Goal: Information Seeking & Learning: Learn about a topic

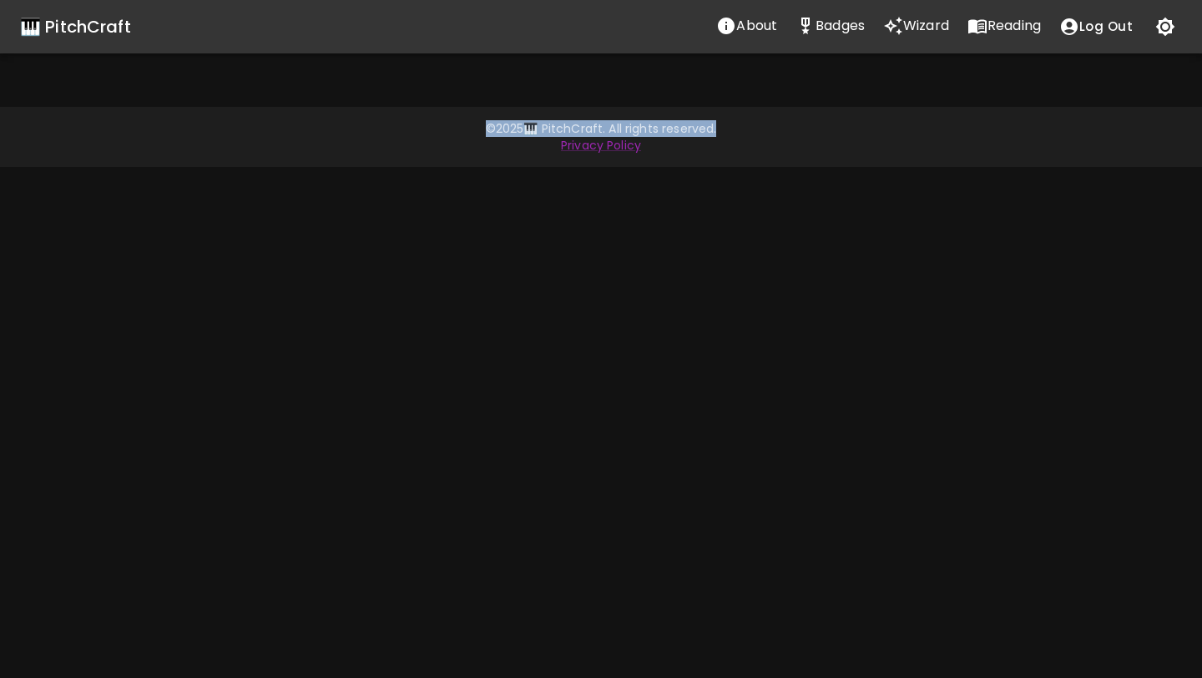
drag, startPoint x: 358, startPoint y: 86, endPoint x: 411, endPoint y: 138, distance: 74.4
click at [413, 138] on div "🎹 PitchCraft About Badges Wizard Reading Log Out © 2025 🎹 PitchCraft. All right…" at bounding box center [601, 339] width 1202 height 678
click at [518, 113] on footer "© 2025 🎹 PitchCraft. All rights reserved. Privacy Policy" at bounding box center [601, 137] width 1202 height 60
click at [83, 23] on div "🎹 PitchCraft" at bounding box center [75, 26] width 111 height 27
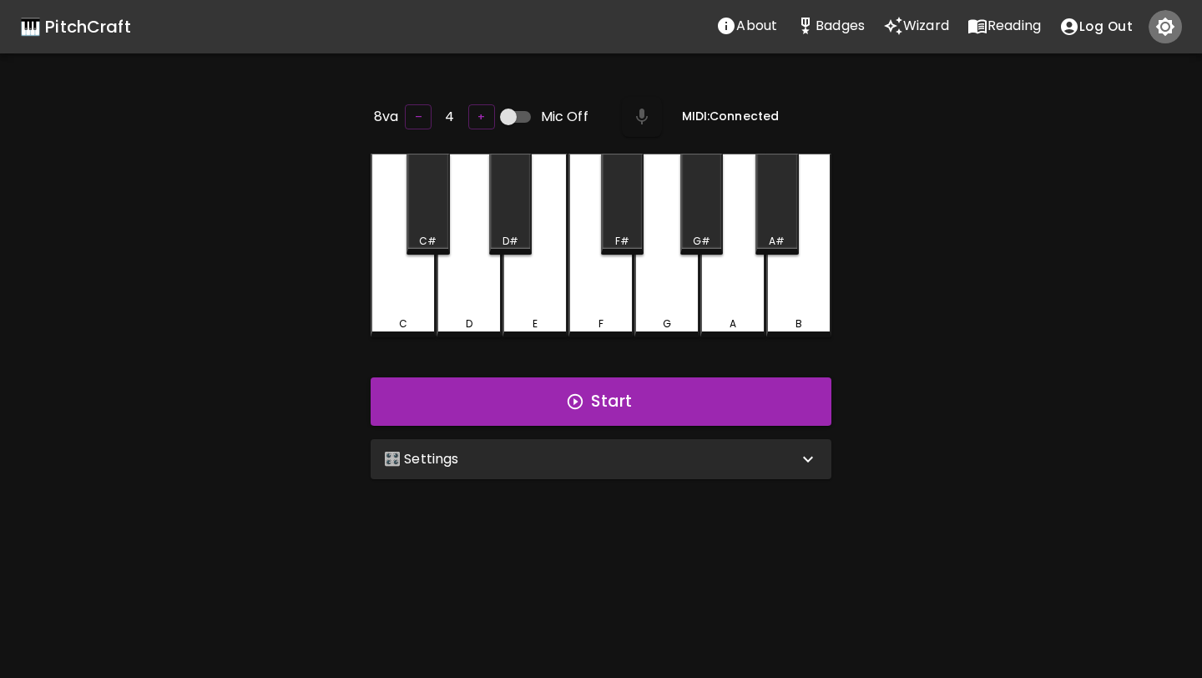
click at [1174, 27] on icon "button" at bounding box center [1165, 27] width 20 height 20
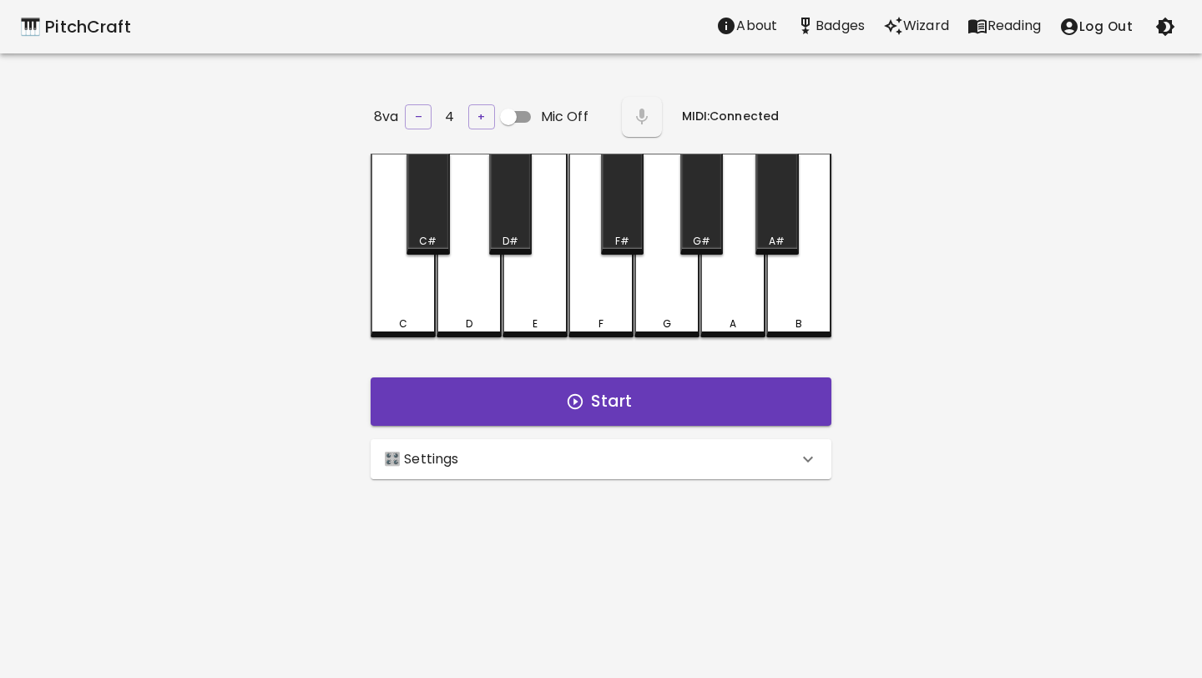
click at [1174, 27] on icon "button" at bounding box center [1165, 27] width 20 height 20
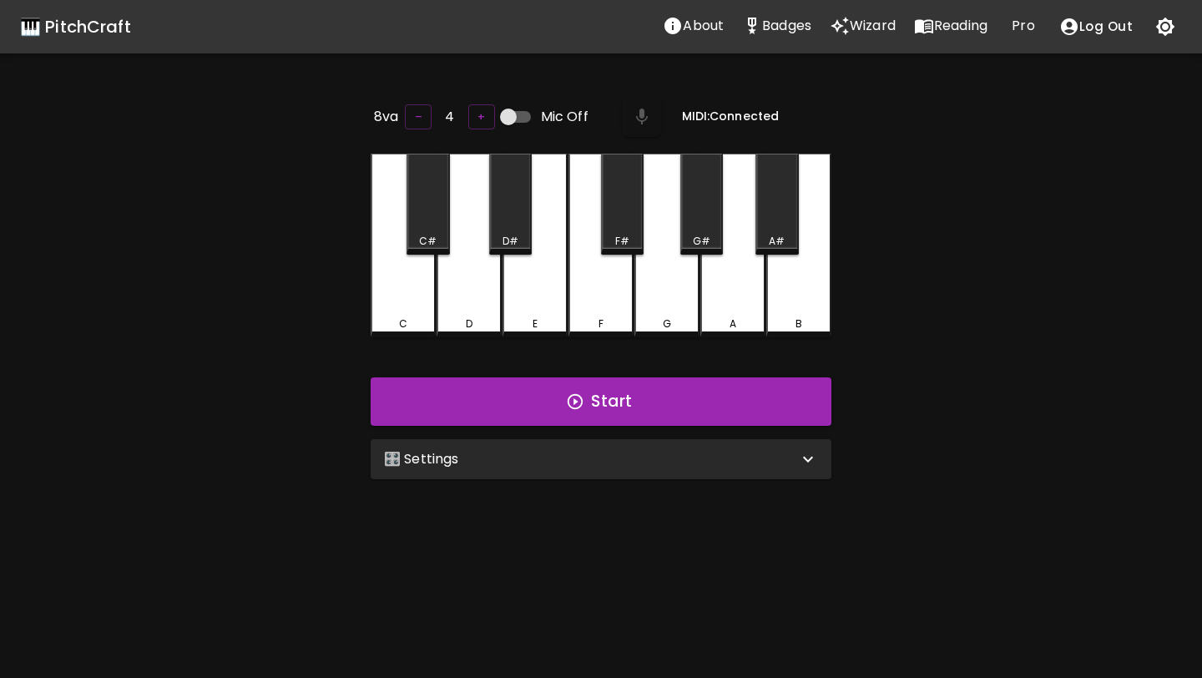
click at [1023, 26] on p "Pro" at bounding box center [1022, 26] width 23 height 20
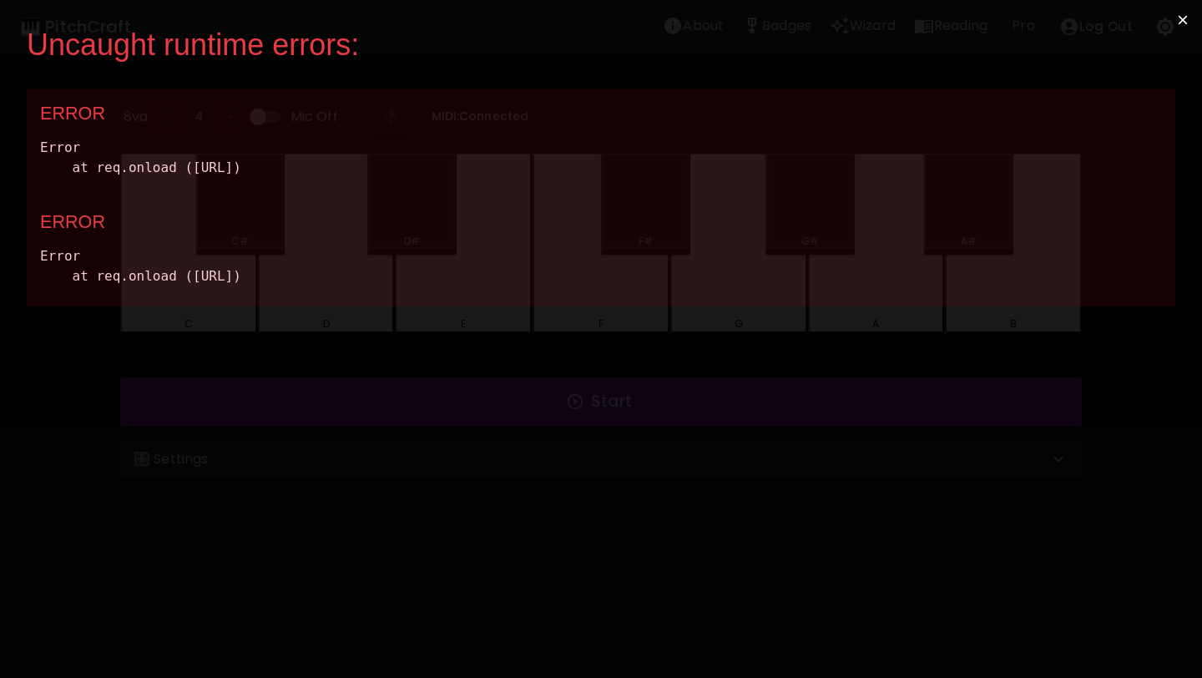
click at [1185, 19] on button "×" at bounding box center [1182, 20] width 38 height 40
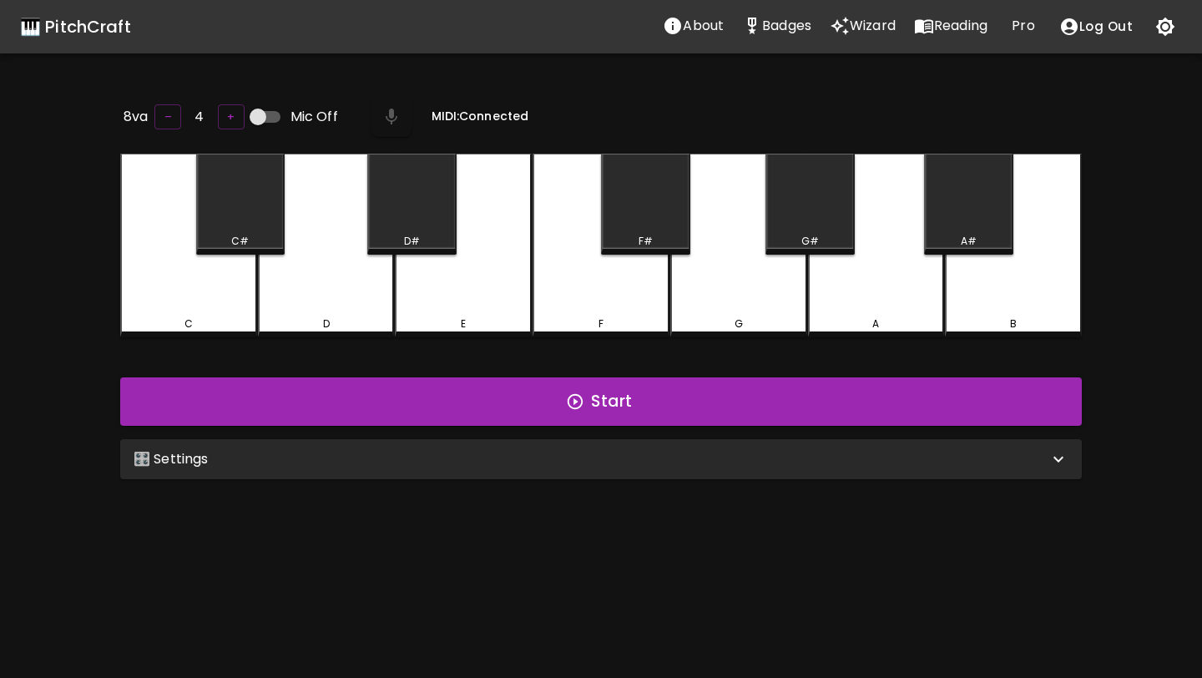
click at [704, 35] on p "About" at bounding box center [703, 26] width 41 height 20
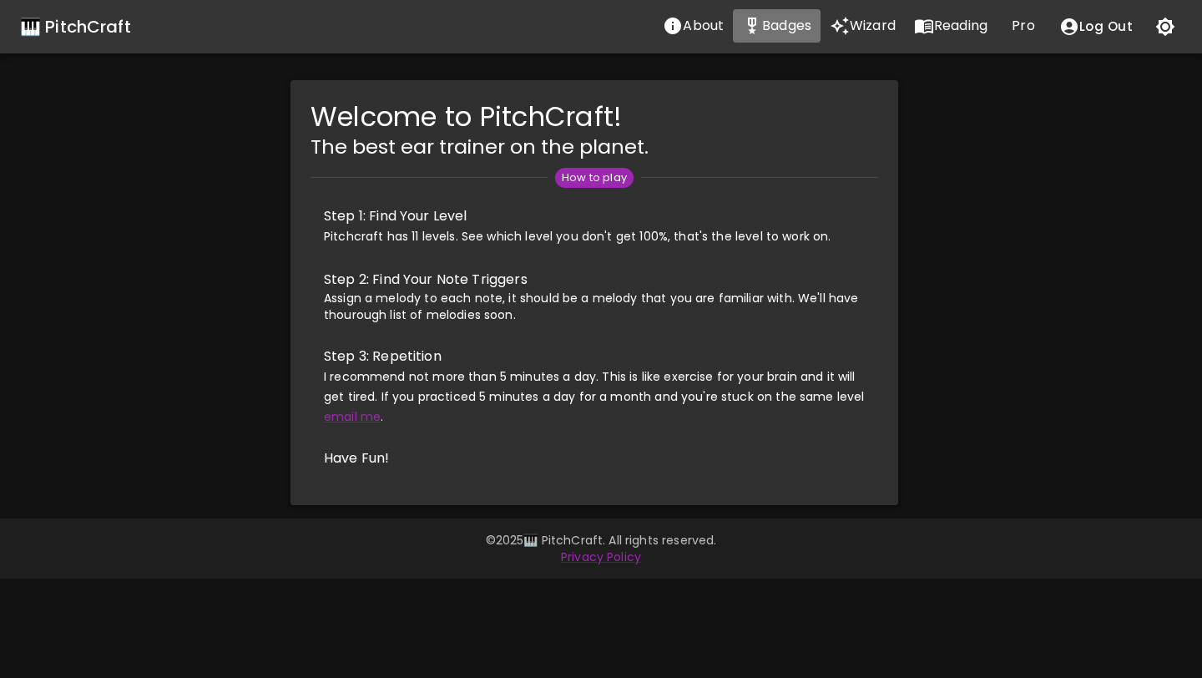
click at [765, 26] on p "Badges" at bounding box center [786, 26] width 49 height 20
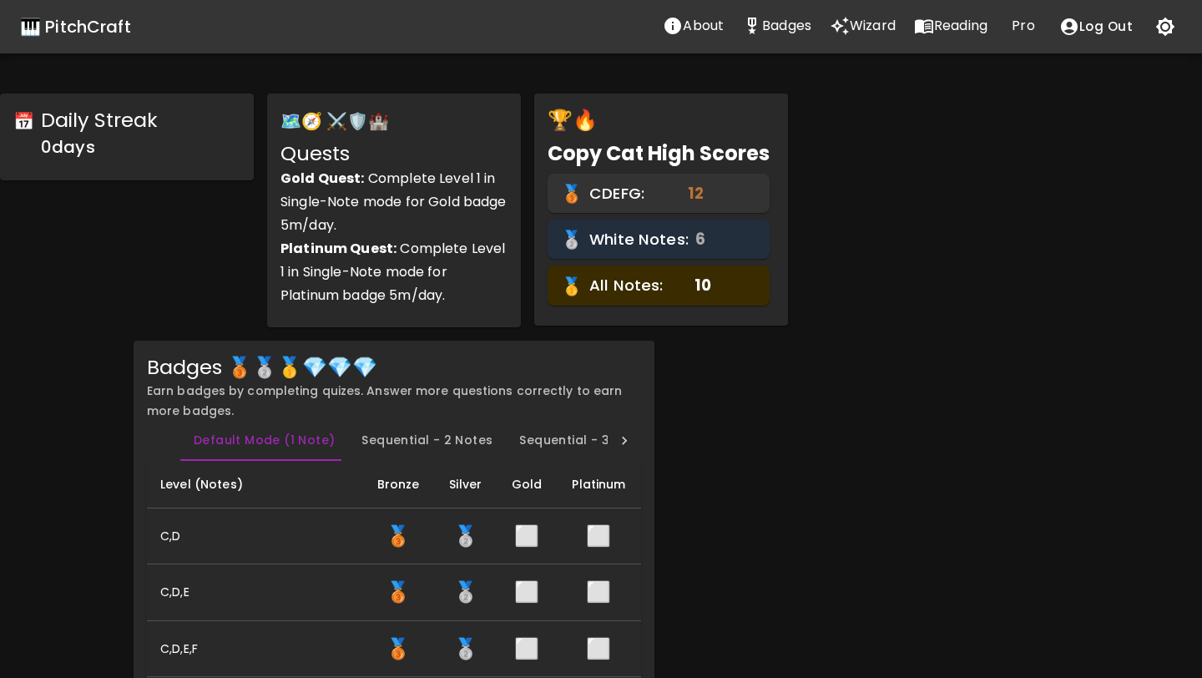
click at [88, 39] on div "🎹 PitchCraft" at bounding box center [75, 26] width 111 height 27
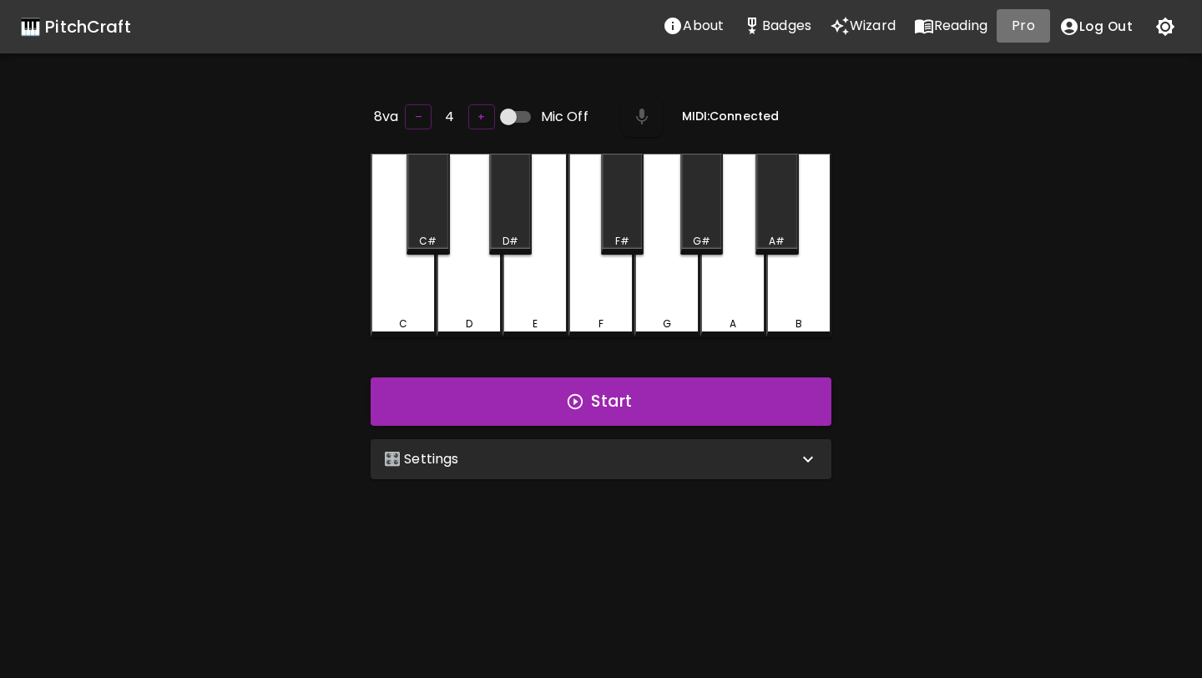
click at [1034, 33] on p "Pro" at bounding box center [1022, 26] width 23 height 20
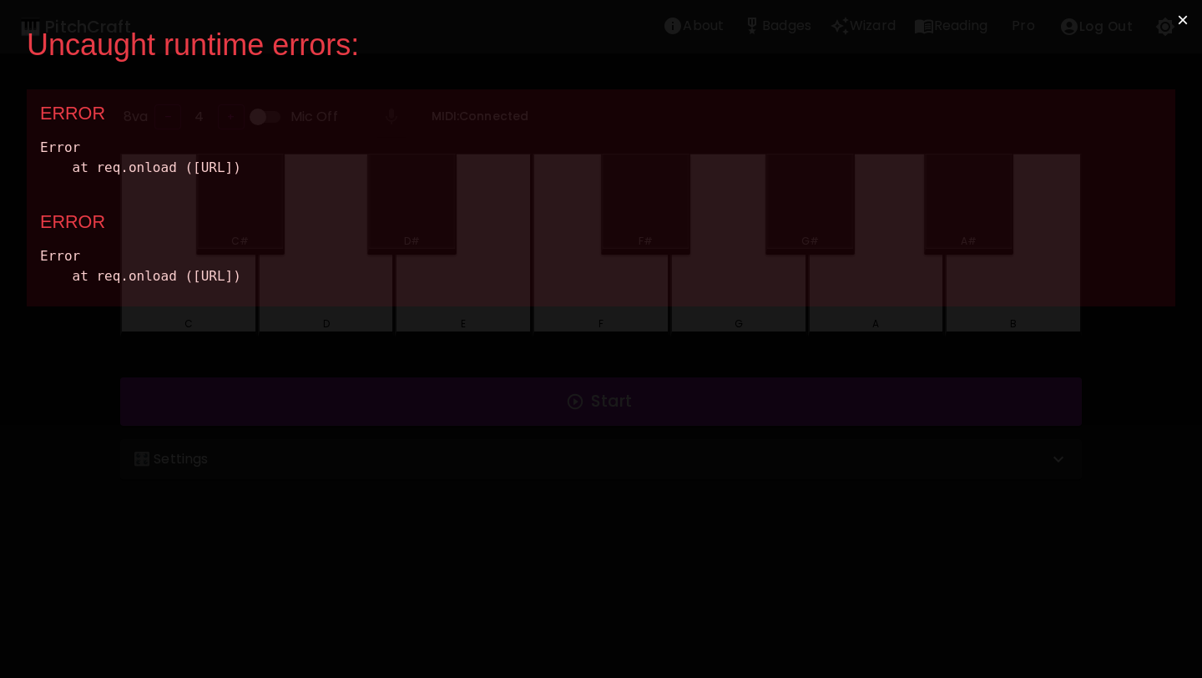
drag, startPoint x: 614, startPoint y: 324, endPoint x: 34, endPoint y: 111, distance: 617.8
click at [34, 111] on div "ERROR Error at req.onload (http://localhost:3000/static/js/bundle.js:89096:56) …" at bounding box center [601, 197] width 1148 height 217
copy div "ERROR Error at req.onload (http://localhost:3000/static/js/bundle.js:89096:56) …"
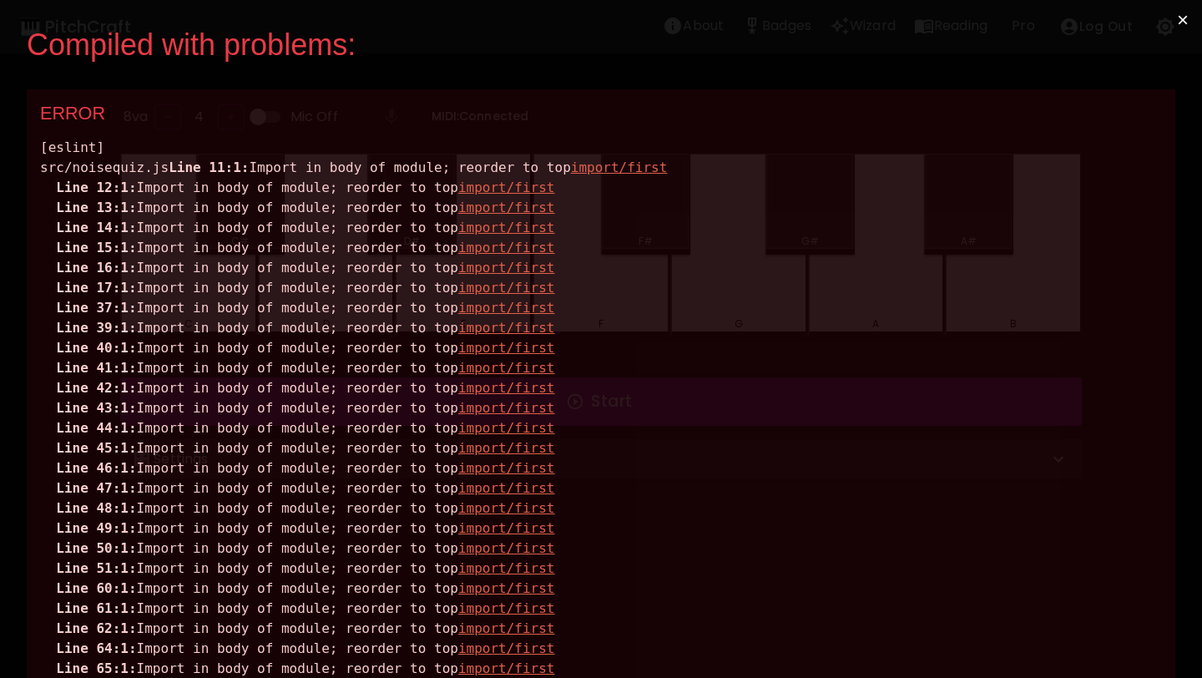
click at [1184, 18] on button "×" at bounding box center [1182, 20] width 38 height 40
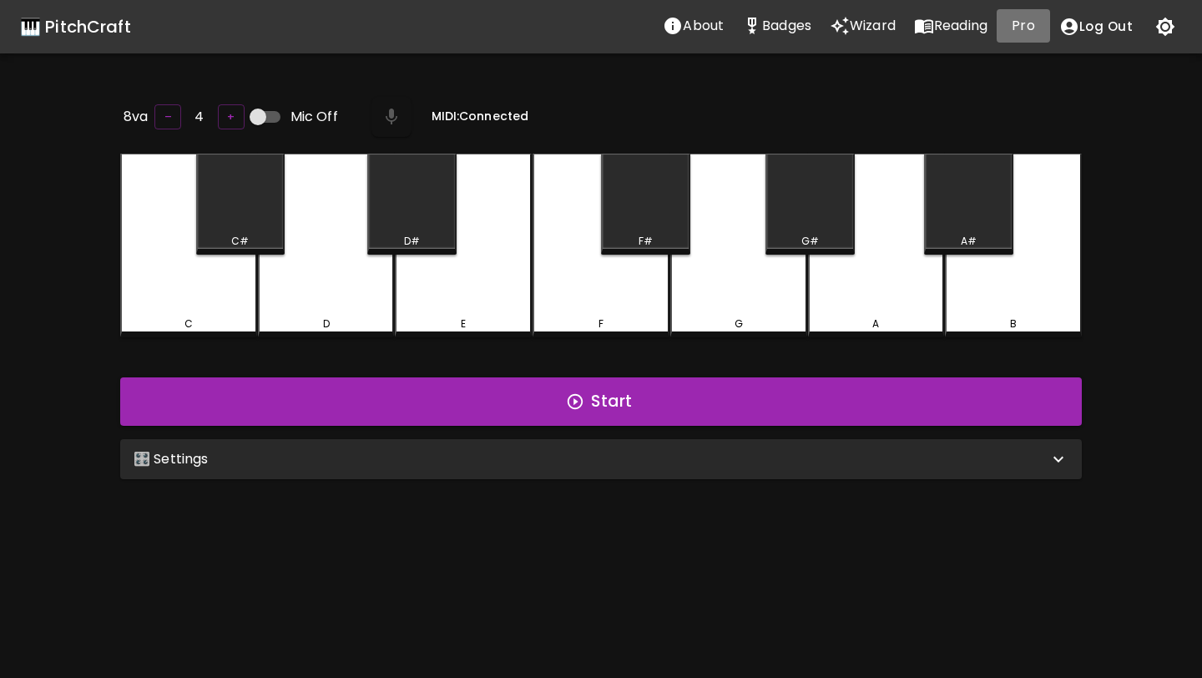
click at [1031, 25] on p "Pro" at bounding box center [1022, 26] width 23 height 20
click at [775, 26] on p "Badges" at bounding box center [786, 26] width 49 height 20
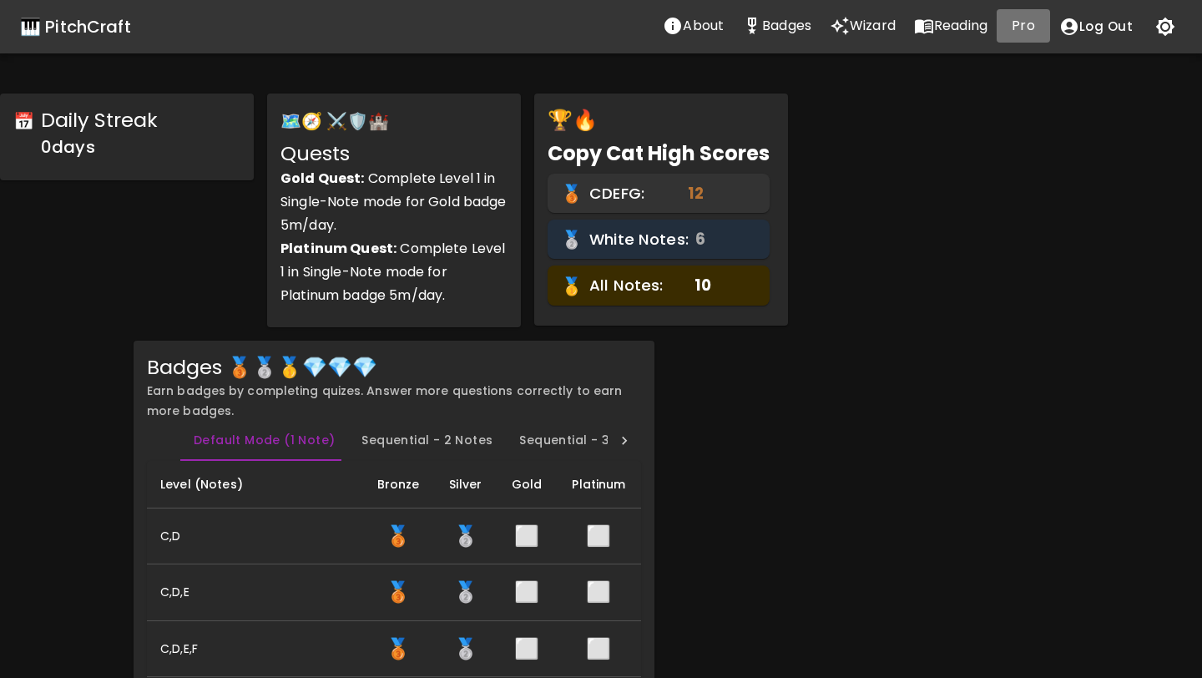
click at [1024, 23] on p "Pro" at bounding box center [1022, 26] width 23 height 20
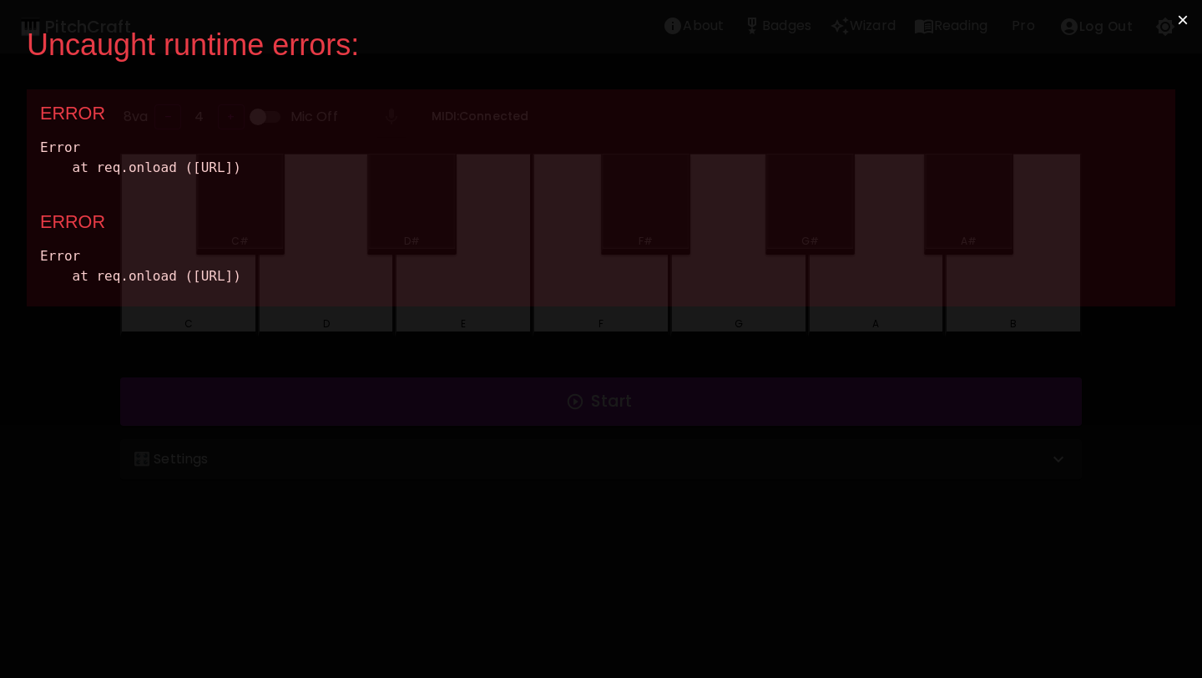
drag, startPoint x: 612, startPoint y: 317, endPoint x: 27, endPoint y: 49, distance: 643.4
click at [27, 49] on div "Uncaught runtime errors: × ERROR Error at req.onload (http://localhost:3000/sta…" at bounding box center [601, 339] width 1202 height 678
copy div "Uncaught runtime errors: × ERROR Error at req.onload (http://localhost:3000/sta…"
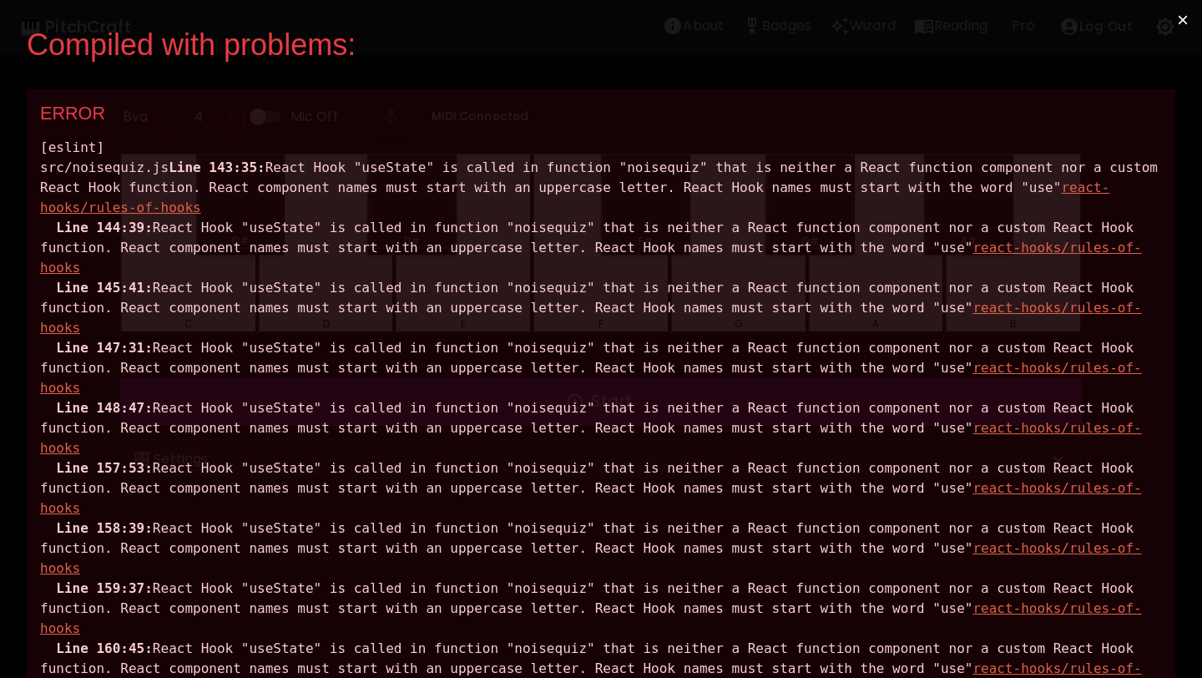
click at [1193, 18] on button "×" at bounding box center [1182, 20] width 38 height 40
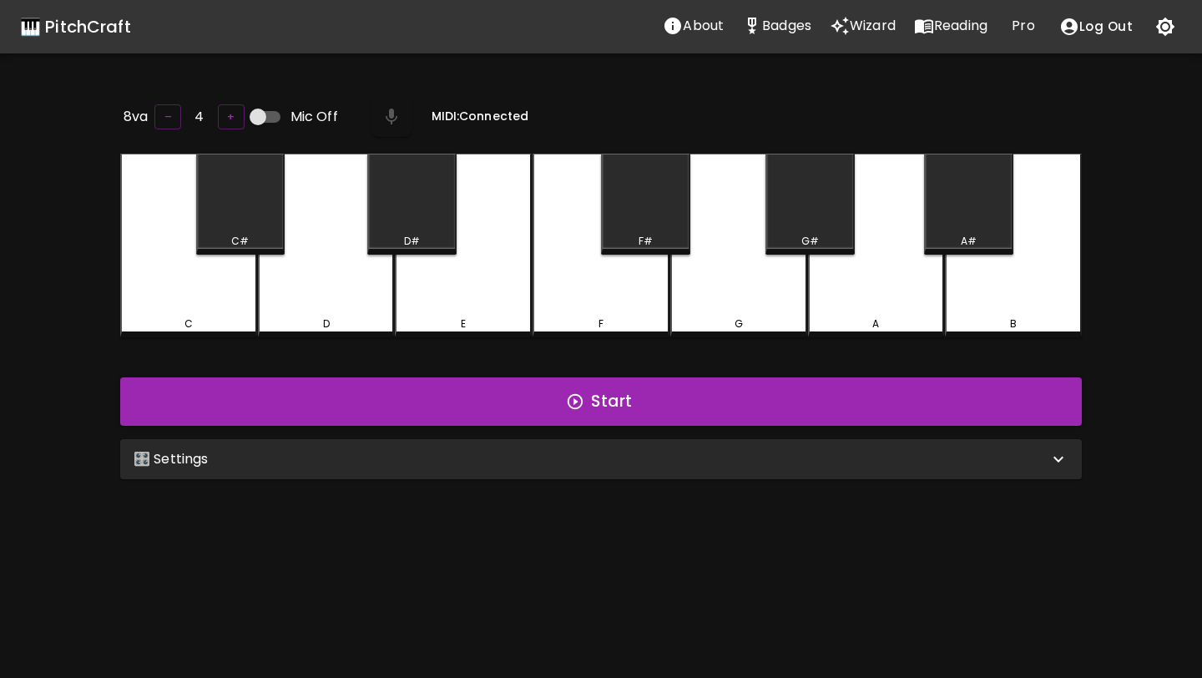
click at [924, 23] on icon "Reading" at bounding box center [924, 26] width 18 height 14
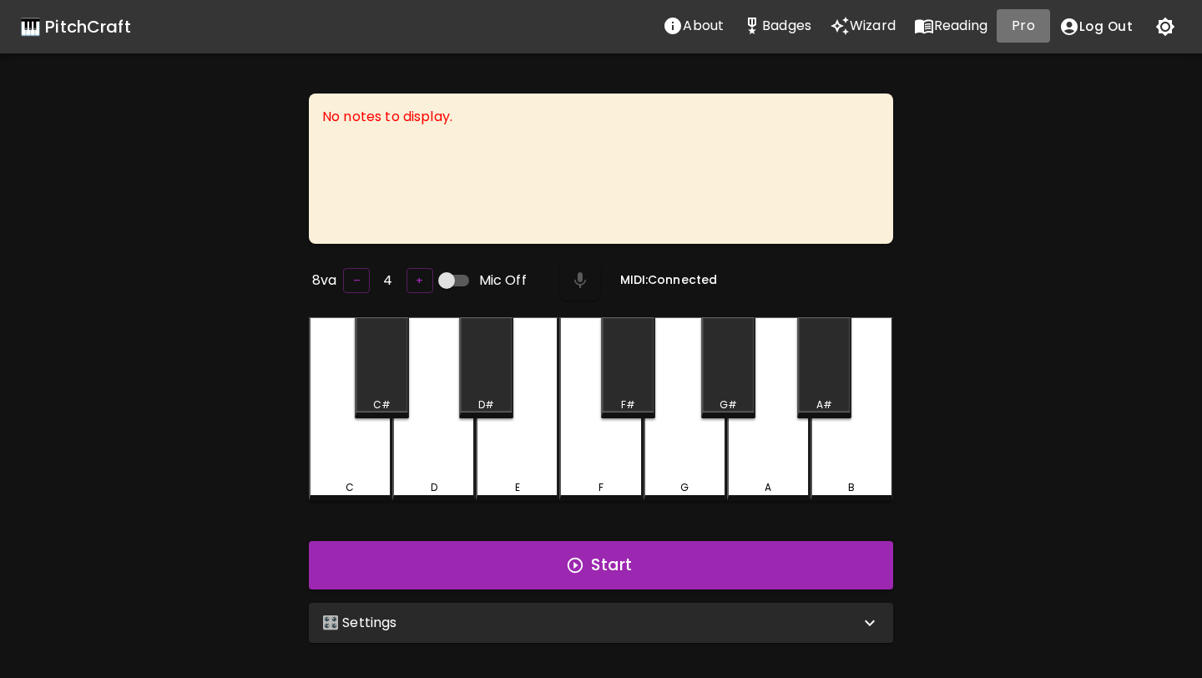
click at [1026, 28] on p "Pro" at bounding box center [1022, 26] width 23 height 20
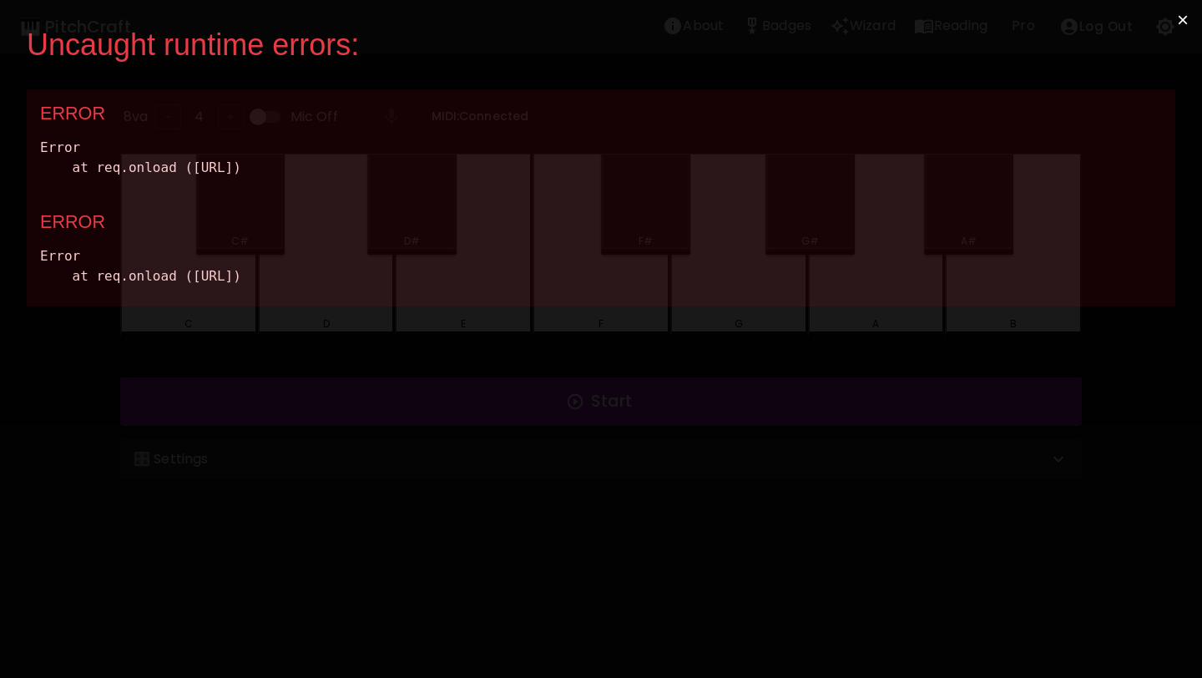
drag, startPoint x: 617, startPoint y: 312, endPoint x: 40, endPoint y: 69, distance: 625.7
click at [40, 68] on div "Uncaught runtime errors: × ERROR Error at req.onload (http://localhost:3000/sta…" at bounding box center [601, 339] width 1202 height 678
copy div "ERROR Error at req.onload (http://localhost:3000/static/js/bundle.js:89096:56) …"
click at [751, 509] on div "Uncaught runtime errors: × ERROR Error at req.onload (http://localhost:3000/sta…" at bounding box center [601, 339] width 1202 height 678
click at [1188, 21] on button "×" at bounding box center [1182, 20] width 38 height 40
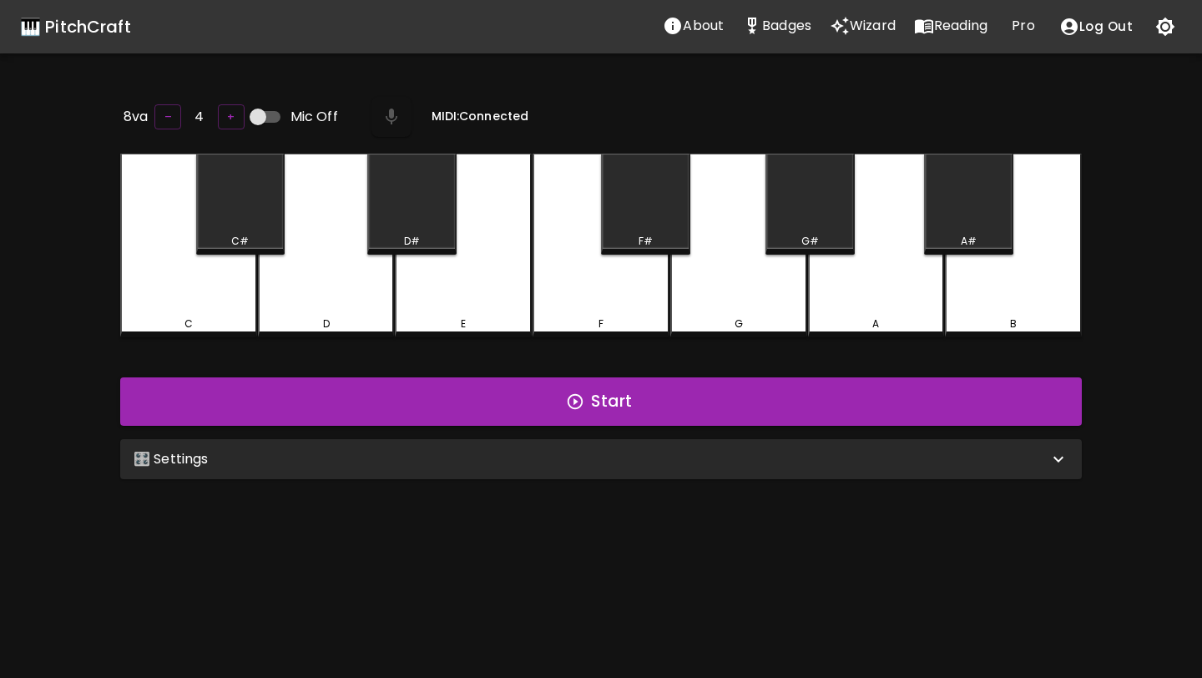
click at [507, 472] on div "🎛️ Settings" at bounding box center [600, 459] width 961 height 40
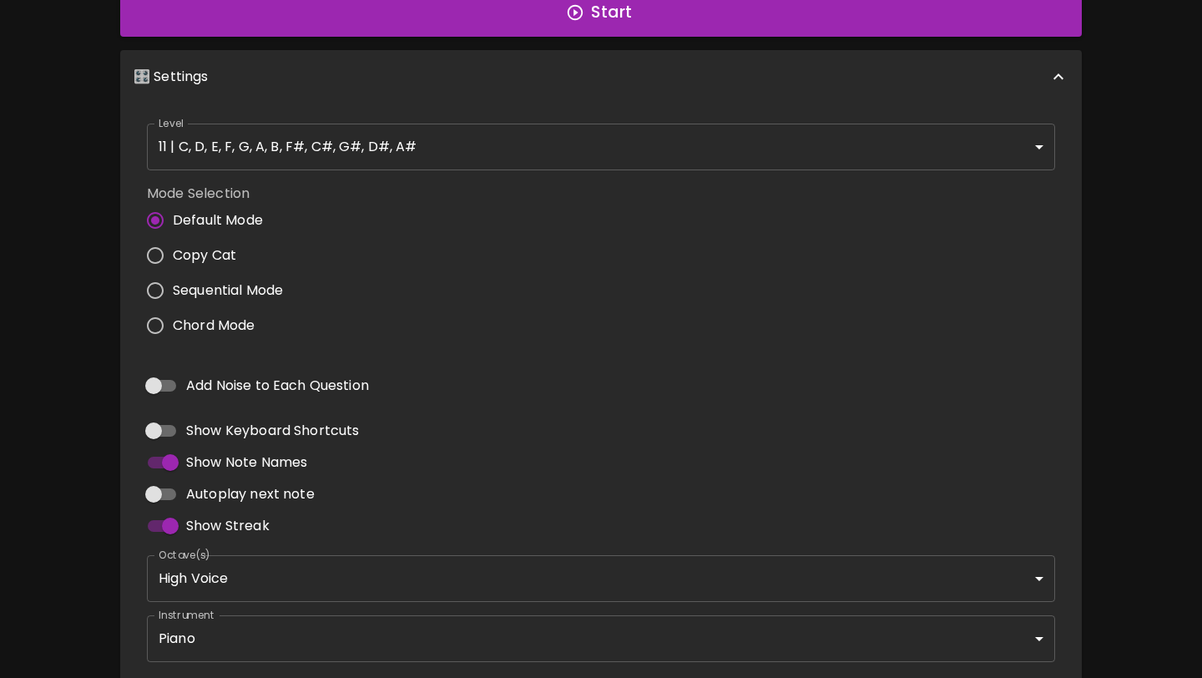
scroll to position [387, 0]
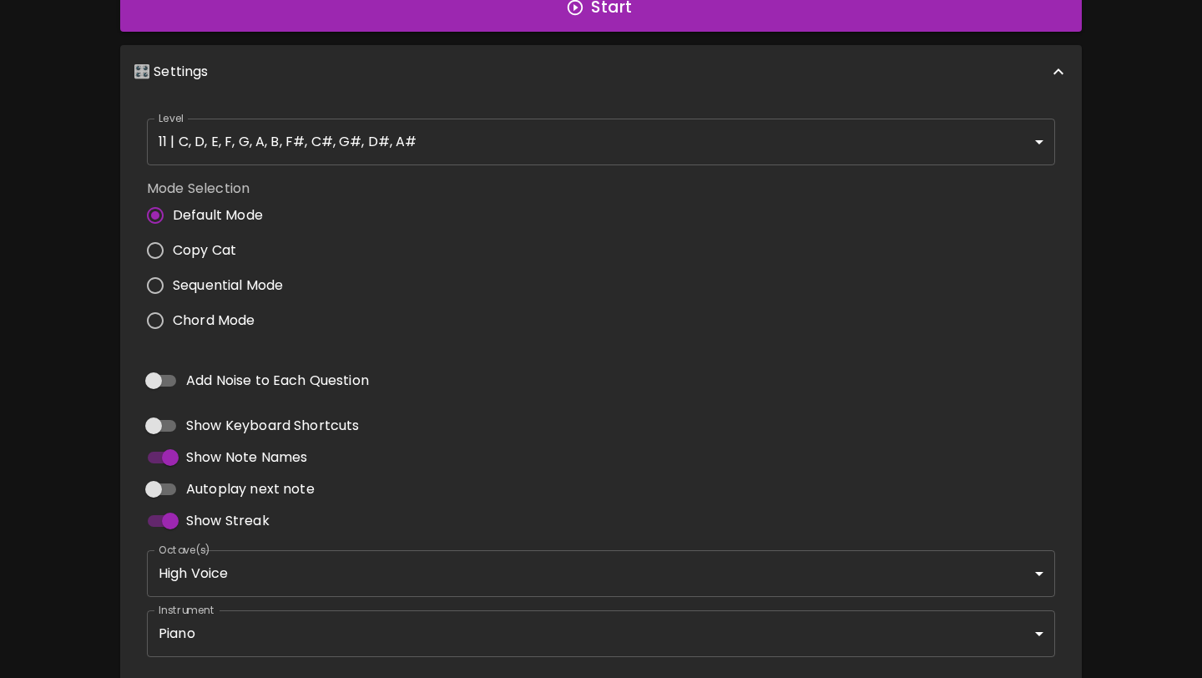
click at [161, 375] on input "Add Noise to Each Question" at bounding box center [153, 381] width 95 height 32
click at [161, 375] on input "Add Noise to Each Question" at bounding box center [170, 381] width 95 height 32
click at [161, 375] on input "Add Noise to Each Question" at bounding box center [153, 381] width 95 height 32
checkbox input "true"
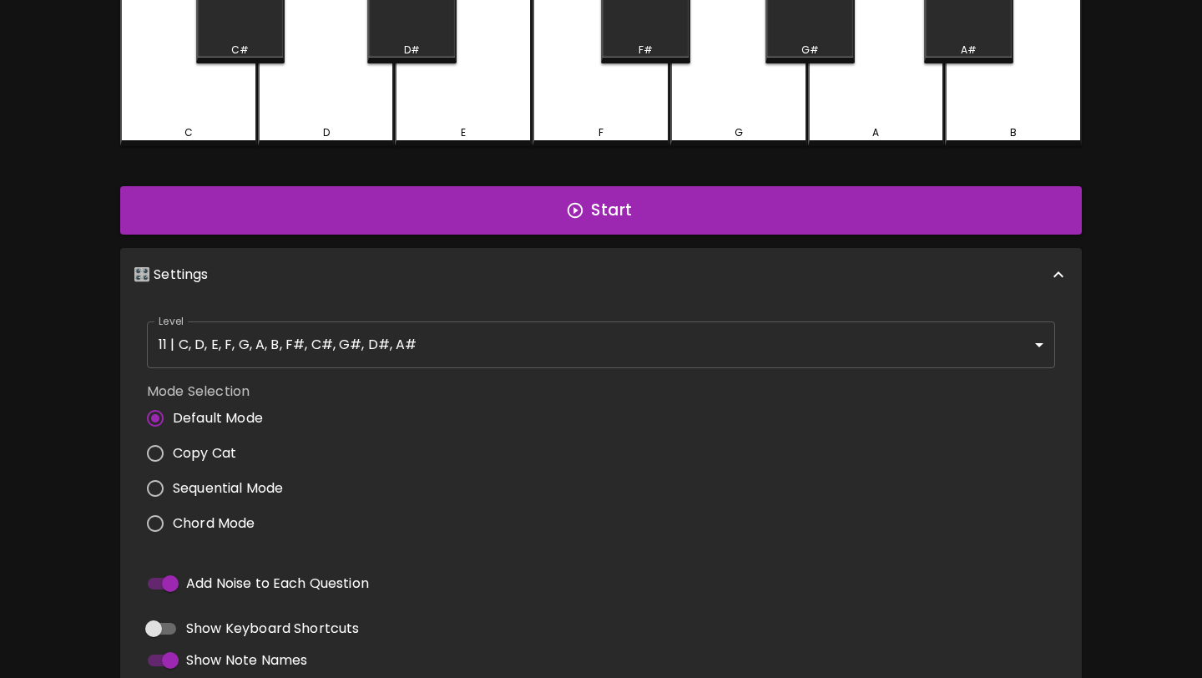
scroll to position [153, 0]
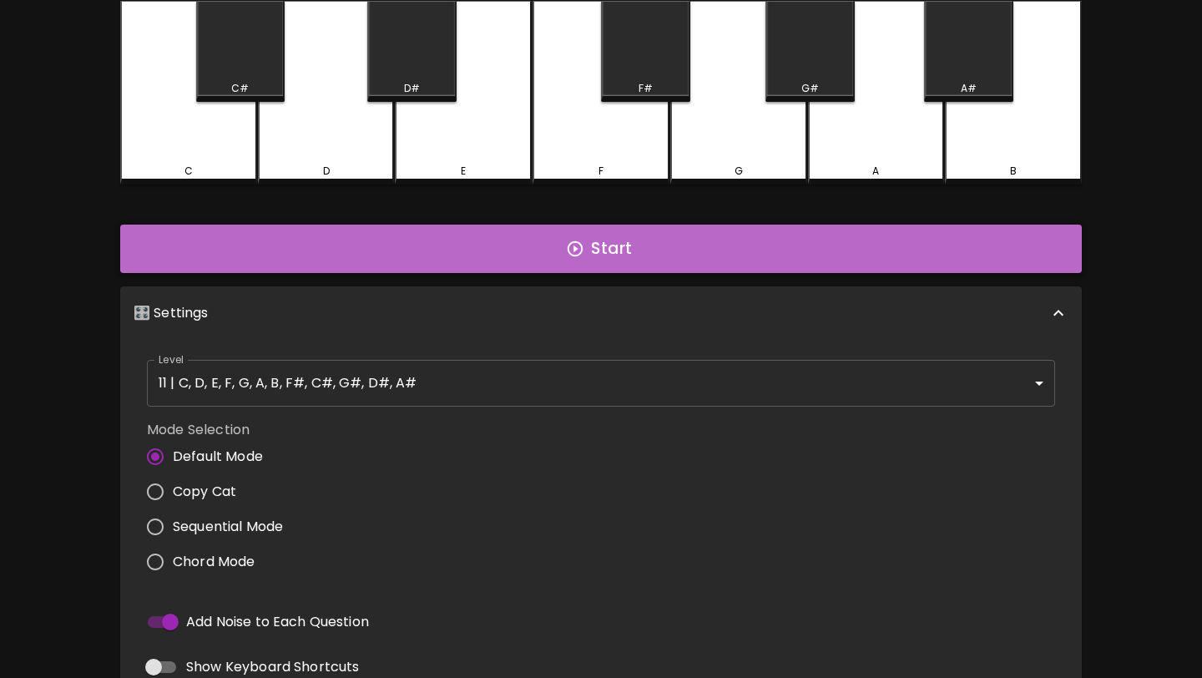
click at [293, 250] on button "Start" at bounding box center [600, 248] width 961 height 48
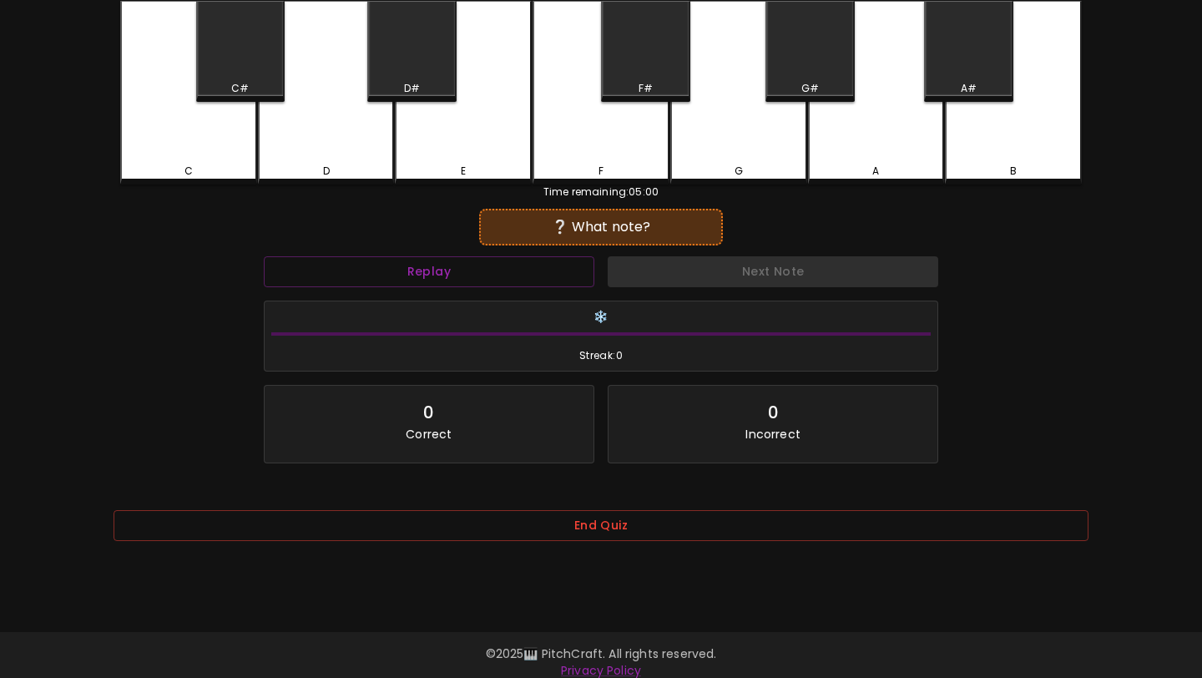
click at [955, 38] on div "A#" at bounding box center [968, 51] width 89 height 101
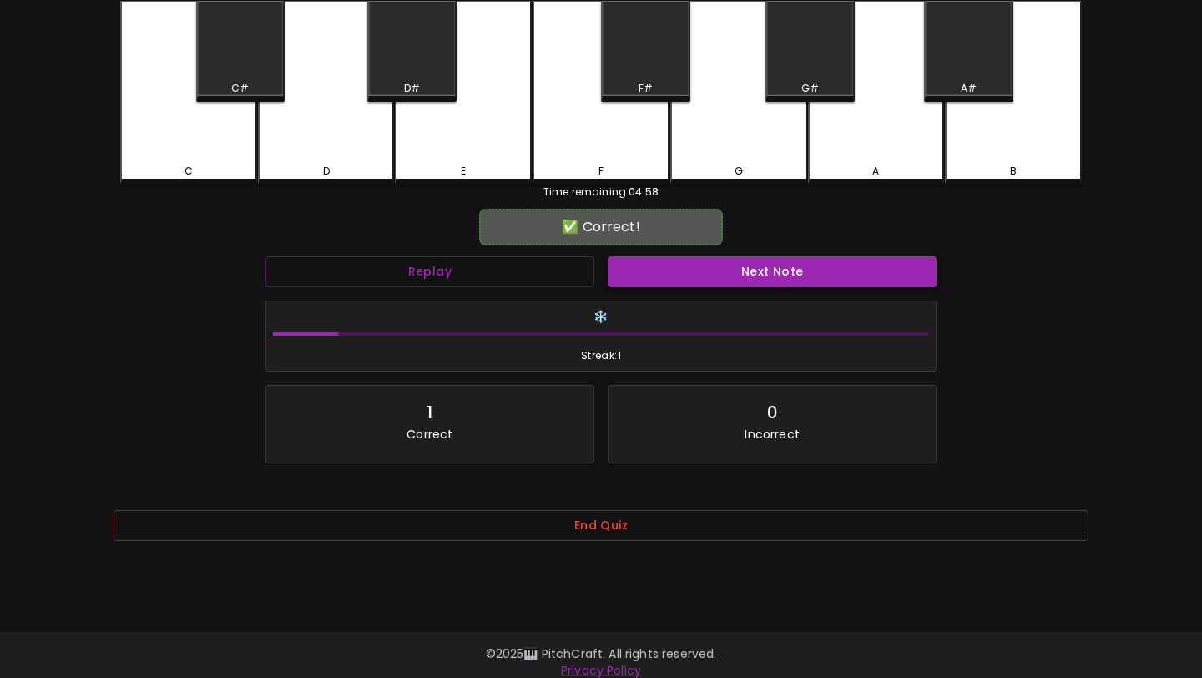
click at [837, 264] on button "Next Note" at bounding box center [772, 271] width 329 height 31
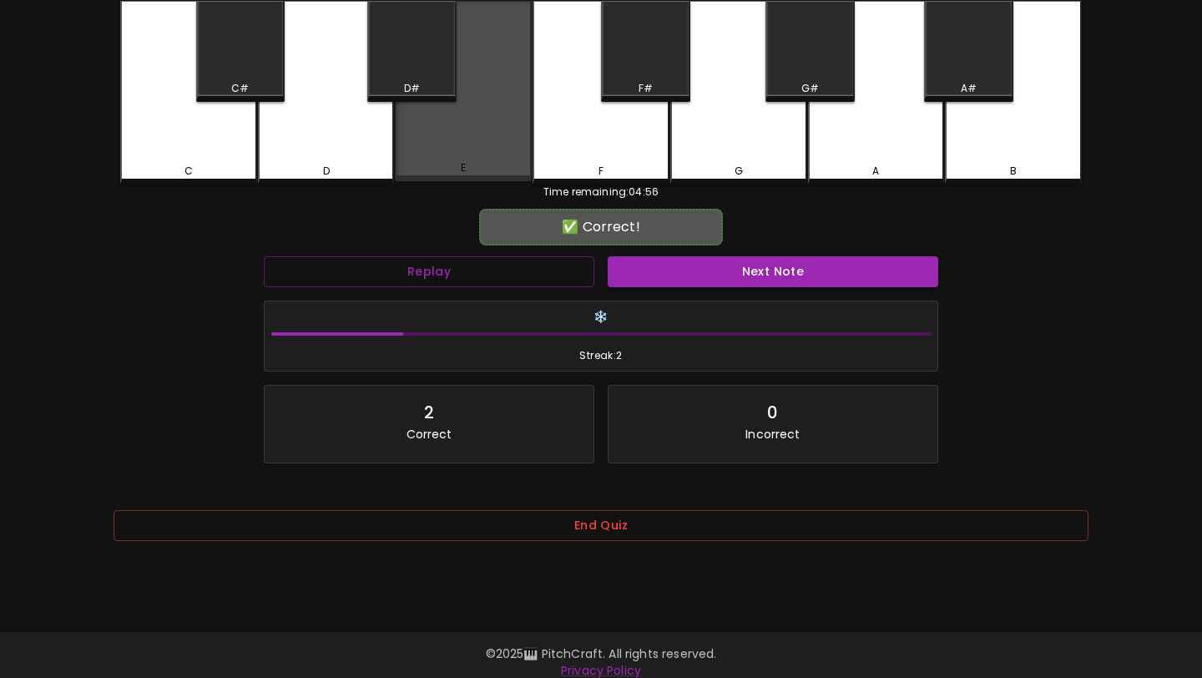
click at [524, 119] on div "E" at bounding box center [463, 91] width 137 height 180
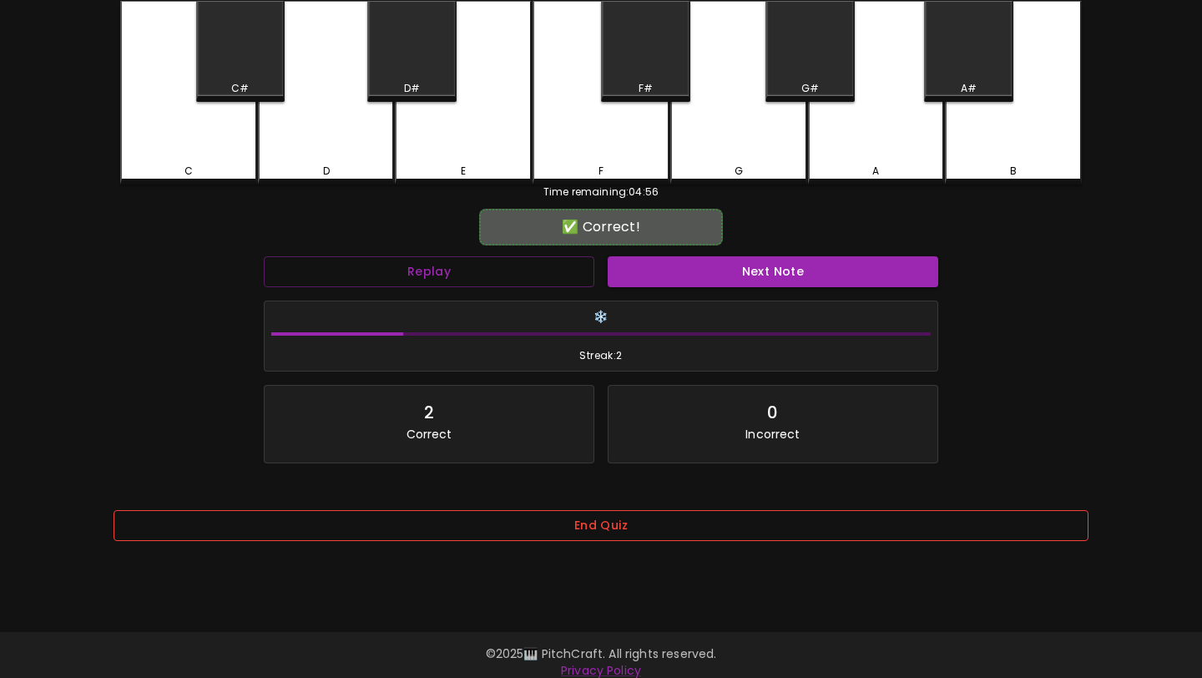
click at [548, 526] on button "End Quiz" at bounding box center [600, 525] width 975 height 31
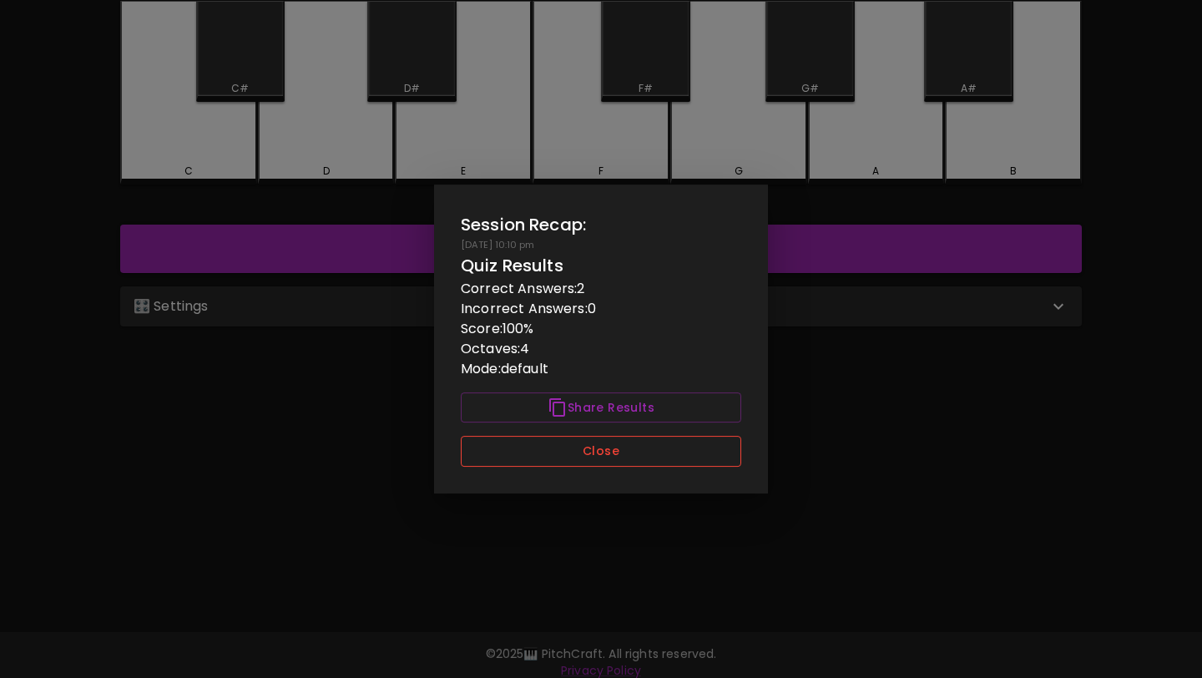
click at [577, 456] on button "Close" at bounding box center [601, 451] width 280 height 31
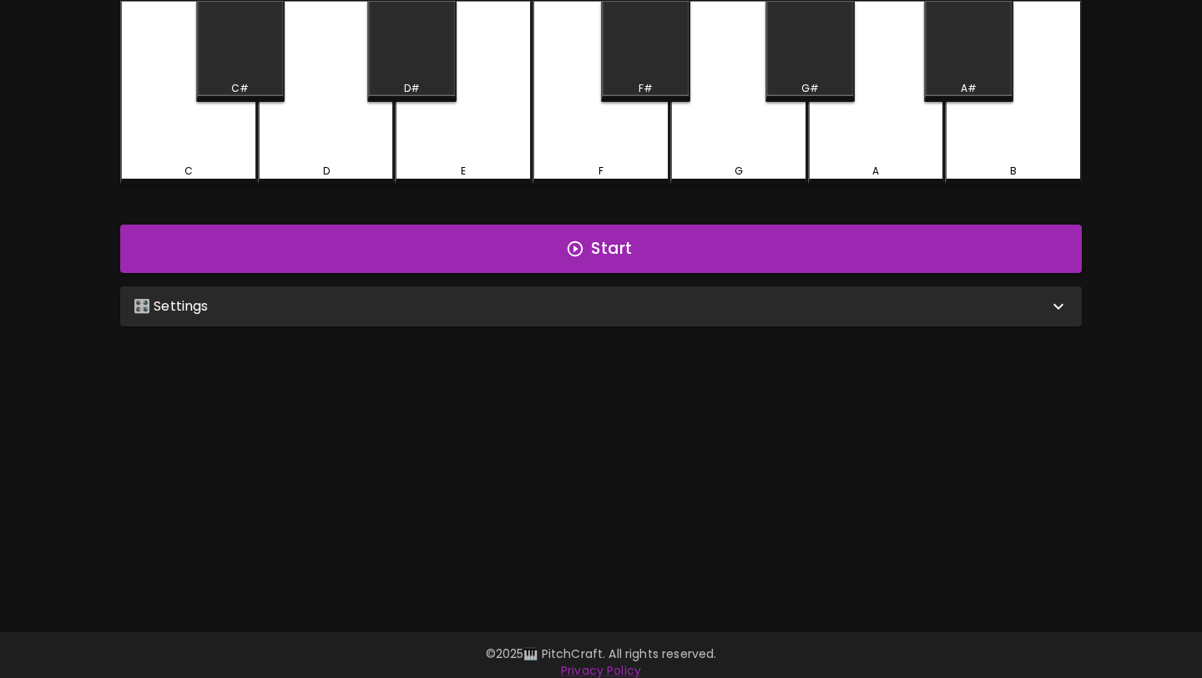
click at [663, 303] on div "🎛️ Settings" at bounding box center [591, 306] width 915 height 20
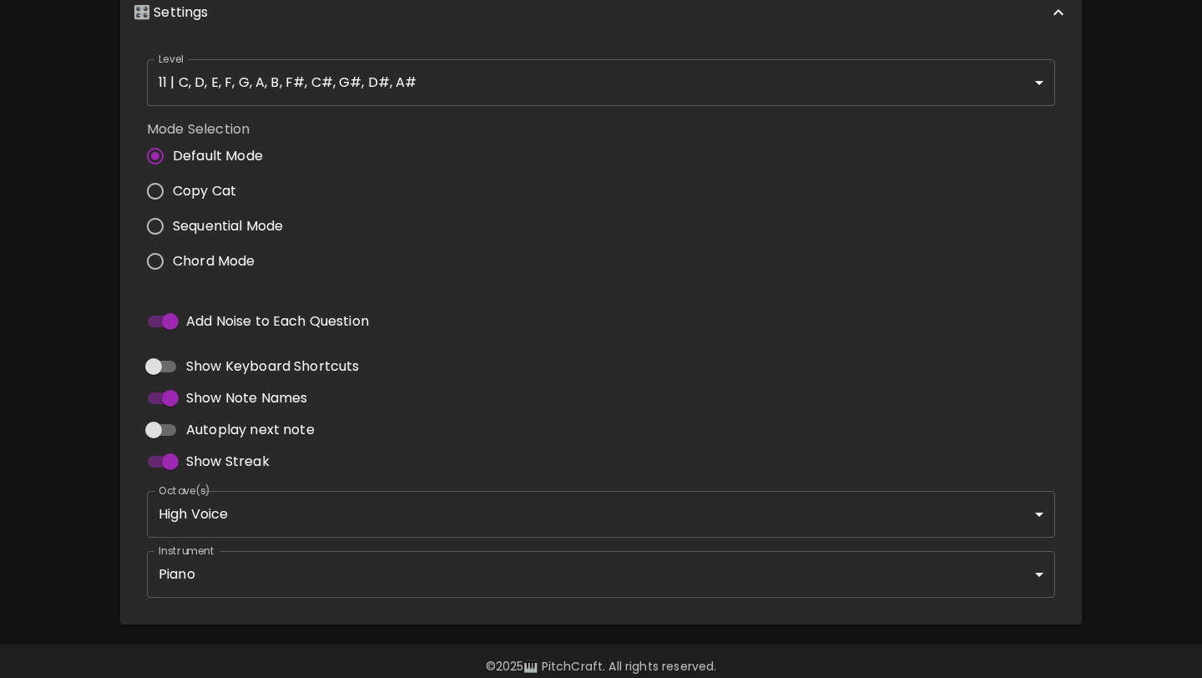
scroll to position [469, 0]
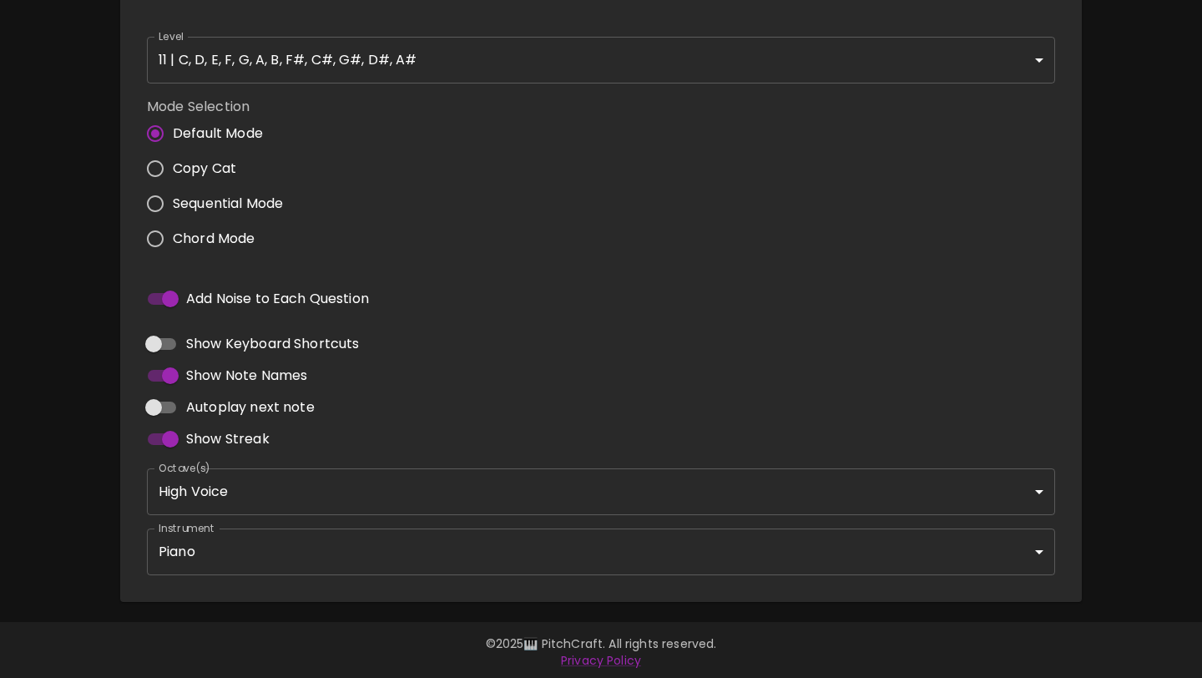
click at [643, 477] on body "🎹 PitchCraft About Badges Wizard Reading Pro Log Out 8va – 4 + Mic Off MIDI: Co…" at bounding box center [601, 106] width 1202 height 1151
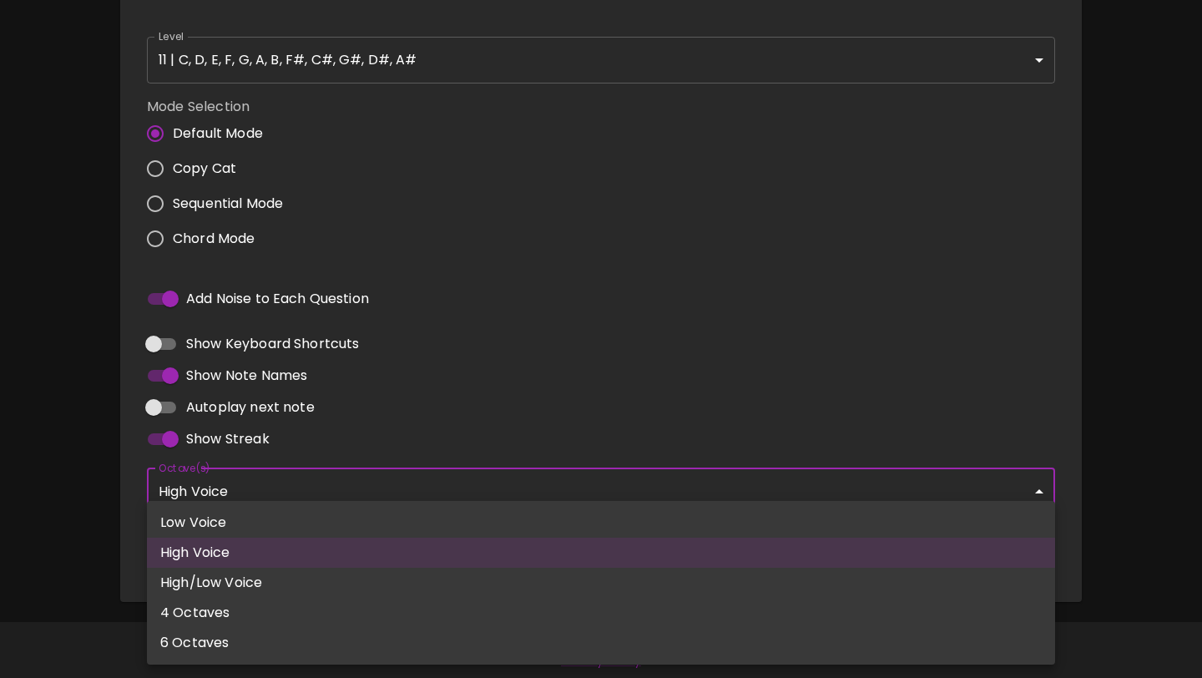
click at [664, 330] on div at bounding box center [601, 339] width 1202 height 678
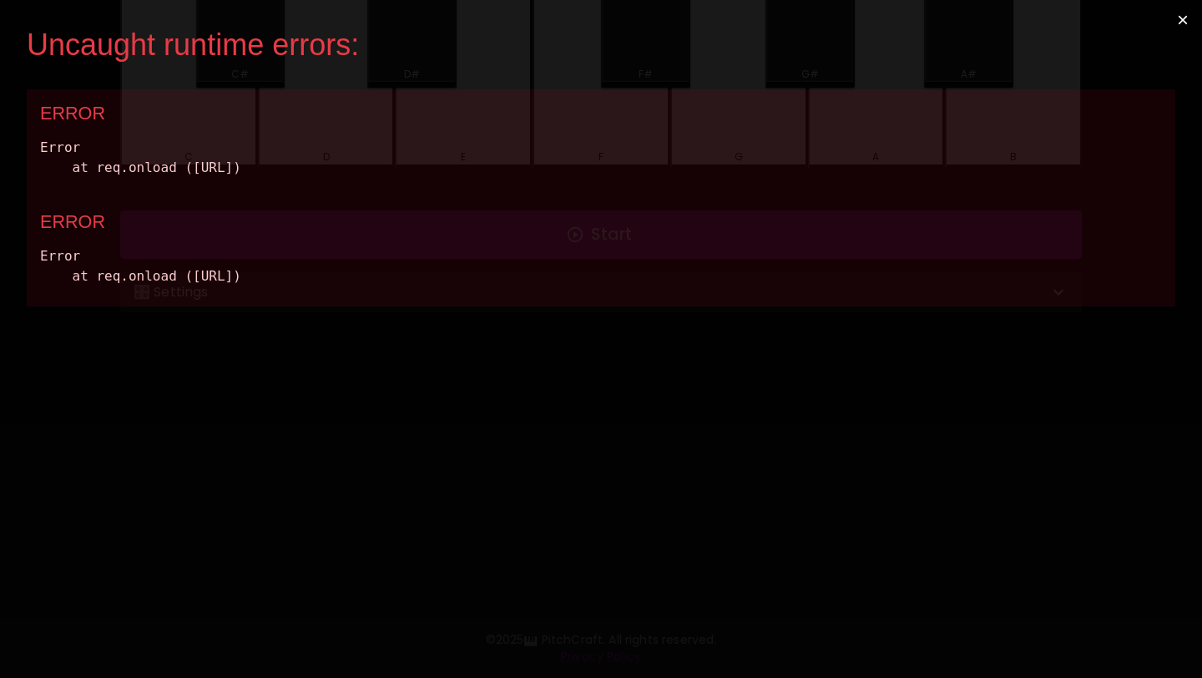
click at [1188, 17] on button "×" at bounding box center [1182, 20] width 38 height 40
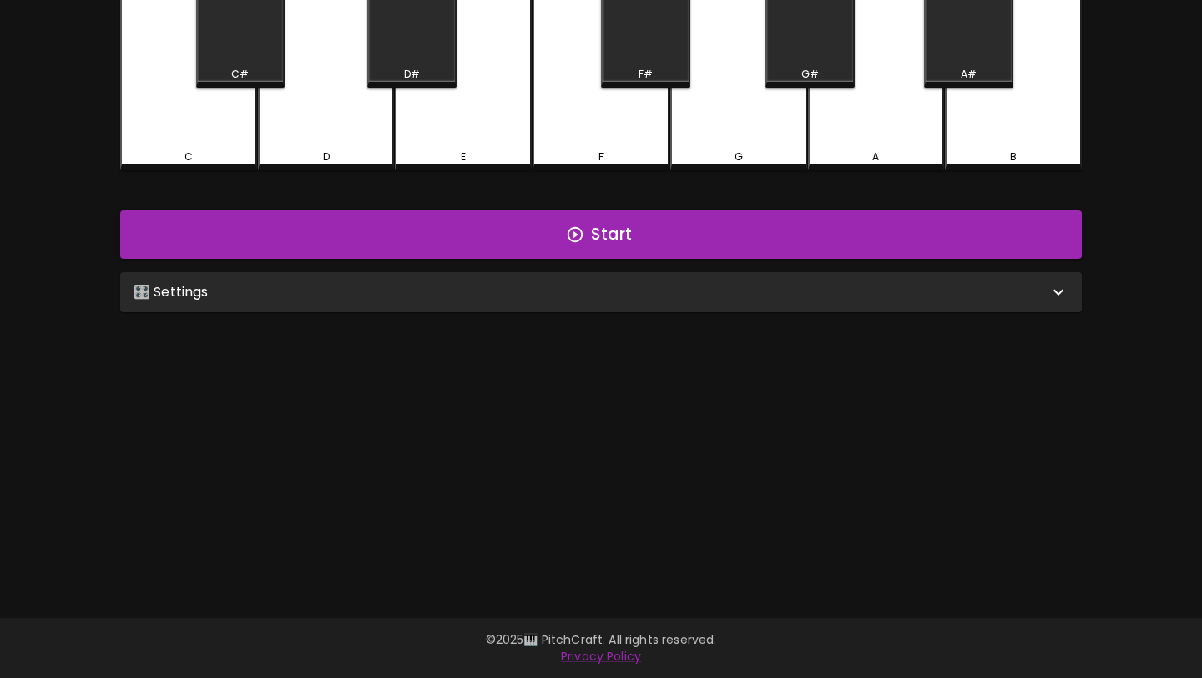
click at [562, 295] on div "🎛️ Settings" at bounding box center [591, 292] width 915 height 20
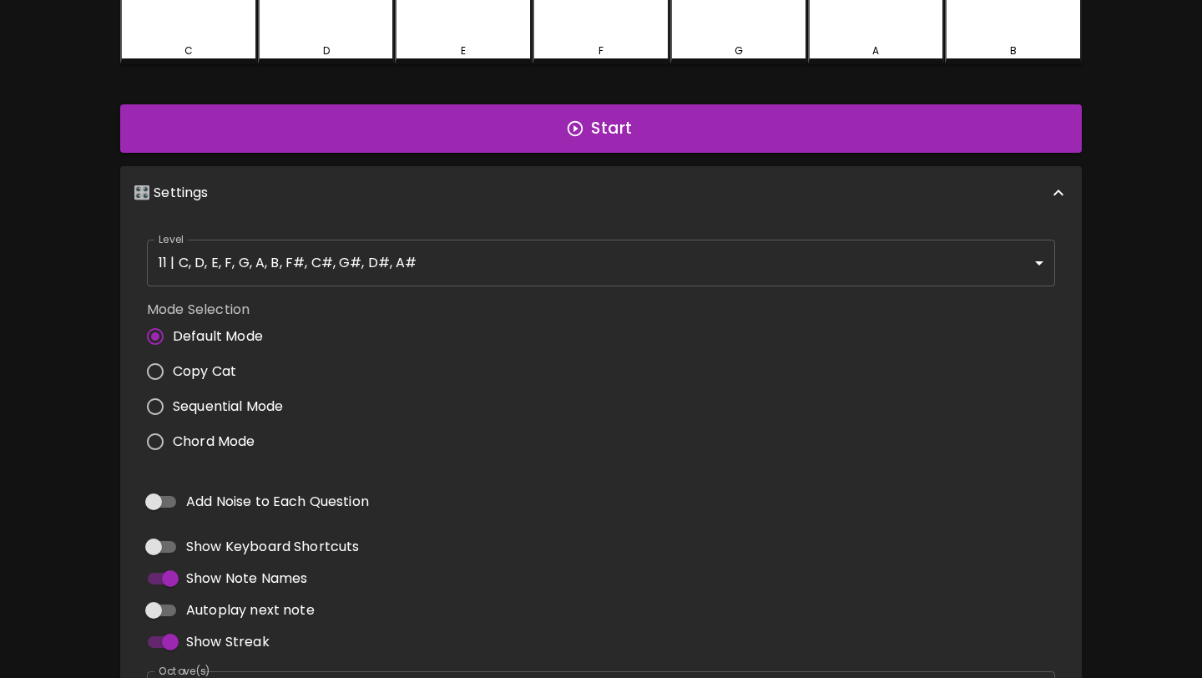
scroll to position [276, 0]
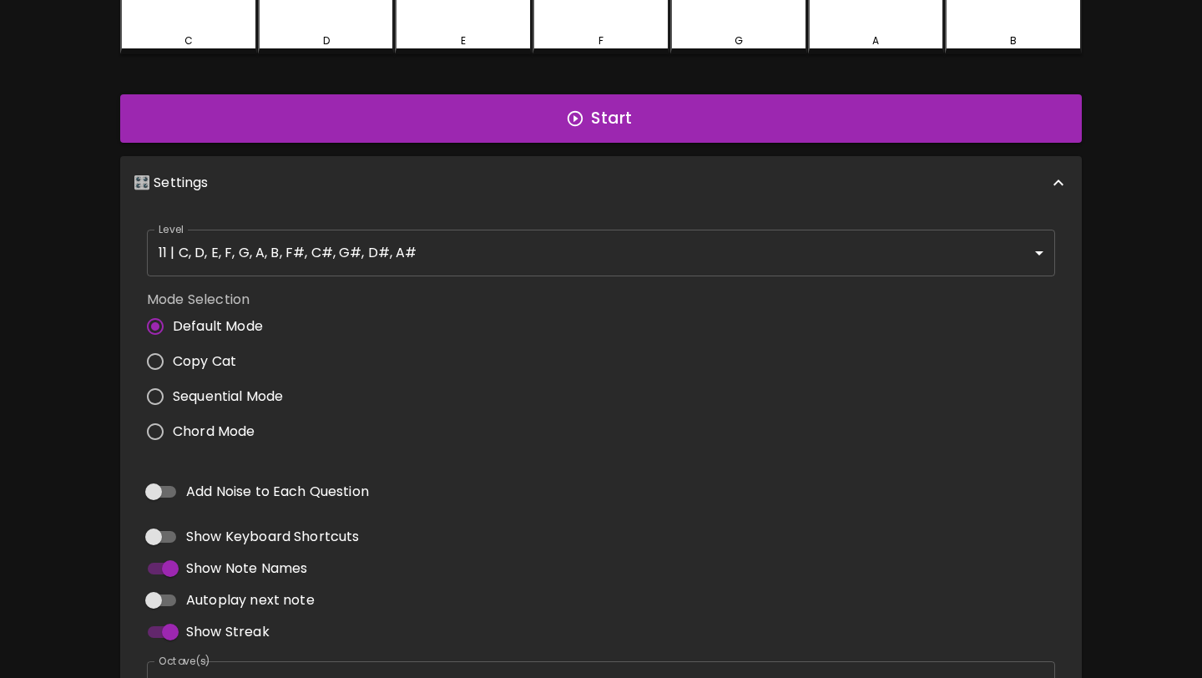
click at [163, 486] on input "Add Noise to Each Question" at bounding box center [153, 492] width 95 height 32
checkbox input "true"
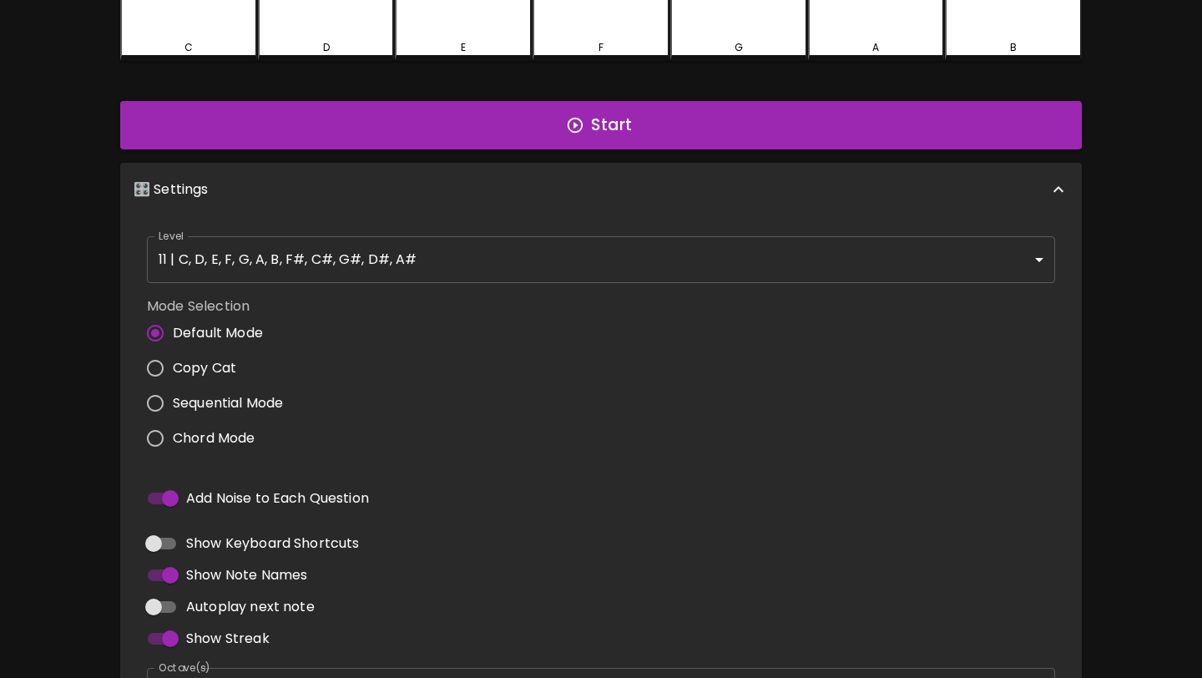
scroll to position [0, 0]
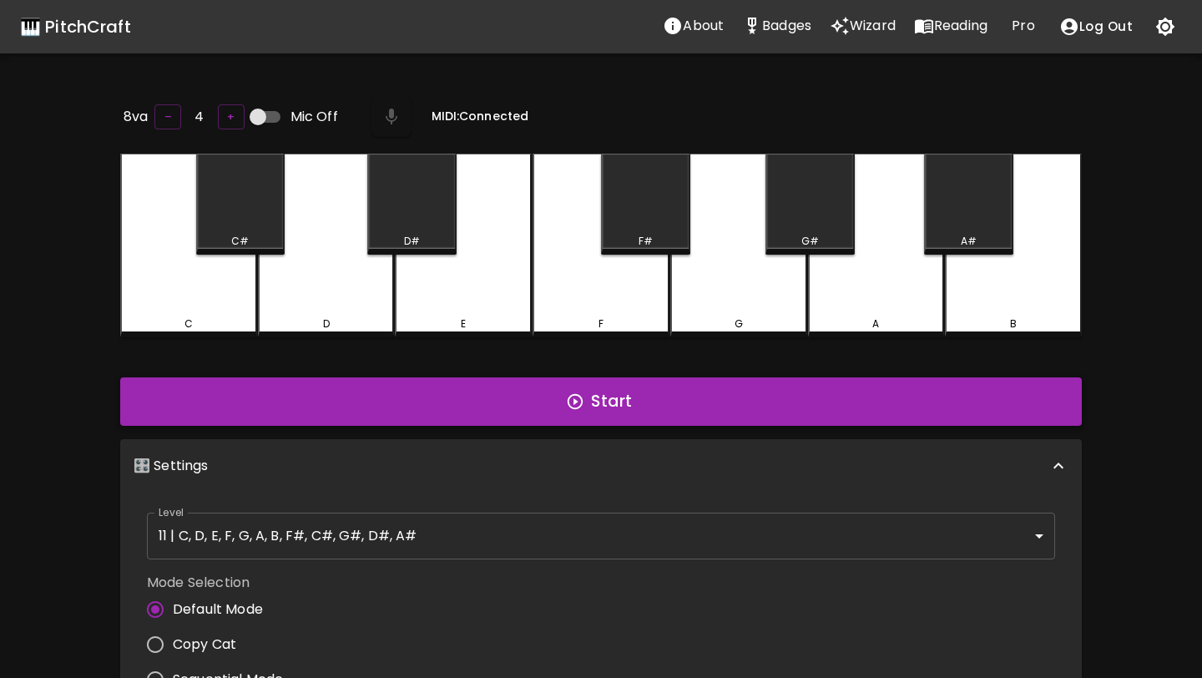
click at [347, 398] on button "Start" at bounding box center [600, 401] width 961 height 48
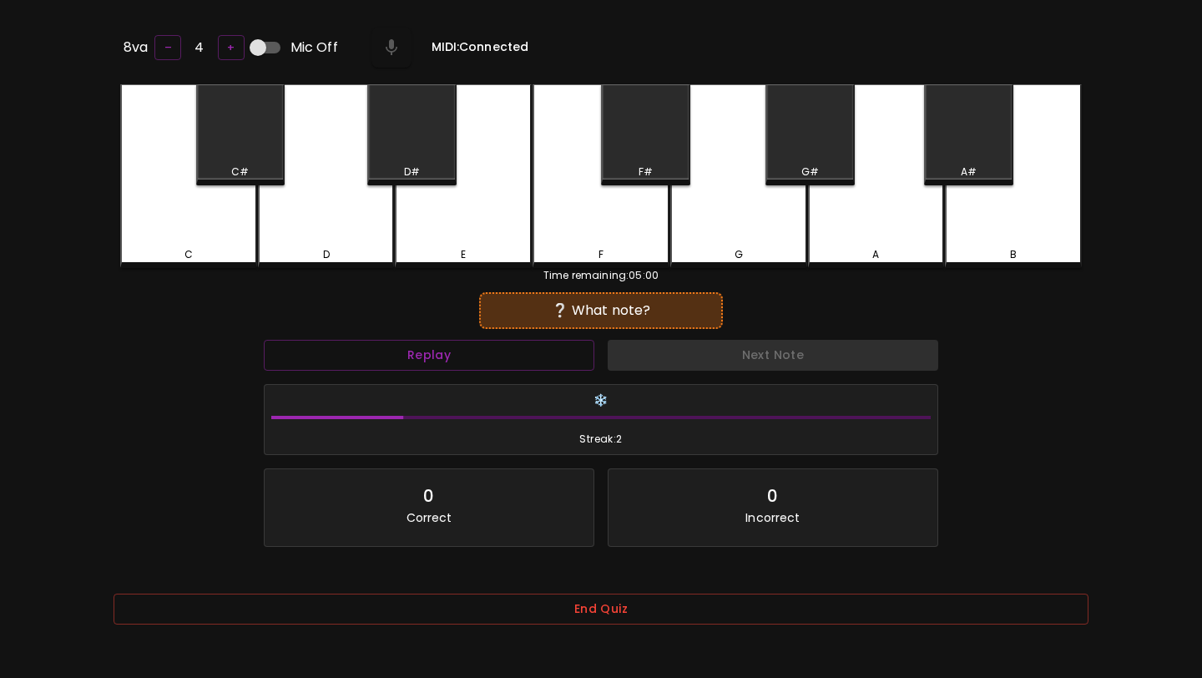
scroll to position [127, 0]
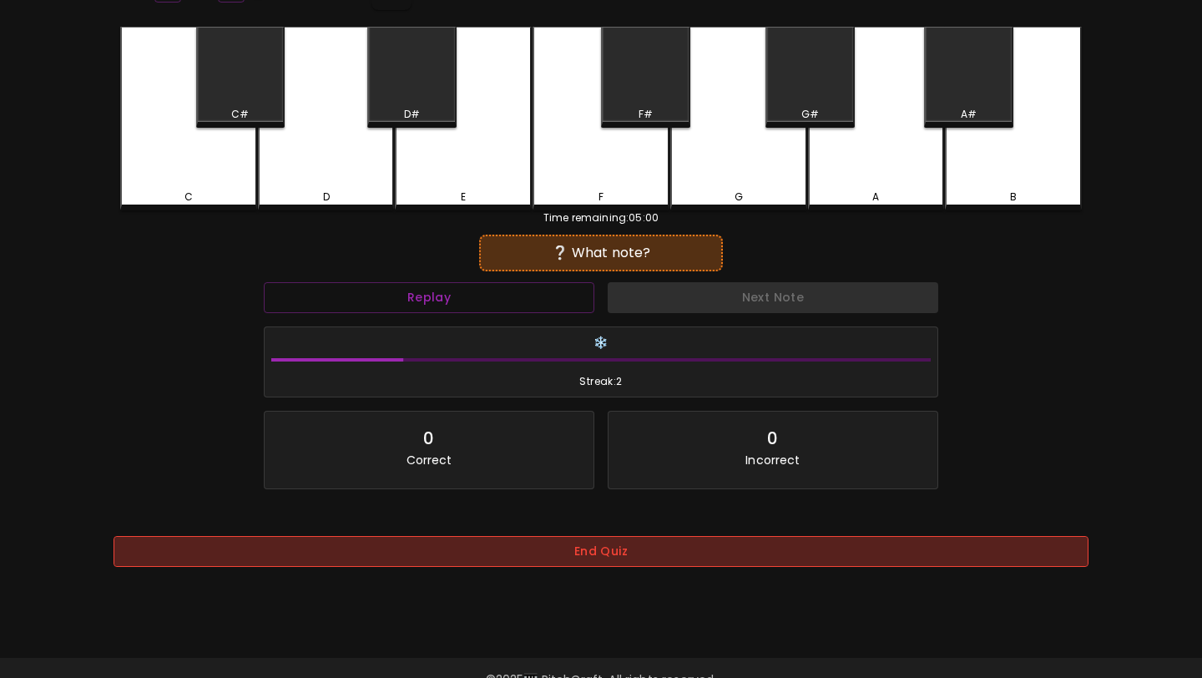
click at [356, 565] on button "End Quiz" at bounding box center [600, 551] width 975 height 31
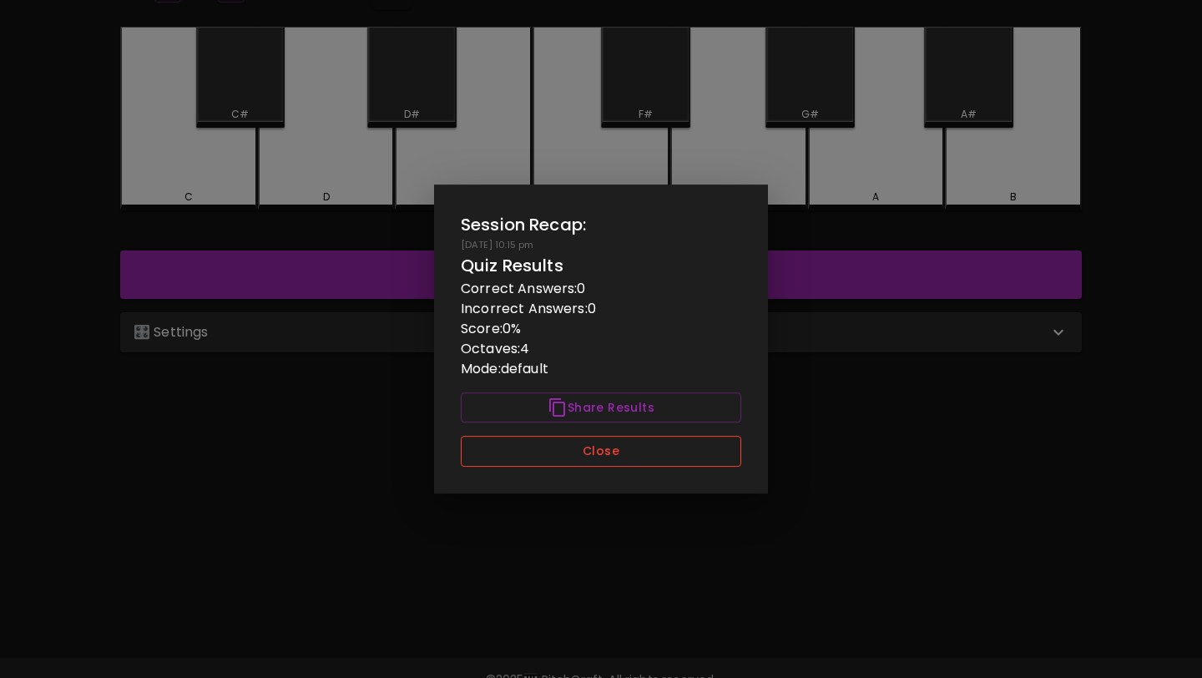
click at [568, 447] on button "Close" at bounding box center [601, 451] width 280 height 31
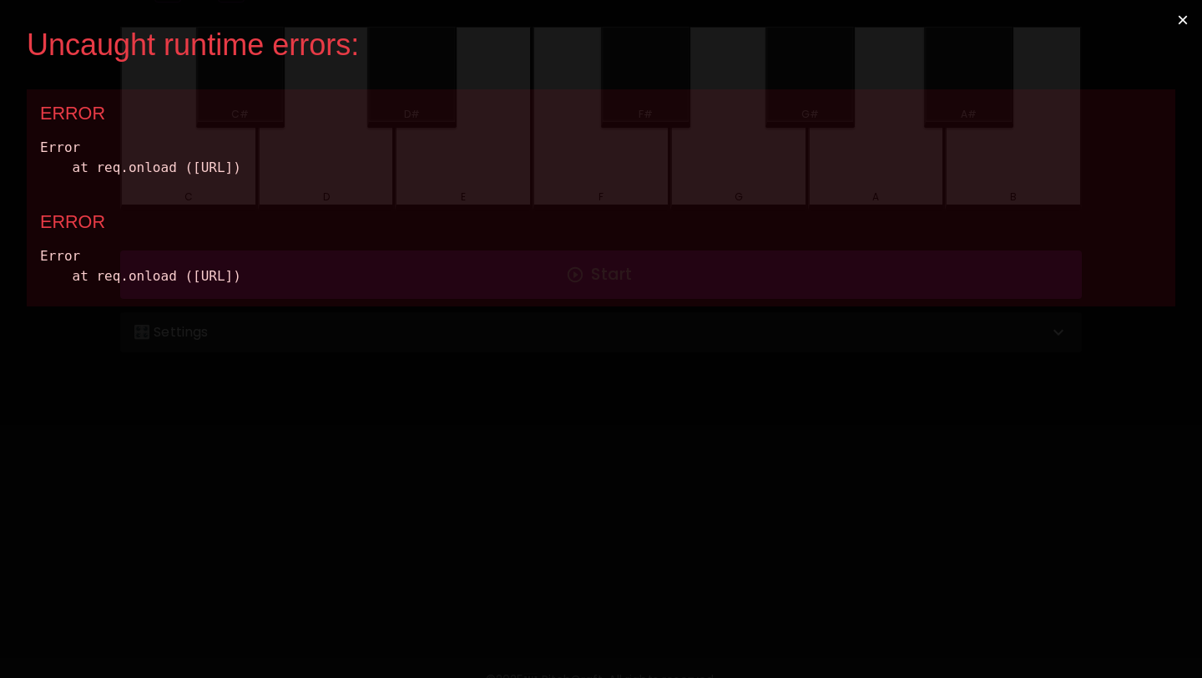
drag, startPoint x: 615, startPoint y: 326, endPoint x: 21, endPoint y: 48, distance: 656.3
click at [21, 48] on div "Uncaught runtime errors: × ERROR Error at req.onload (http://localhost:3000/sta…" at bounding box center [601, 339] width 1202 height 678
copy div "Uncaught runtime errors: × ERROR Error at req.onload (http://localhost:3000/sta…"
click at [1184, 17] on button "×" at bounding box center [1182, 20] width 38 height 40
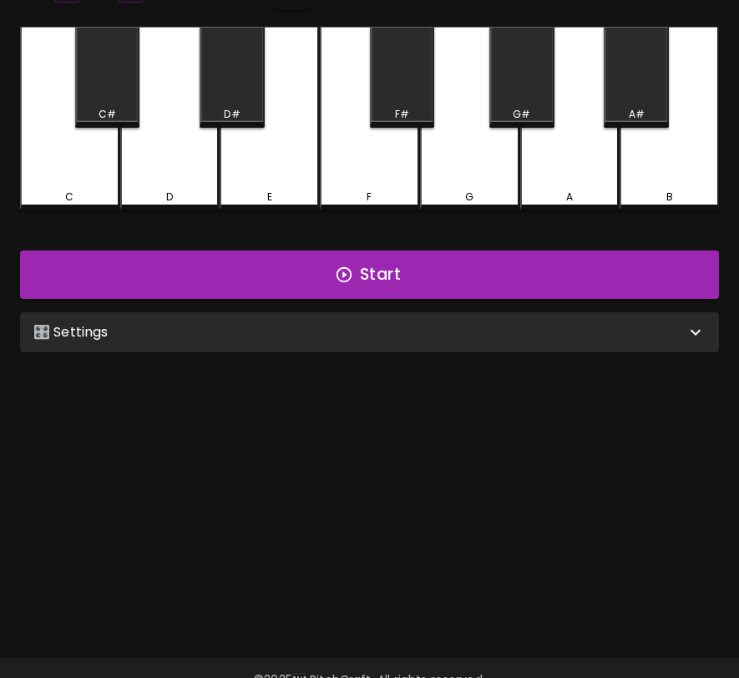
click at [449, 336] on div "🎛️ Settings" at bounding box center [359, 332] width 652 height 20
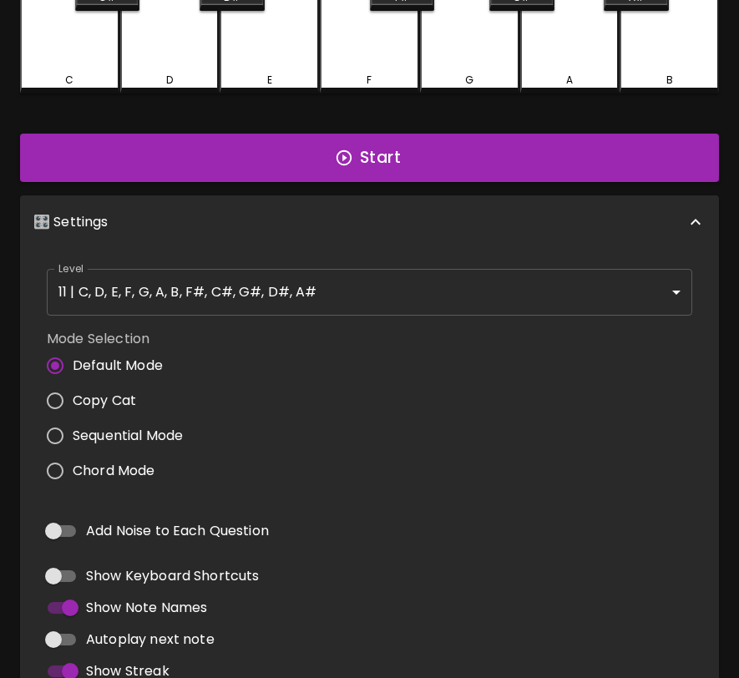
scroll to position [312, 0]
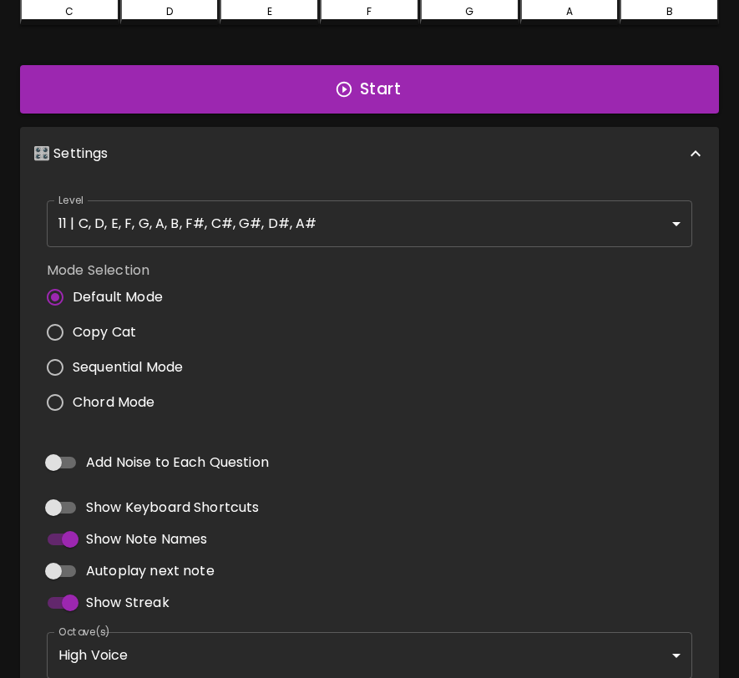
click at [67, 456] on input "Add Noise to Each Question" at bounding box center [53, 462] width 95 height 32
checkbox input "true"
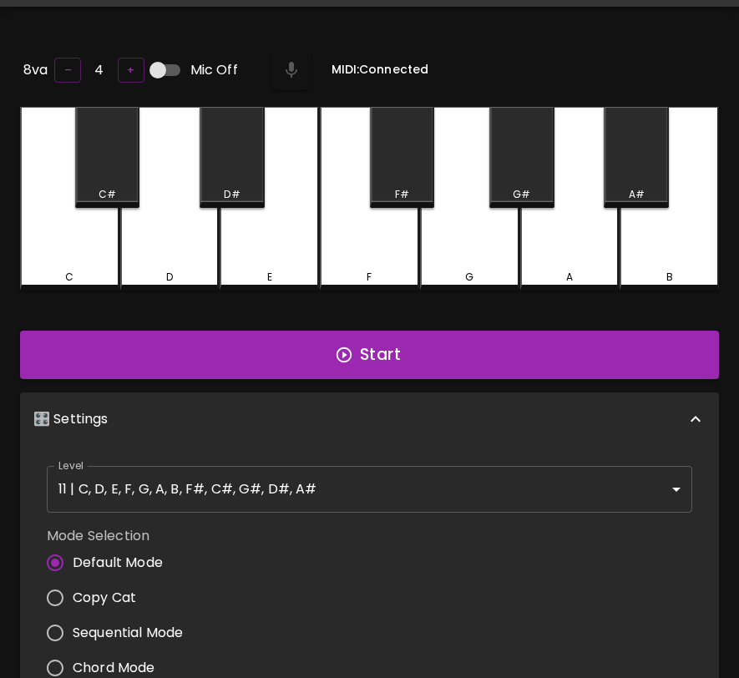
scroll to position [0, 0]
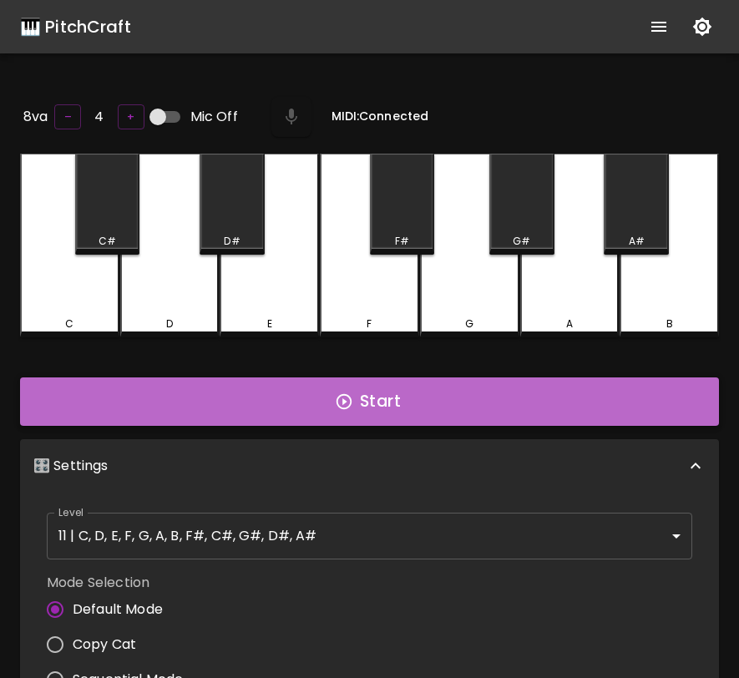
click at [306, 395] on button "Start" at bounding box center [369, 401] width 699 height 48
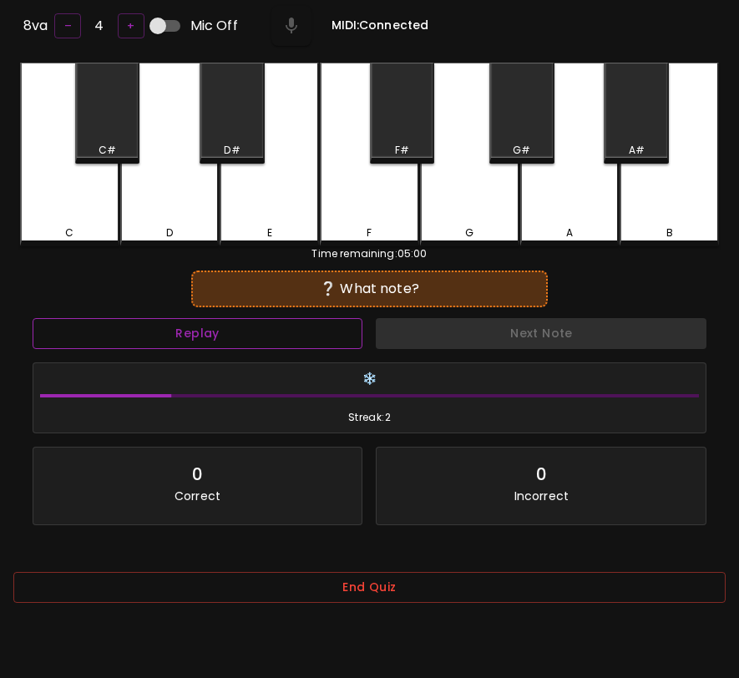
scroll to position [96, 0]
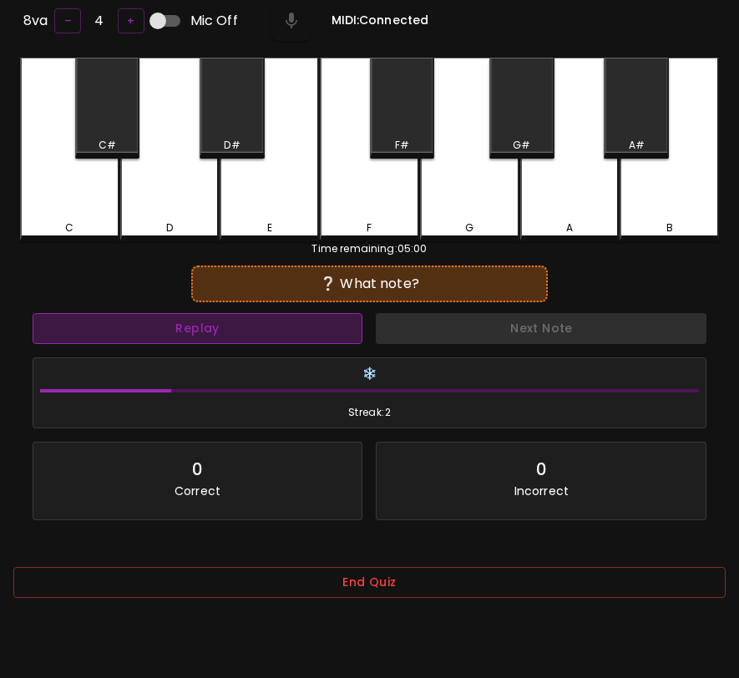
click at [335, 330] on button "Replay" at bounding box center [198, 328] width 330 height 31
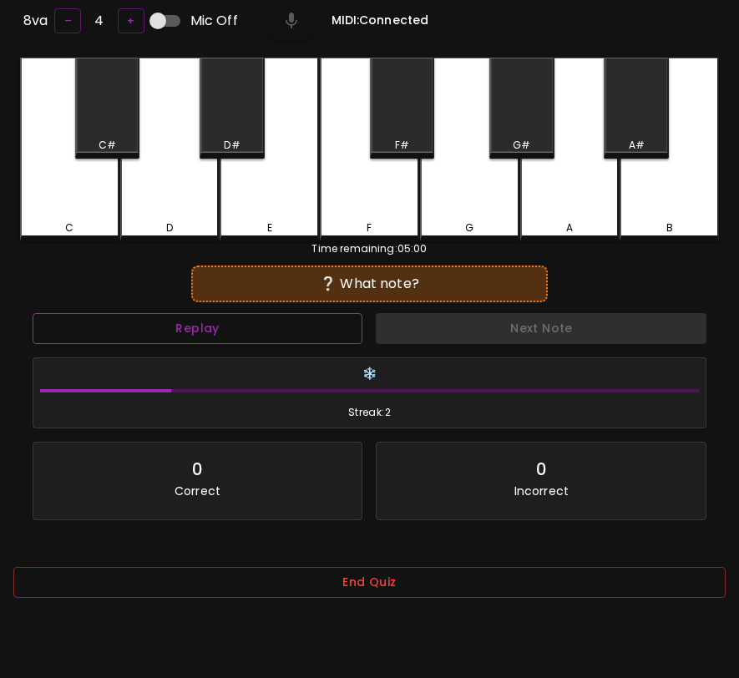
click at [335, 330] on button "Replay" at bounding box center [198, 328] width 330 height 31
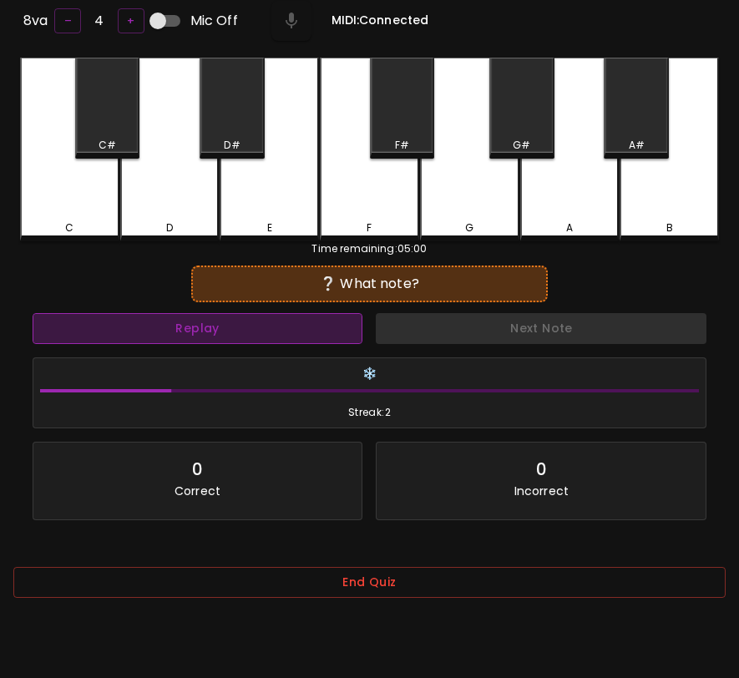
click at [335, 330] on button "Replay" at bounding box center [198, 328] width 330 height 31
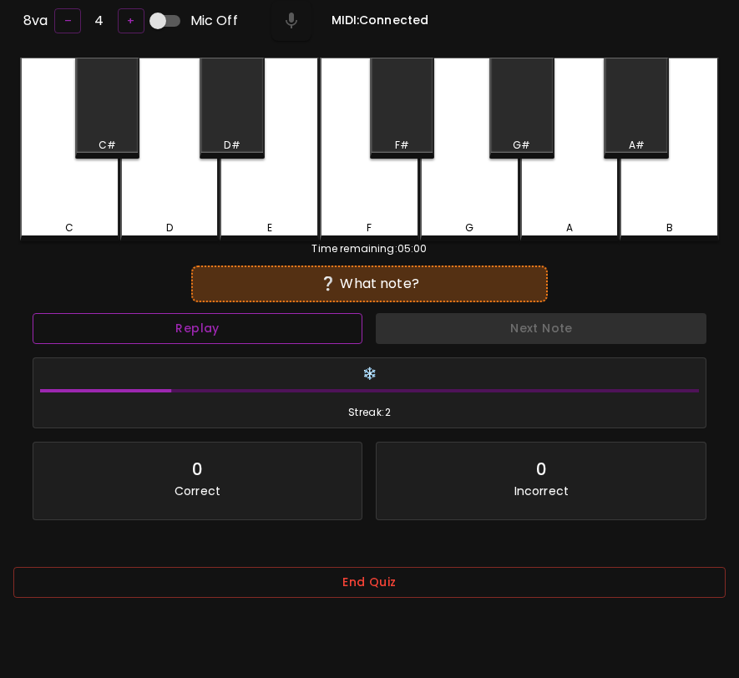
click at [335, 330] on button "Replay" at bounding box center [198, 328] width 330 height 31
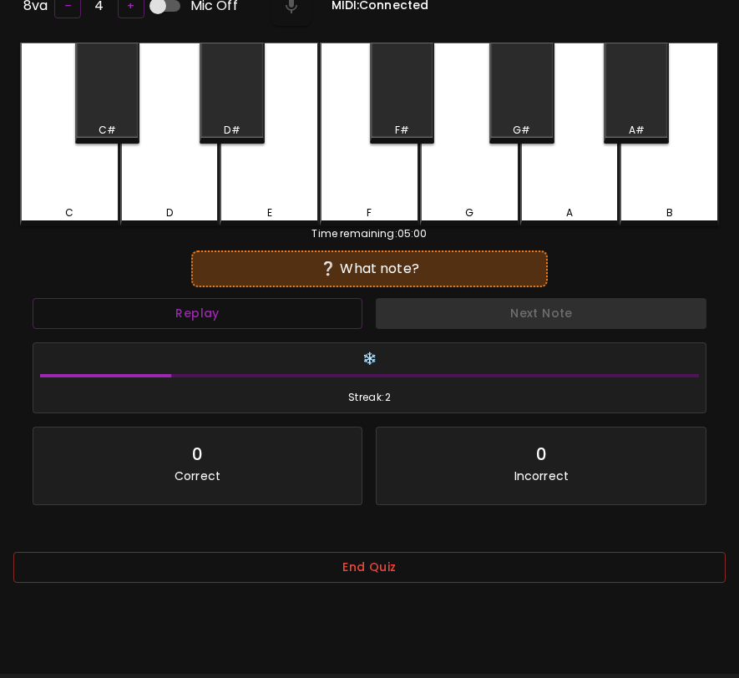
scroll to position [167, 0]
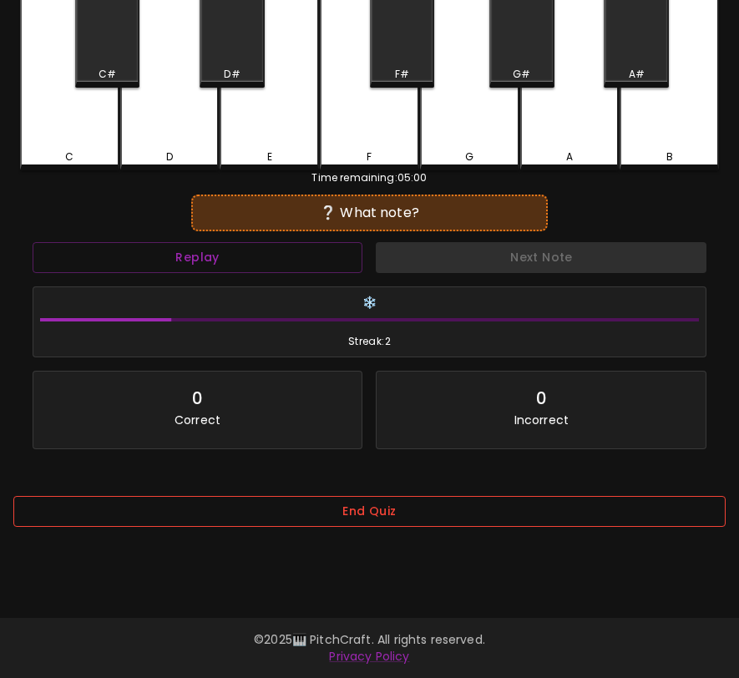
click at [340, 513] on button "End Quiz" at bounding box center [369, 511] width 712 height 31
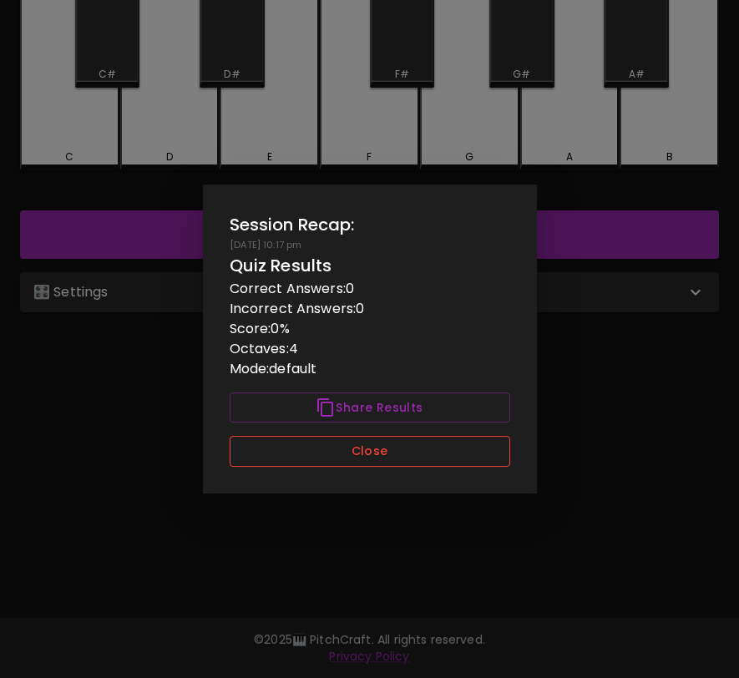
click at [351, 454] on button "Close" at bounding box center [370, 451] width 280 height 31
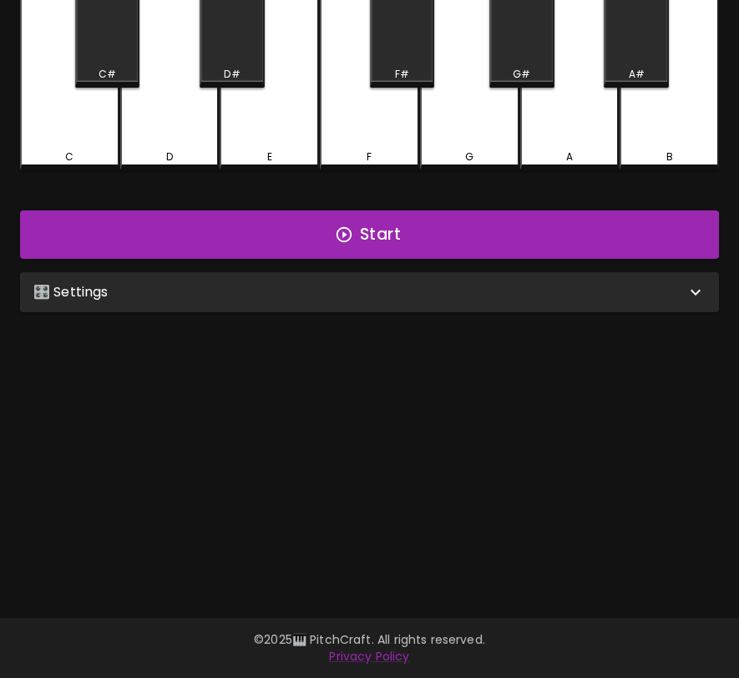
click at [352, 296] on div "🎛️ Settings" at bounding box center [359, 292] width 652 height 20
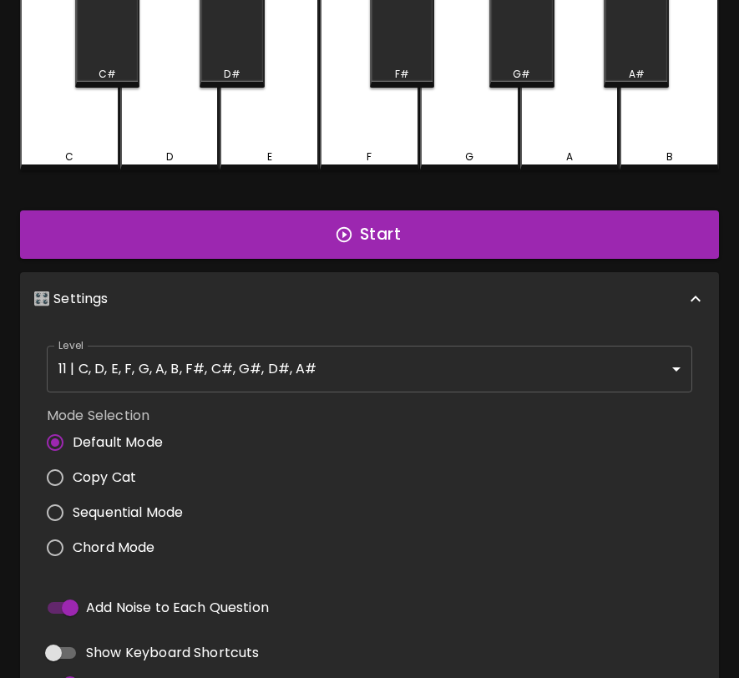
scroll to position [7, 0]
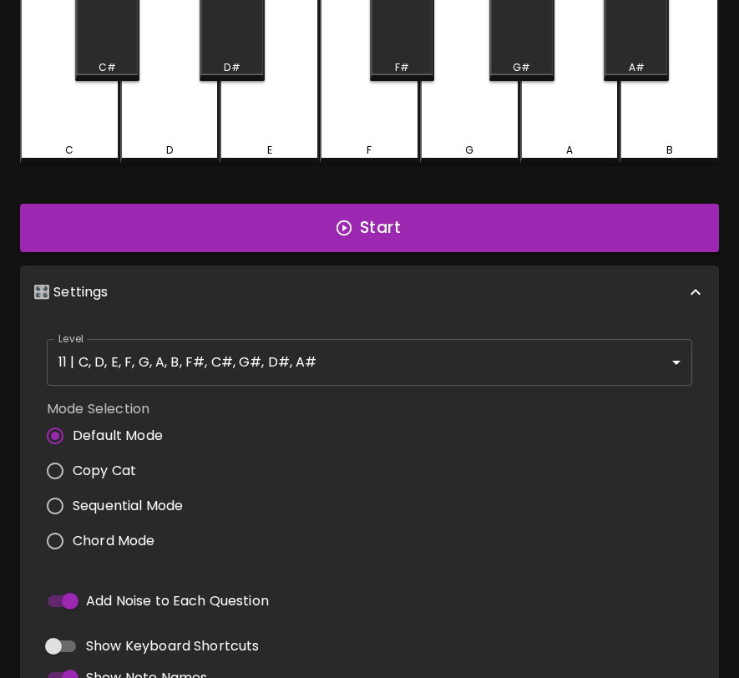
click at [75, 593] on input "Add Noise to Each Question" at bounding box center [70, 601] width 95 height 32
checkbox input "false"
click at [282, 229] on button "Start" at bounding box center [369, 228] width 699 height 48
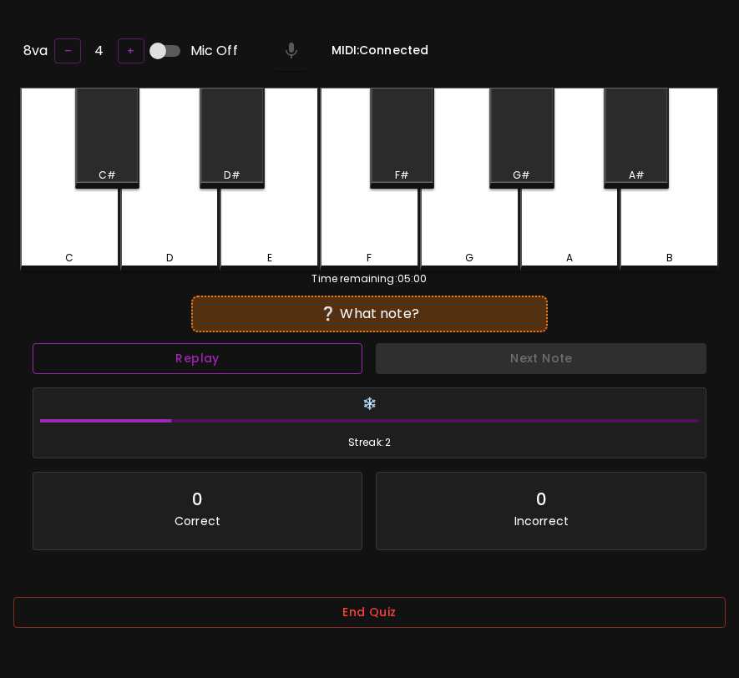
scroll to position [63, 0]
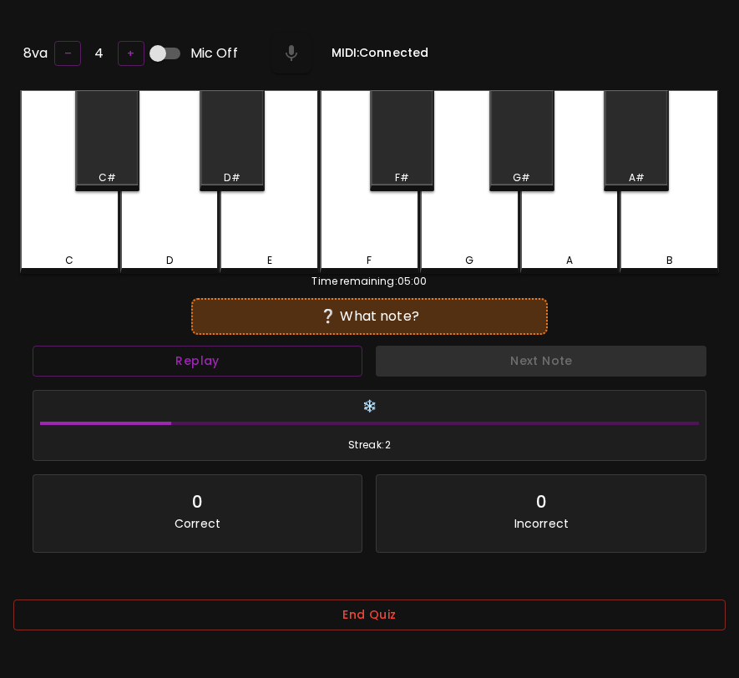
click at [258, 339] on div "Replay" at bounding box center [198, 361] width 344 height 44
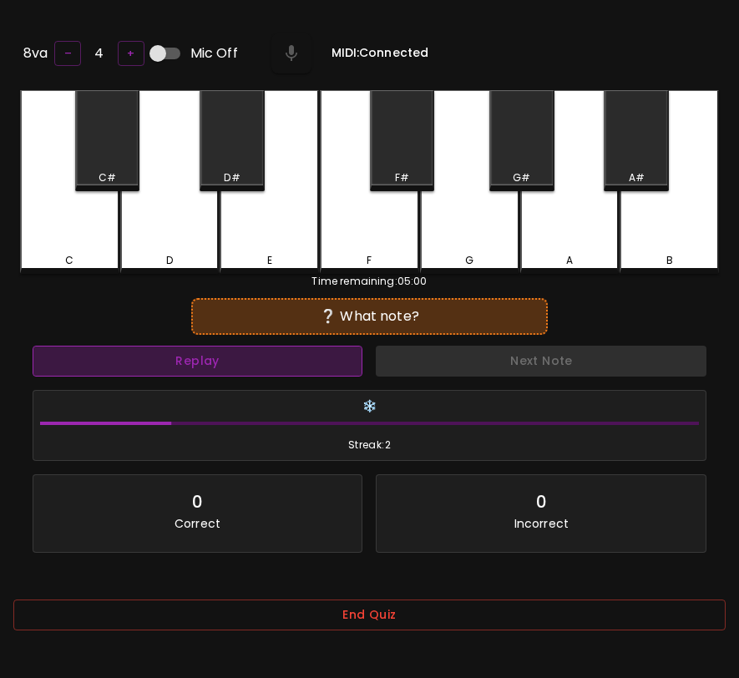
click at [253, 361] on button "Replay" at bounding box center [198, 361] width 330 height 31
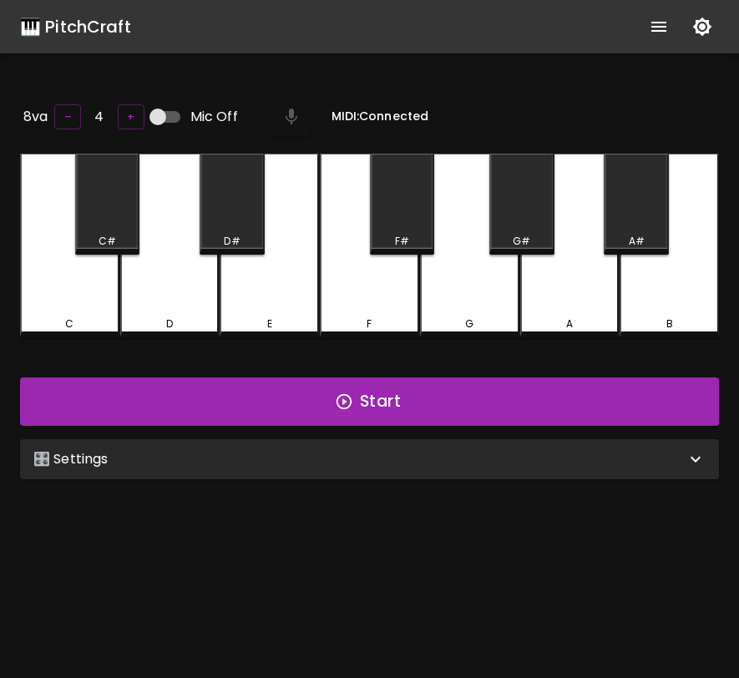
scroll to position [63, 0]
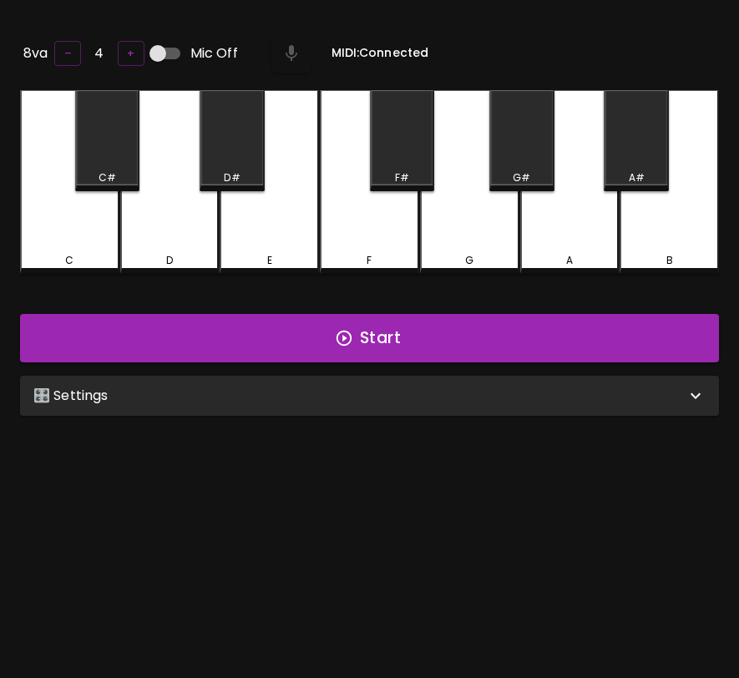
click at [334, 404] on div "🎛️ Settings" at bounding box center [369, 396] width 699 height 40
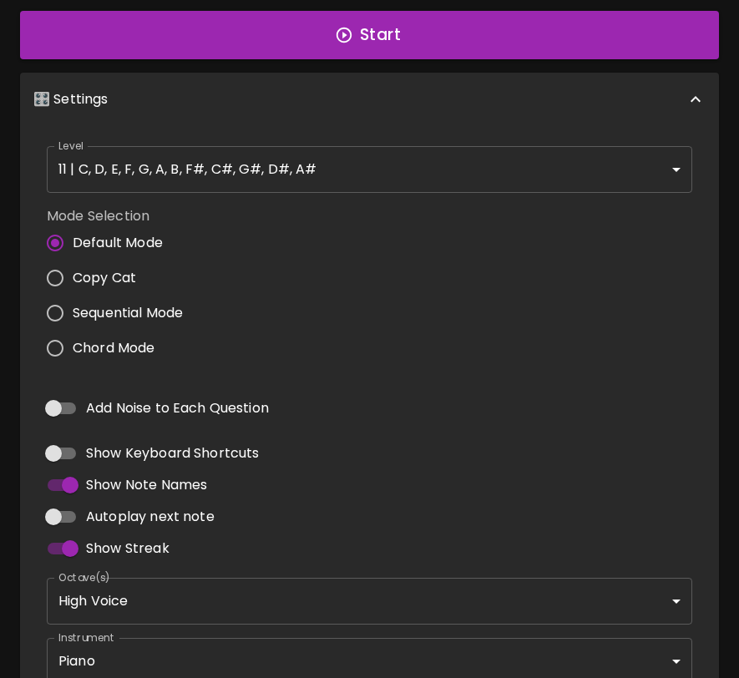
scroll to position [469, 0]
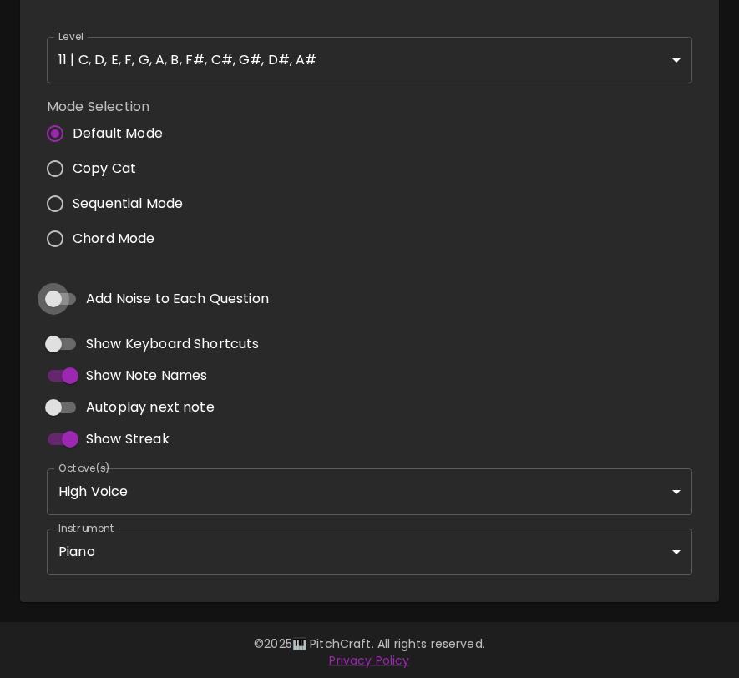
click at [55, 295] on input "Add Noise to Each Question" at bounding box center [53, 299] width 95 height 32
checkbox input "true"
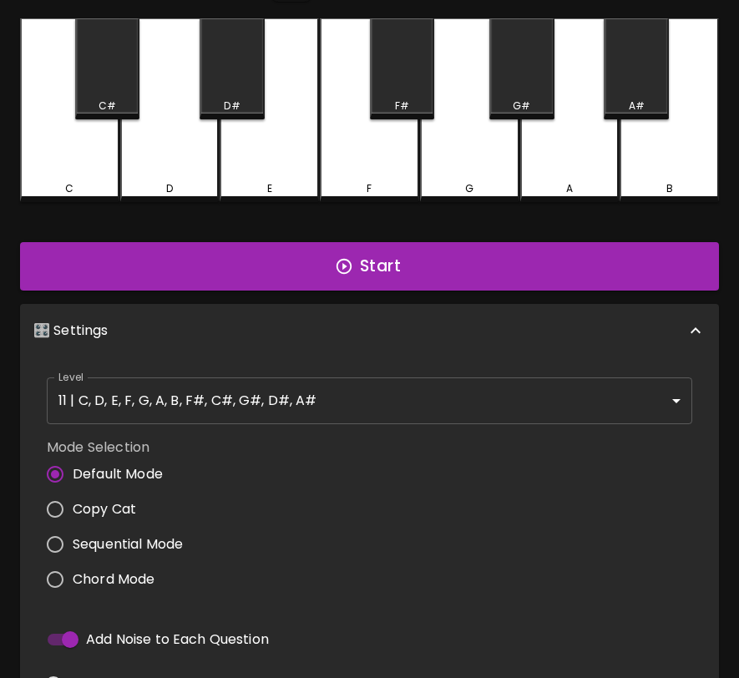
scroll to position [0, 0]
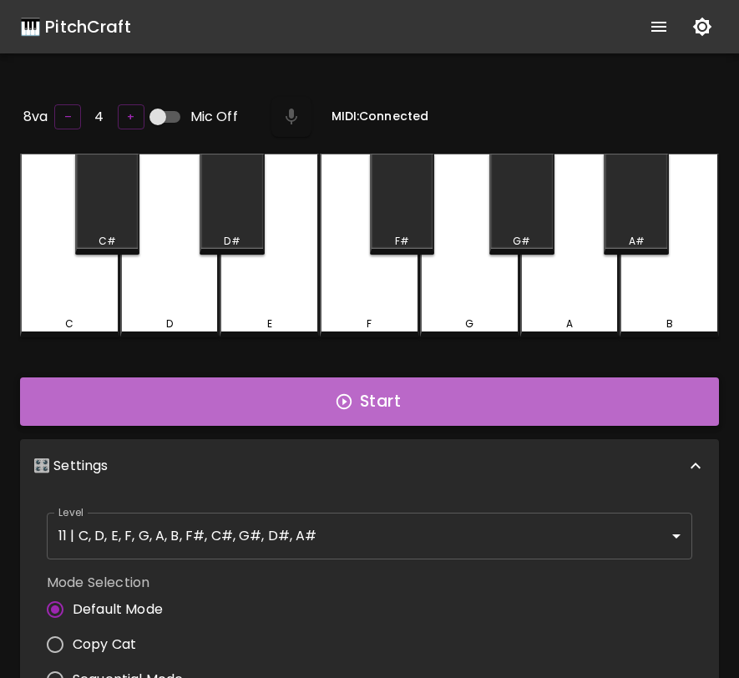
click at [311, 408] on button "Start" at bounding box center [369, 401] width 699 height 48
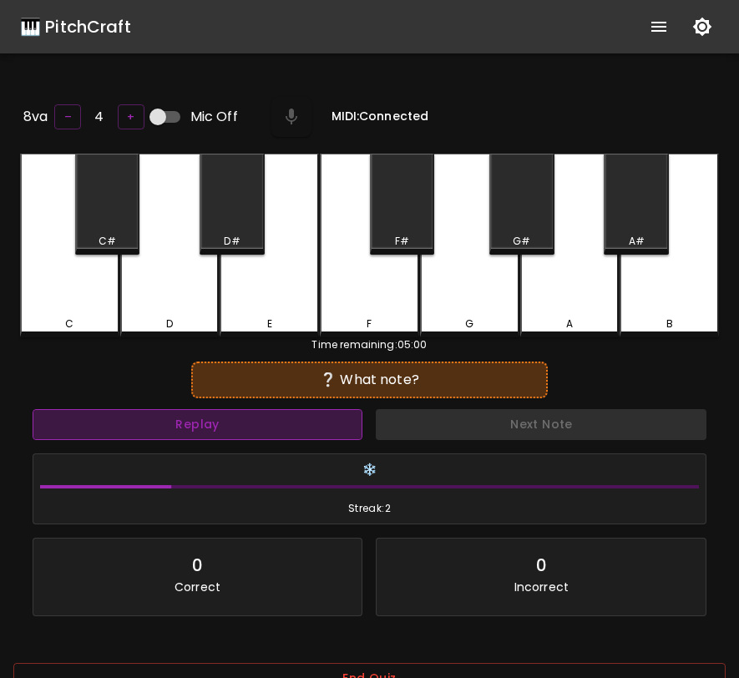
click at [309, 416] on button "Replay" at bounding box center [198, 424] width 330 height 31
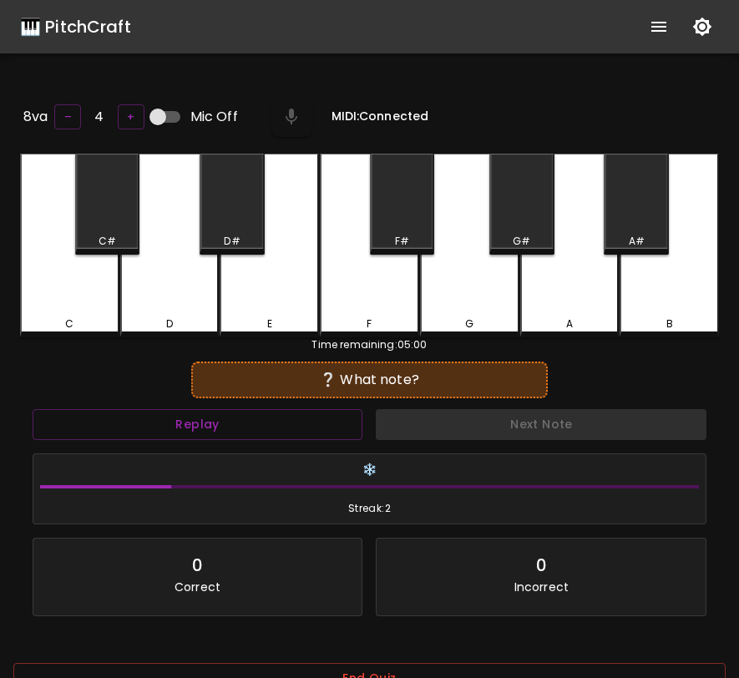
click at [630, 226] on div "A#" at bounding box center [635, 204] width 65 height 101
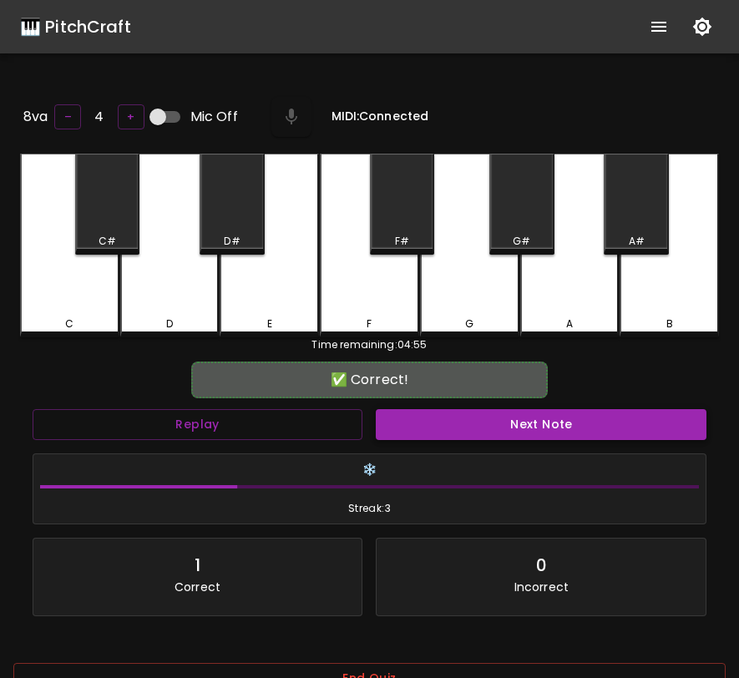
click at [535, 420] on button "Next Note" at bounding box center [541, 424] width 330 height 31
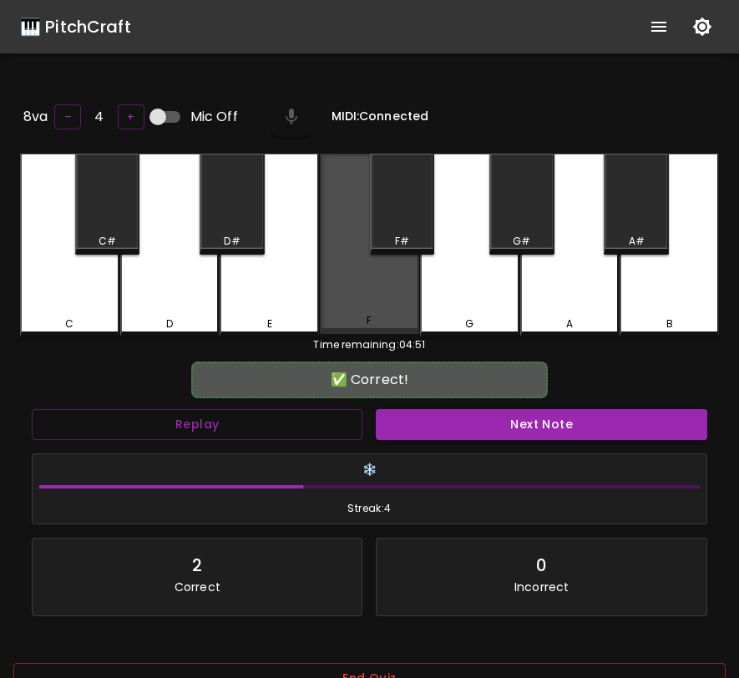
click at [363, 290] on div "F" at bounding box center [369, 244] width 99 height 180
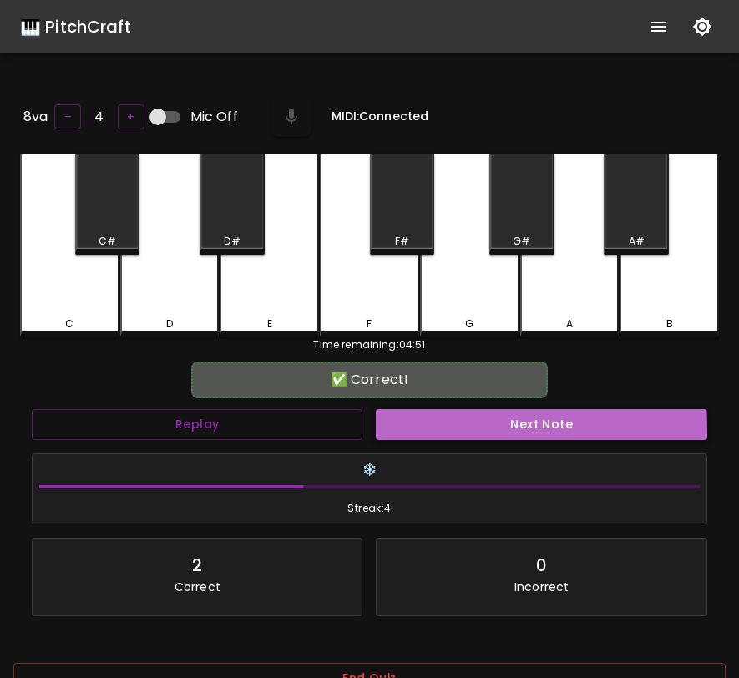
click at [460, 433] on button "Next Note" at bounding box center [541, 424] width 330 height 31
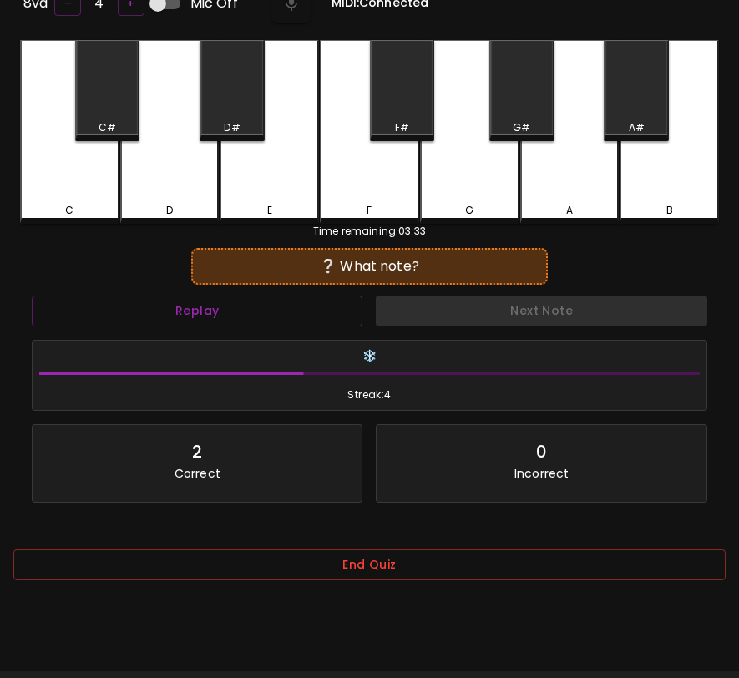
scroll to position [167, 0]
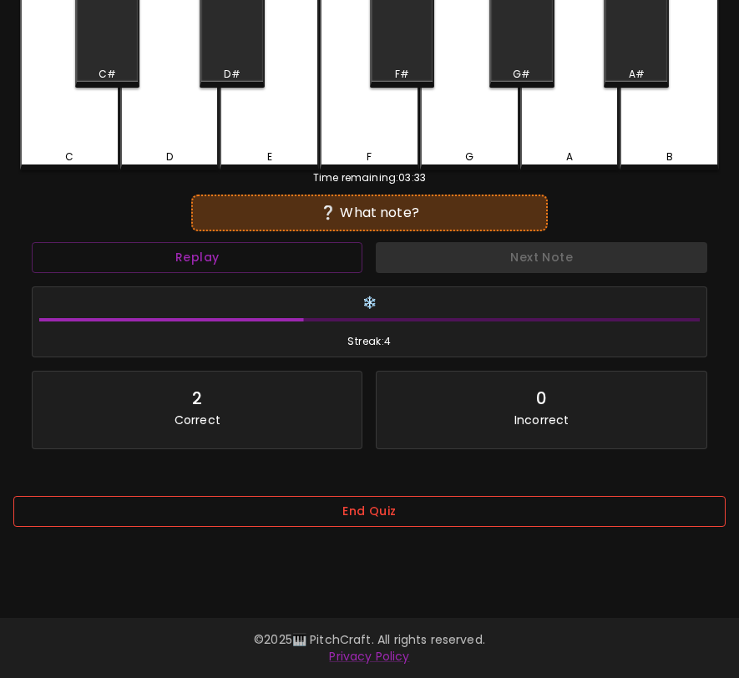
click at [386, 519] on button "End Quiz" at bounding box center [369, 511] width 712 height 31
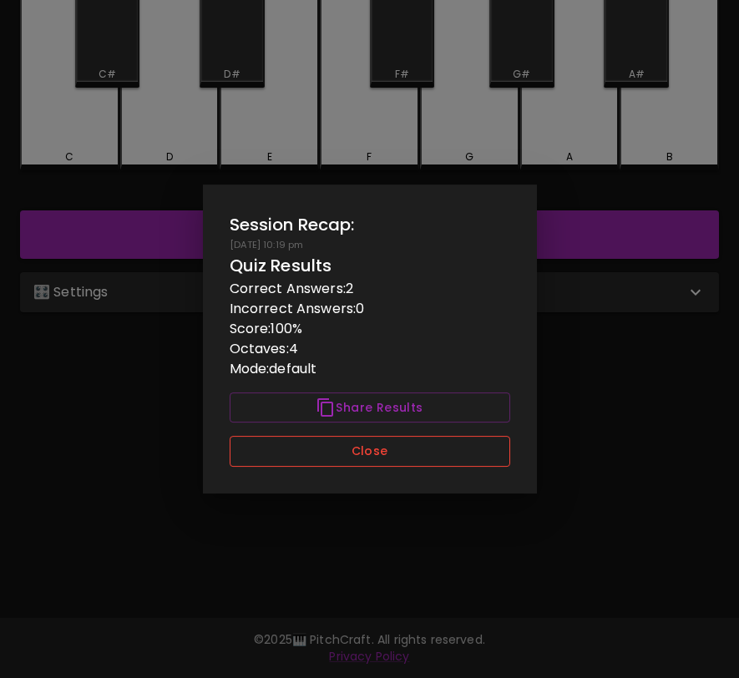
click at [393, 438] on button "Close" at bounding box center [370, 451] width 280 height 31
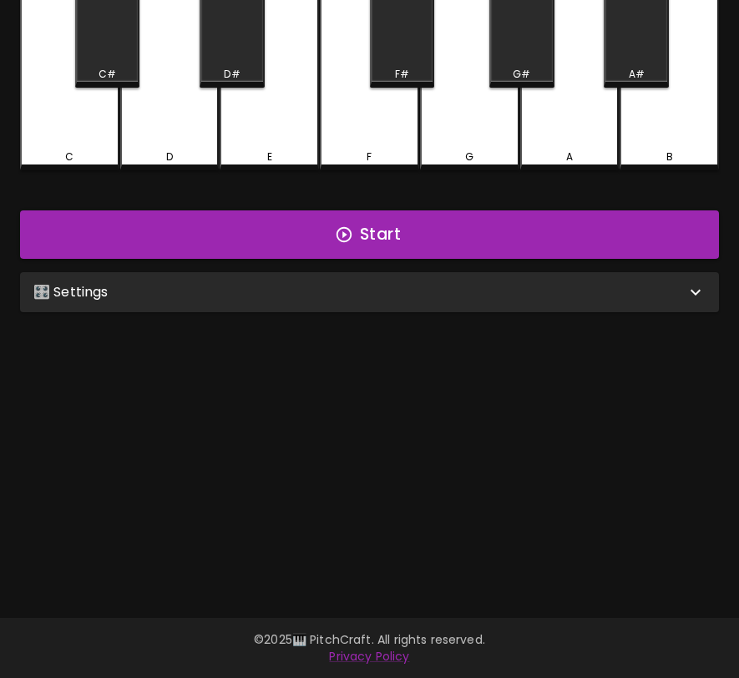
click at [407, 290] on div "🎛️ Settings" at bounding box center [359, 292] width 652 height 20
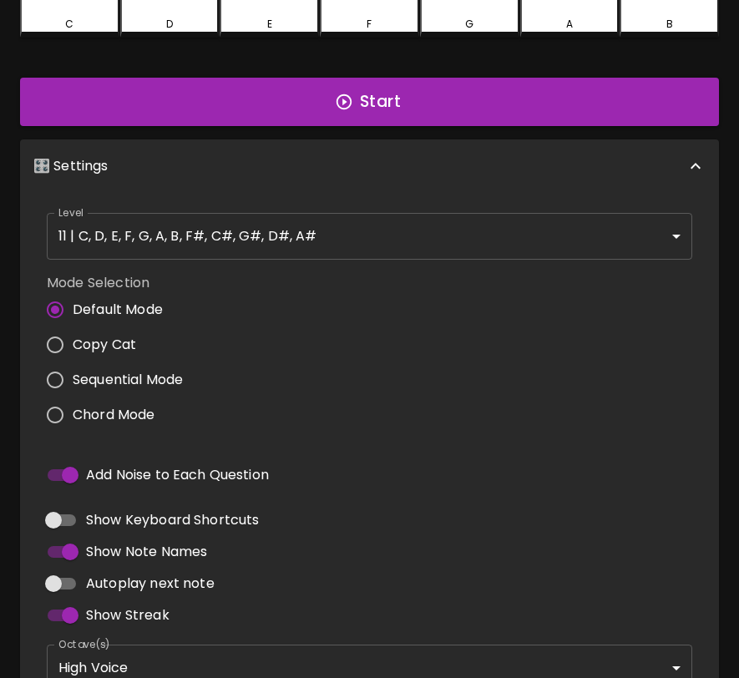
scroll to position [469, 0]
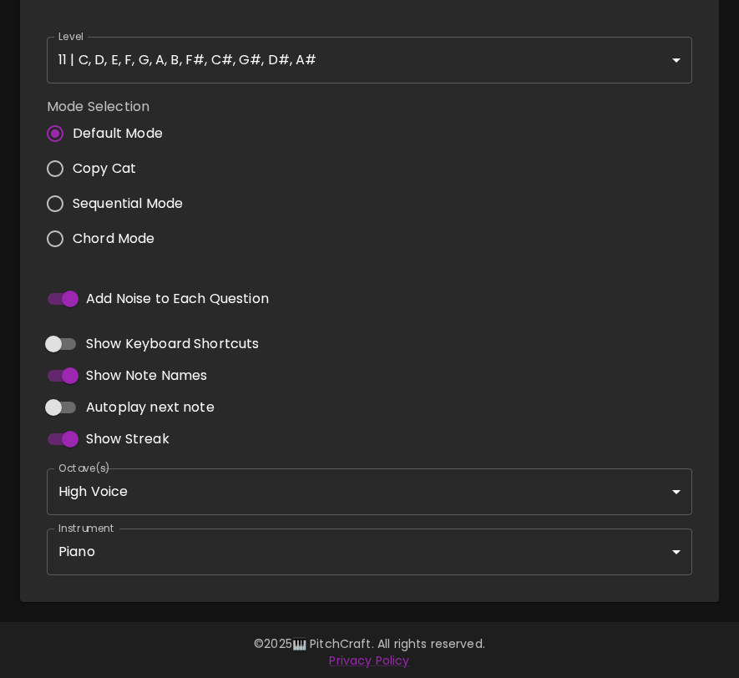
click at [267, 487] on body "🎹 PitchCraft About Badges Wizard Reading Pro Log Out 8va – 4 + Mic Off MIDI: Co…" at bounding box center [369, 106] width 739 height 1151
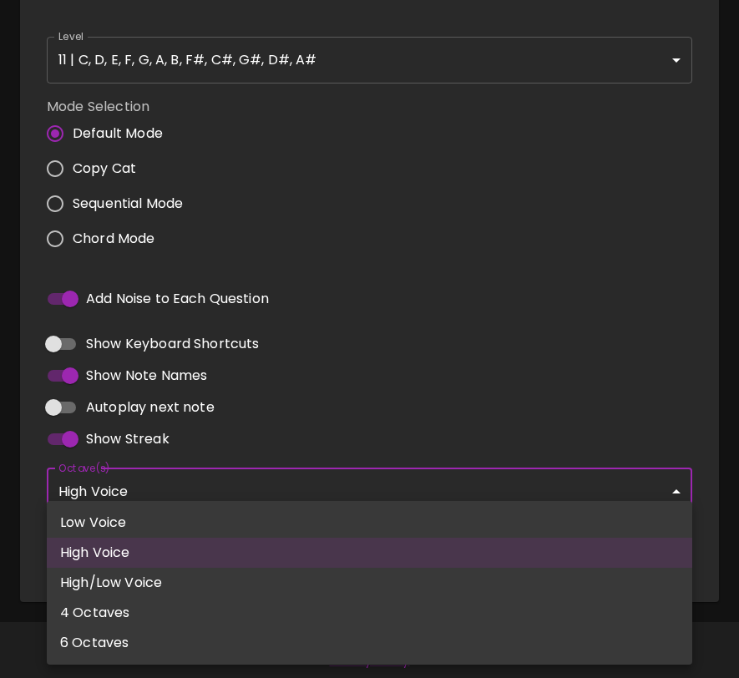
click at [307, 377] on div at bounding box center [369, 339] width 739 height 678
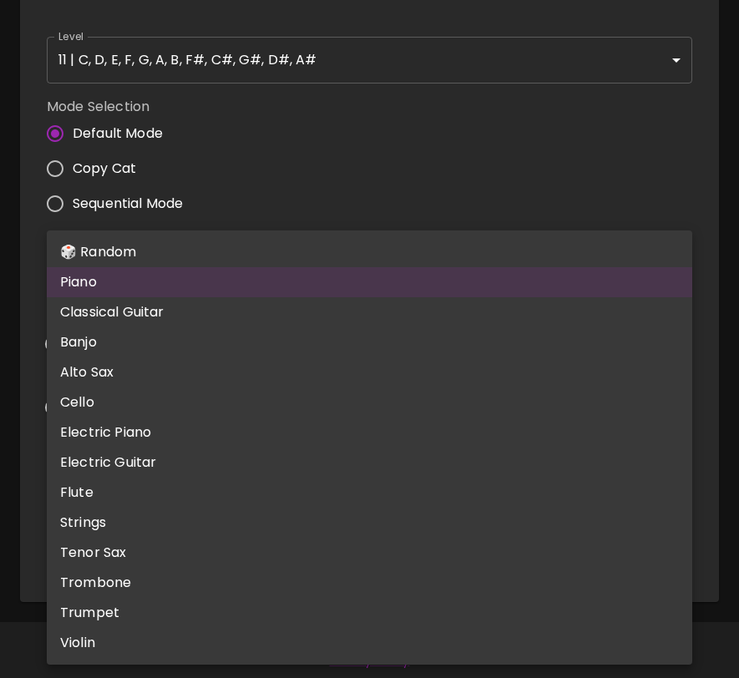
click at [263, 549] on body "🎹 PitchCraft About Badges Wizard Reading Pro Log Out 8va – 4 + Mic Off MIDI: Co…" at bounding box center [369, 106] width 739 height 1151
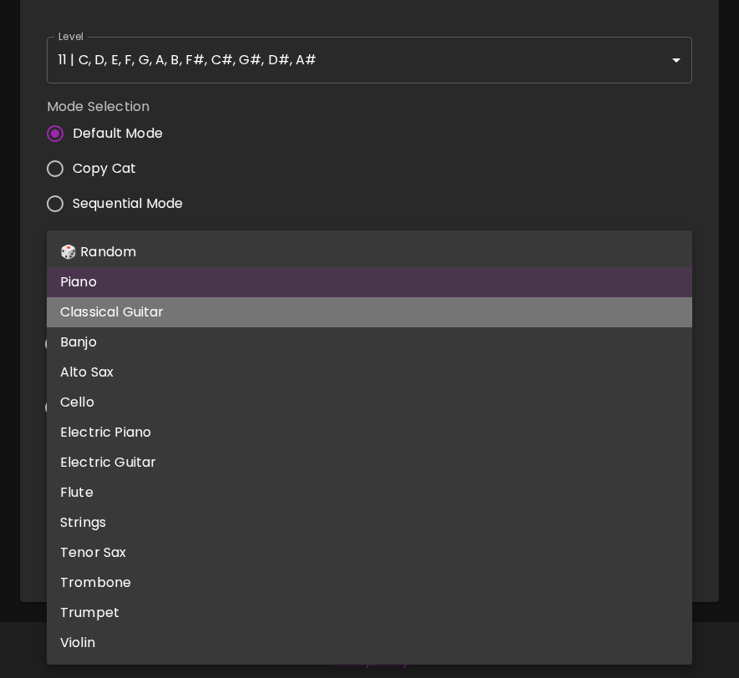
click at [267, 310] on li "Classical Guitar" at bounding box center [369, 312] width 645 height 30
type input "acoustic_guitar_nylon"
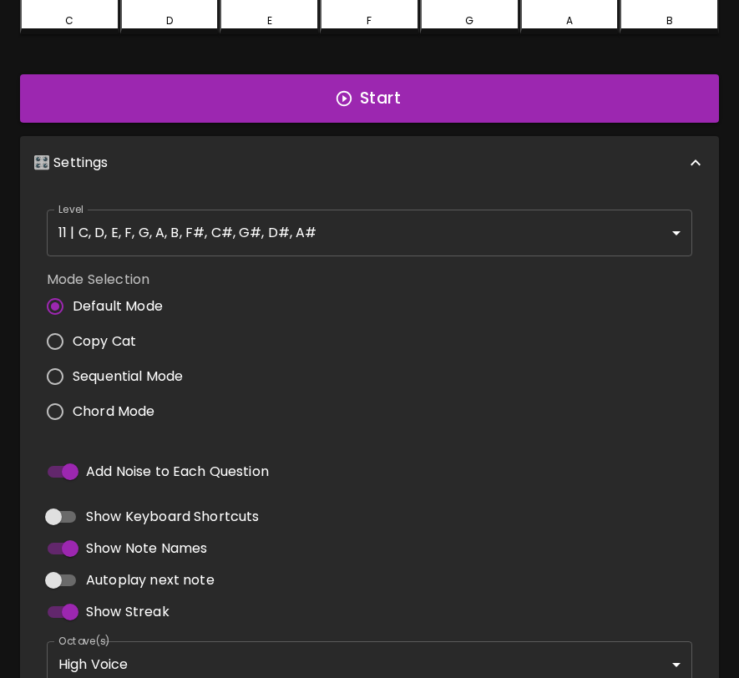
scroll to position [0, 0]
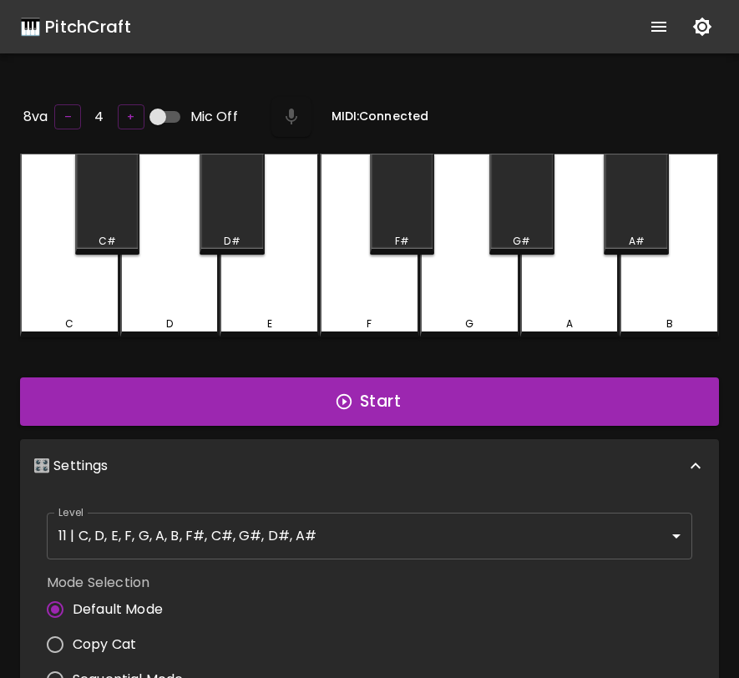
click at [353, 285] on div "F" at bounding box center [369, 246] width 99 height 184
click at [290, 283] on div "E" at bounding box center [268, 246] width 99 height 184
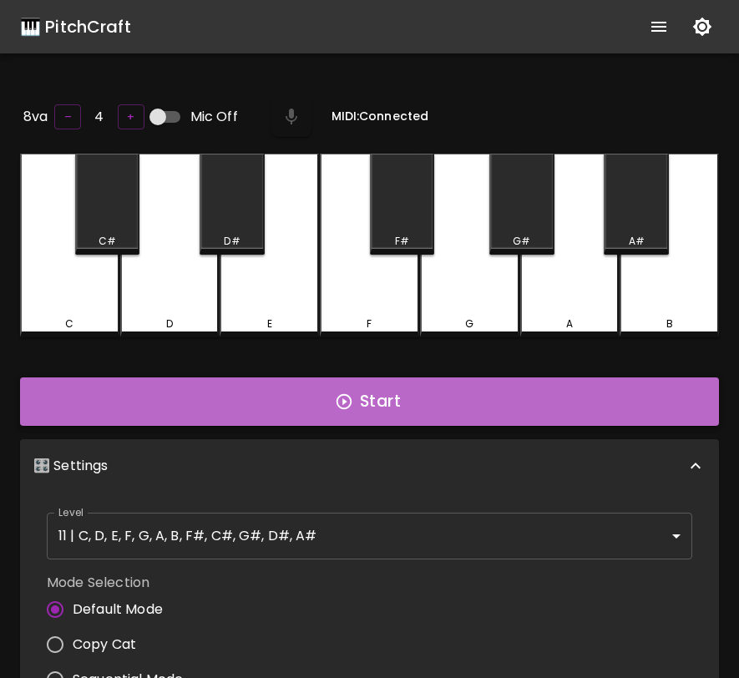
click at [363, 399] on button "Start" at bounding box center [369, 401] width 699 height 48
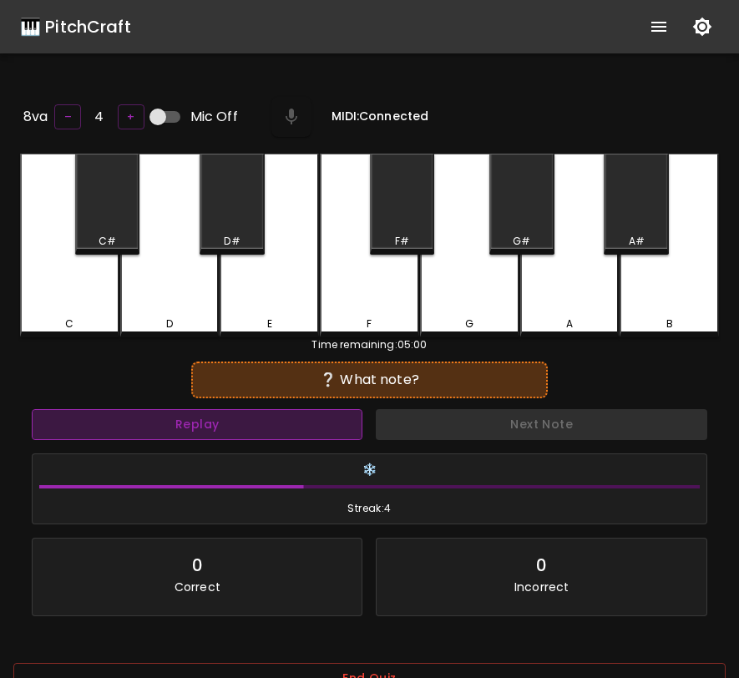
click at [340, 414] on button "Replay" at bounding box center [197, 424] width 330 height 31
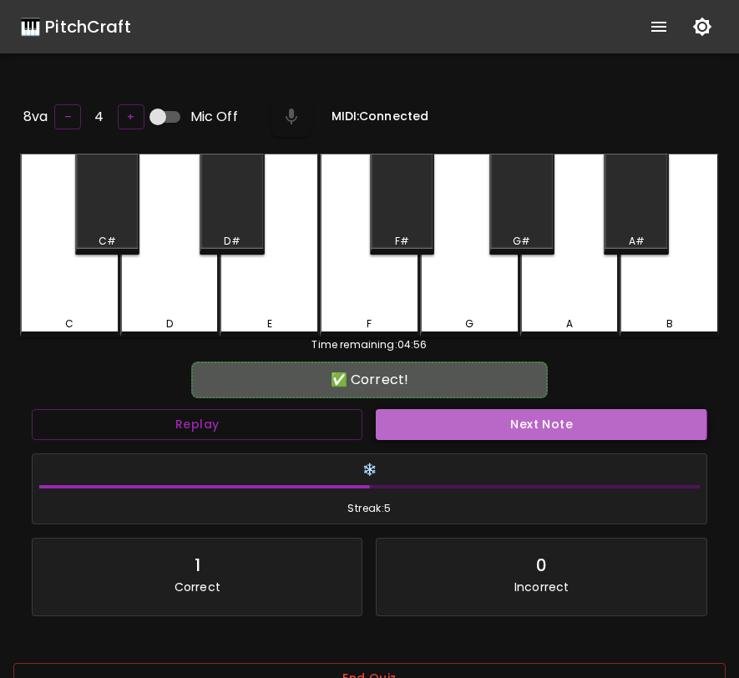
click at [411, 420] on button "Next Note" at bounding box center [541, 424] width 330 height 31
click at [416, 419] on button "Next Note" at bounding box center [541, 424] width 330 height 31
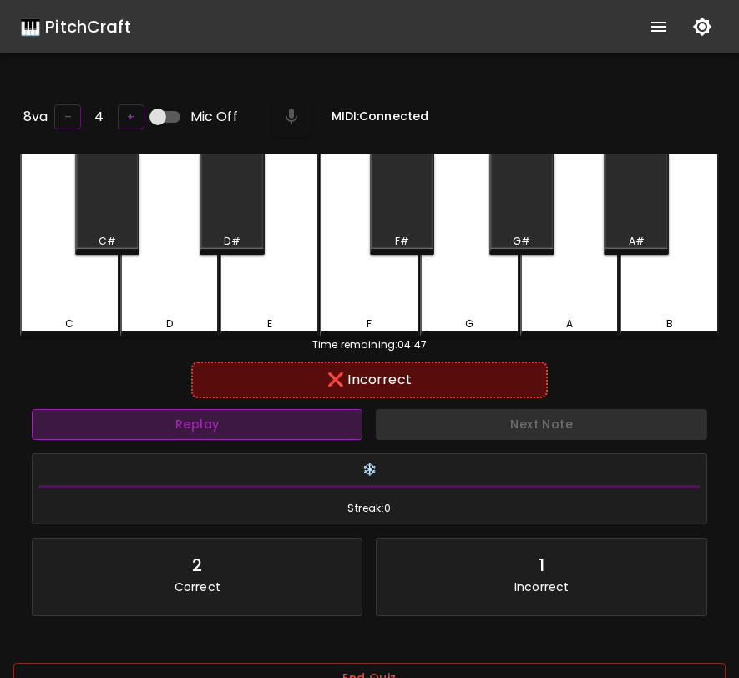
click at [309, 422] on button "Replay" at bounding box center [197, 424] width 330 height 31
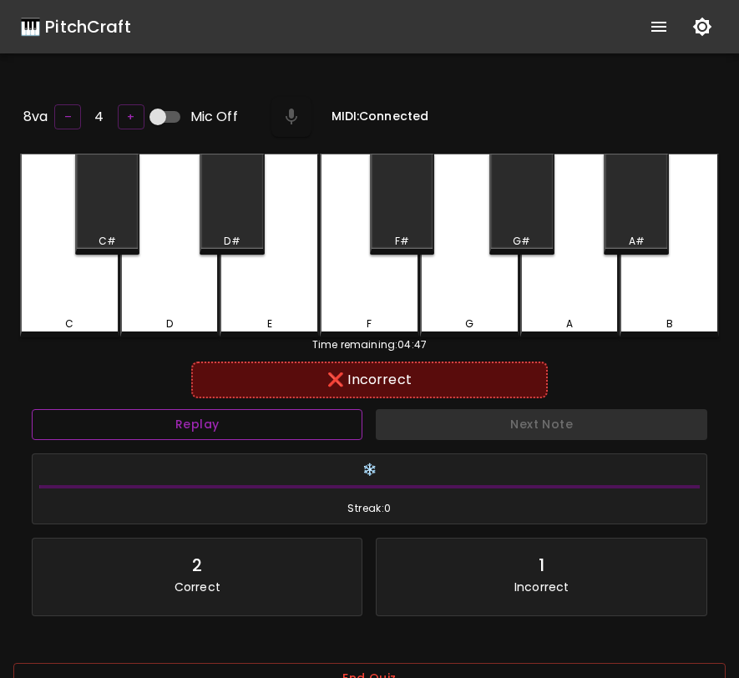
click at [330, 427] on button "Replay" at bounding box center [197, 424] width 330 height 31
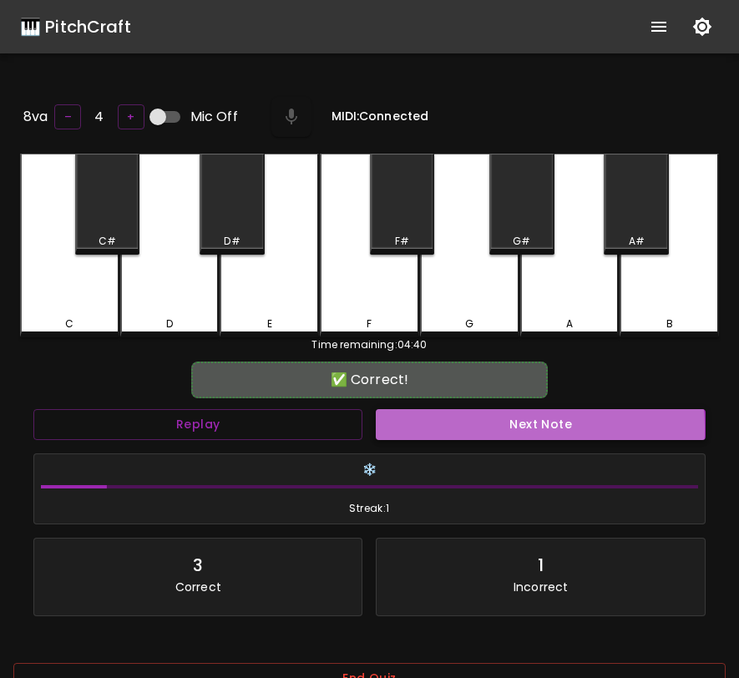
click at [439, 426] on button "Next Note" at bounding box center [540, 424] width 329 height 31
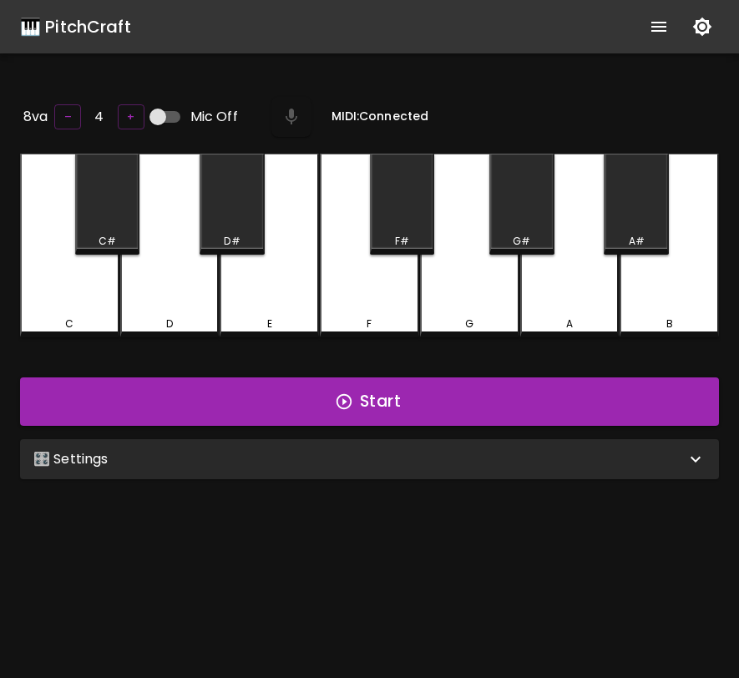
click at [562, 454] on div "🎛️ Settings" at bounding box center [359, 459] width 652 height 20
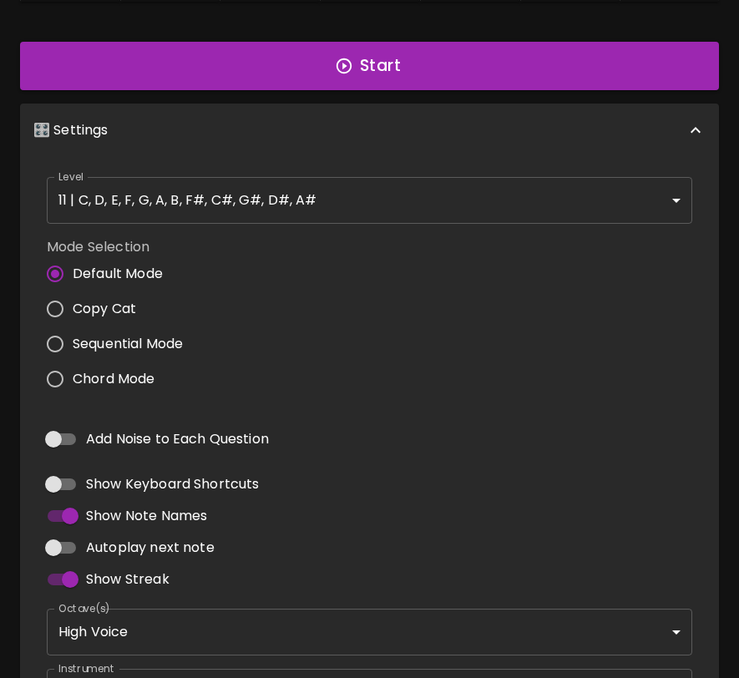
scroll to position [469, 0]
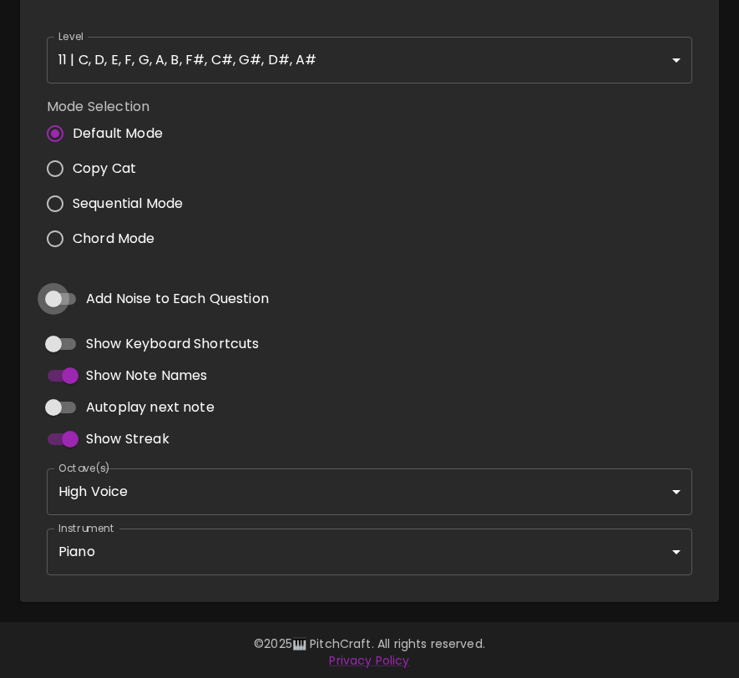
click at [53, 287] on input "Add Noise to Each Question" at bounding box center [53, 299] width 95 height 32
checkbox input "true"
click at [295, 564] on body "🎹 PitchCraft About Badges Wizard Reading Pro Log Out 8va – 4 + Mic Off MIDI: Co…" at bounding box center [369, 106] width 739 height 1151
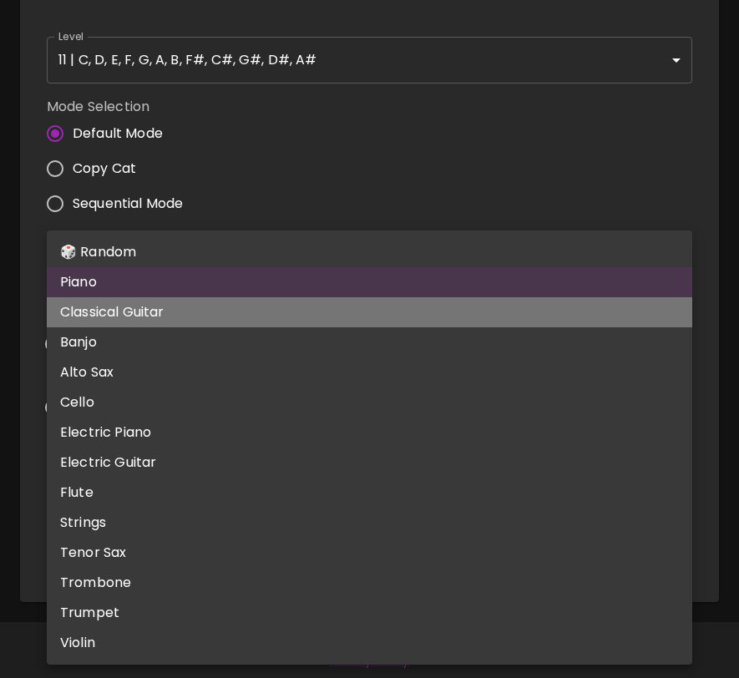
click at [312, 298] on li "Classical Guitar" at bounding box center [369, 312] width 645 height 30
type input "acoustic_guitar_nylon"
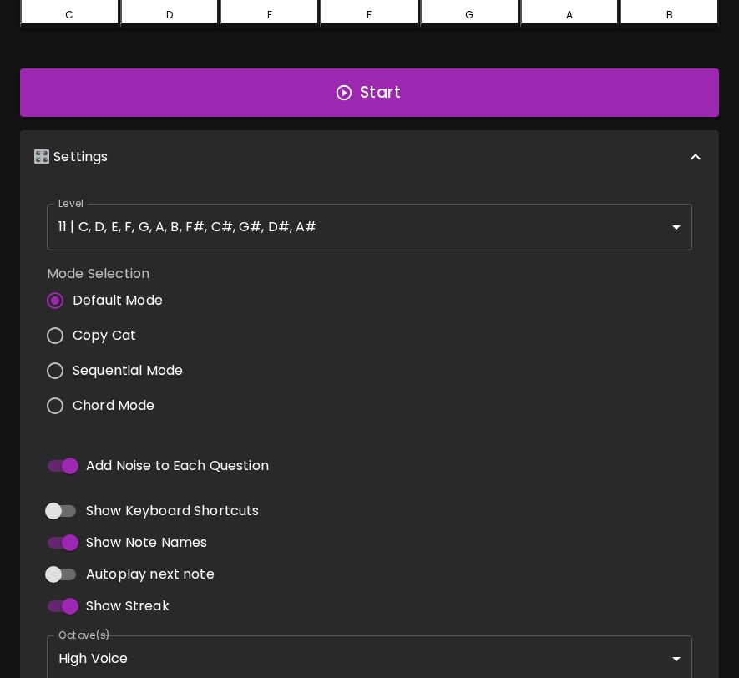
scroll to position [0, 0]
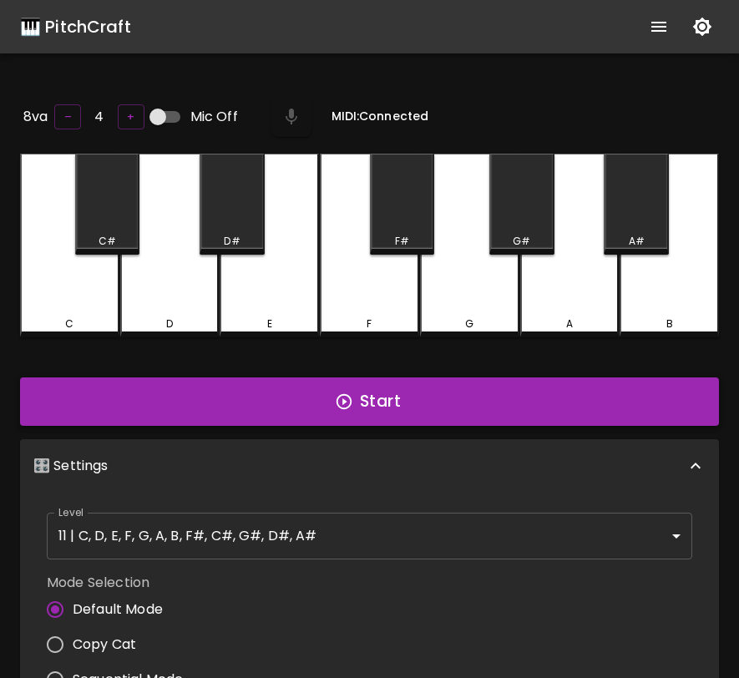
click at [392, 413] on button "Start" at bounding box center [369, 401] width 699 height 48
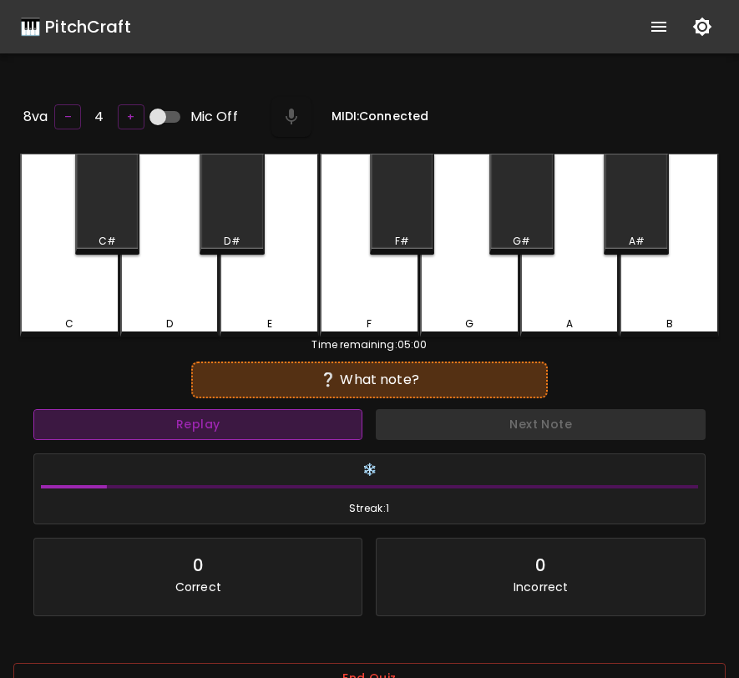
click at [321, 418] on button "Replay" at bounding box center [197, 424] width 329 height 31
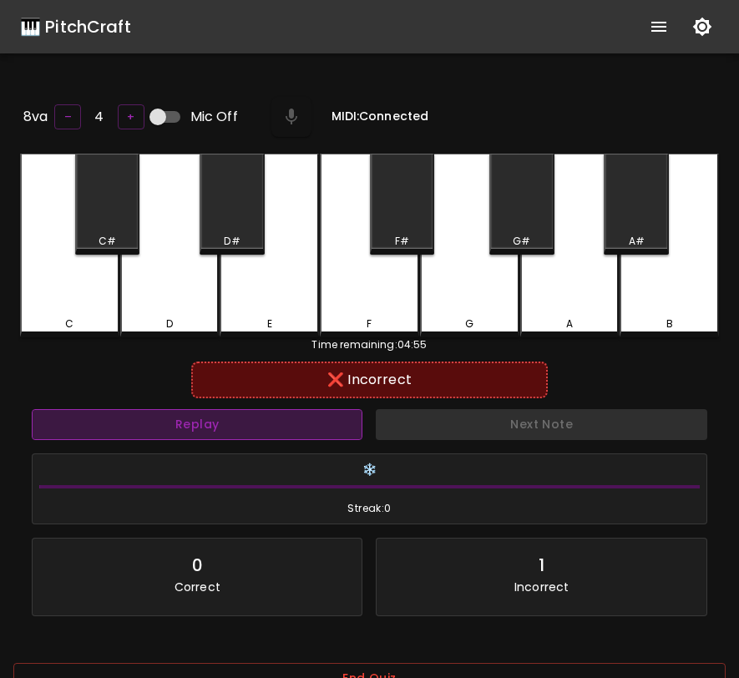
click at [321, 421] on button "Replay" at bounding box center [197, 424] width 330 height 31
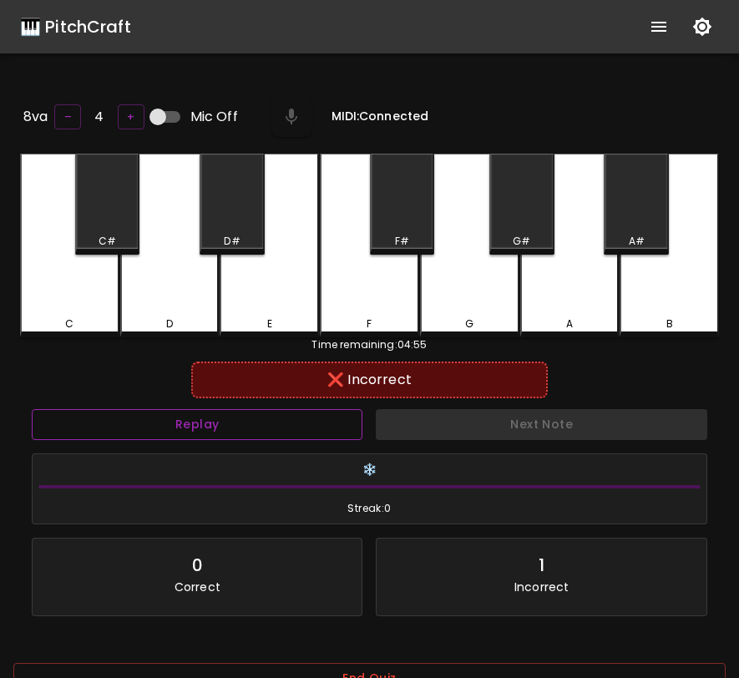
click at [321, 421] on button "Replay" at bounding box center [197, 424] width 330 height 31
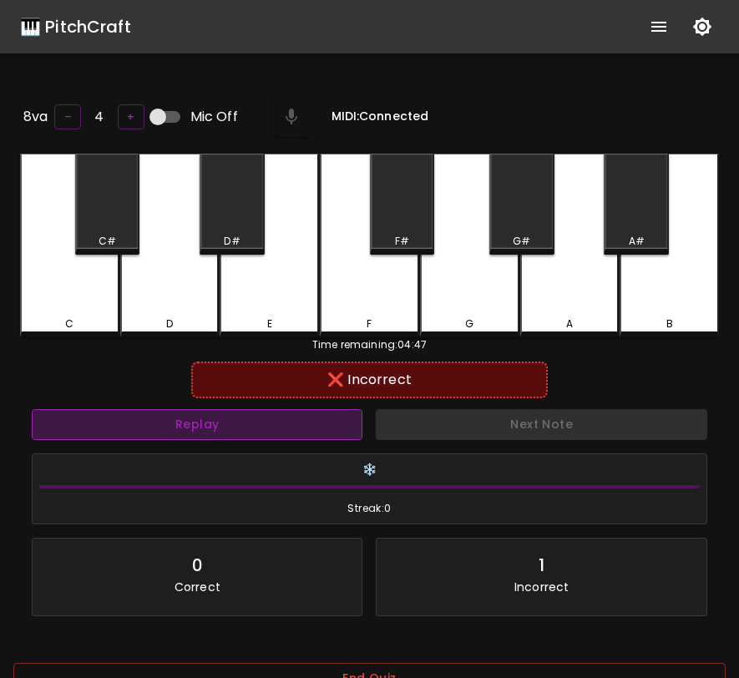
click at [322, 421] on button "Replay" at bounding box center [197, 424] width 330 height 31
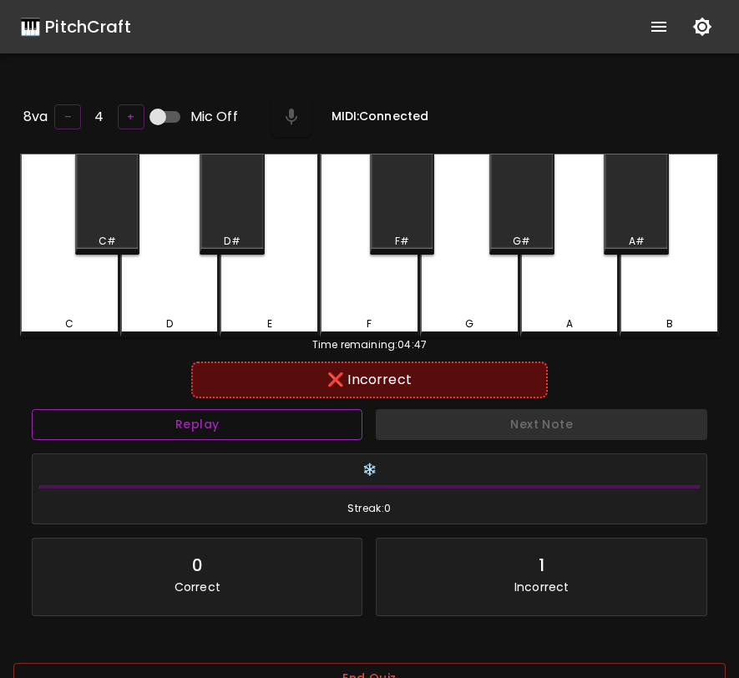
click at [322, 421] on button "Replay" at bounding box center [197, 424] width 330 height 31
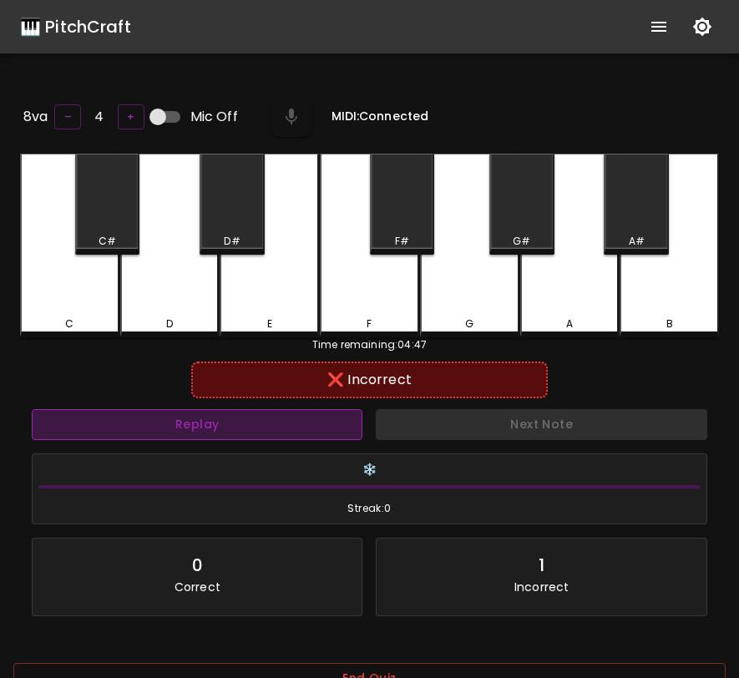
click at [322, 421] on button "Replay" at bounding box center [197, 424] width 330 height 31
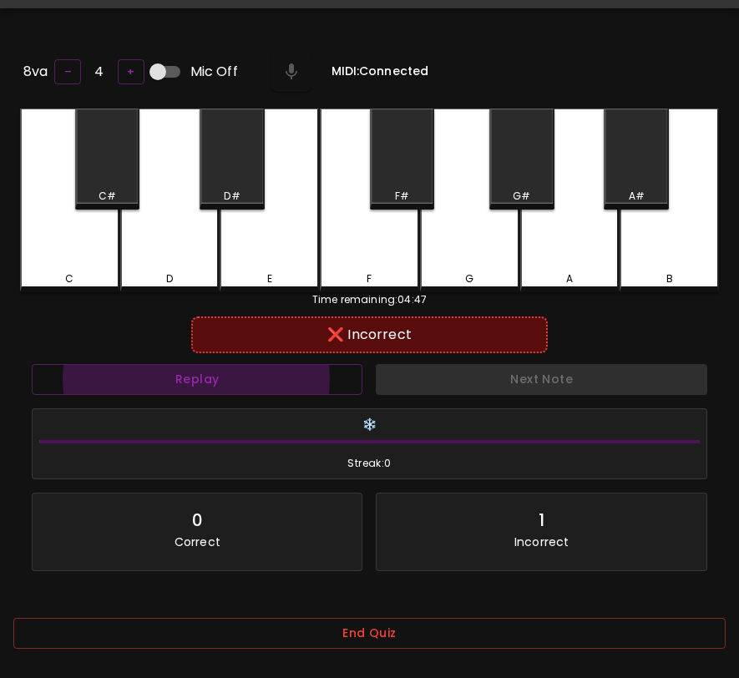
scroll to position [167, 0]
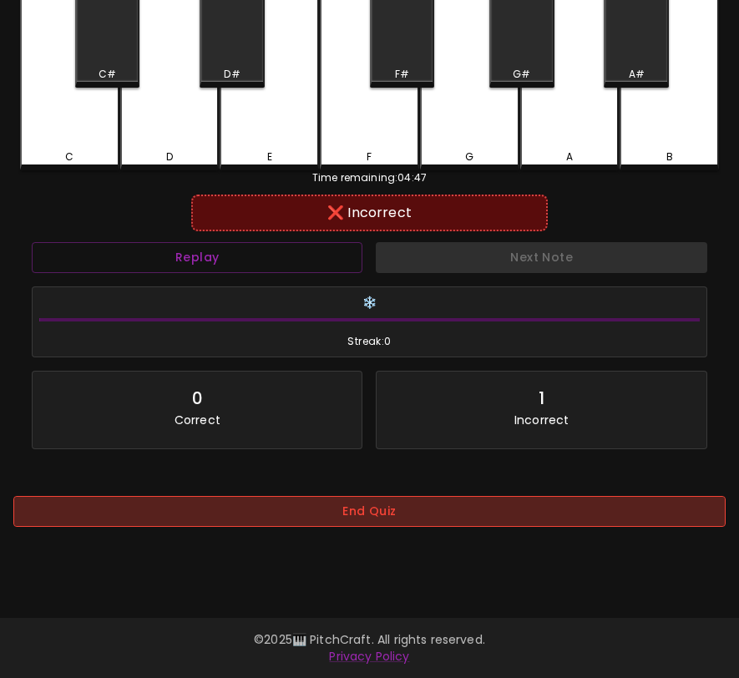
click at [416, 509] on button "End Quiz" at bounding box center [369, 511] width 712 height 31
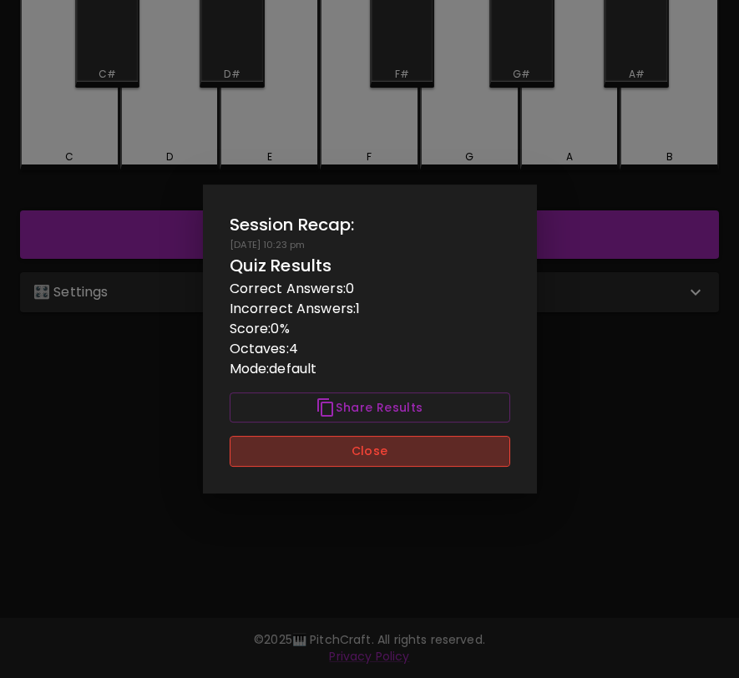
click at [431, 451] on button "Close" at bounding box center [370, 451] width 280 height 31
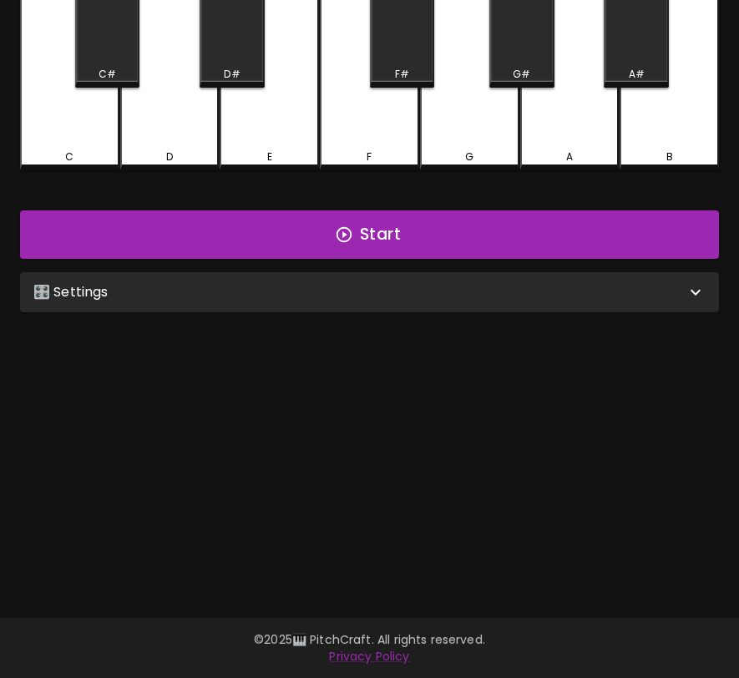
click at [465, 302] on div "🎛️ Settings" at bounding box center [369, 292] width 699 height 40
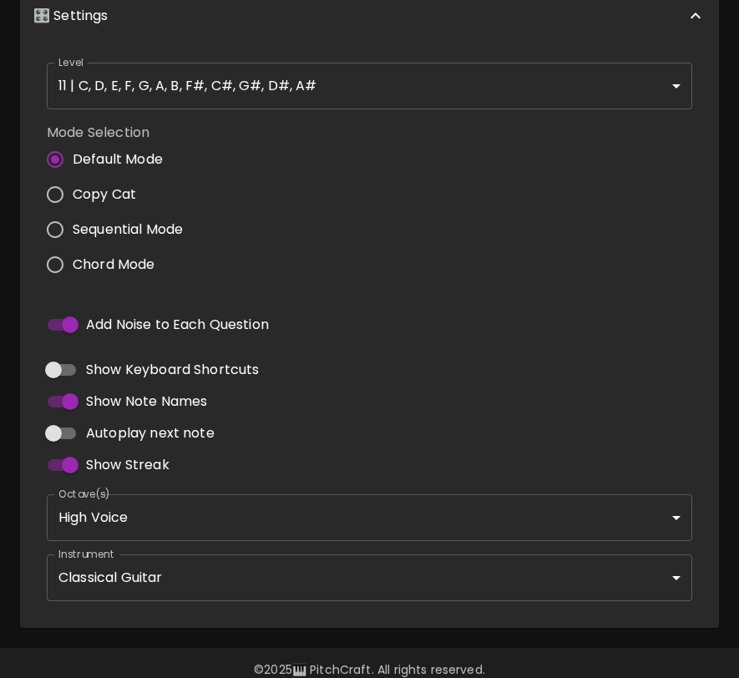
scroll to position [453, 0]
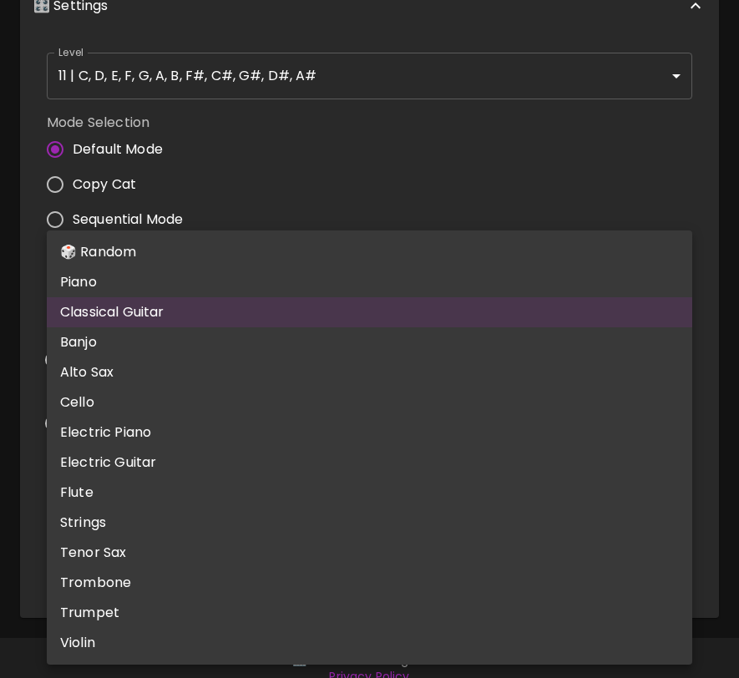
click at [228, 552] on body "🎹 PitchCraft About Badges Wizard Reading Pro Log Out 8va – 4 + Mic Off MIDI: Co…" at bounding box center [369, 122] width 739 height 1151
click at [238, 454] on li "Electric Guitar" at bounding box center [369, 462] width 645 height 30
type input "electric_guitar_clean"
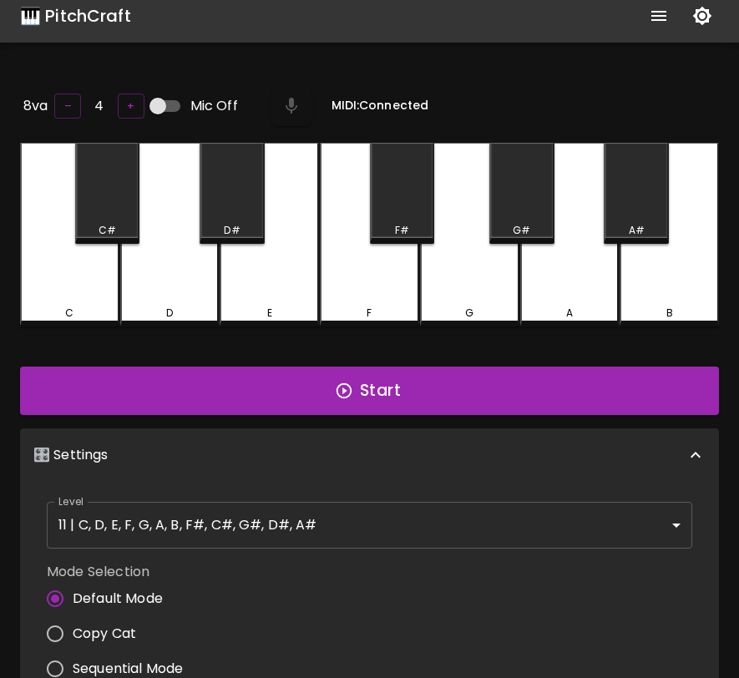
scroll to position [0, 0]
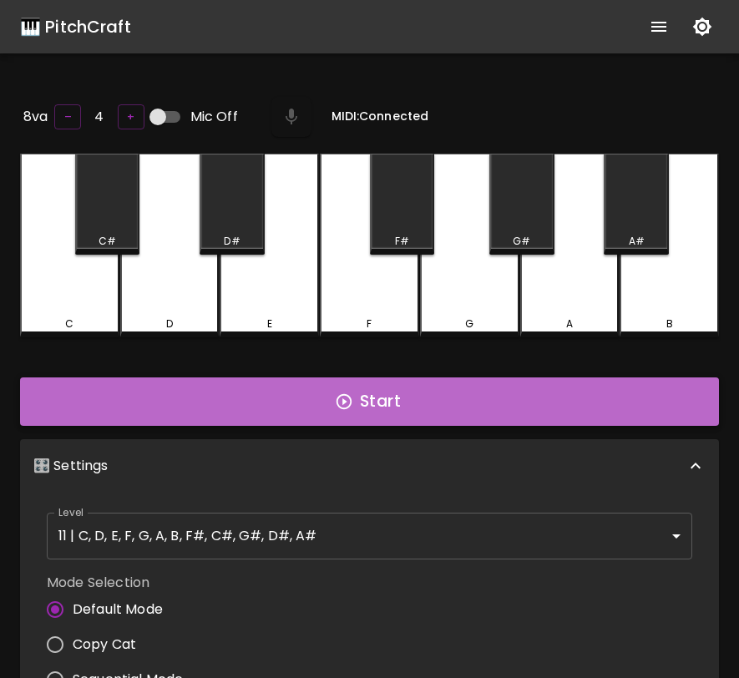
click at [397, 403] on button "Start" at bounding box center [369, 401] width 699 height 48
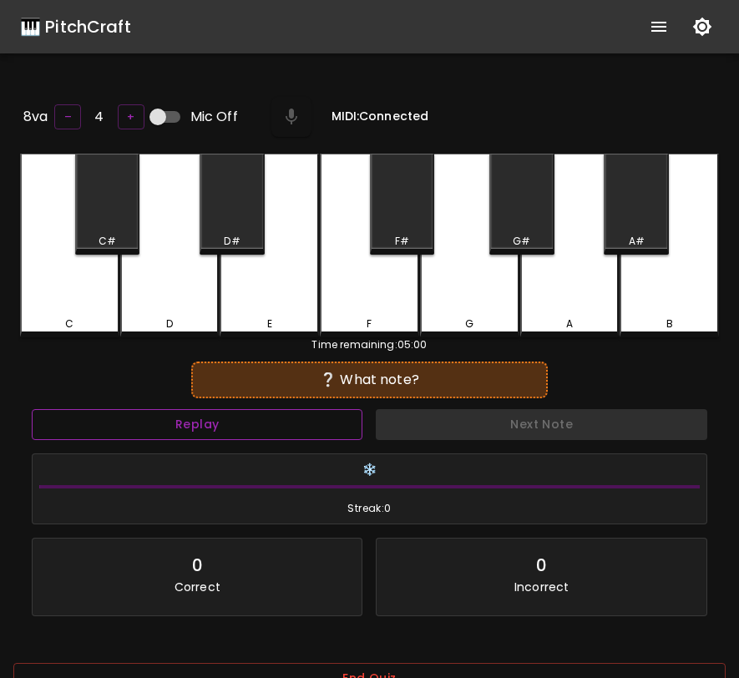
click at [327, 420] on button "Replay" at bounding box center [197, 424] width 330 height 31
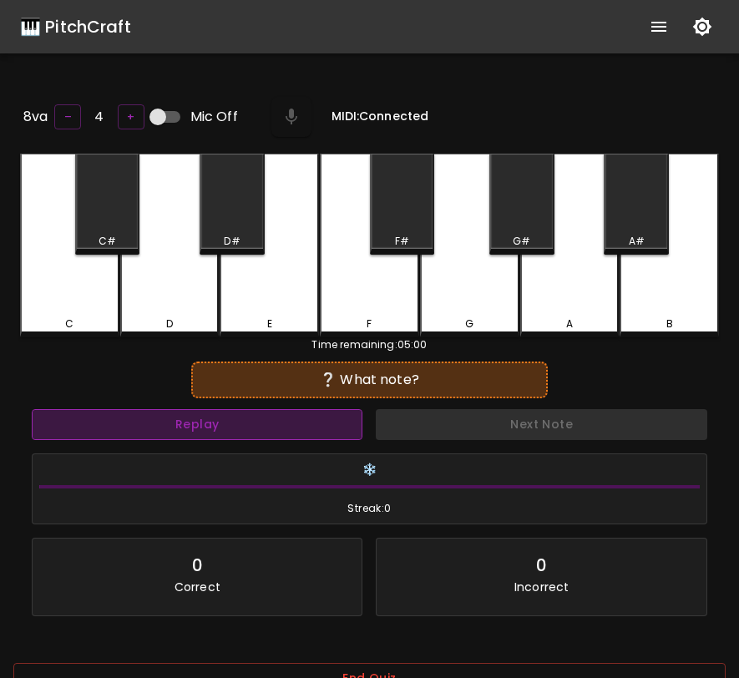
click at [327, 420] on button "Replay" at bounding box center [197, 424] width 330 height 31
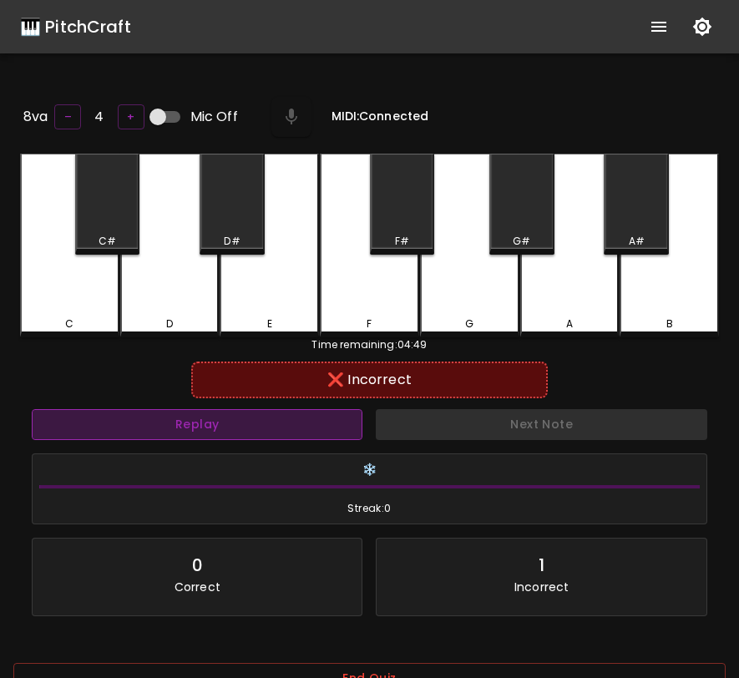
click at [327, 421] on button "Replay" at bounding box center [197, 424] width 330 height 31
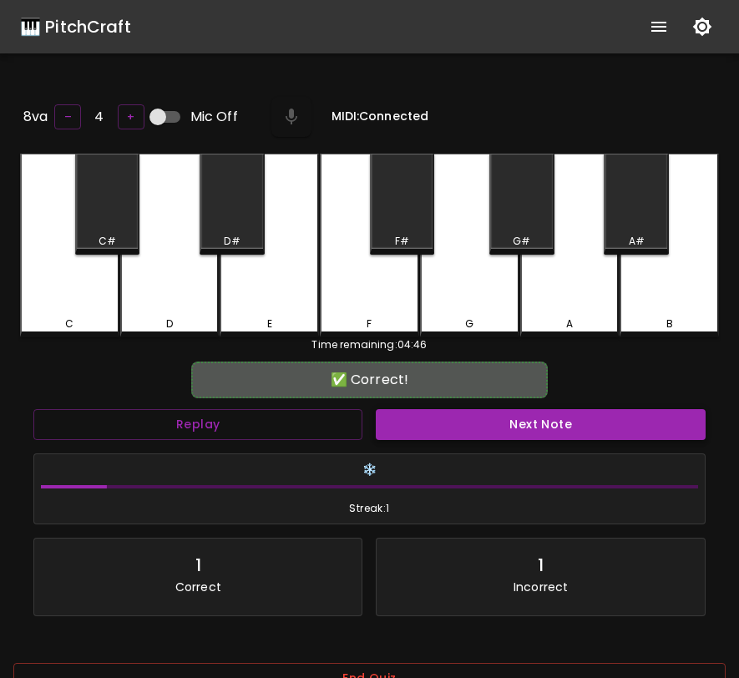
click at [414, 420] on button "Next Note" at bounding box center [540, 424] width 329 height 31
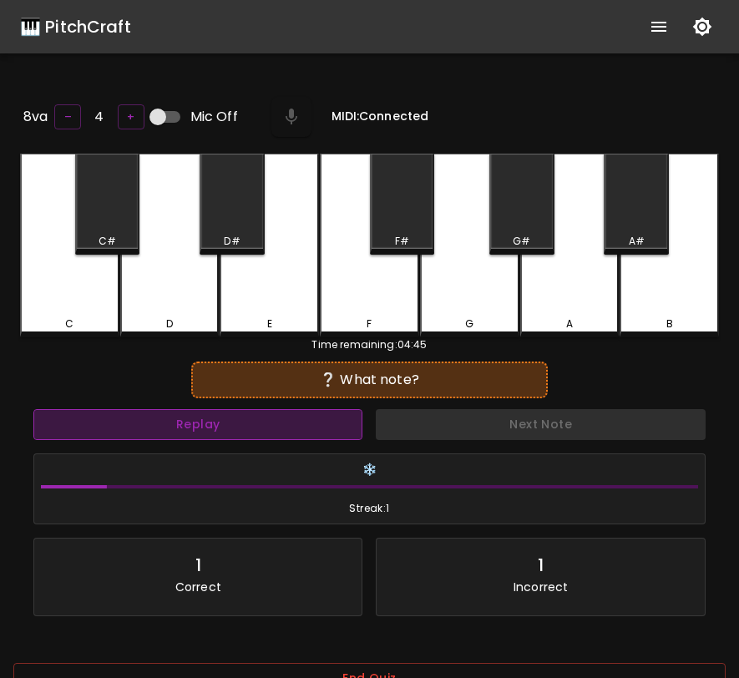
click at [293, 411] on button "Replay" at bounding box center [197, 424] width 329 height 31
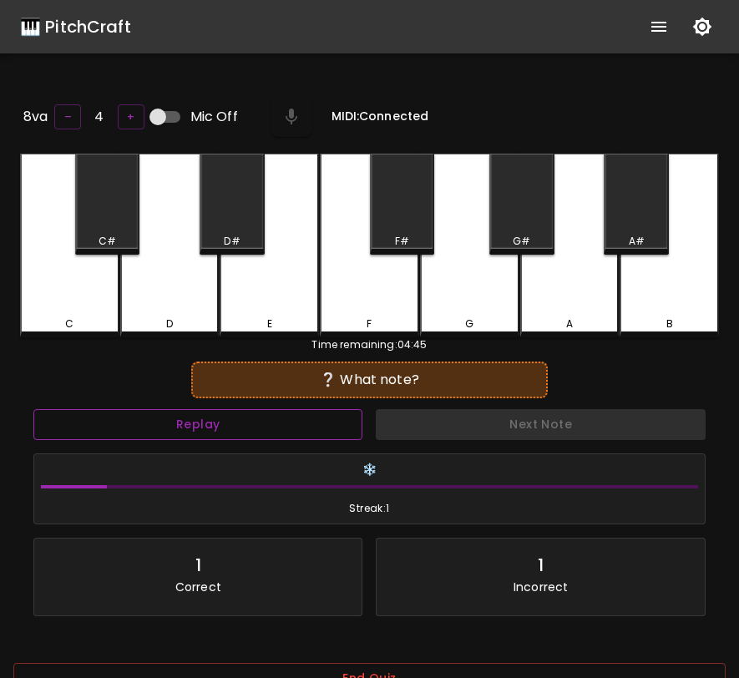
click at [33, 409] on button "Replay" at bounding box center [197, 424] width 329 height 31
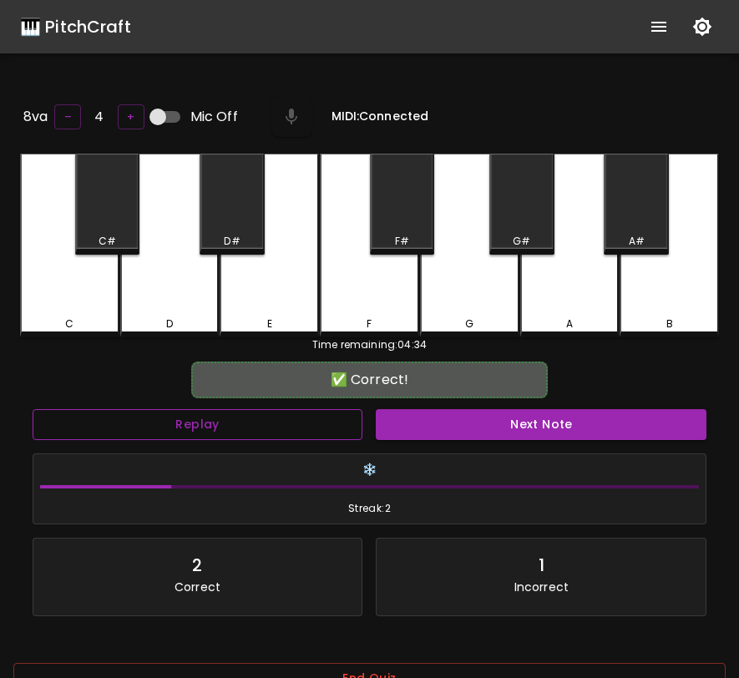
click at [33, 409] on button "Replay" at bounding box center [198, 424] width 330 height 31
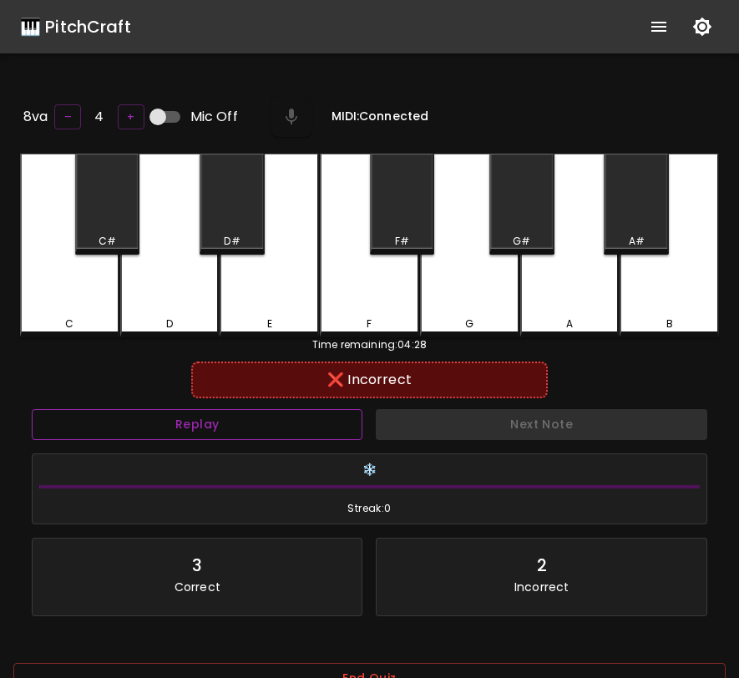
click at [32, 409] on button "Replay" at bounding box center [197, 424] width 330 height 31
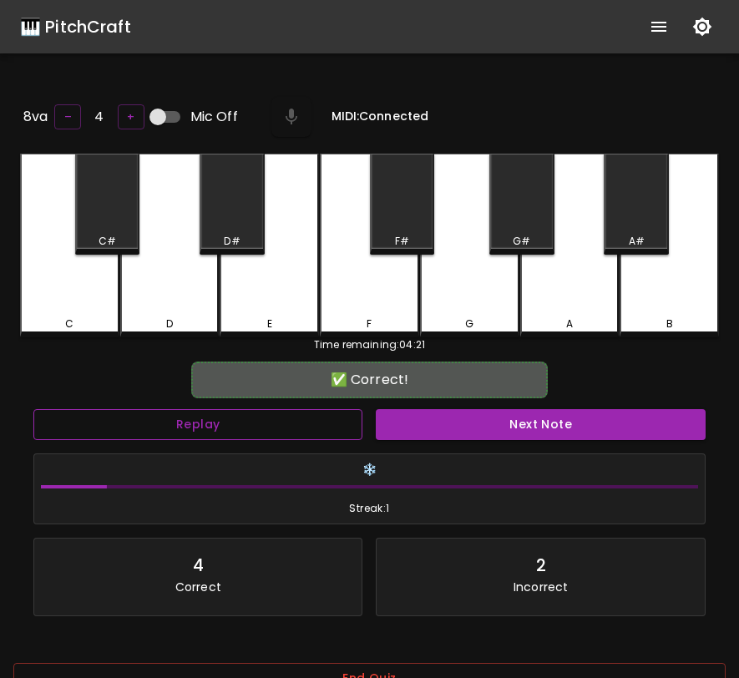
click at [33, 409] on button "Replay" at bounding box center [197, 424] width 329 height 31
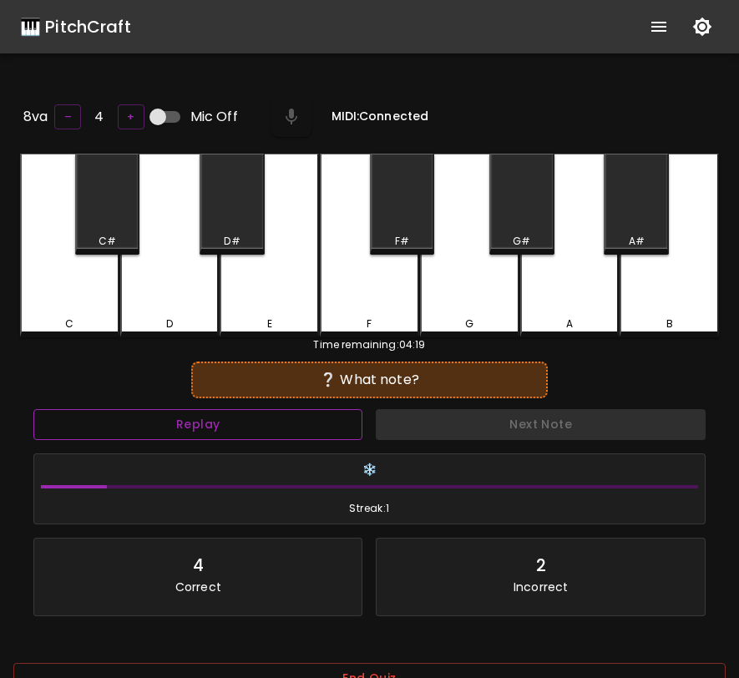
click at [33, 409] on button "Replay" at bounding box center [197, 424] width 329 height 31
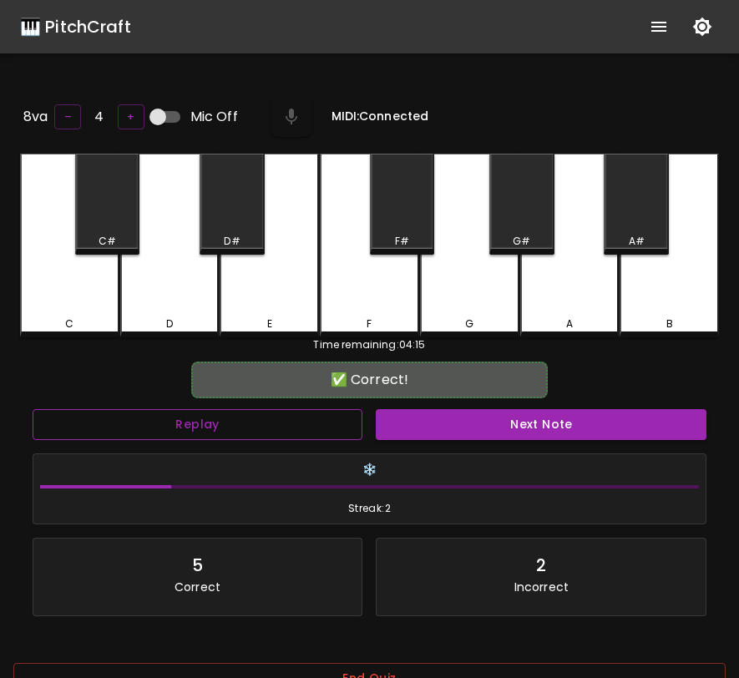
click at [33, 409] on button "Replay" at bounding box center [198, 424] width 330 height 31
click at [32, 409] on button "Replay" at bounding box center [197, 424] width 330 height 31
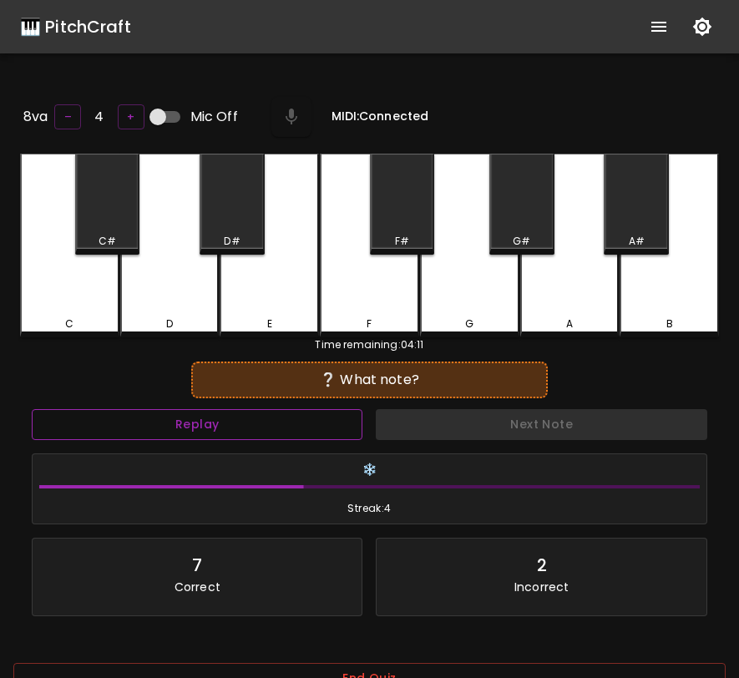
click at [32, 409] on button "Replay" at bounding box center [197, 424] width 330 height 31
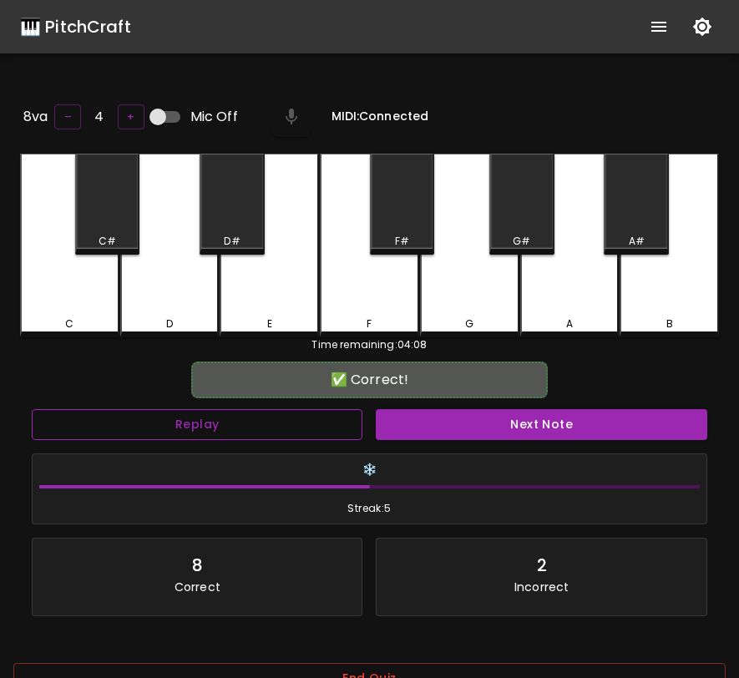
click at [32, 409] on button "Replay" at bounding box center [197, 424] width 330 height 31
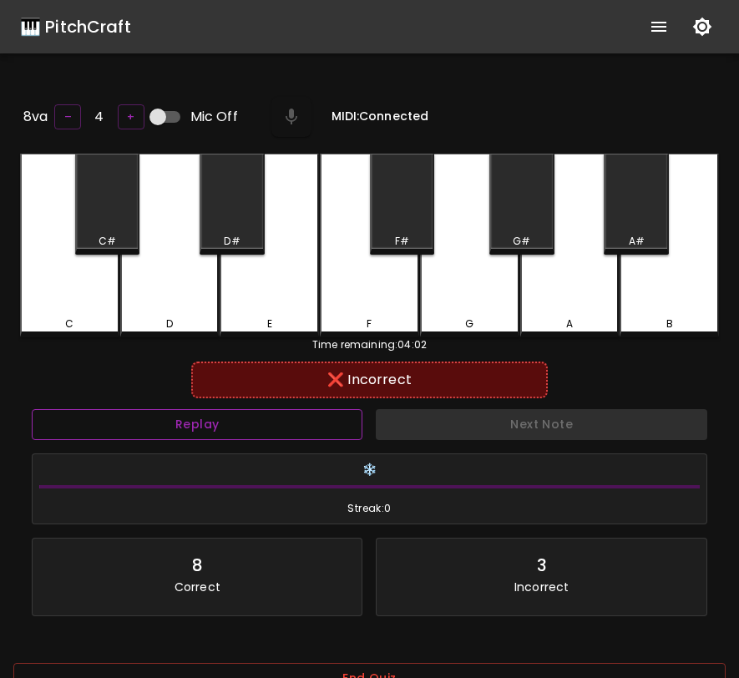
click at [32, 409] on button "Replay" at bounding box center [197, 424] width 330 height 31
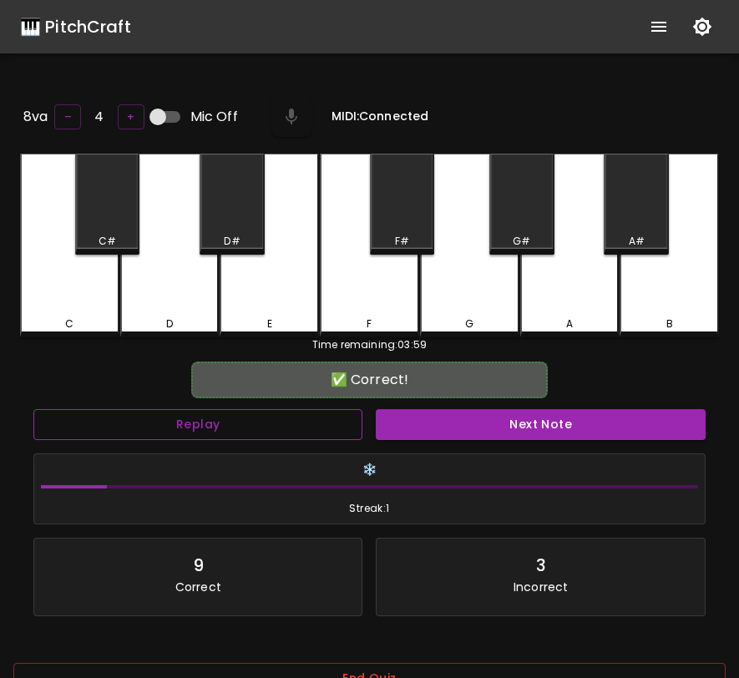
click at [33, 409] on button "Replay" at bounding box center [197, 424] width 329 height 31
click at [33, 409] on button "Replay" at bounding box center [198, 424] width 330 height 31
click at [32, 409] on button "Replay" at bounding box center [197, 424] width 330 height 31
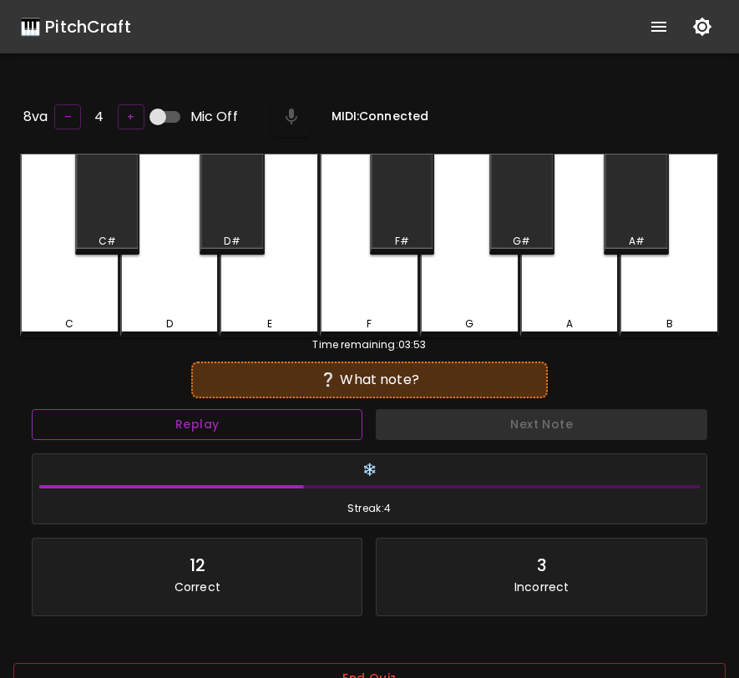
click at [32, 409] on button "Replay" at bounding box center [197, 424] width 330 height 31
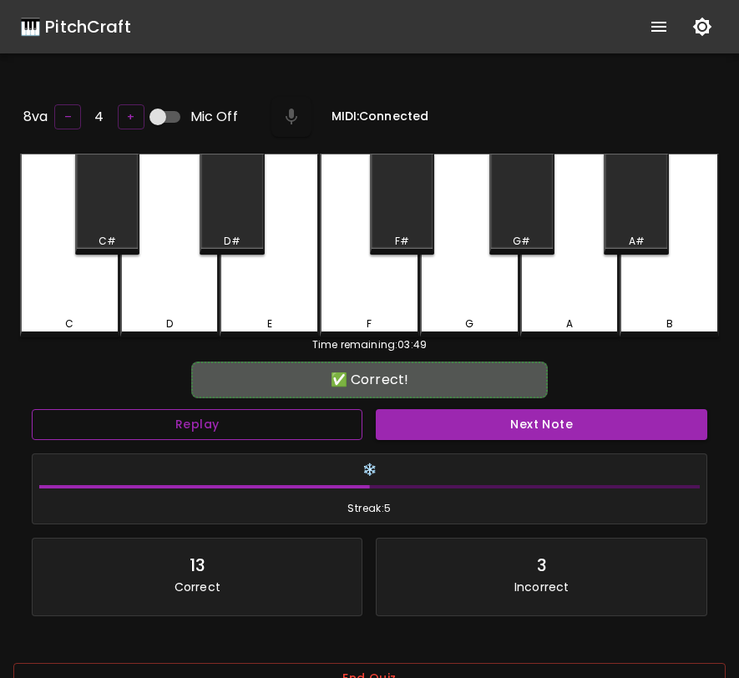
click at [32, 409] on button "Replay" at bounding box center [197, 424] width 330 height 31
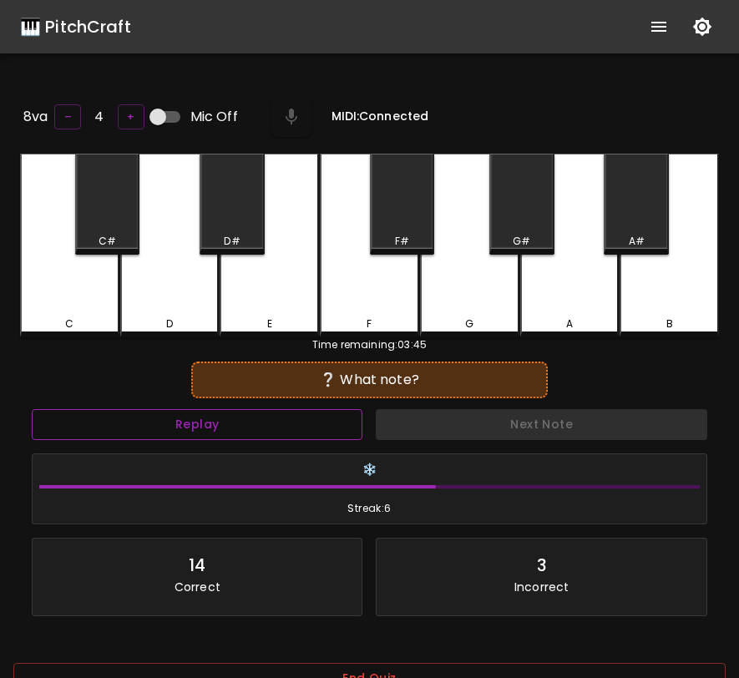
click at [32, 409] on button "Replay" at bounding box center [197, 424] width 330 height 31
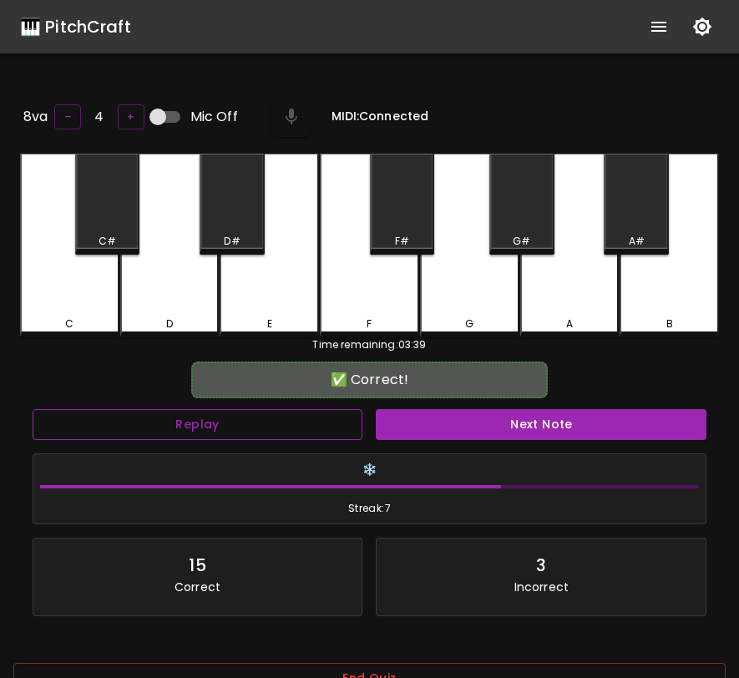
click at [33, 409] on button "Replay" at bounding box center [198, 424] width 330 height 31
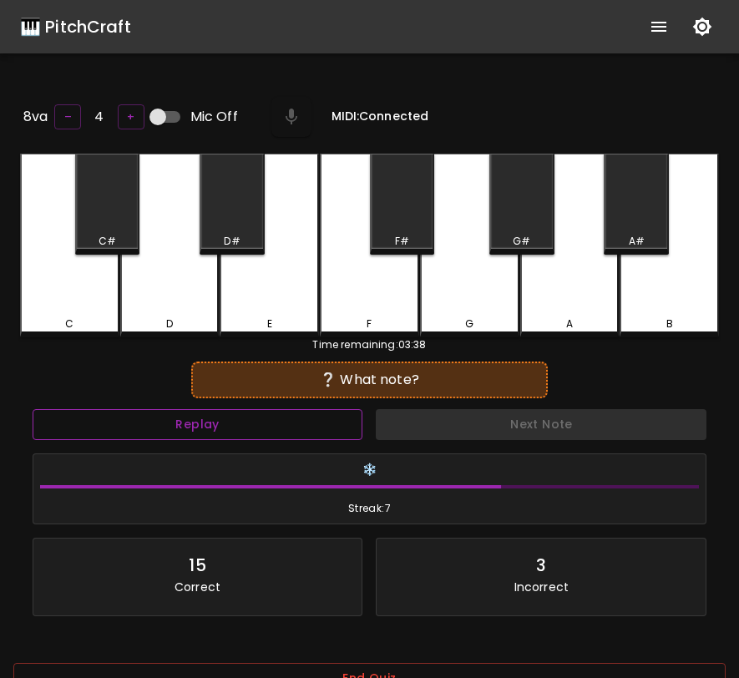
click at [33, 409] on button "Replay" at bounding box center [198, 424] width 330 height 31
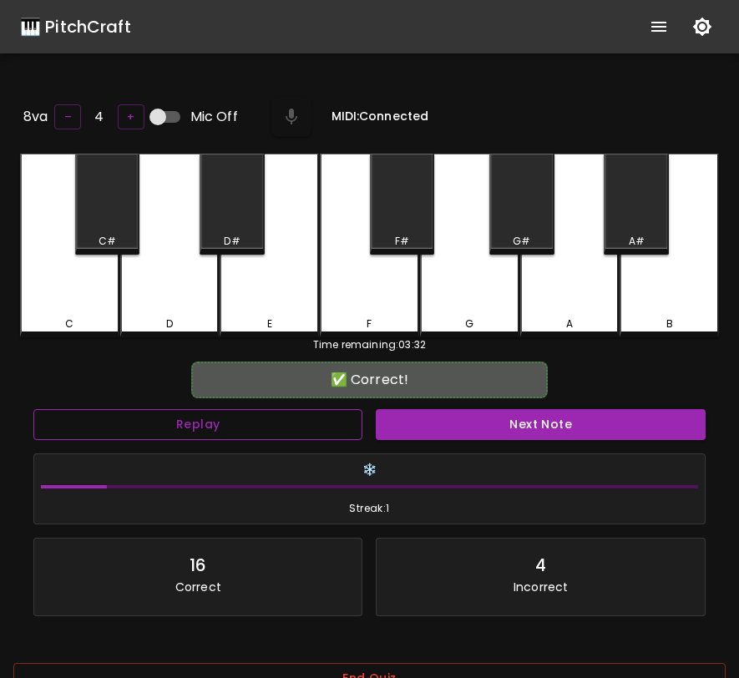
click at [33, 409] on button "Replay" at bounding box center [197, 424] width 329 height 31
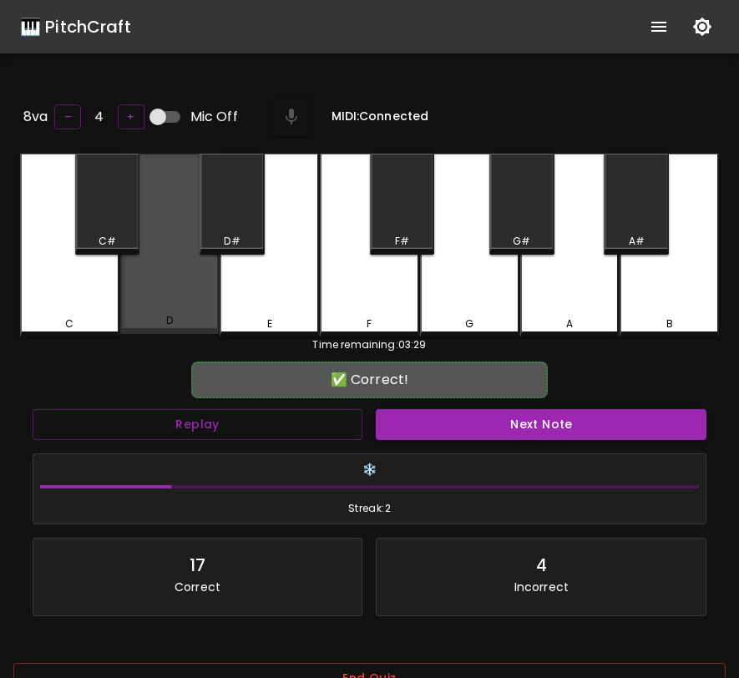
click at [155, 297] on div "D" at bounding box center [169, 244] width 99 height 180
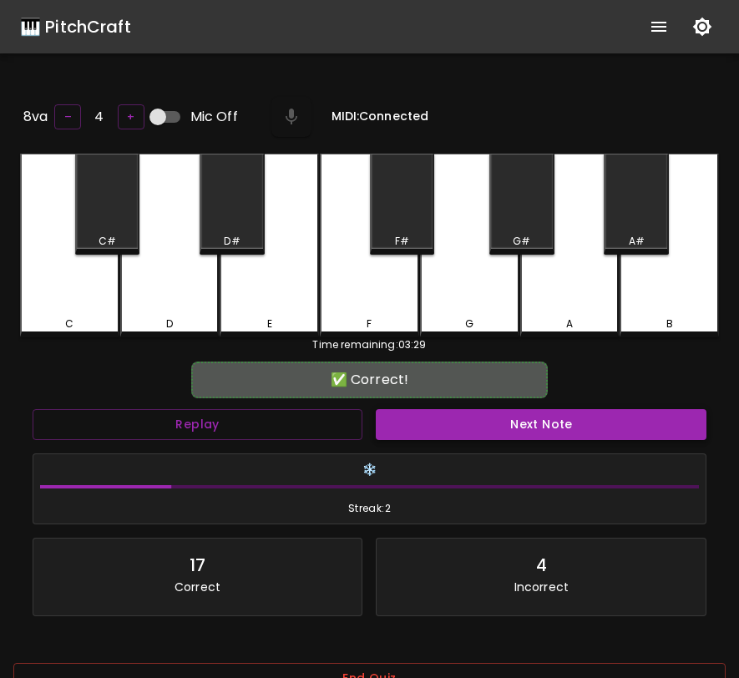
click at [406, 410] on button "Next Note" at bounding box center [541, 424] width 330 height 31
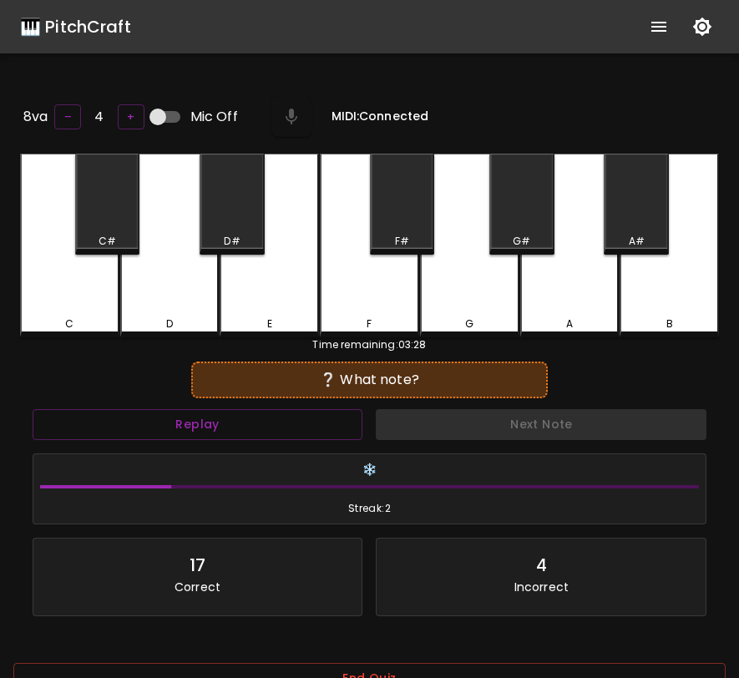
click at [404, 418] on div "Next Note" at bounding box center [541, 424] width 344 height 44
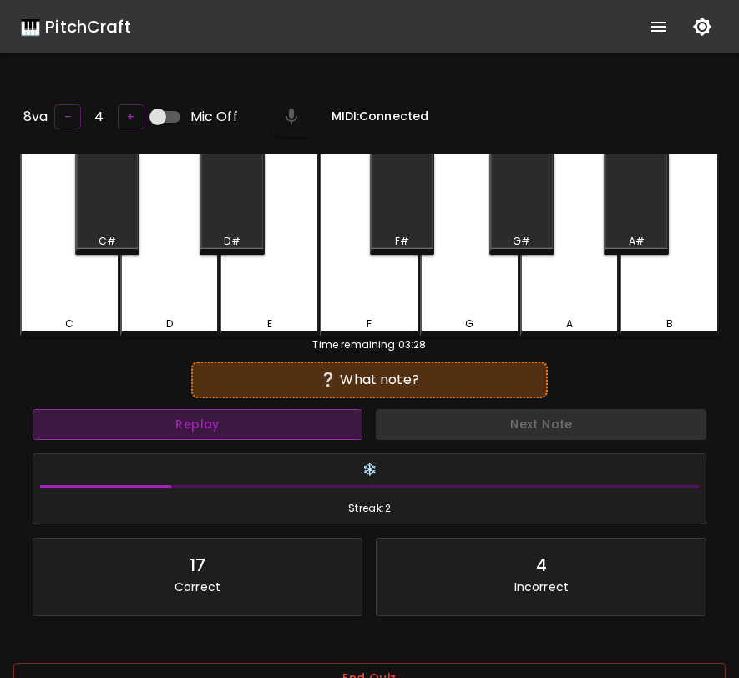
click at [325, 434] on button "Replay" at bounding box center [198, 424] width 330 height 31
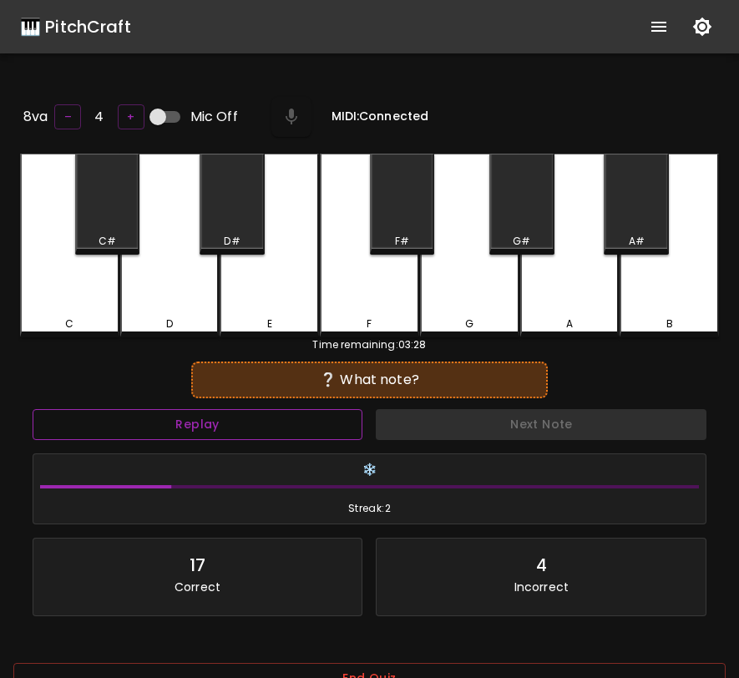
click at [33, 409] on button "Replay" at bounding box center [198, 424] width 330 height 31
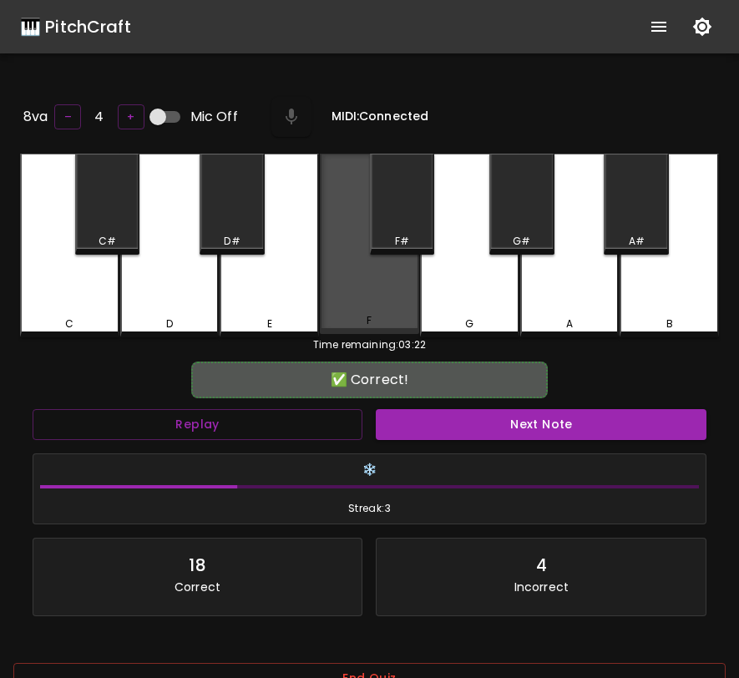
click at [397, 284] on div "F" at bounding box center [369, 244] width 99 height 180
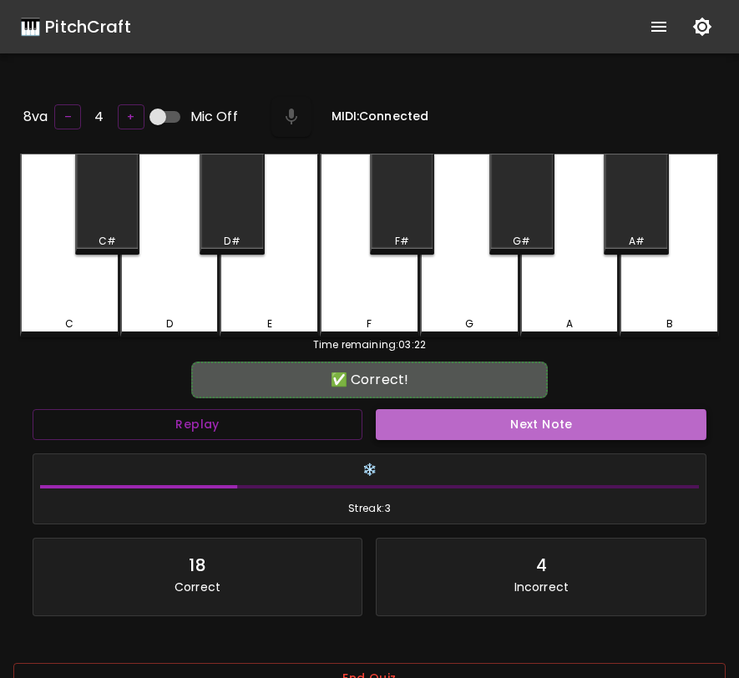
click at [464, 423] on button "Next Note" at bounding box center [541, 424] width 330 height 31
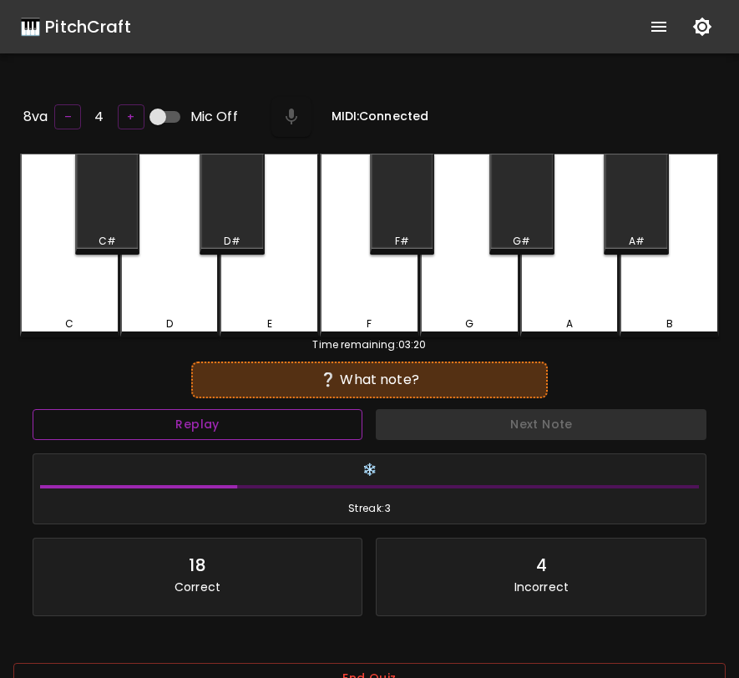
click at [274, 424] on button "Replay" at bounding box center [198, 424] width 330 height 31
click at [399, 220] on div "F#" at bounding box center [402, 204] width 65 height 101
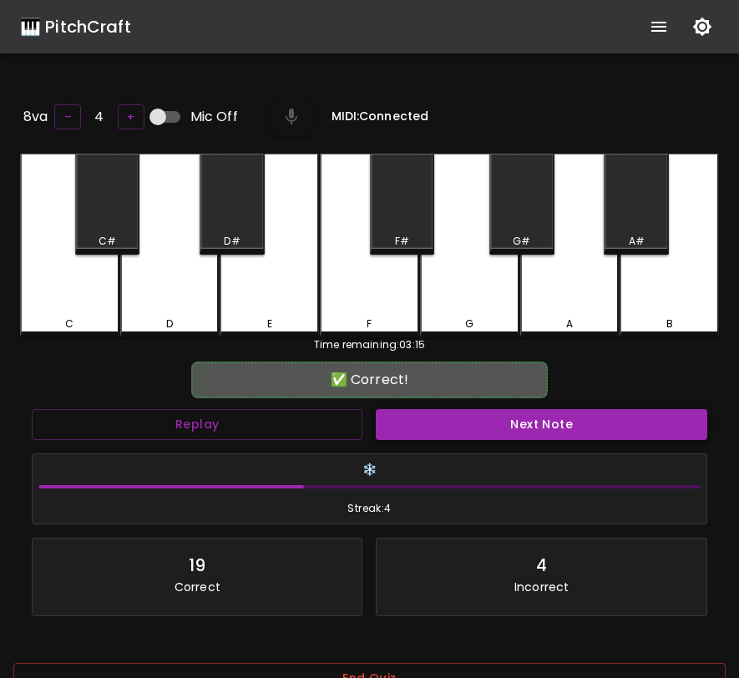
click at [442, 426] on button "Next Note" at bounding box center [541, 424] width 330 height 31
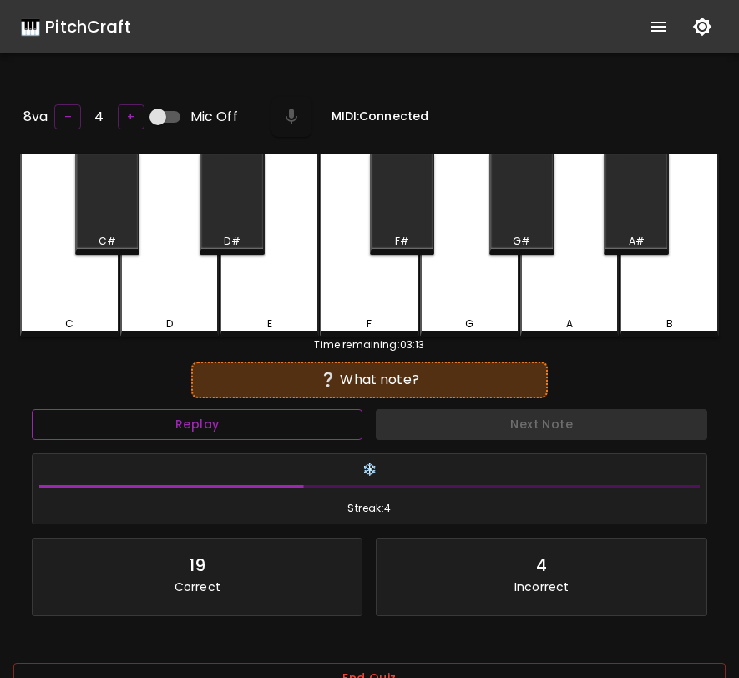
click at [286, 415] on button "Replay" at bounding box center [197, 424] width 330 height 31
click at [286, 416] on button "Replay" at bounding box center [197, 424] width 330 height 31
click at [280, 297] on div "E" at bounding box center [268, 246] width 99 height 184
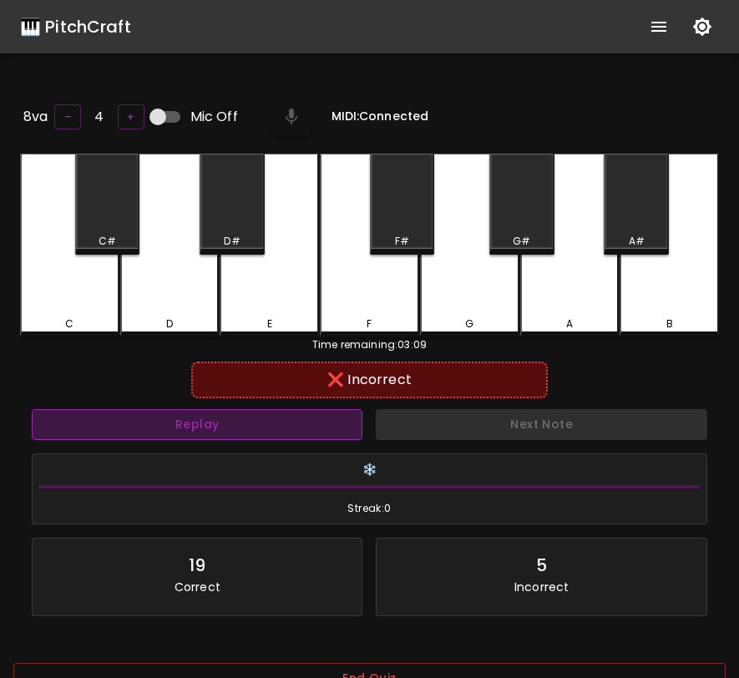
click at [283, 426] on button "Replay" at bounding box center [197, 424] width 330 height 31
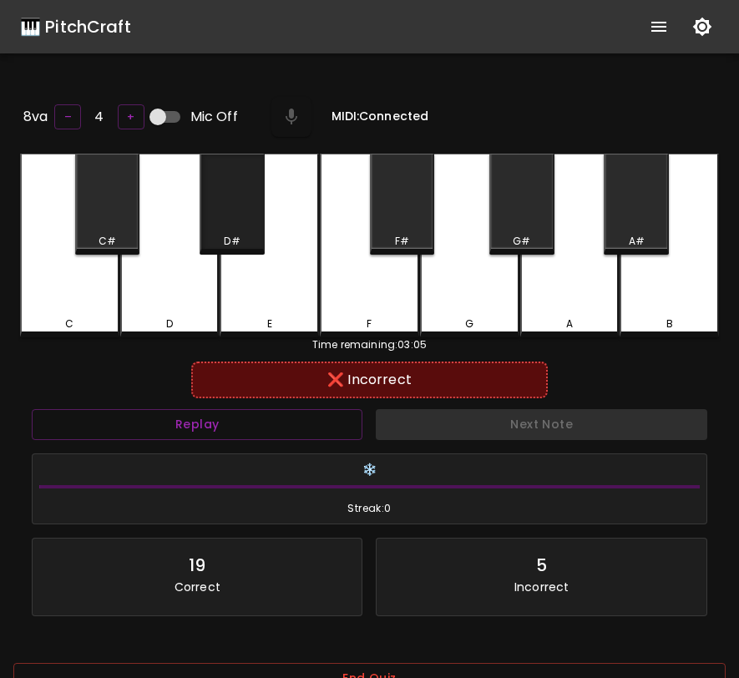
click at [233, 204] on div "D#" at bounding box center [231, 204] width 65 height 101
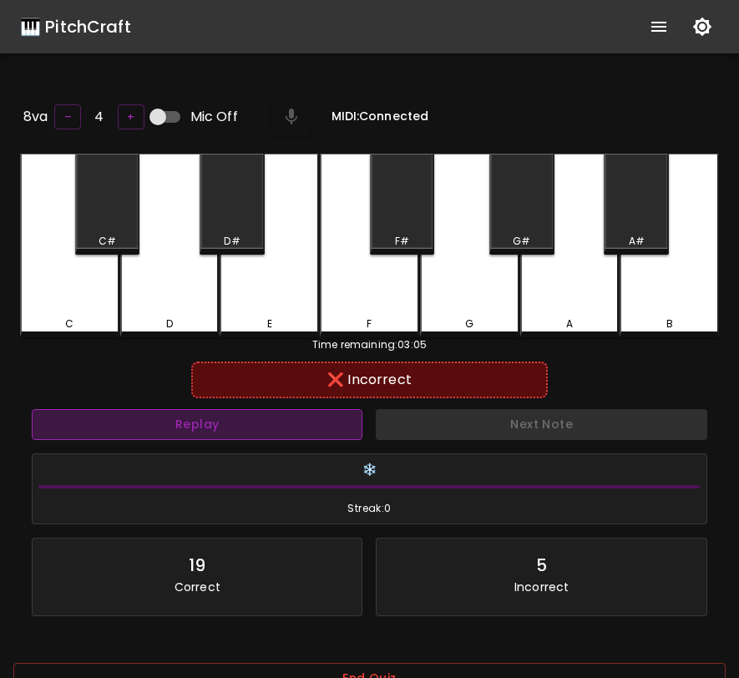
click at [199, 428] on button "Replay" at bounding box center [197, 424] width 330 height 31
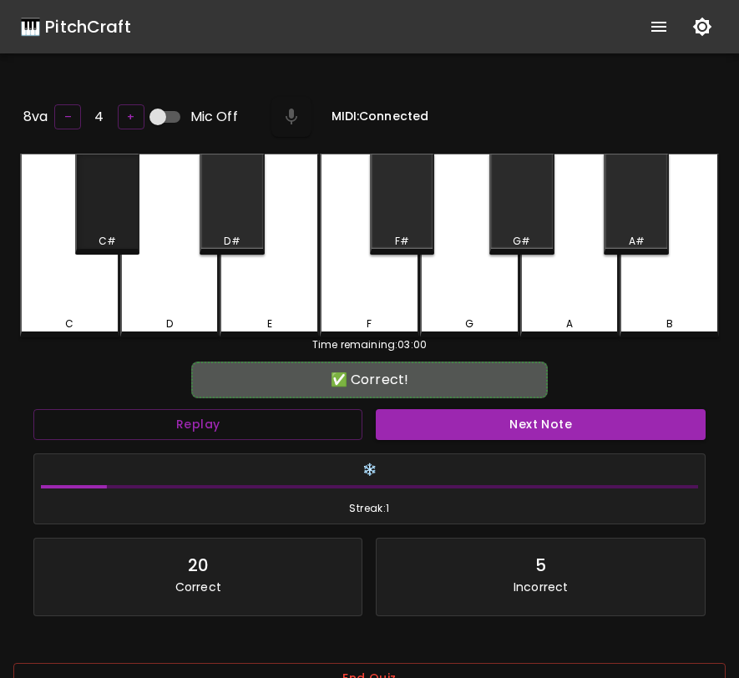
click at [119, 236] on div "C#" at bounding box center [108, 241] width 62 height 15
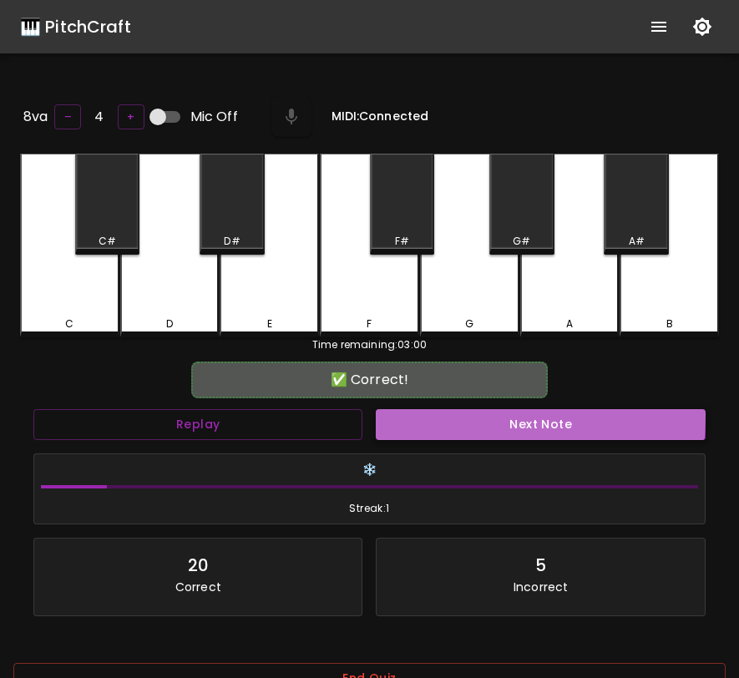
click at [408, 410] on button "Next Note" at bounding box center [540, 424] width 329 height 31
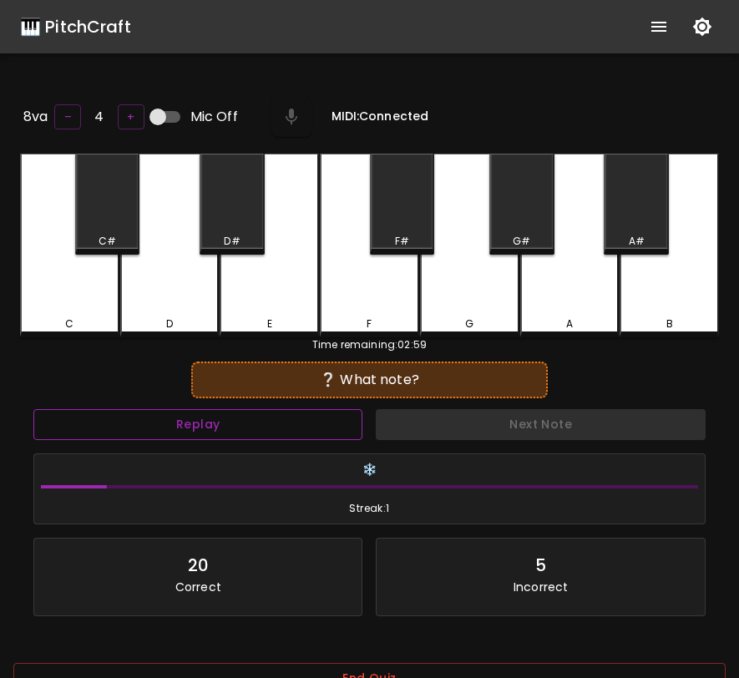
click at [300, 409] on button "Replay" at bounding box center [197, 424] width 329 height 31
click at [237, 219] on div "D#" at bounding box center [231, 204] width 65 height 101
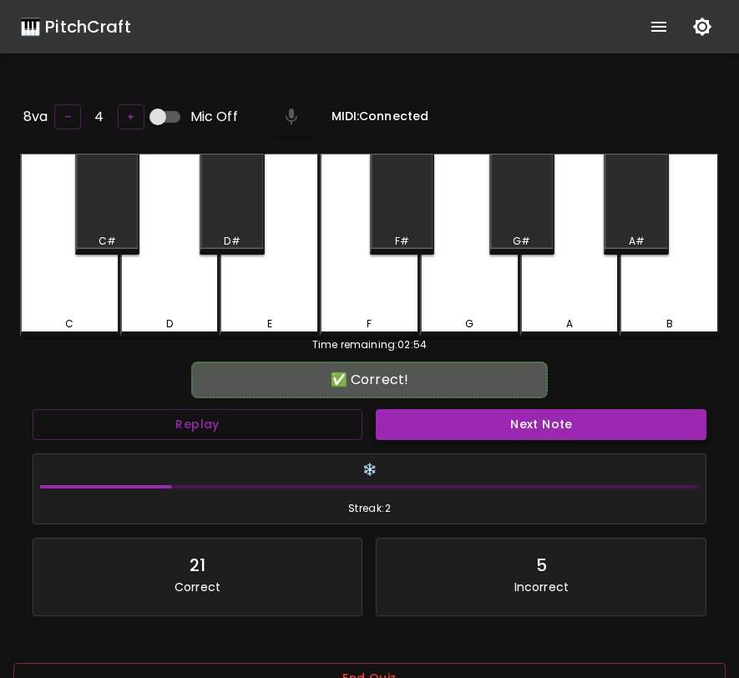
click at [431, 424] on button "Next Note" at bounding box center [541, 424] width 330 height 31
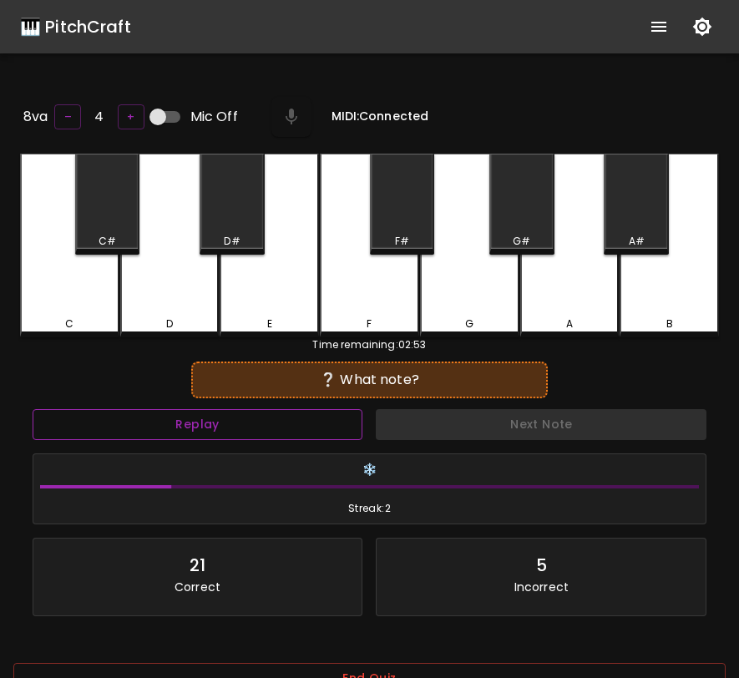
click at [275, 418] on button "Replay" at bounding box center [198, 424] width 330 height 31
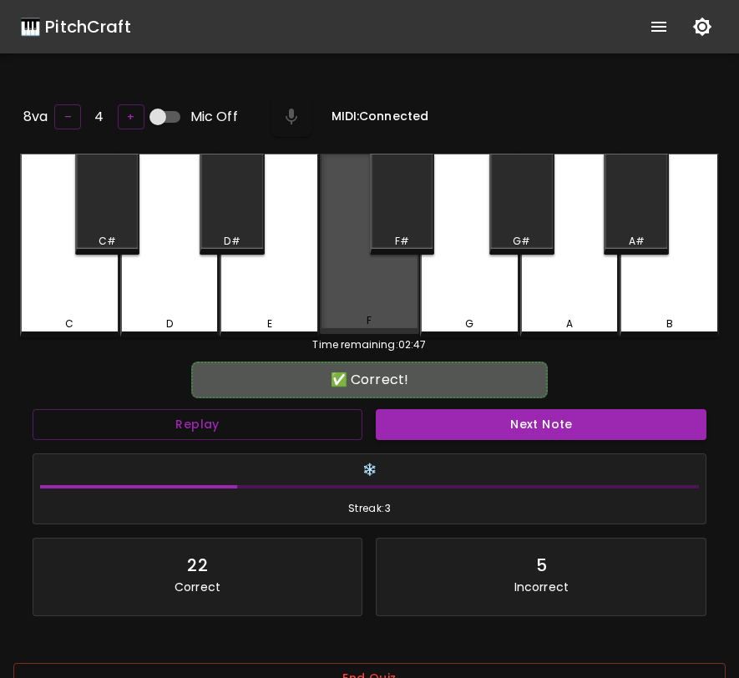
click at [383, 297] on div "F" at bounding box center [369, 244] width 99 height 180
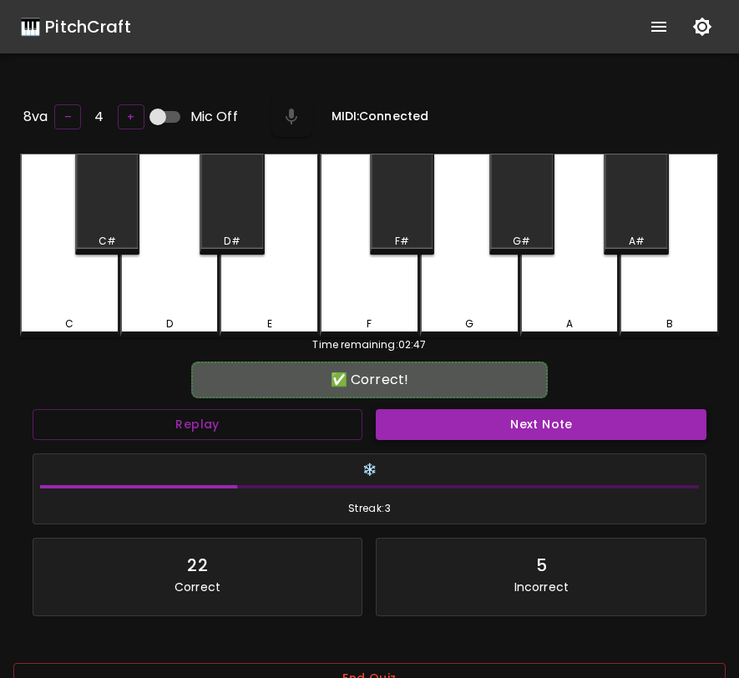
click at [437, 431] on button "Next Note" at bounding box center [541, 424] width 330 height 31
click at [638, 234] on div "A#" at bounding box center [636, 241] width 16 height 15
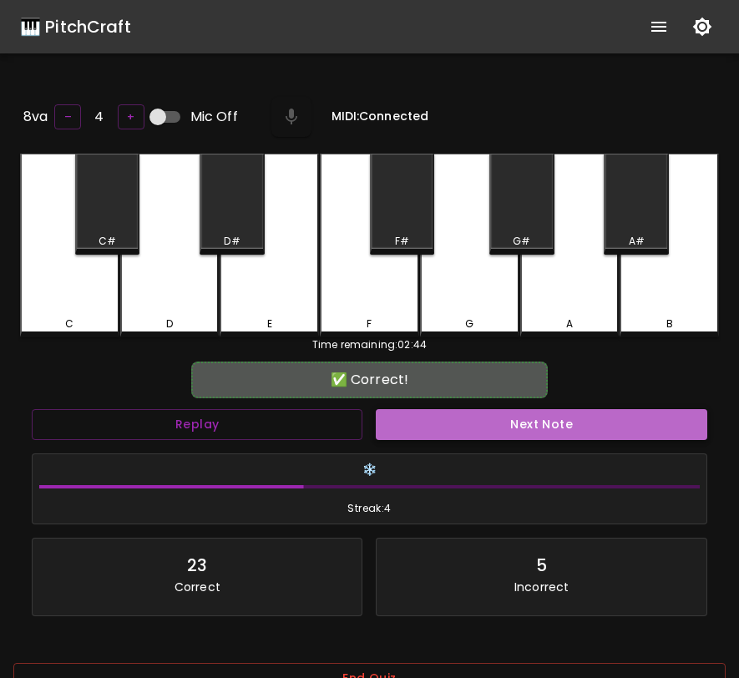
click at [573, 435] on button "Next Note" at bounding box center [541, 424] width 330 height 31
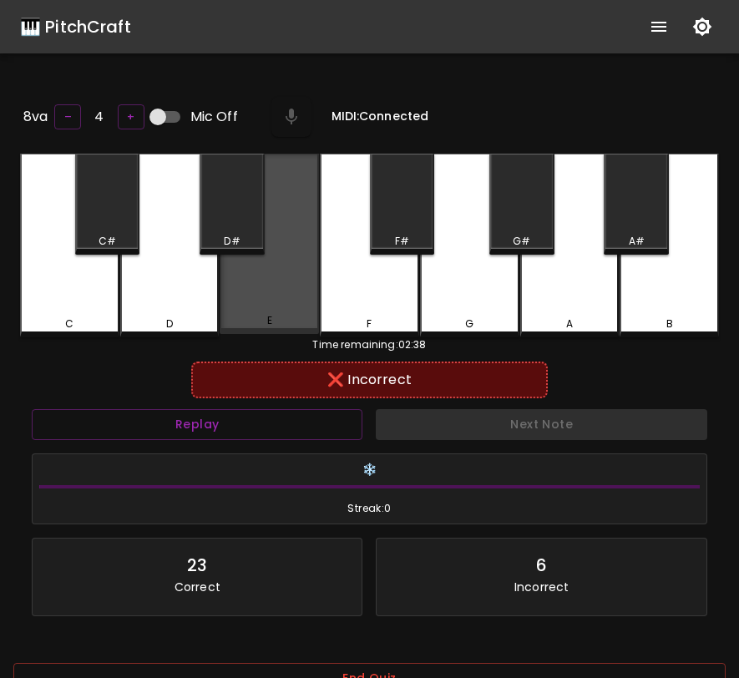
click at [275, 297] on div "E" at bounding box center [268, 244] width 99 height 180
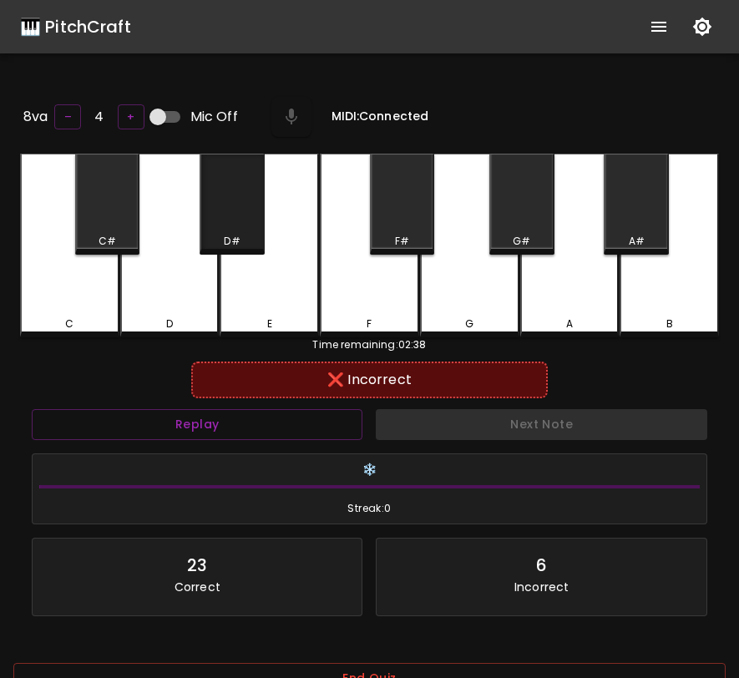
click at [219, 221] on div "D#" at bounding box center [231, 204] width 65 height 101
click at [199, 295] on div "D" at bounding box center [169, 246] width 99 height 184
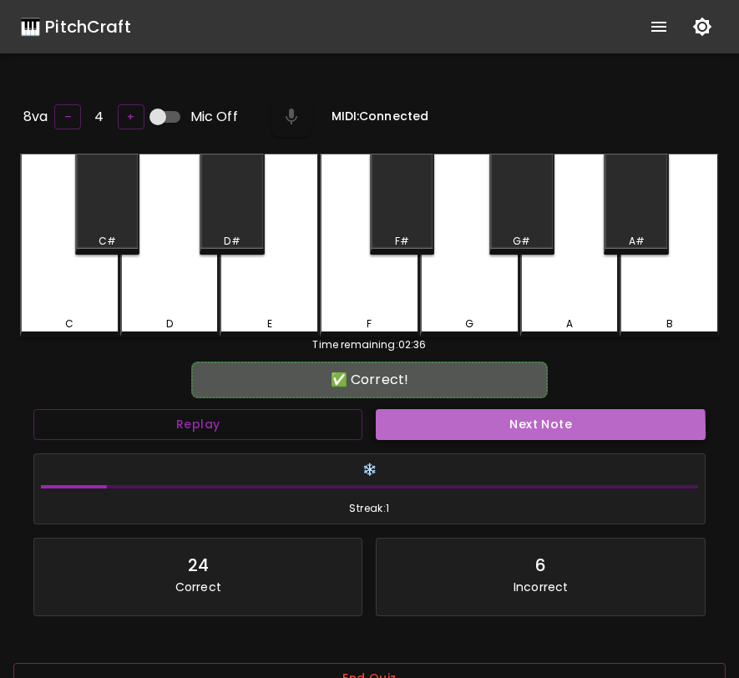
click at [451, 430] on button "Next Note" at bounding box center [540, 424] width 329 height 31
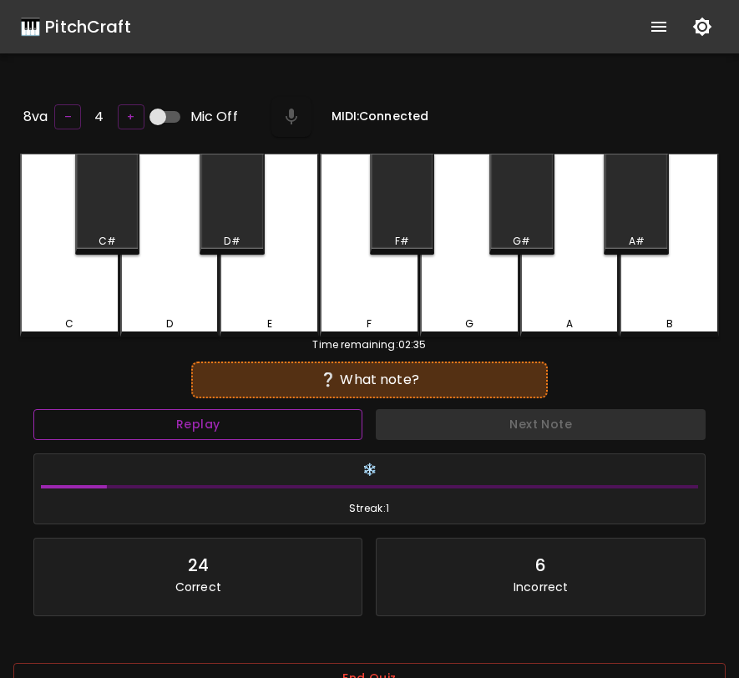
click at [258, 416] on button "Replay" at bounding box center [197, 424] width 329 height 31
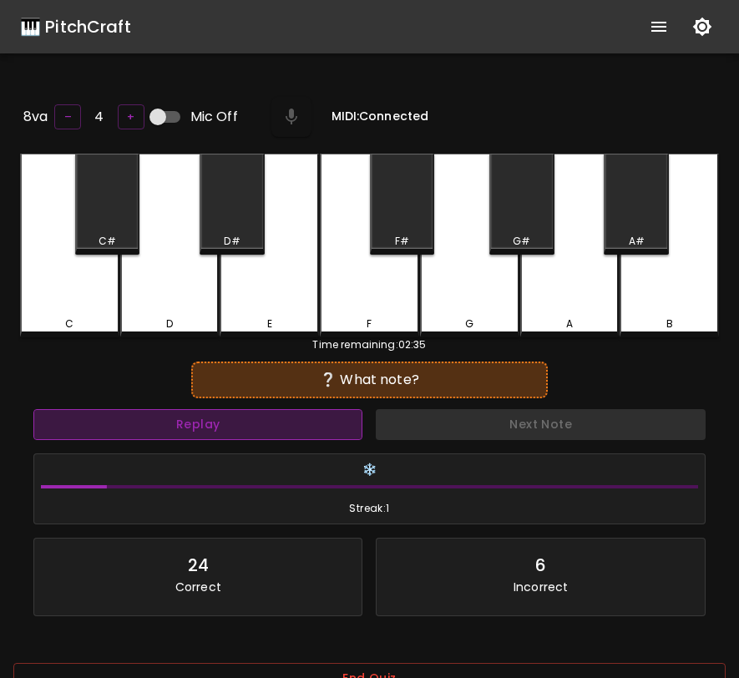
click at [314, 424] on button "Replay" at bounding box center [197, 424] width 329 height 31
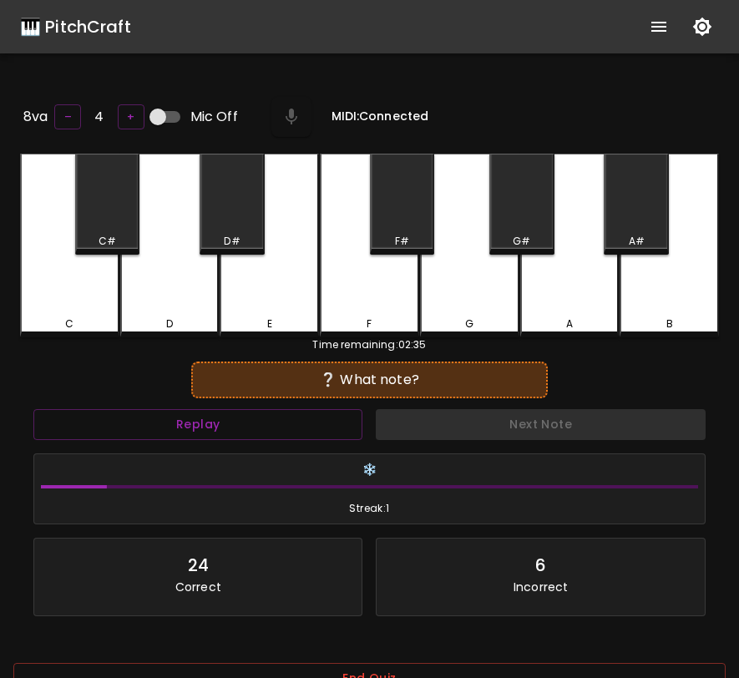
click at [482, 312] on div "G" at bounding box center [469, 246] width 99 height 184
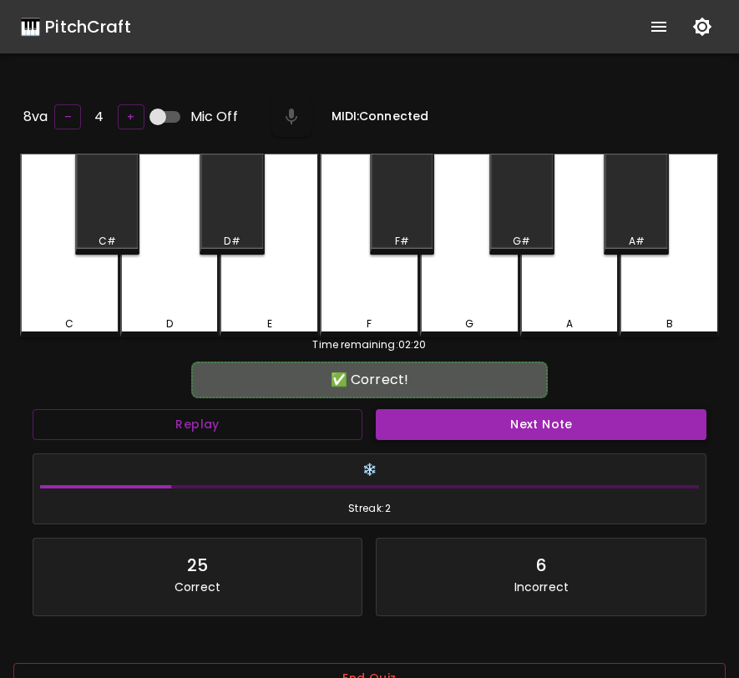
click at [482, 430] on button "Next Note" at bounding box center [541, 424] width 330 height 31
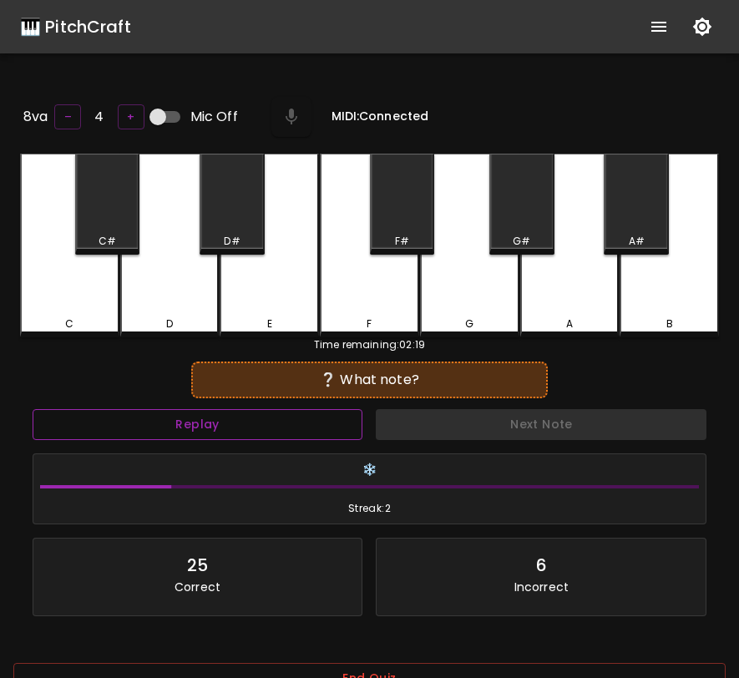
click at [312, 426] on button "Replay" at bounding box center [198, 424] width 330 height 31
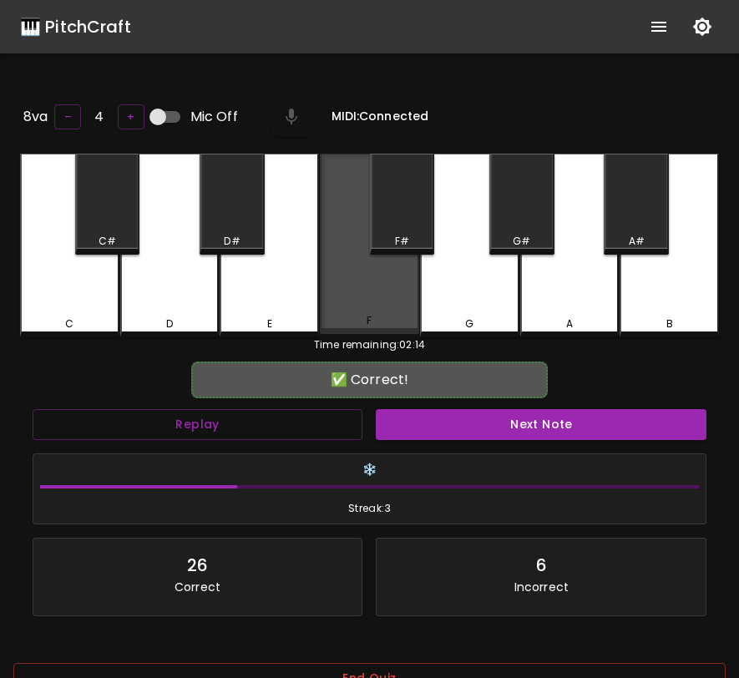
click at [380, 307] on div "F" at bounding box center [369, 244] width 99 height 180
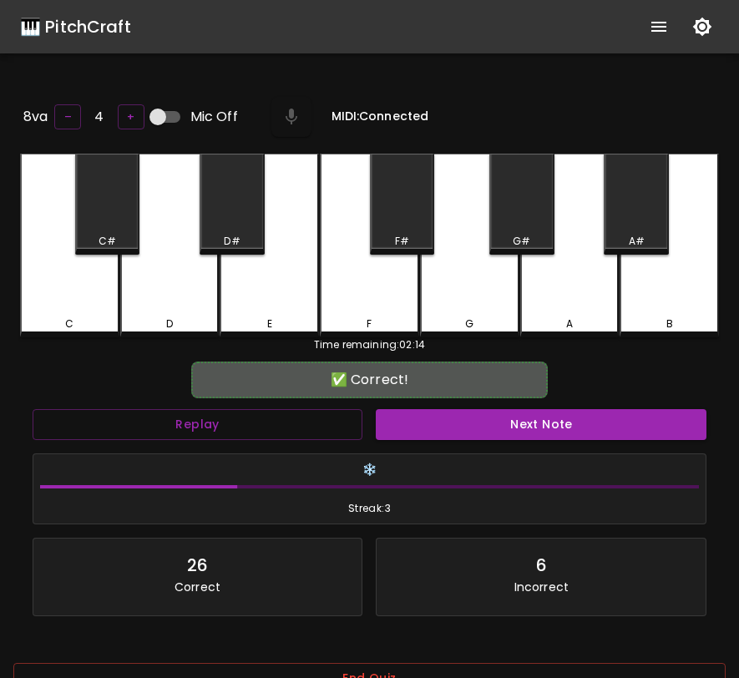
click at [442, 436] on div "Next Note" at bounding box center [541, 424] width 344 height 44
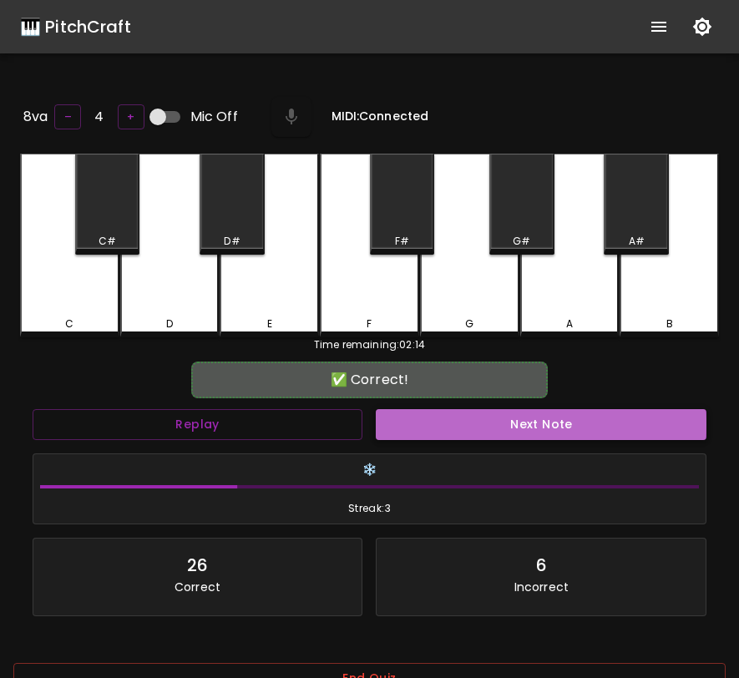
click at [451, 421] on button "Next Note" at bounding box center [541, 424] width 330 height 31
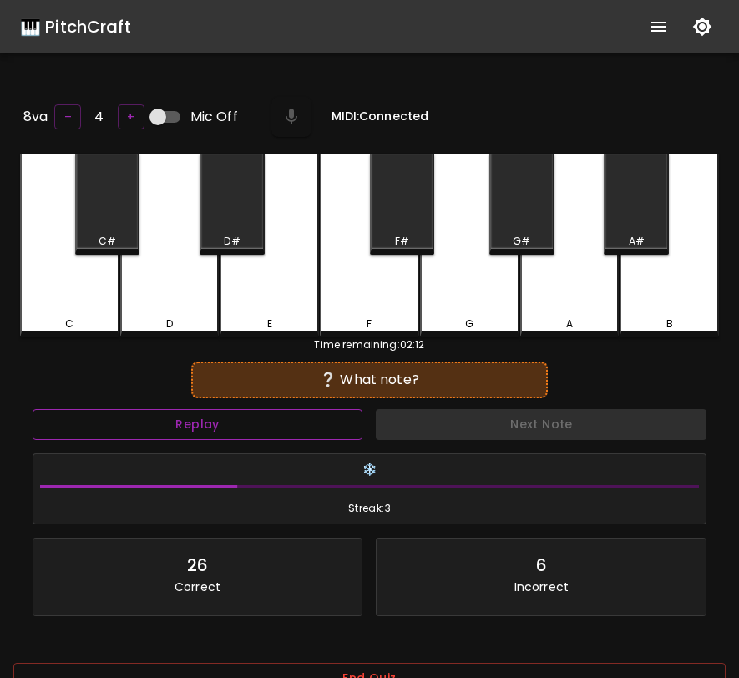
click at [342, 425] on button "Replay" at bounding box center [198, 424] width 330 height 31
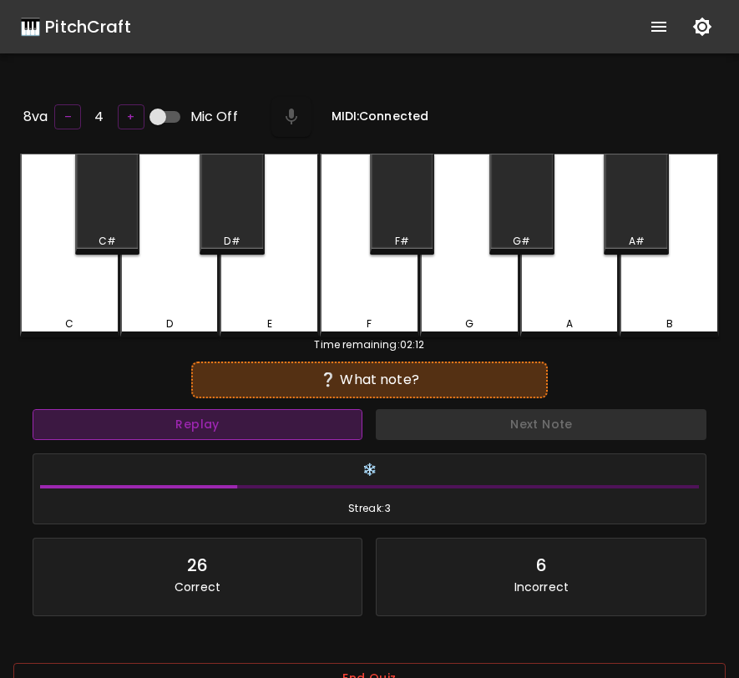
click at [342, 425] on button "Replay" at bounding box center [198, 424] width 330 height 31
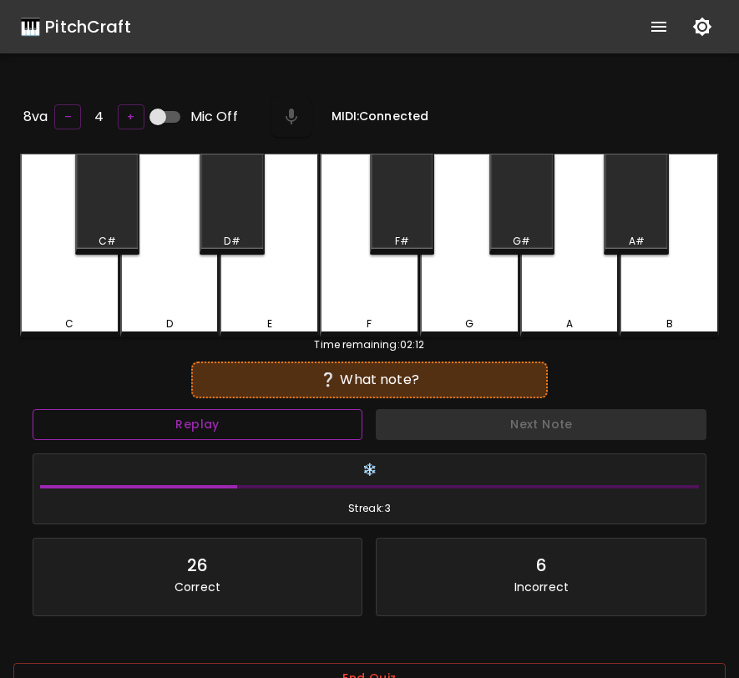
click at [341, 424] on button "Replay" at bounding box center [198, 424] width 330 height 31
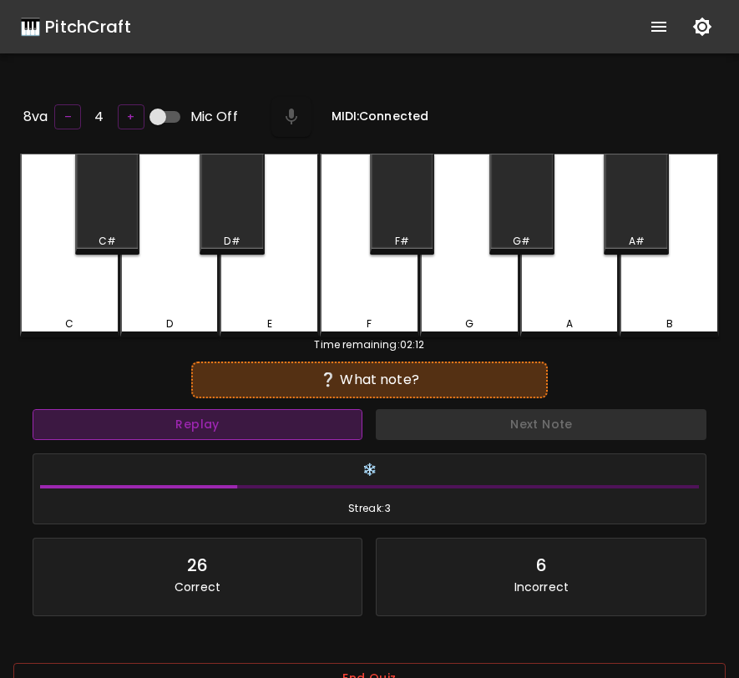
click at [341, 424] on button "Replay" at bounding box center [198, 424] width 330 height 31
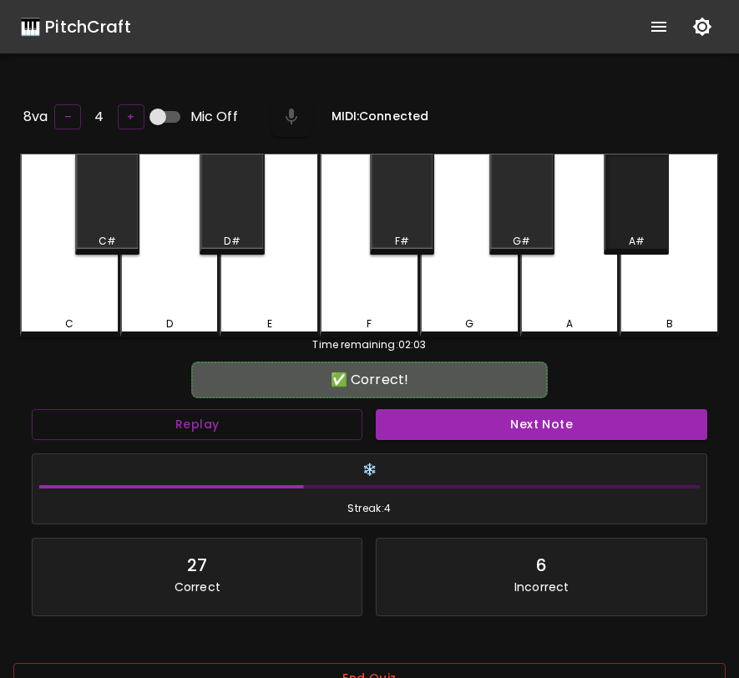
click at [631, 223] on div "A#" at bounding box center [635, 204] width 65 height 101
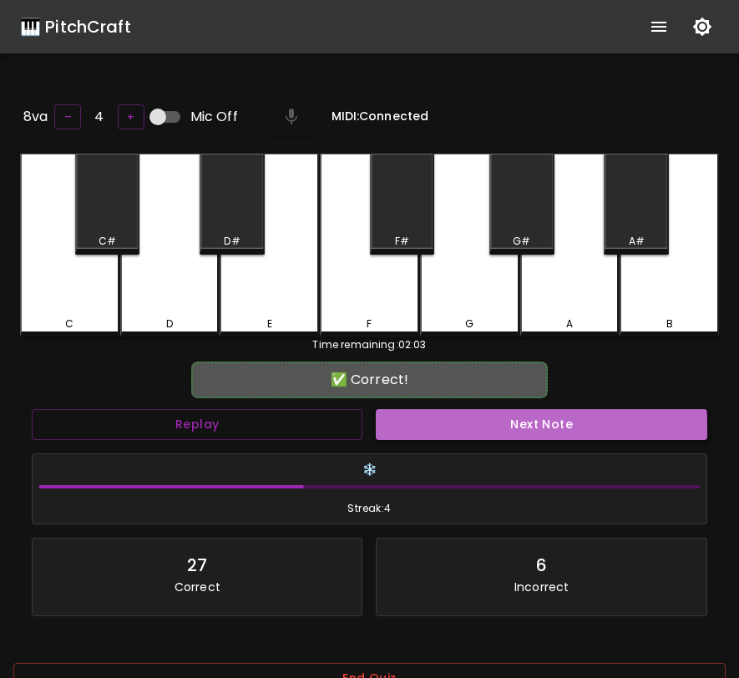
click at [531, 425] on button "Next Note" at bounding box center [541, 424] width 330 height 31
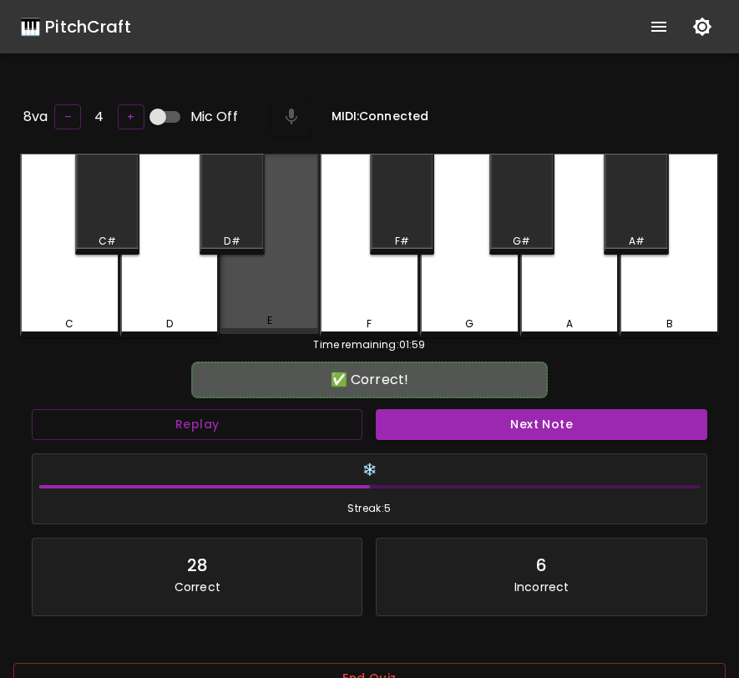
click at [285, 261] on div "E" at bounding box center [268, 244] width 99 height 180
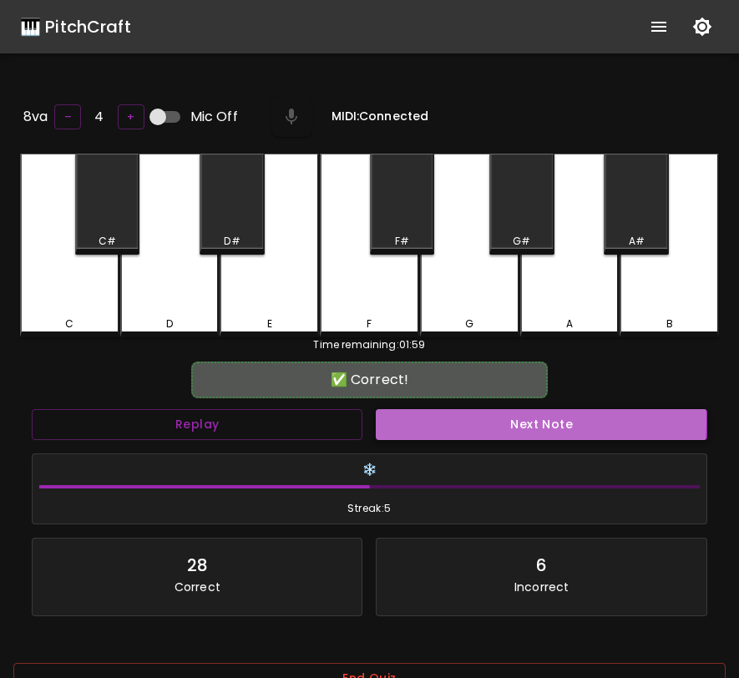
click at [416, 417] on button "Next Note" at bounding box center [541, 424] width 330 height 31
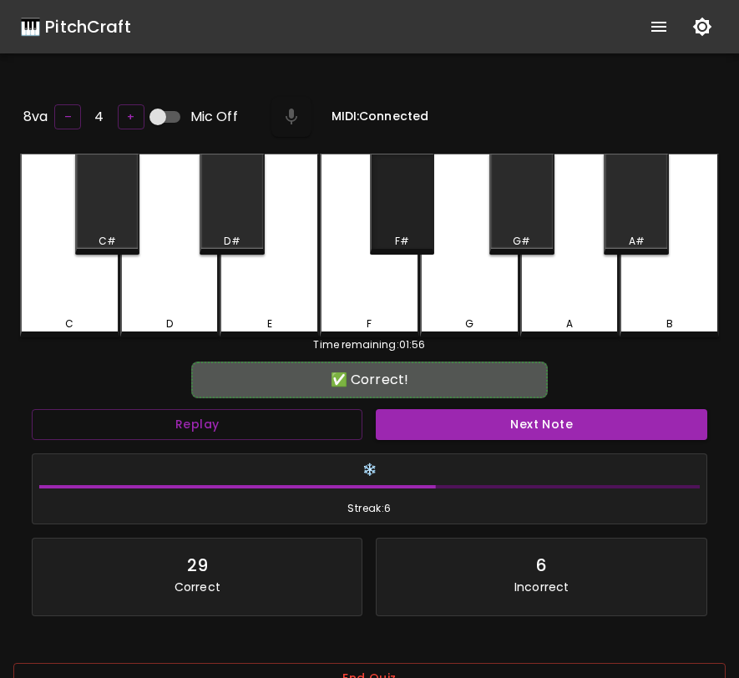
click at [418, 219] on div "F#" at bounding box center [402, 204] width 65 height 101
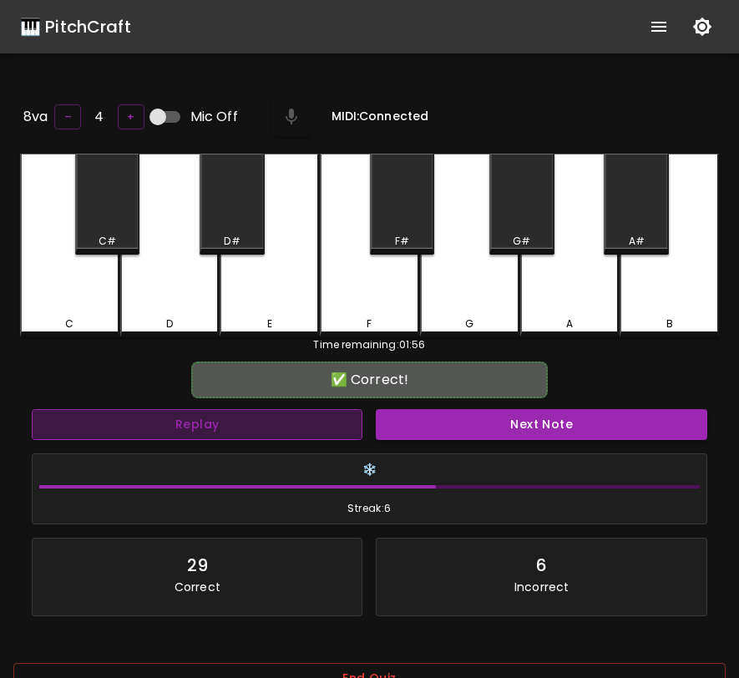
click at [286, 409] on button "Replay" at bounding box center [197, 424] width 330 height 31
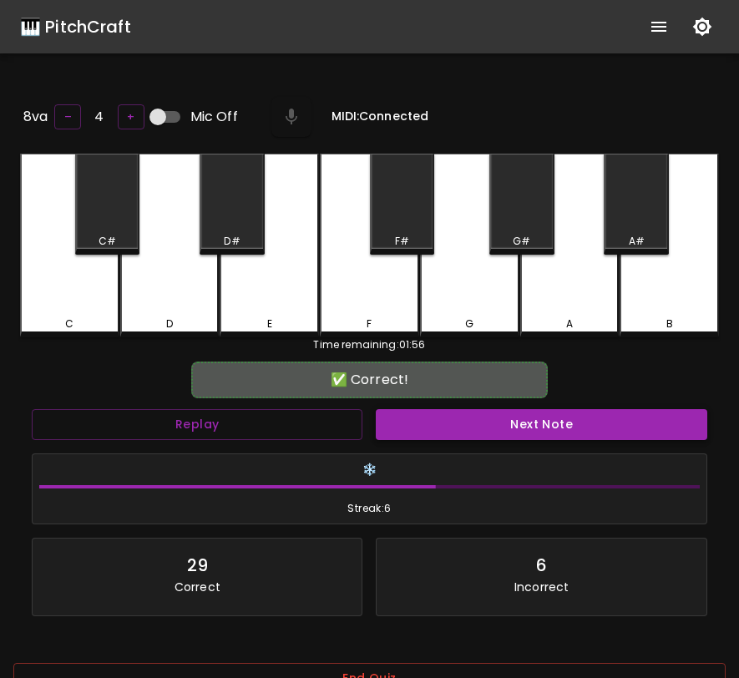
click at [447, 424] on button "Next Note" at bounding box center [541, 424] width 330 height 31
click at [407, 186] on div "F#" at bounding box center [402, 204] width 65 height 101
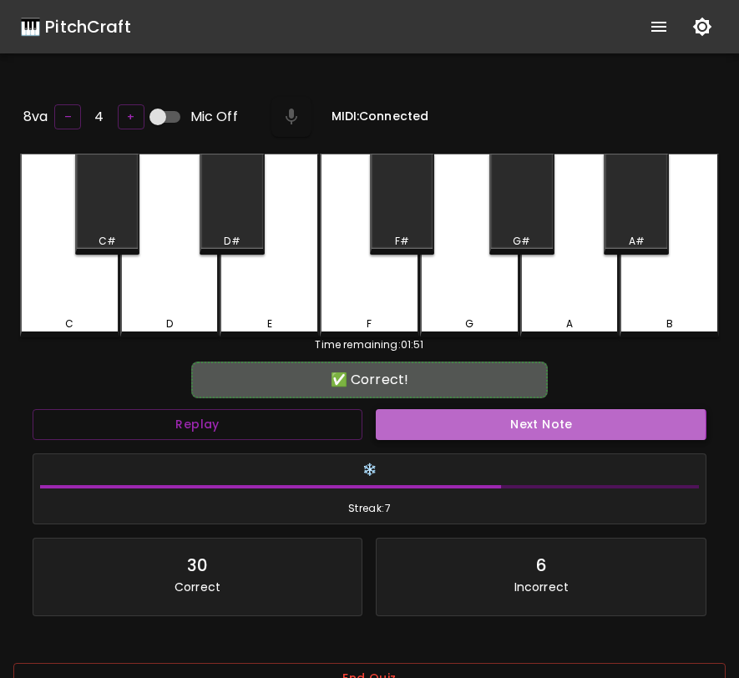
click at [406, 421] on button "Next Note" at bounding box center [541, 424] width 330 height 31
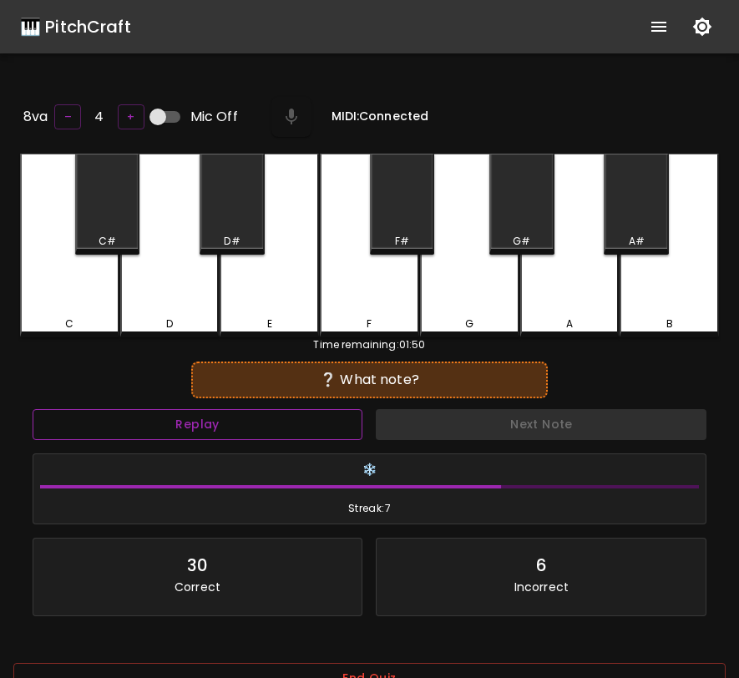
click at [323, 421] on button "Replay" at bounding box center [198, 424] width 330 height 31
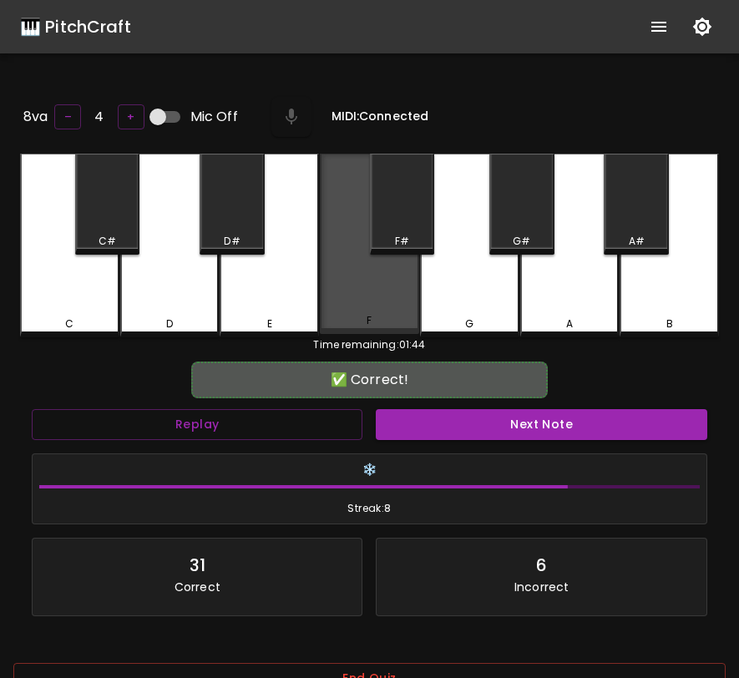
click at [371, 310] on div "F" at bounding box center [369, 244] width 99 height 180
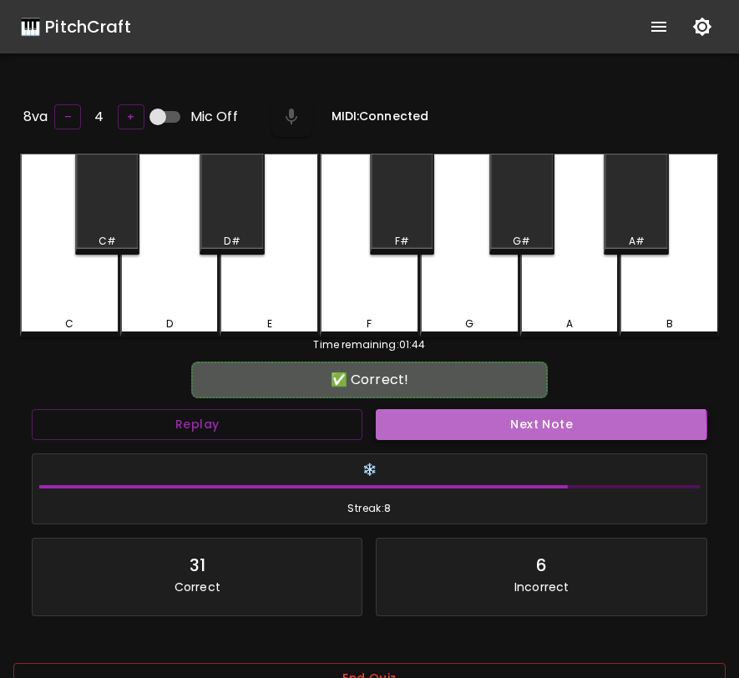
click at [437, 425] on button "Next Note" at bounding box center [541, 424] width 330 height 31
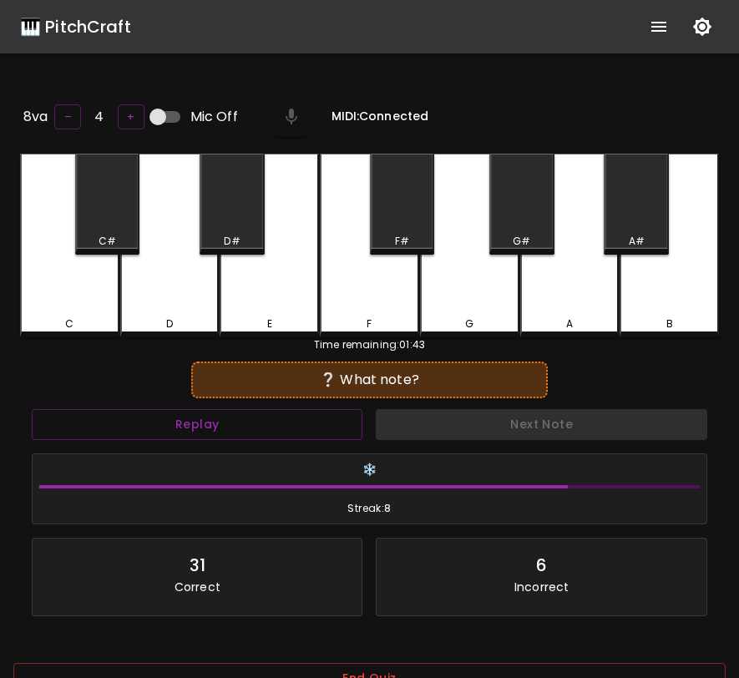
click at [519, 234] on div "G#" at bounding box center [521, 241] width 18 height 15
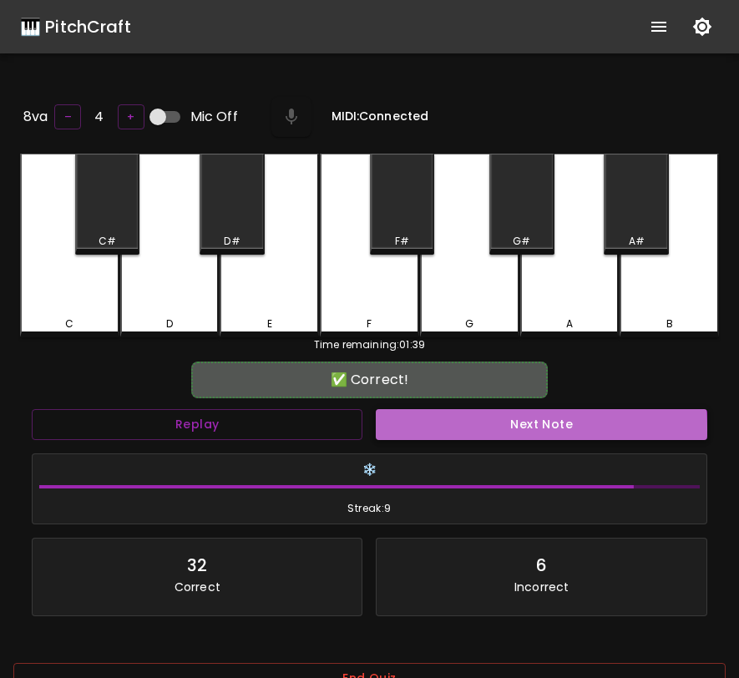
click at [483, 426] on button "Next Note" at bounding box center [541, 424] width 330 height 31
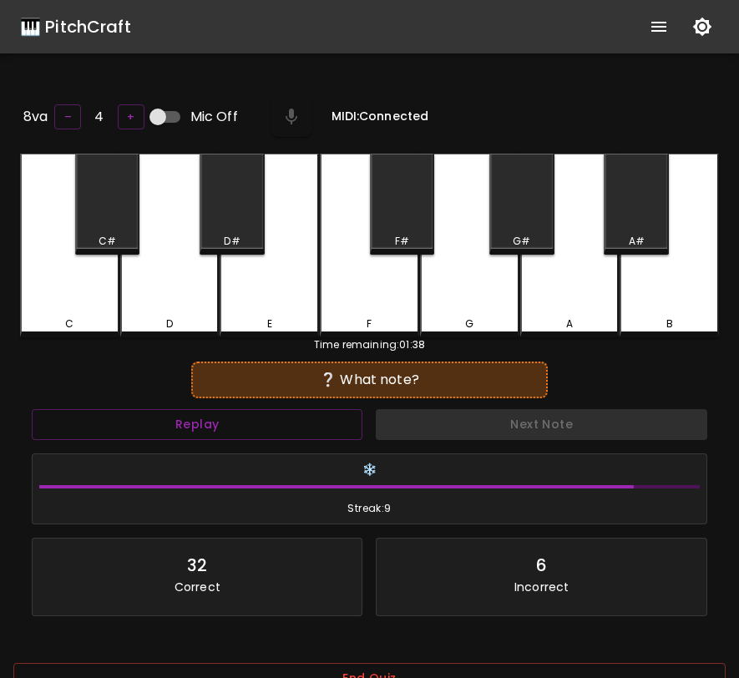
click at [195, 288] on div "D" at bounding box center [169, 246] width 99 height 184
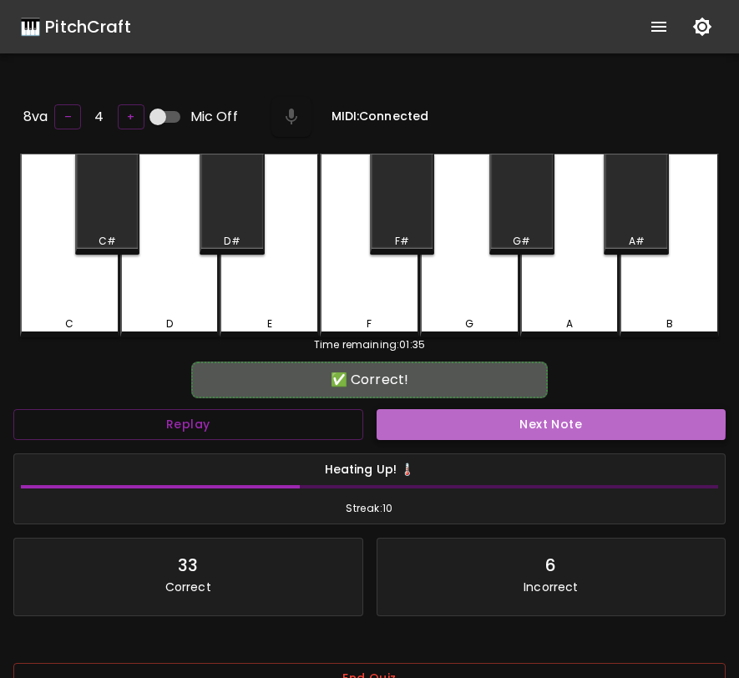
click at [411, 416] on button "Next Note" at bounding box center [551, 424] width 350 height 31
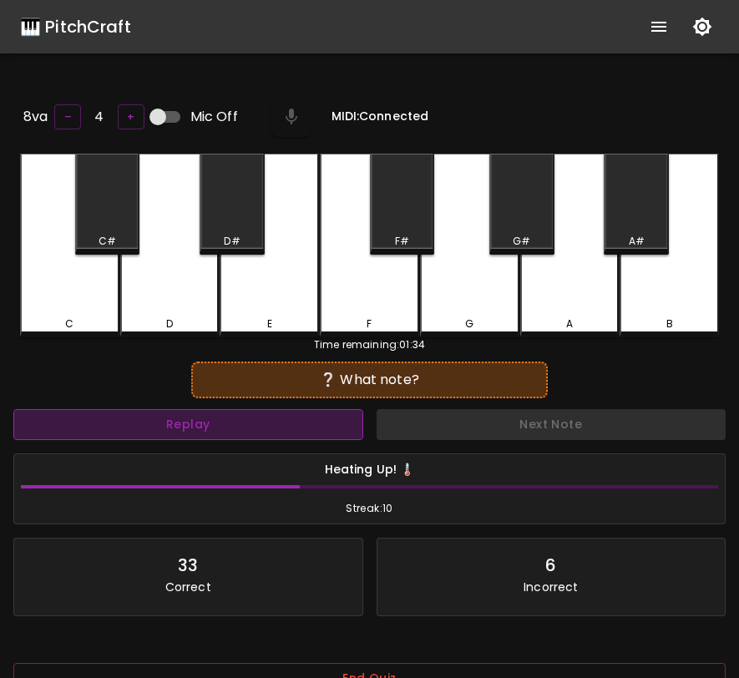
click at [174, 414] on button "Replay" at bounding box center [188, 424] width 350 height 31
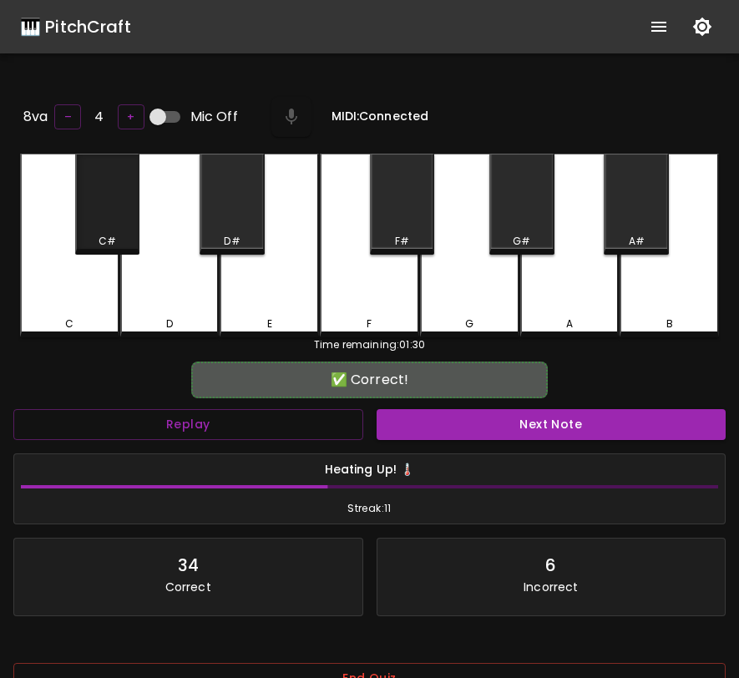
click at [102, 211] on div "C#" at bounding box center [107, 204] width 65 height 101
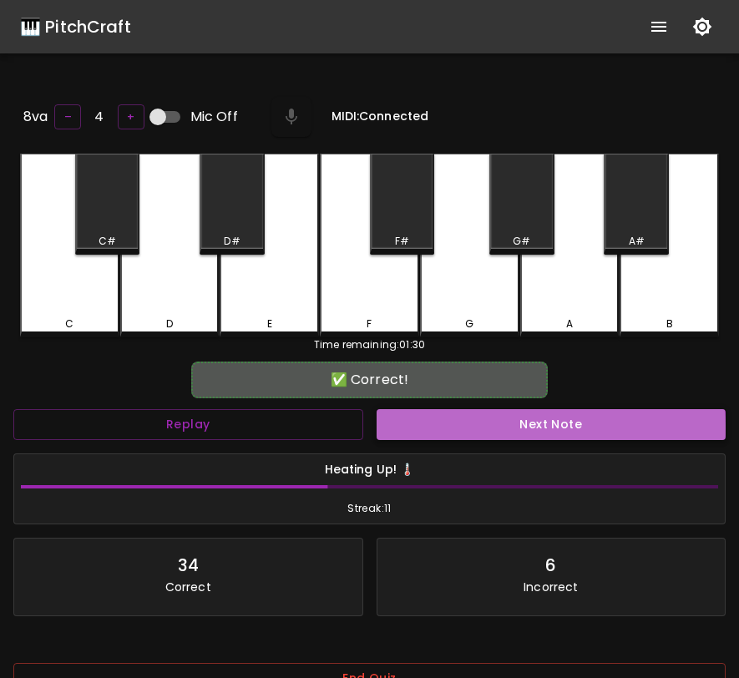
click at [460, 424] on button "Next Note" at bounding box center [551, 424] width 350 height 31
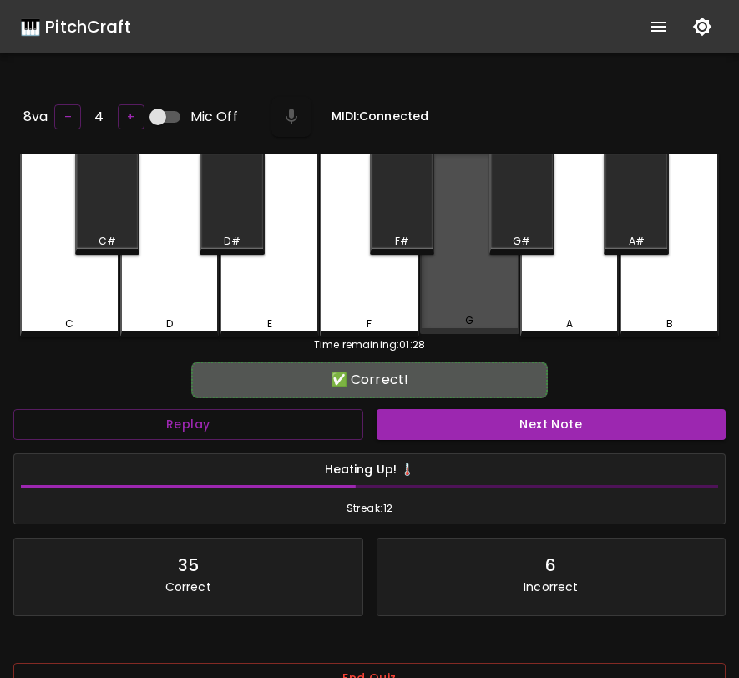
click at [457, 295] on div "G" at bounding box center [469, 244] width 99 height 180
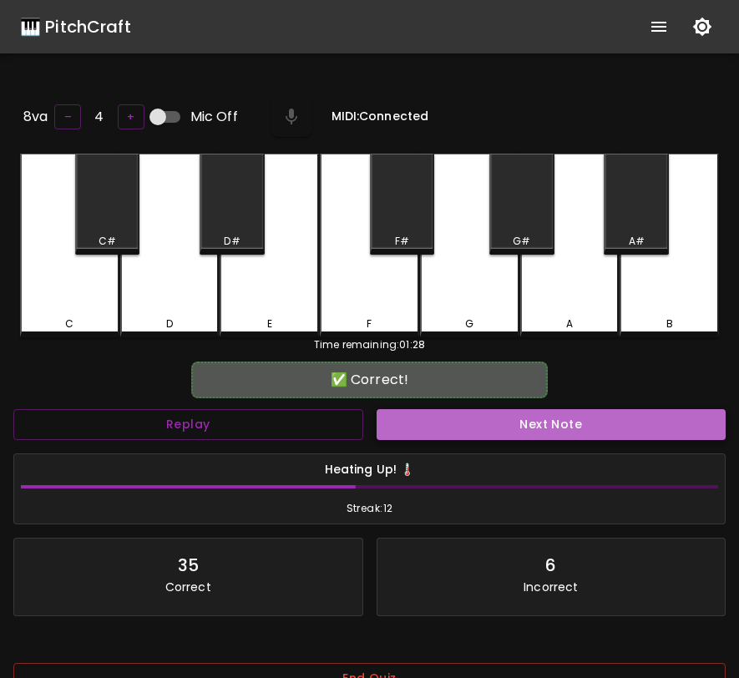
click at [428, 415] on button "Next Note" at bounding box center [551, 424] width 350 height 31
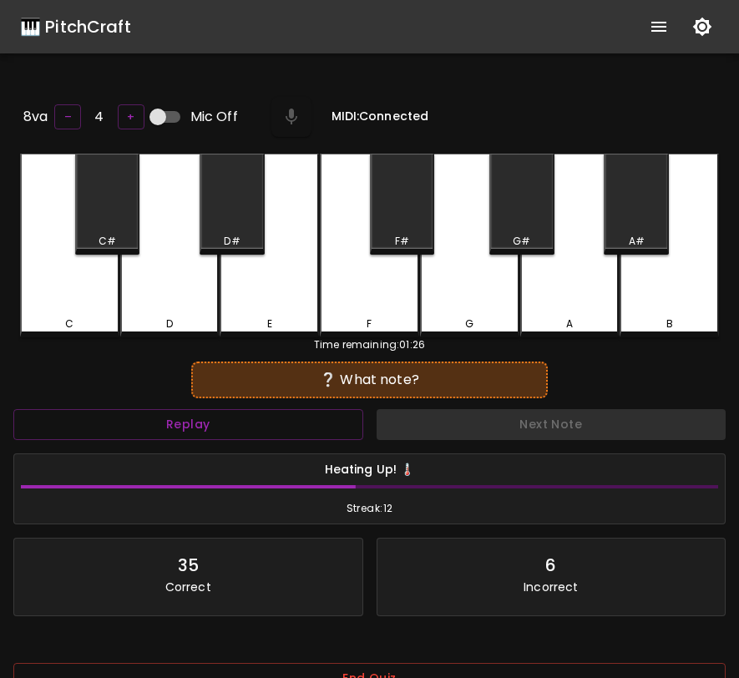
click at [182, 275] on div "D" at bounding box center [169, 246] width 99 height 184
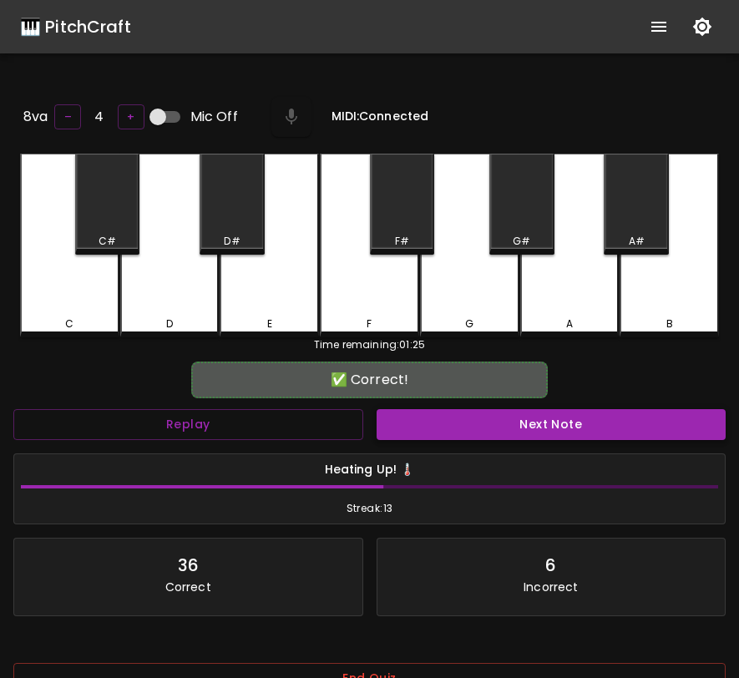
click at [407, 421] on button "Next Note" at bounding box center [551, 424] width 350 height 31
click at [630, 219] on div "A#" at bounding box center [635, 204] width 65 height 101
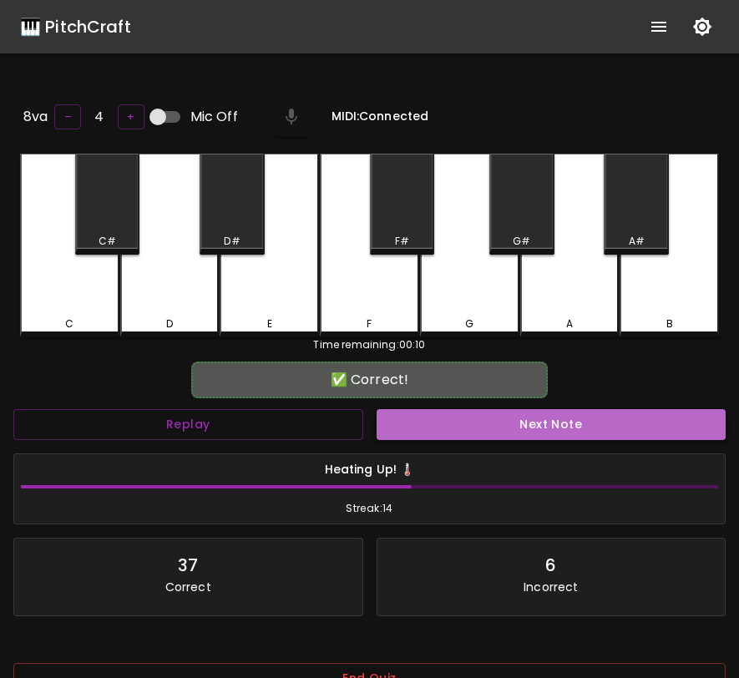
click at [504, 424] on button "Next Note" at bounding box center [551, 424] width 350 height 31
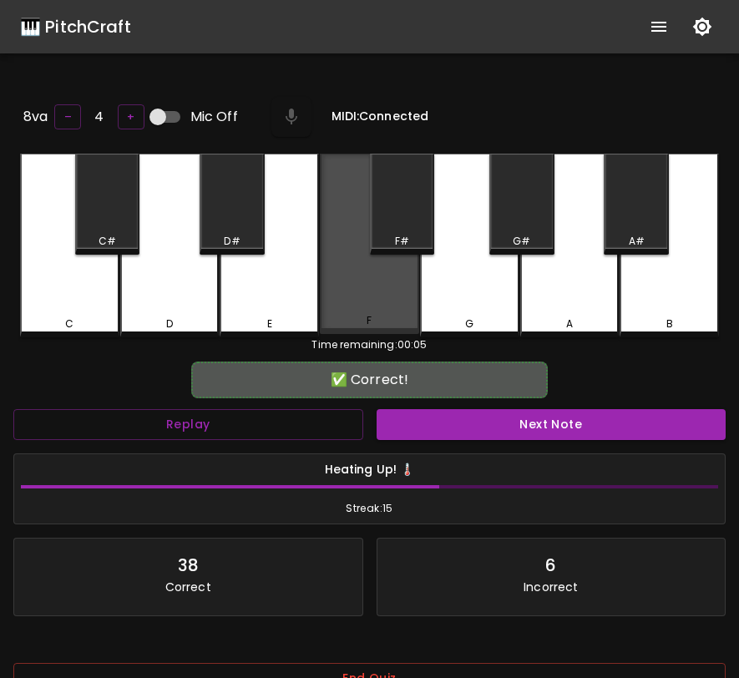
click at [408, 300] on div "F" at bounding box center [369, 244] width 99 height 180
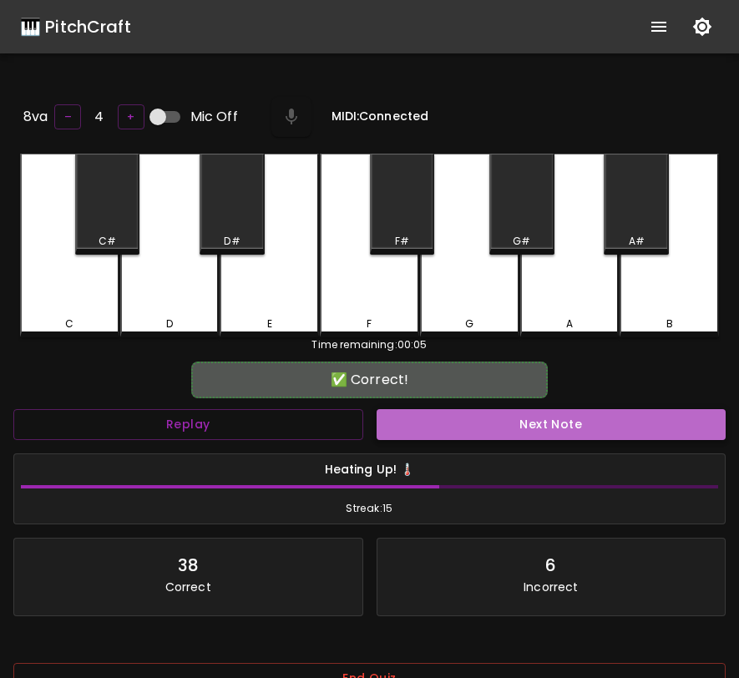
click at [466, 428] on button "Next Note" at bounding box center [551, 424] width 350 height 31
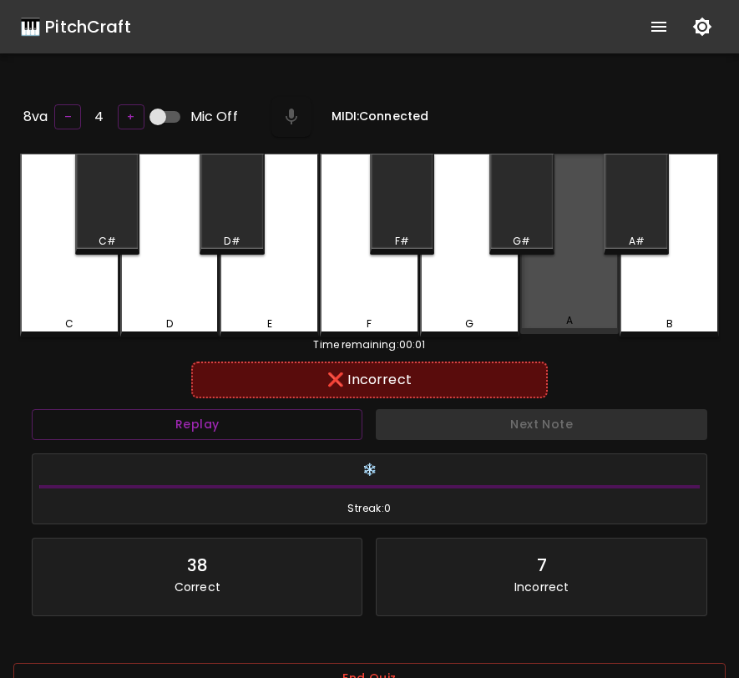
click at [608, 295] on div "A" at bounding box center [569, 244] width 99 height 180
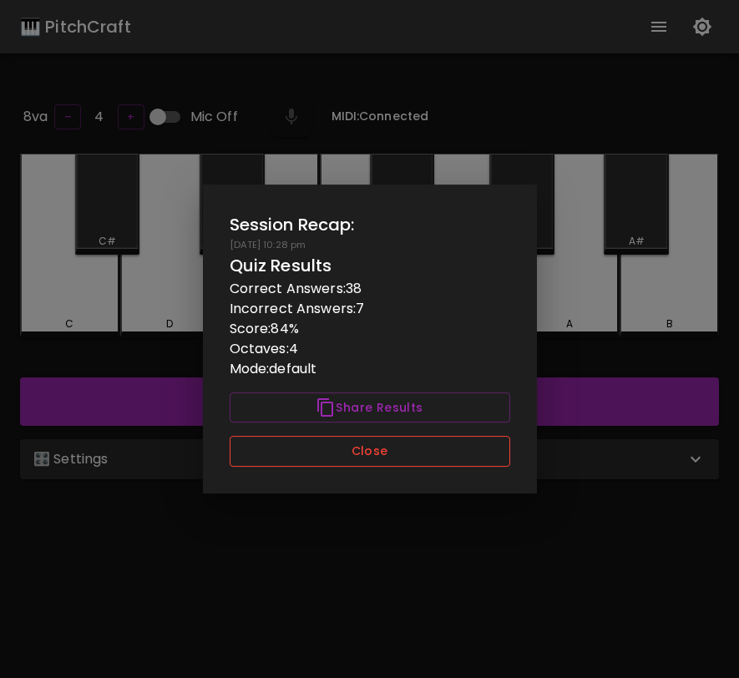
click at [378, 449] on button "Close" at bounding box center [370, 451] width 280 height 31
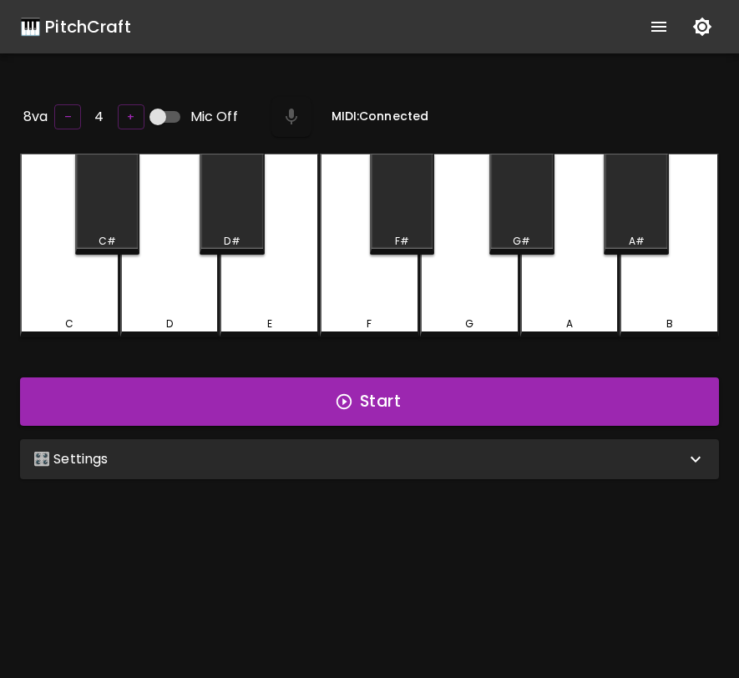
click at [409, 459] on div "🎛️ Settings" at bounding box center [359, 459] width 652 height 20
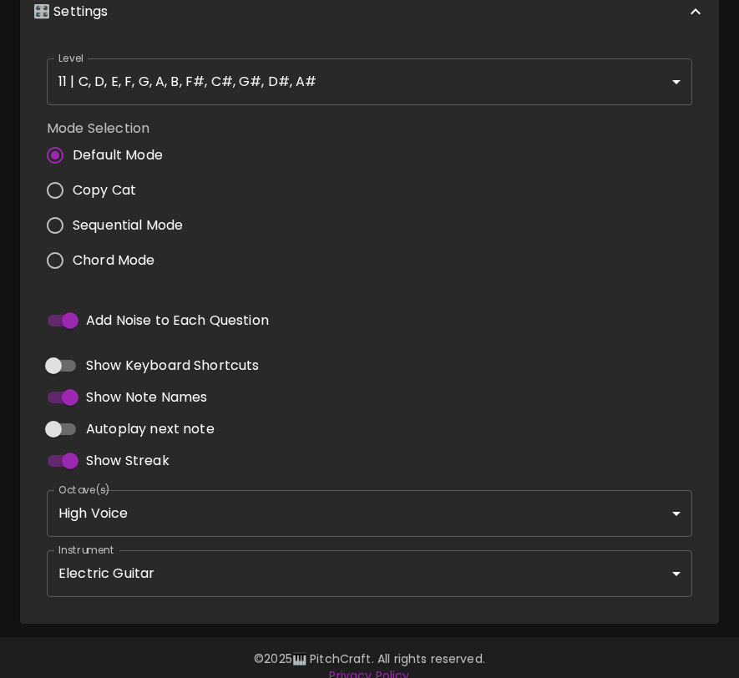
click at [442, 388] on div "Show Note Names" at bounding box center [369, 397] width 645 height 32
click at [67, 312] on input "Add Noise to Each Question" at bounding box center [70, 321] width 95 height 32
click at [70, 320] on input "Add Noise to Each Question" at bounding box center [53, 321] width 95 height 32
checkbox input "true"
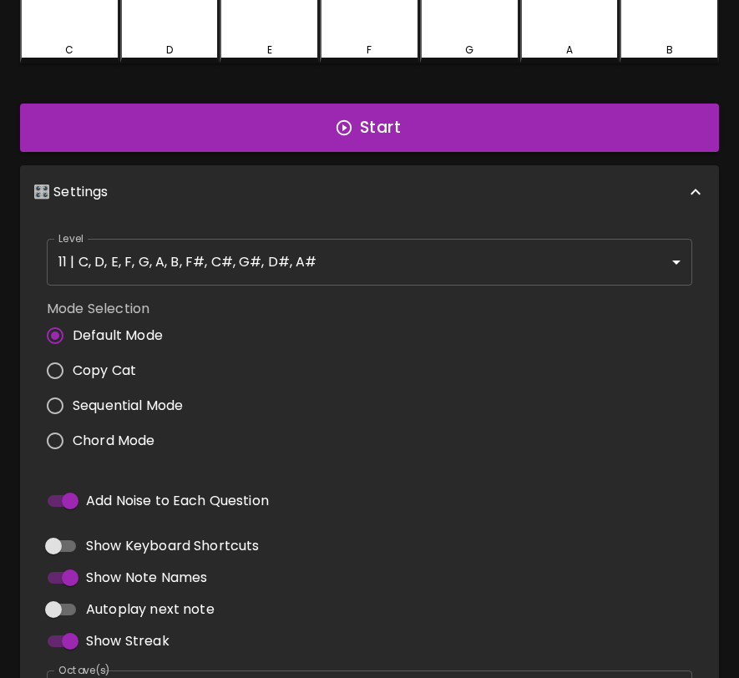
scroll to position [469, 0]
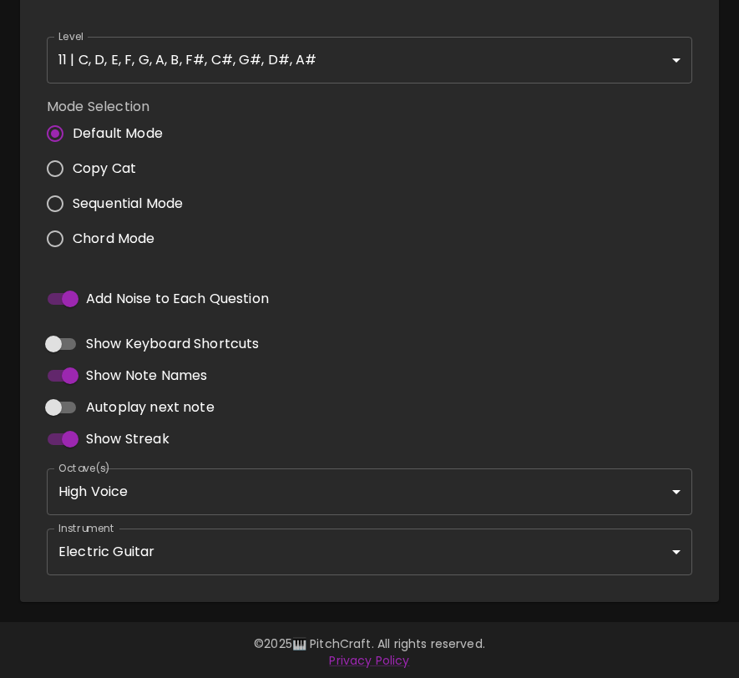
click at [310, 529] on body "🎹 PitchCraft About Badges Wizard Reading Pro Log Out 8va – 4 + Mic Off MIDI: Co…" at bounding box center [369, 106] width 739 height 1151
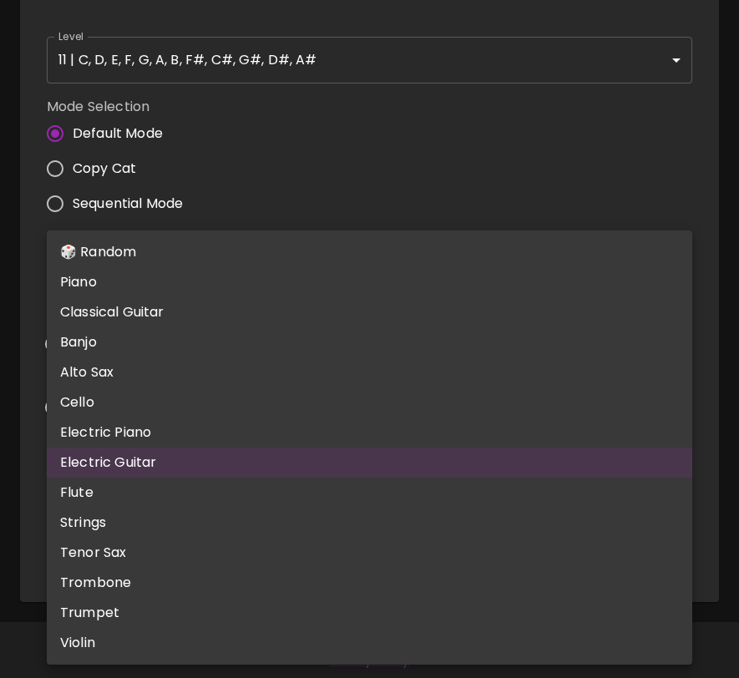
click at [296, 461] on li "Electric Guitar" at bounding box center [369, 462] width 645 height 30
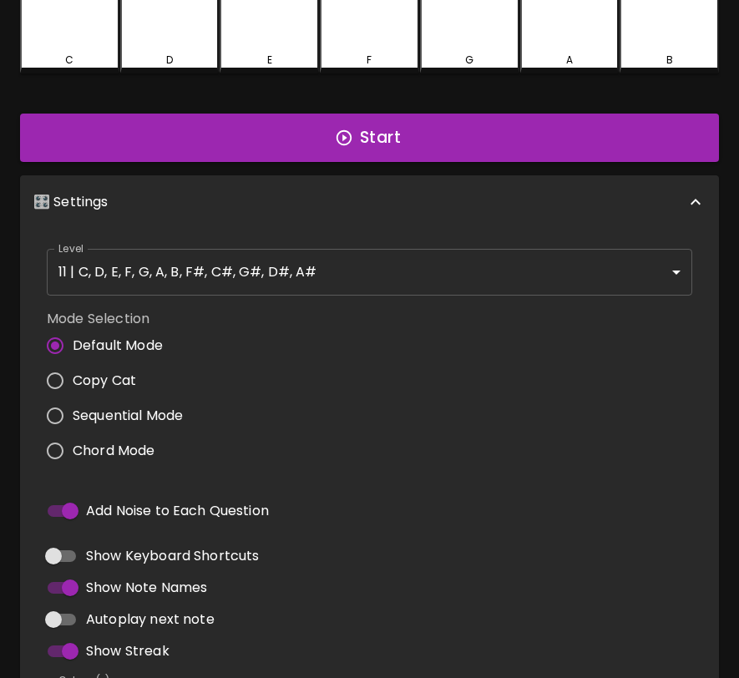
scroll to position [0, 0]
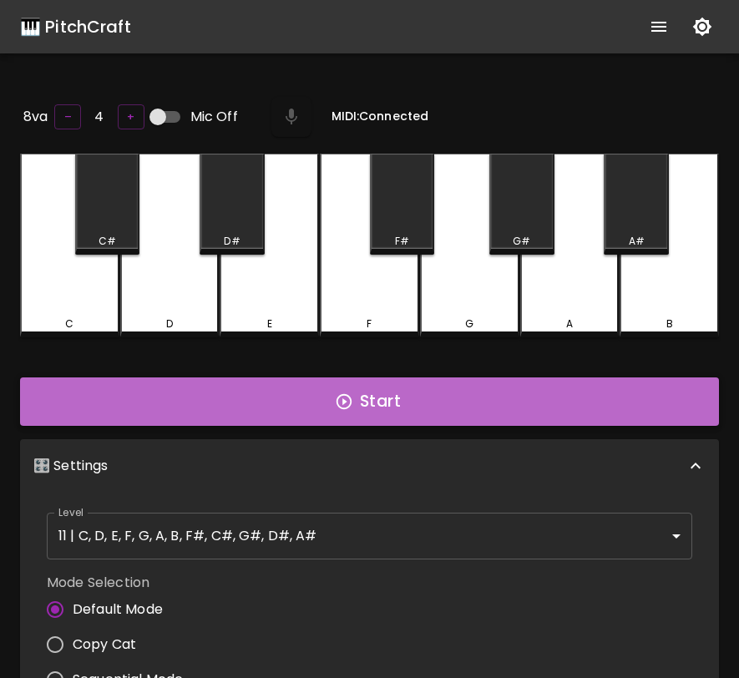
click at [406, 407] on button "Start" at bounding box center [369, 401] width 699 height 48
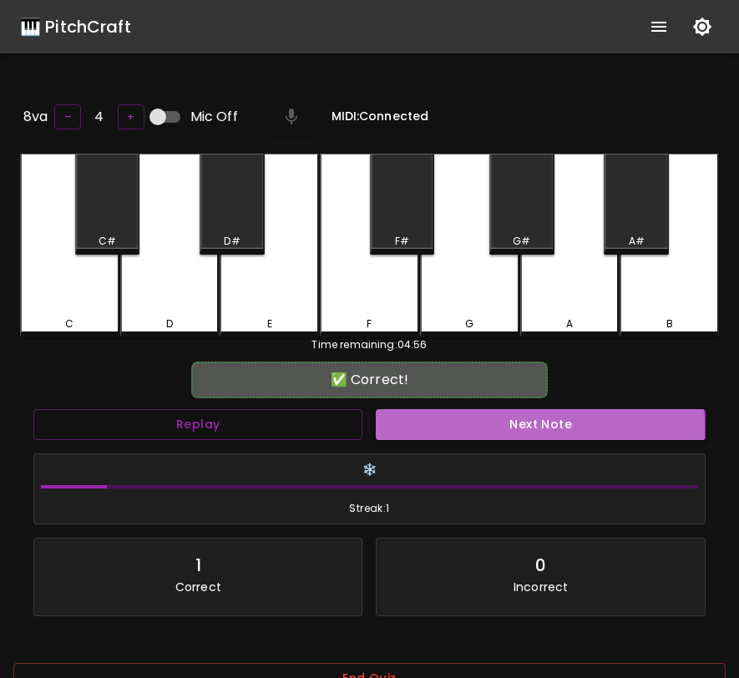
click at [427, 426] on button "Next Note" at bounding box center [540, 424] width 329 height 31
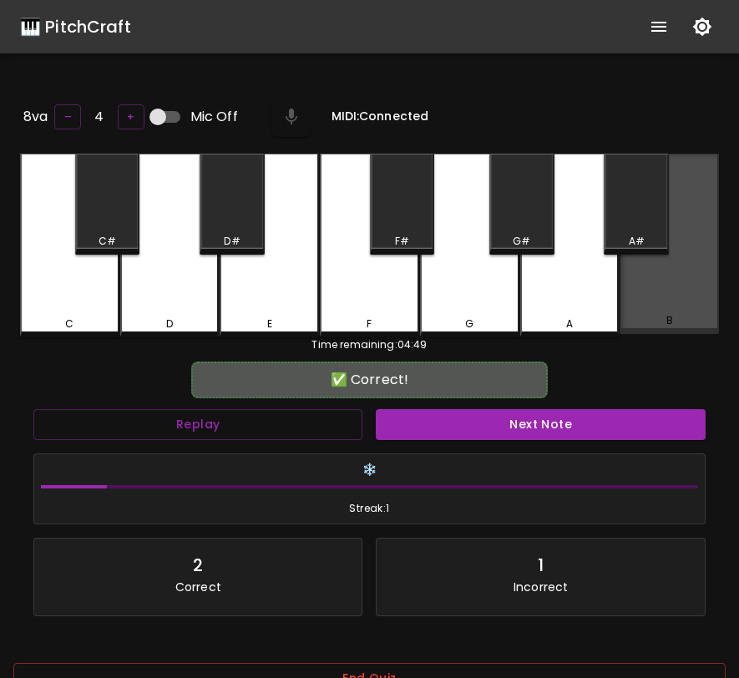
click at [673, 306] on div "B" at bounding box center [668, 244] width 99 height 180
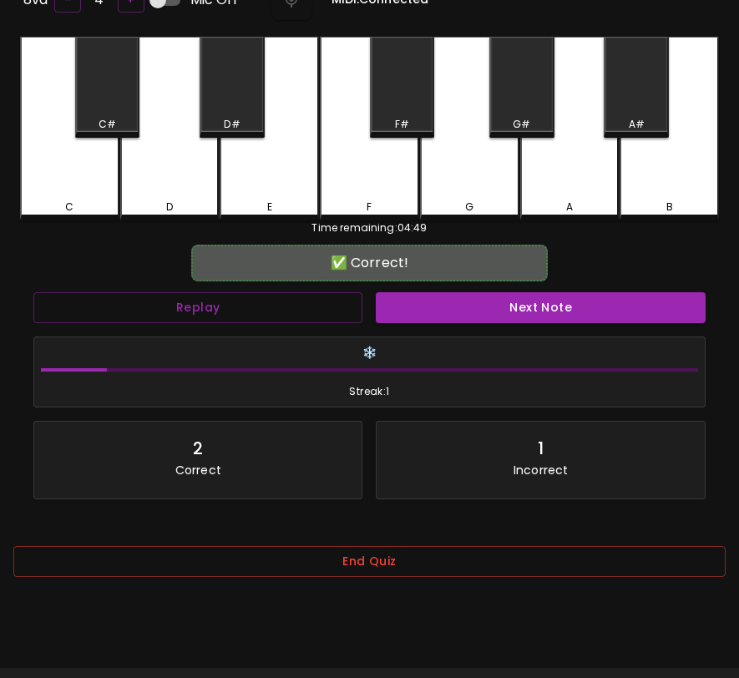
scroll to position [167, 0]
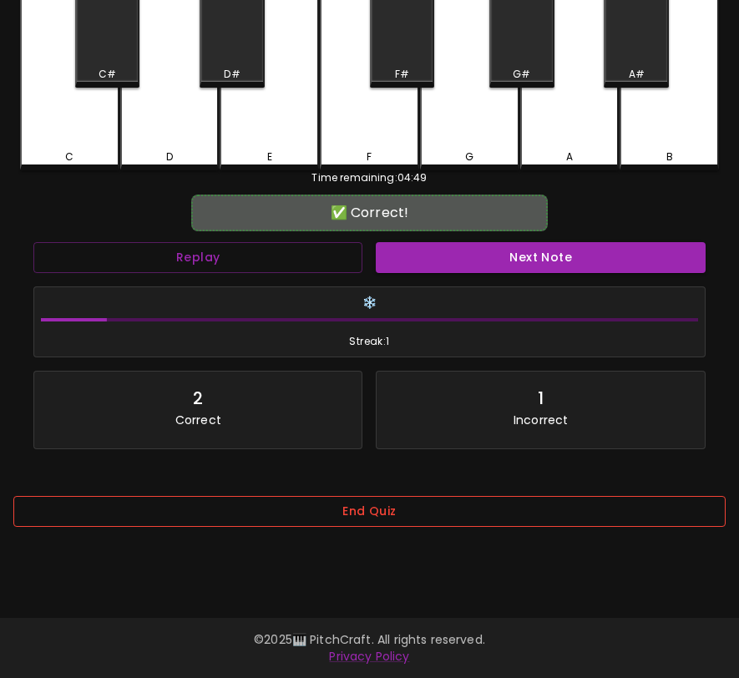
click at [387, 516] on button "End Quiz" at bounding box center [369, 511] width 712 height 31
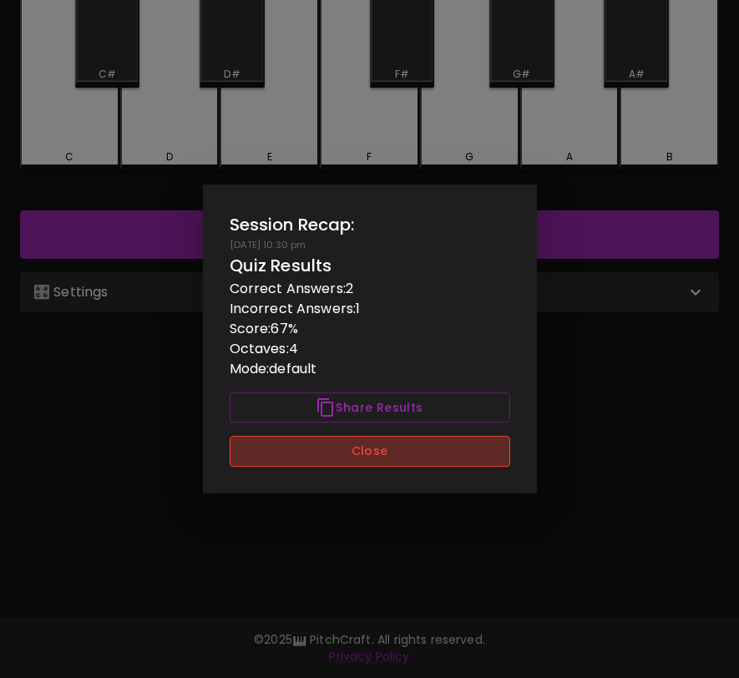
click at [411, 464] on button "Close" at bounding box center [370, 451] width 280 height 31
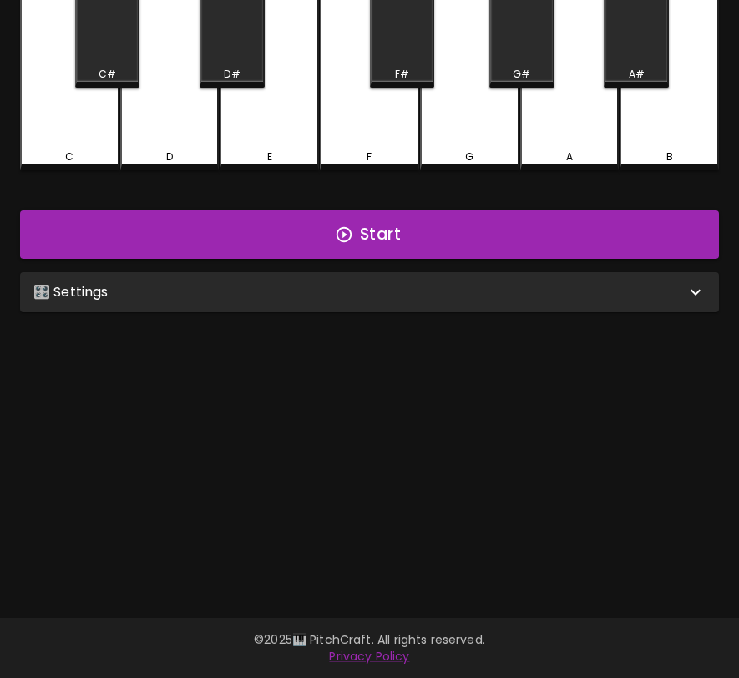
click at [472, 277] on div "🎛️ Settings" at bounding box center [369, 292] width 699 height 40
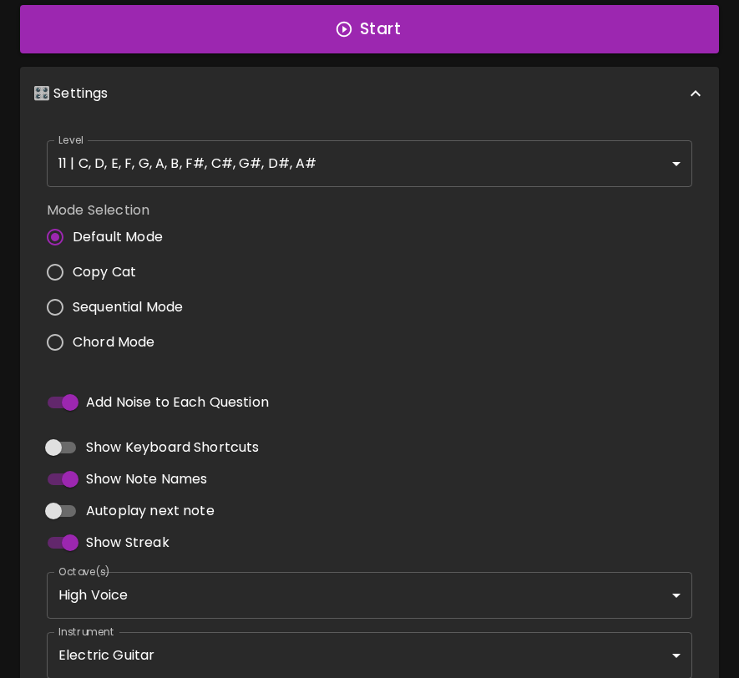
scroll to position [395, 0]
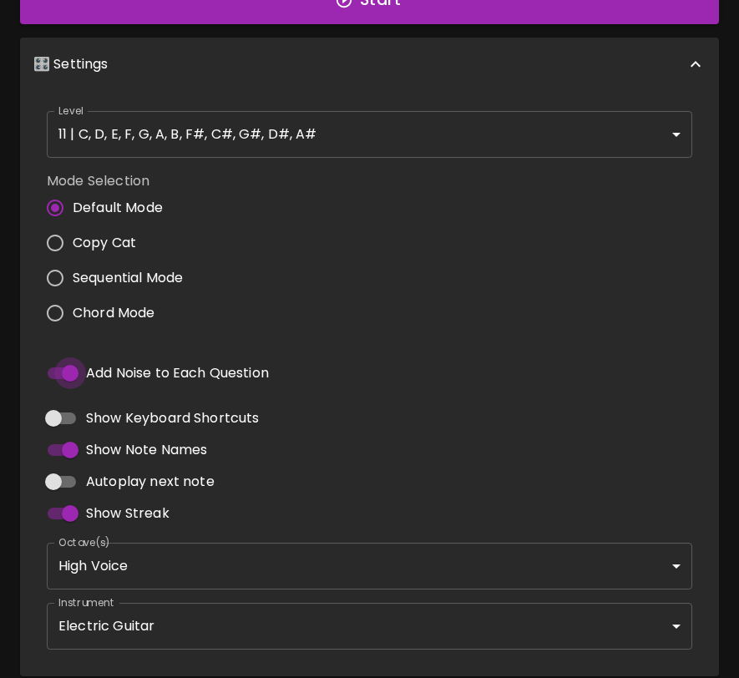
click at [74, 371] on input "Add Noise to Each Question" at bounding box center [70, 373] width 95 height 32
click at [74, 371] on input "Add Noise to Each Question" at bounding box center [53, 373] width 95 height 32
checkbox input "true"
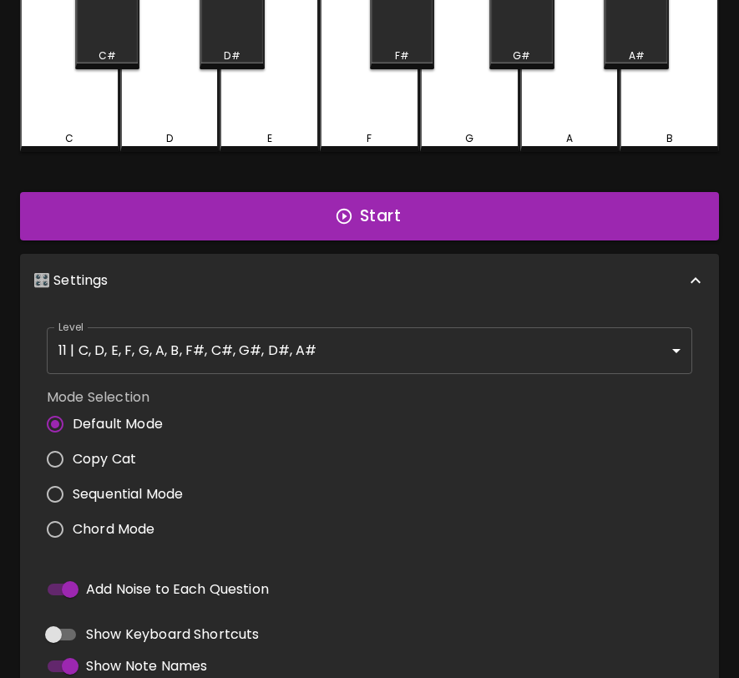
scroll to position [0, 0]
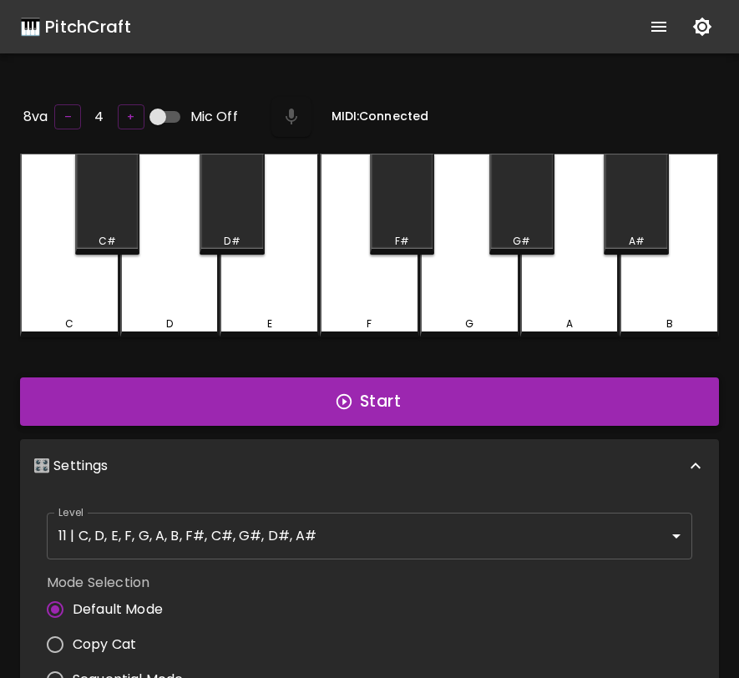
click at [346, 398] on icon "button" at bounding box center [344, 401] width 18 height 18
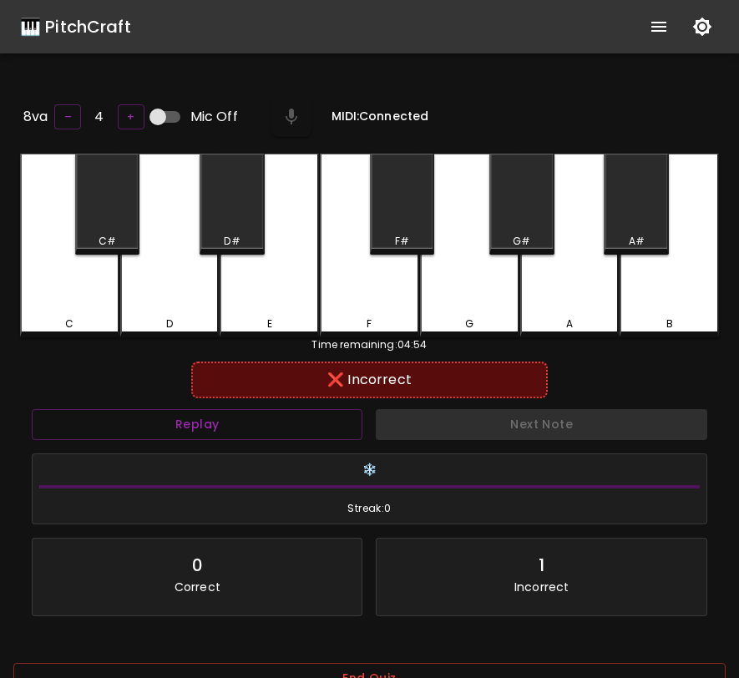
scroll to position [167, 0]
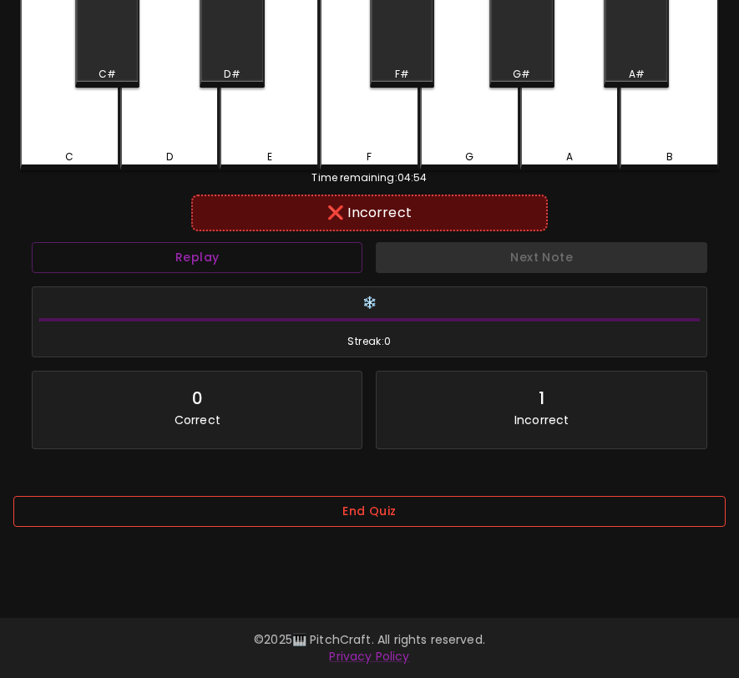
click at [320, 511] on button "End Quiz" at bounding box center [369, 511] width 712 height 31
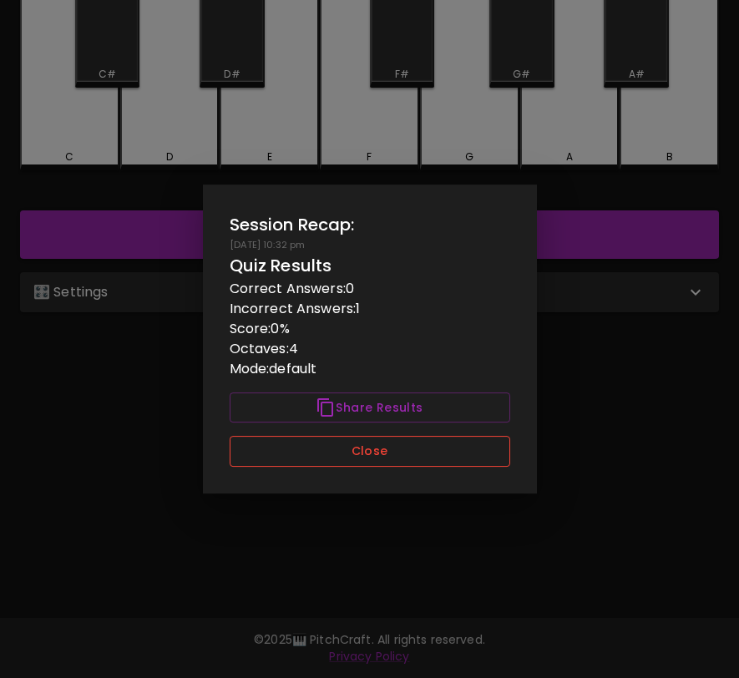
click at [348, 456] on button "Close" at bounding box center [370, 451] width 280 height 31
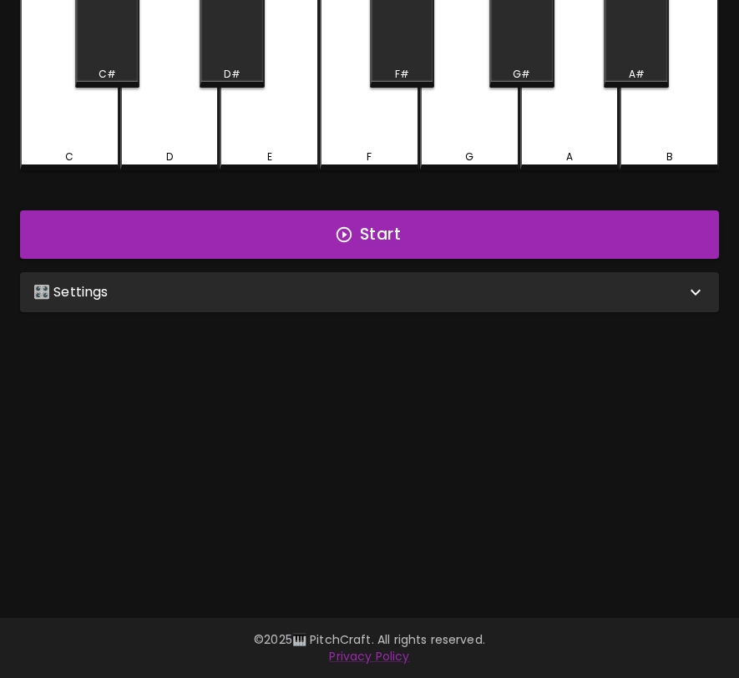
click at [376, 308] on div "🎛️ Settings" at bounding box center [369, 292] width 699 height 40
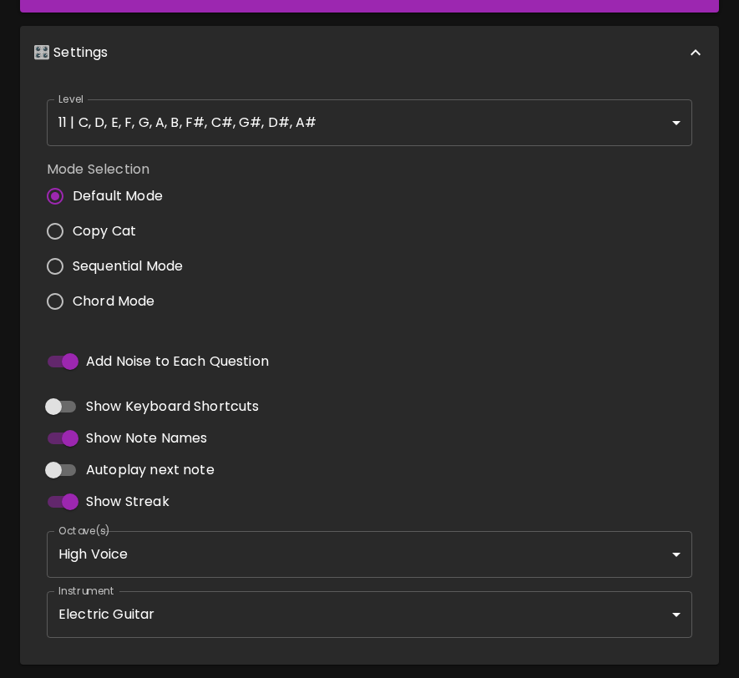
scroll to position [432, 0]
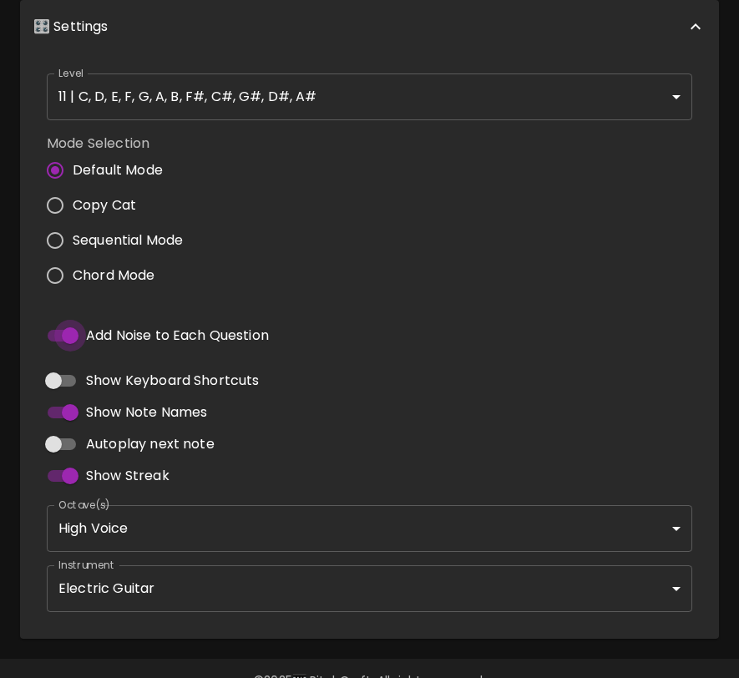
click at [70, 330] on input "Add Noise to Each Question" at bounding box center [70, 336] width 95 height 32
click at [70, 330] on input "Add Noise to Each Question" at bounding box center [53, 336] width 95 height 32
checkbox input "true"
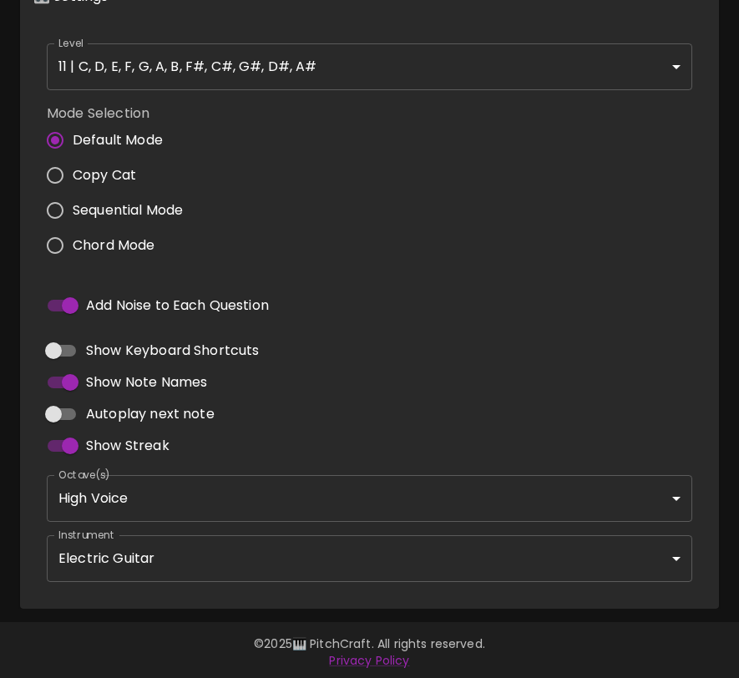
scroll to position [0, 0]
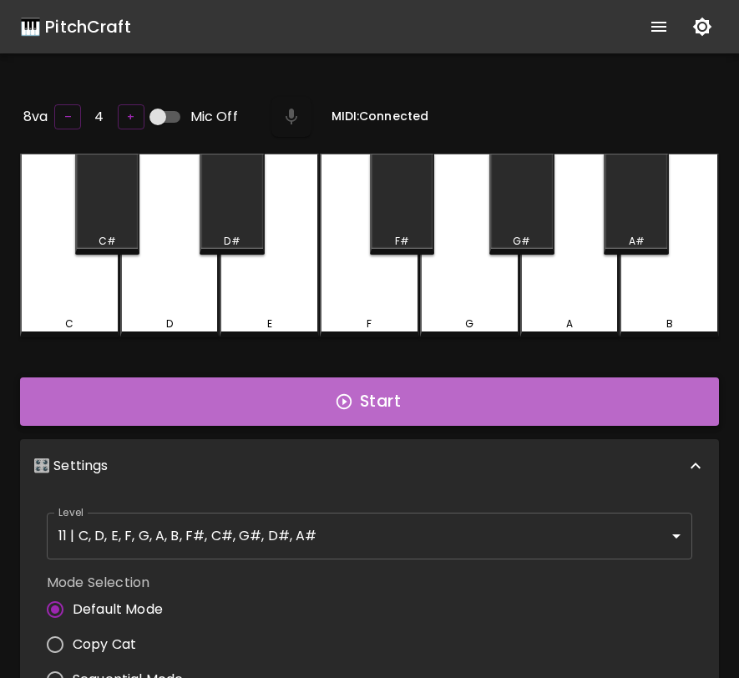
click at [376, 394] on button "Start" at bounding box center [369, 401] width 699 height 48
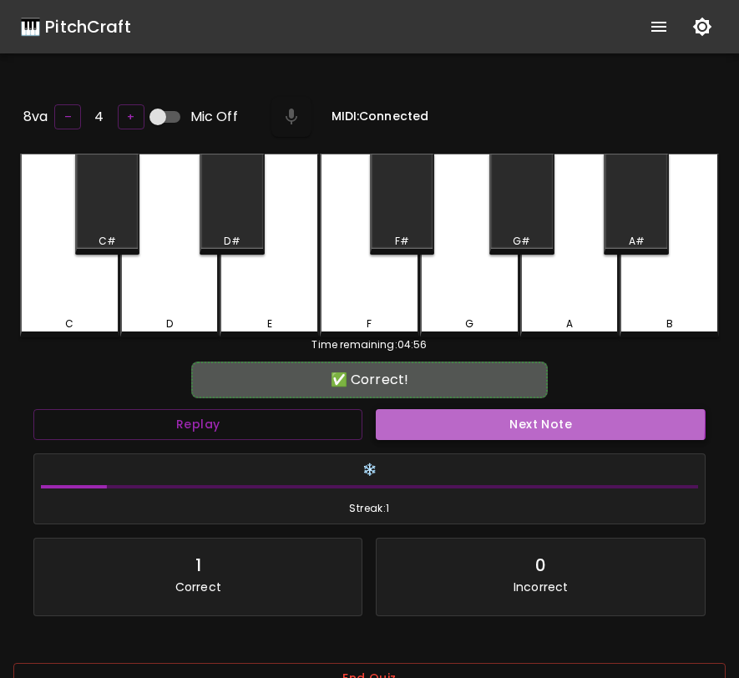
click at [413, 417] on button "Next Note" at bounding box center [540, 424] width 329 height 31
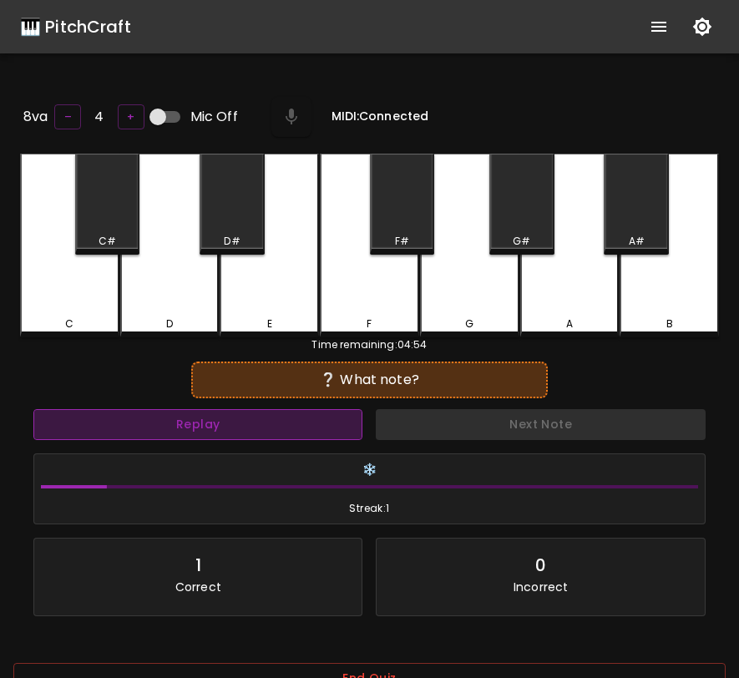
click at [321, 428] on button "Replay" at bounding box center [197, 424] width 329 height 31
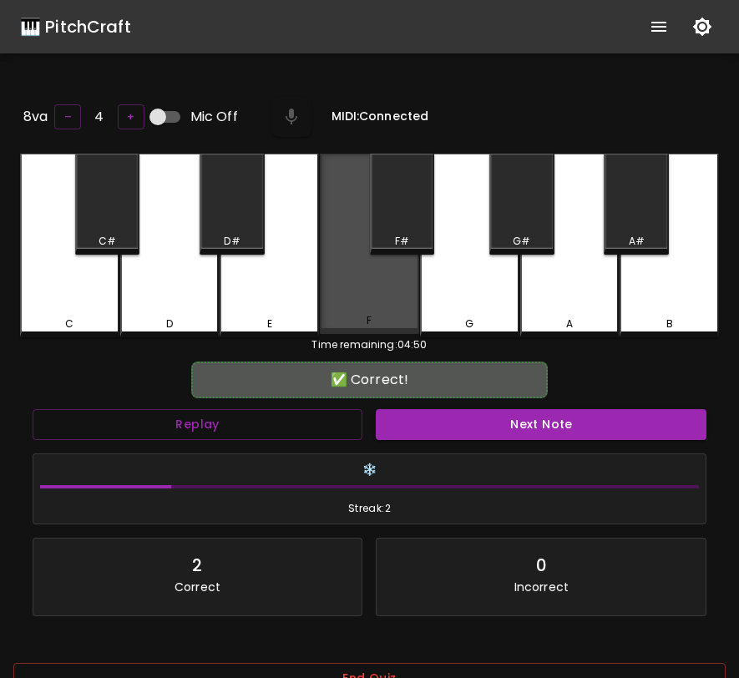
click at [395, 311] on div "F" at bounding box center [369, 244] width 99 height 180
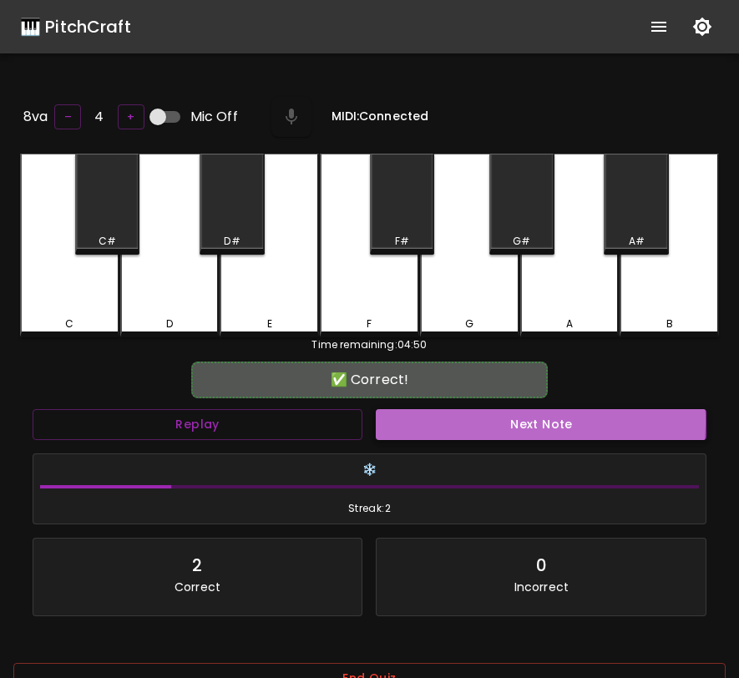
click at [462, 417] on button "Next Note" at bounding box center [541, 424] width 330 height 31
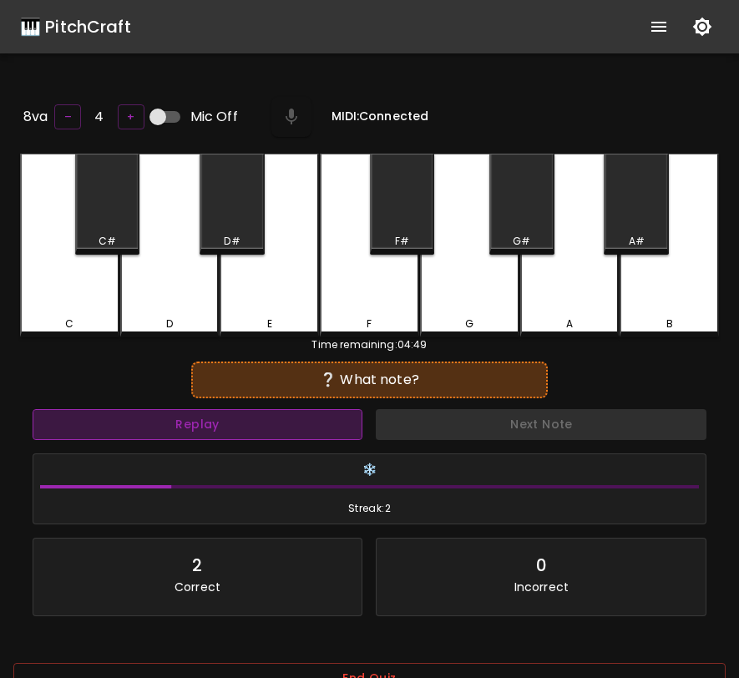
click at [316, 413] on button "Replay" at bounding box center [198, 424] width 330 height 31
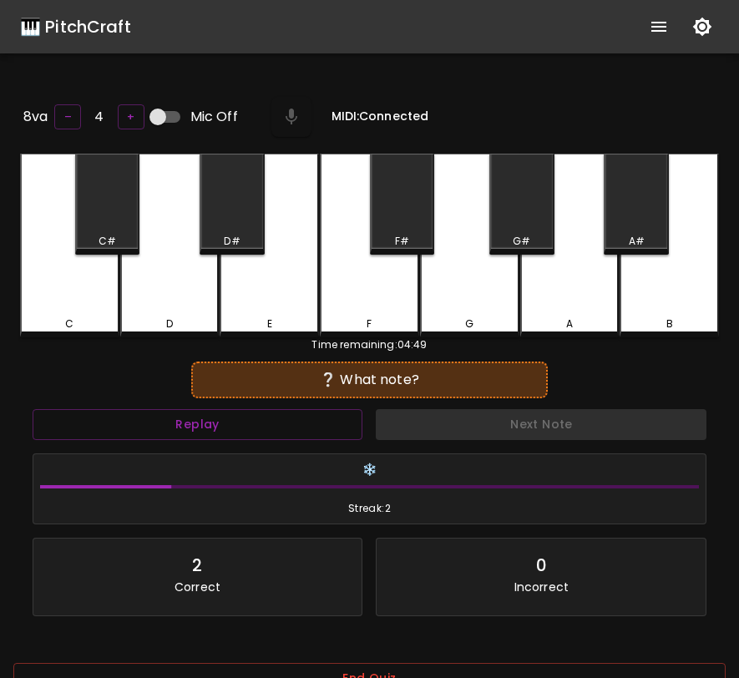
click at [541, 214] on div "G#" at bounding box center [521, 204] width 65 height 101
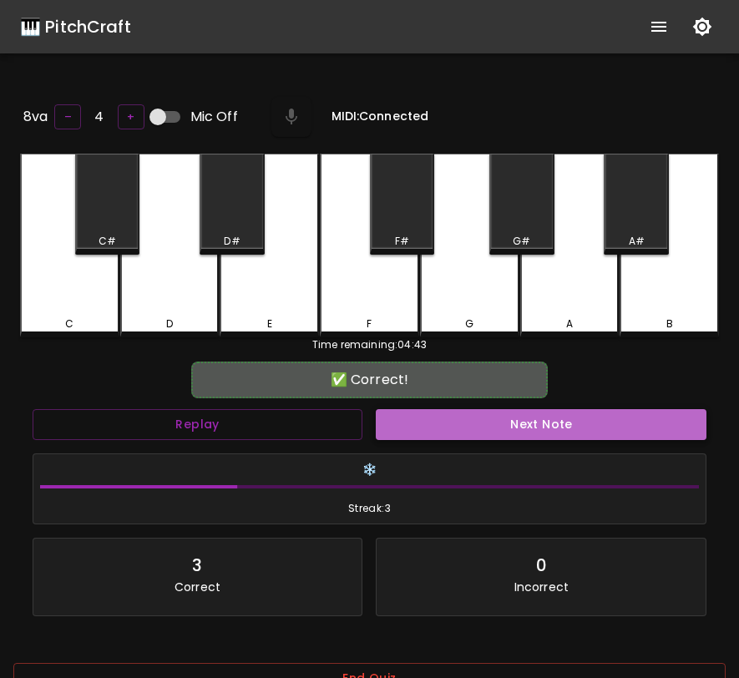
click at [539, 422] on button "Next Note" at bounding box center [541, 424] width 330 height 31
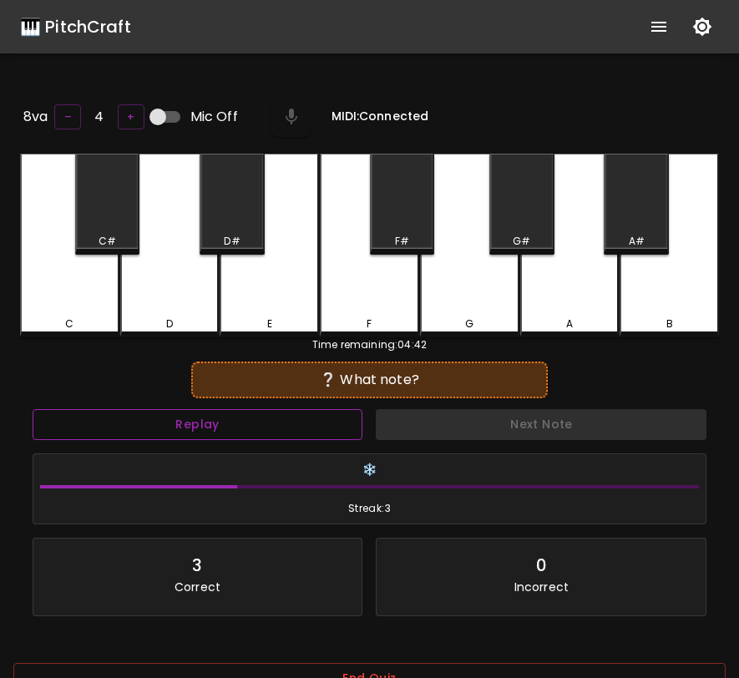
click at [300, 421] on button "Replay" at bounding box center [198, 424] width 330 height 31
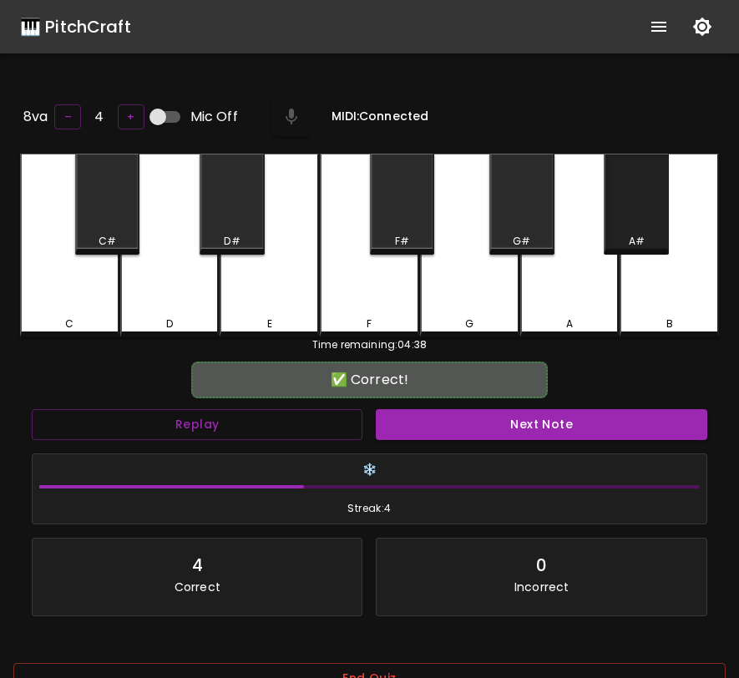
click at [643, 203] on div "A#" at bounding box center [635, 204] width 65 height 101
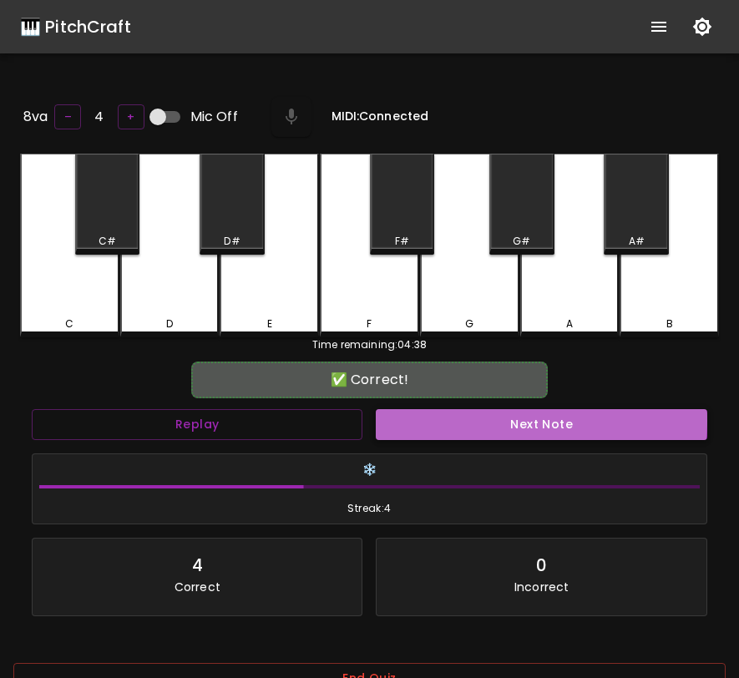
click at [506, 417] on button "Next Note" at bounding box center [541, 424] width 330 height 31
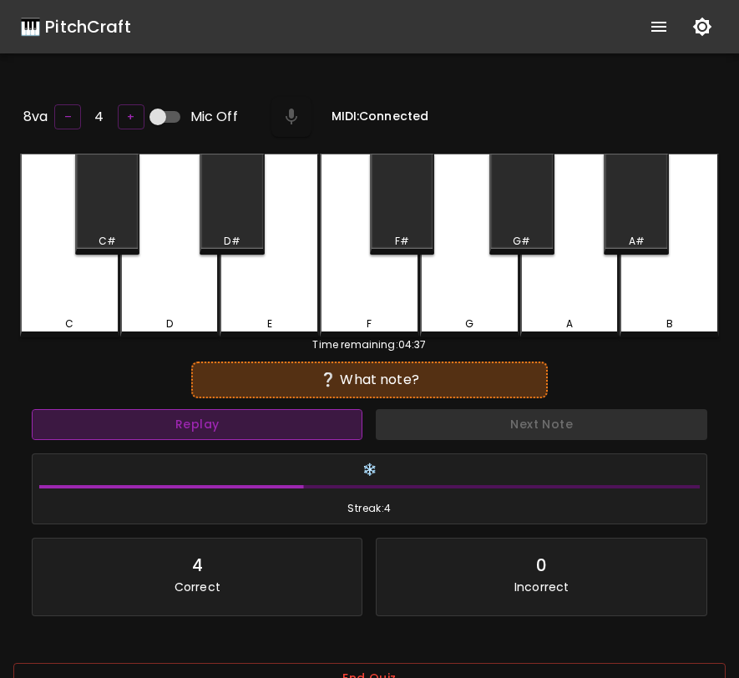
click at [335, 421] on button "Replay" at bounding box center [197, 424] width 330 height 31
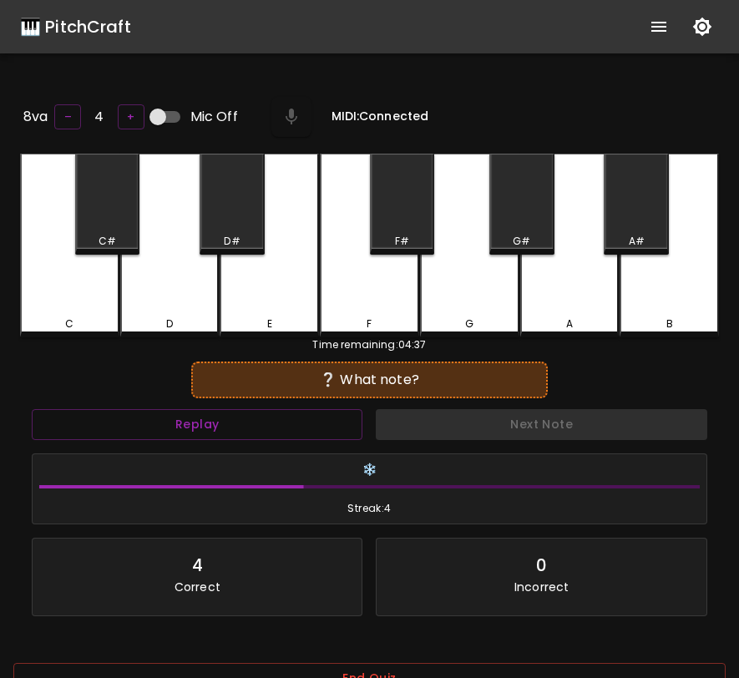
click at [280, 262] on div "E" at bounding box center [268, 246] width 99 height 184
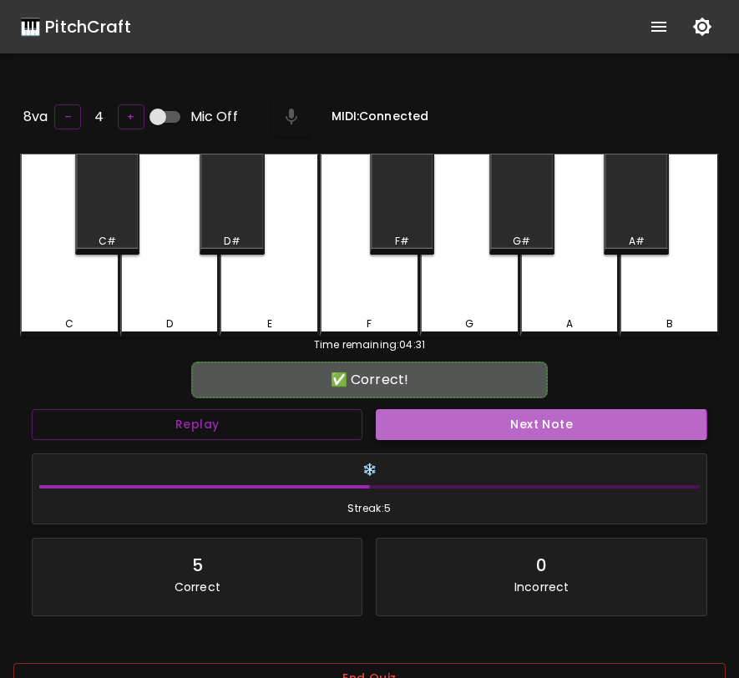
click at [425, 424] on button "Next Note" at bounding box center [541, 424] width 330 height 31
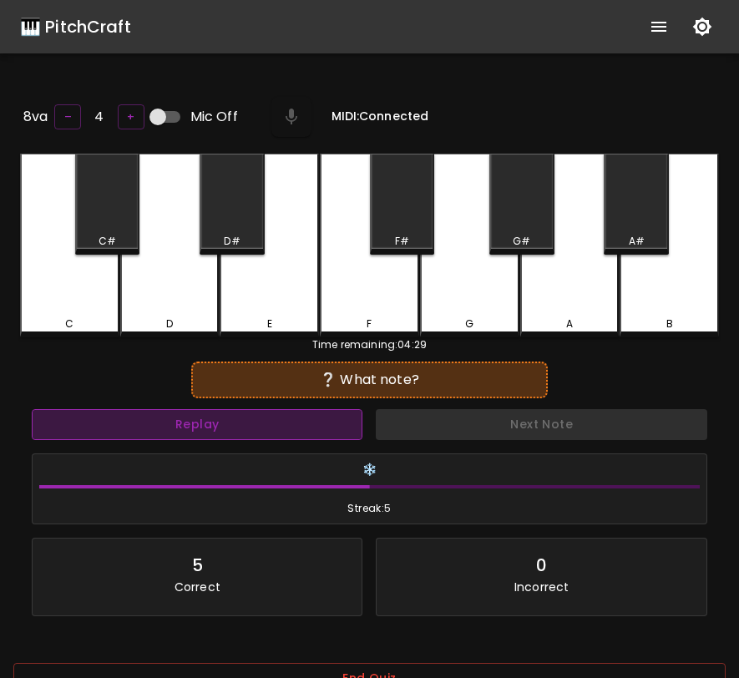
click at [305, 430] on button "Replay" at bounding box center [197, 424] width 330 height 31
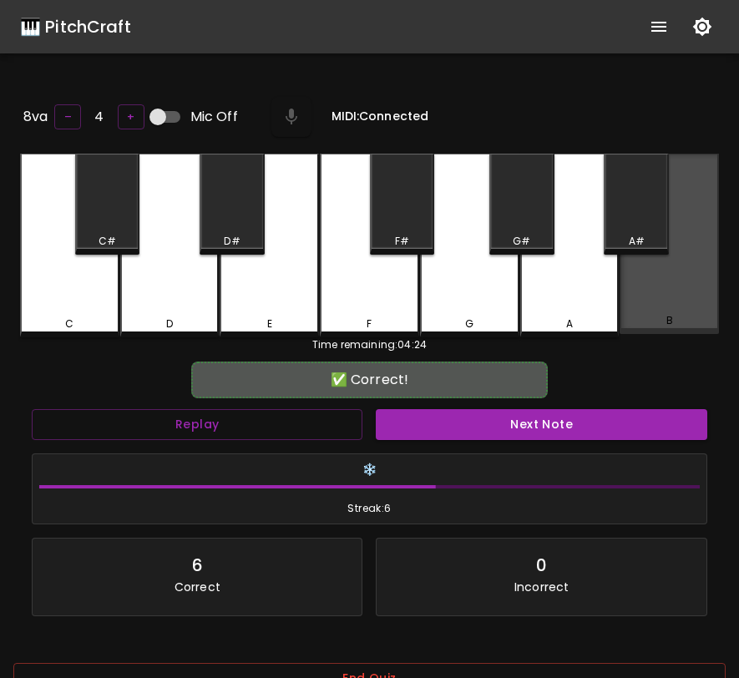
click at [678, 290] on div "B" at bounding box center [668, 244] width 99 height 180
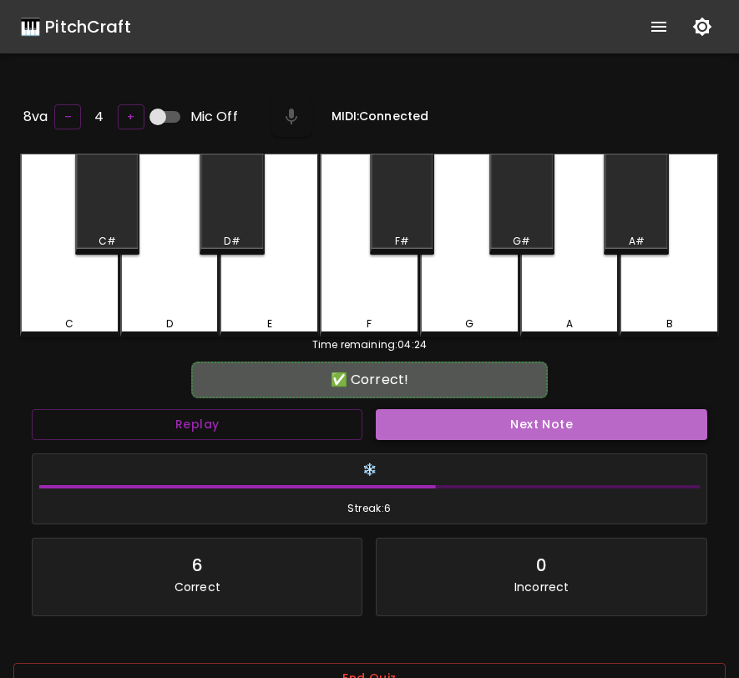
click at [496, 431] on button "Next Note" at bounding box center [541, 424] width 330 height 31
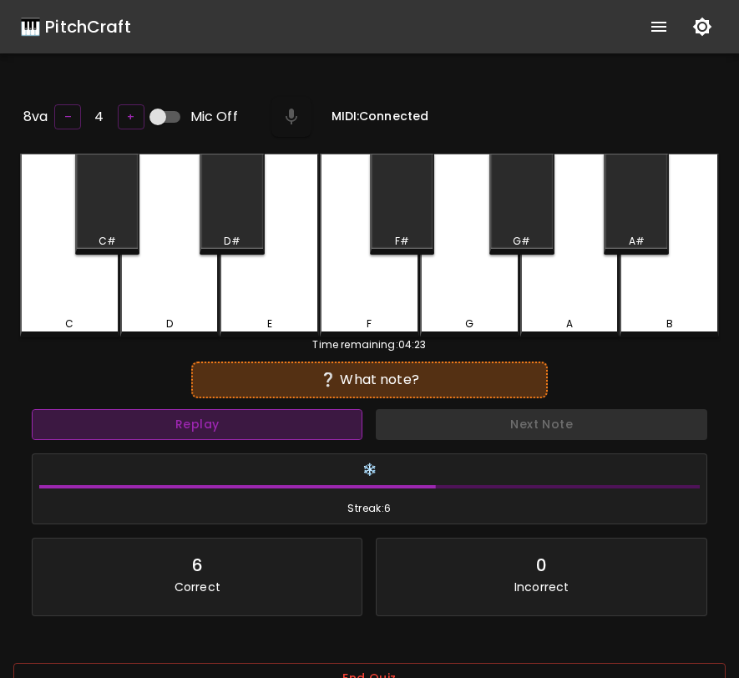
click at [352, 430] on button "Replay" at bounding box center [197, 424] width 330 height 31
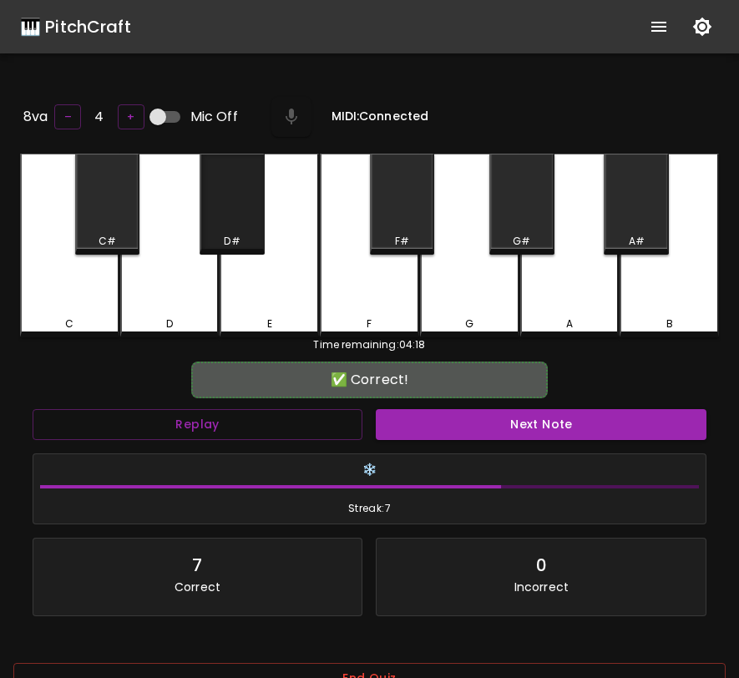
click at [245, 215] on div "D#" at bounding box center [231, 204] width 65 height 101
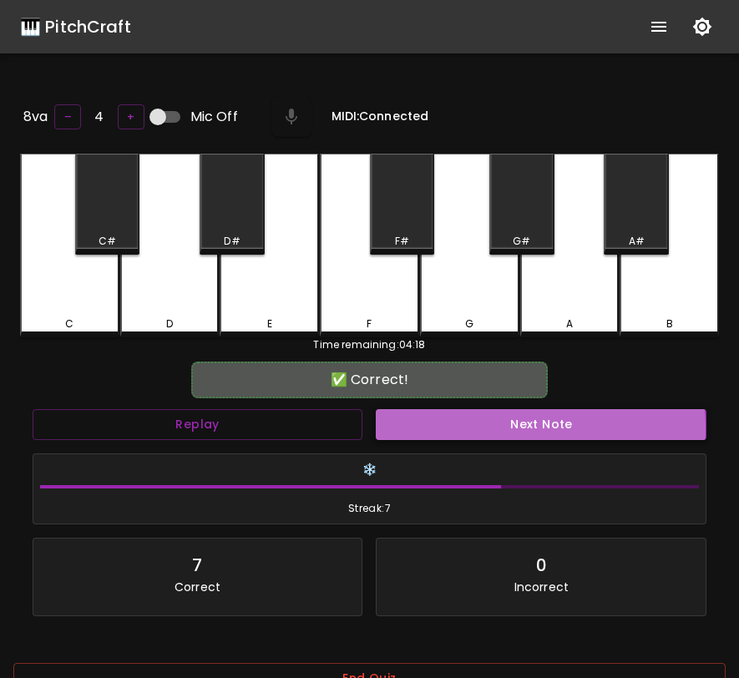
click at [446, 425] on button "Next Note" at bounding box center [541, 424] width 330 height 31
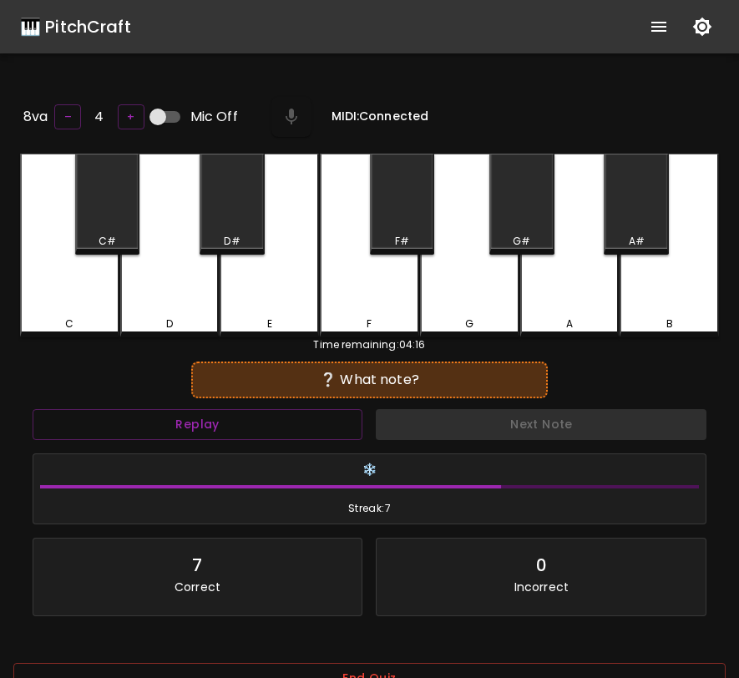
click at [562, 316] on div "A" at bounding box center [570, 323] width 96 height 15
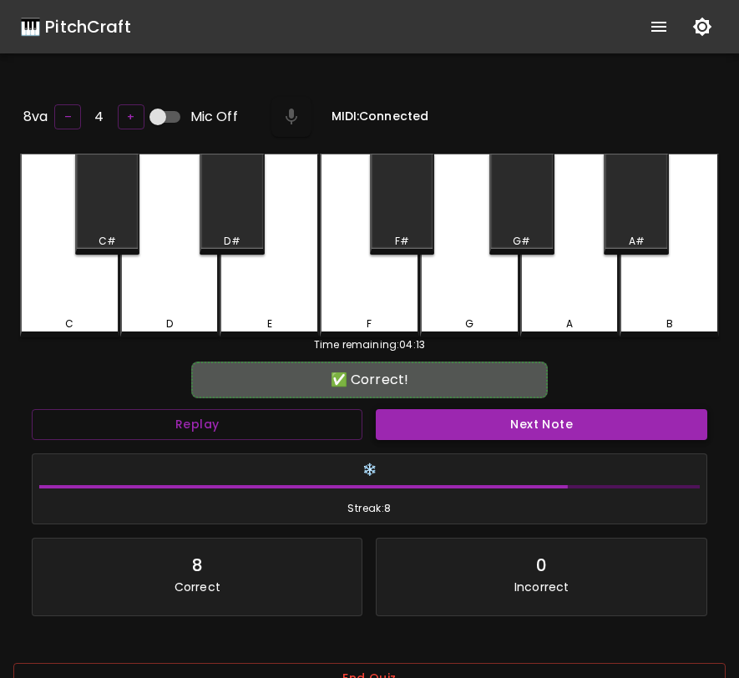
click at [514, 426] on button "Next Note" at bounding box center [541, 424] width 330 height 31
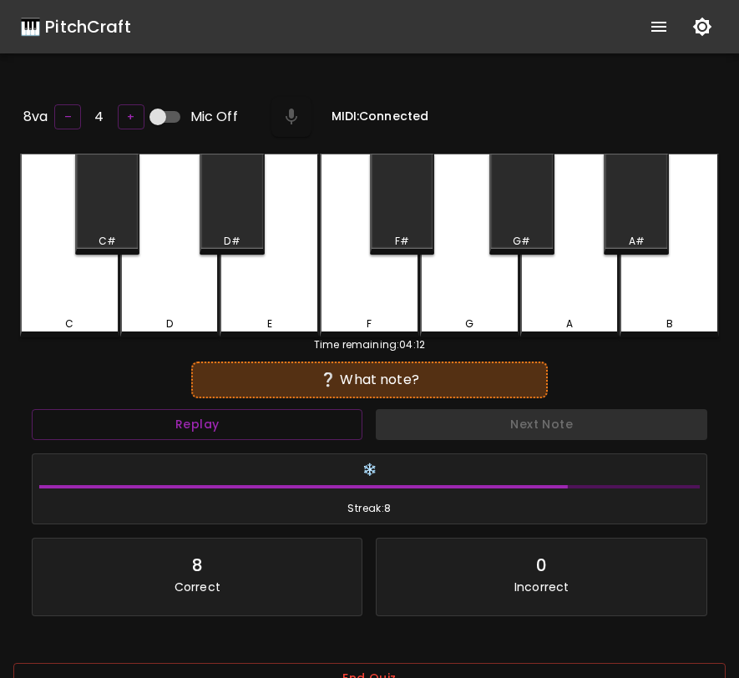
click at [578, 298] on div "A" at bounding box center [569, 246] width 99 height 184
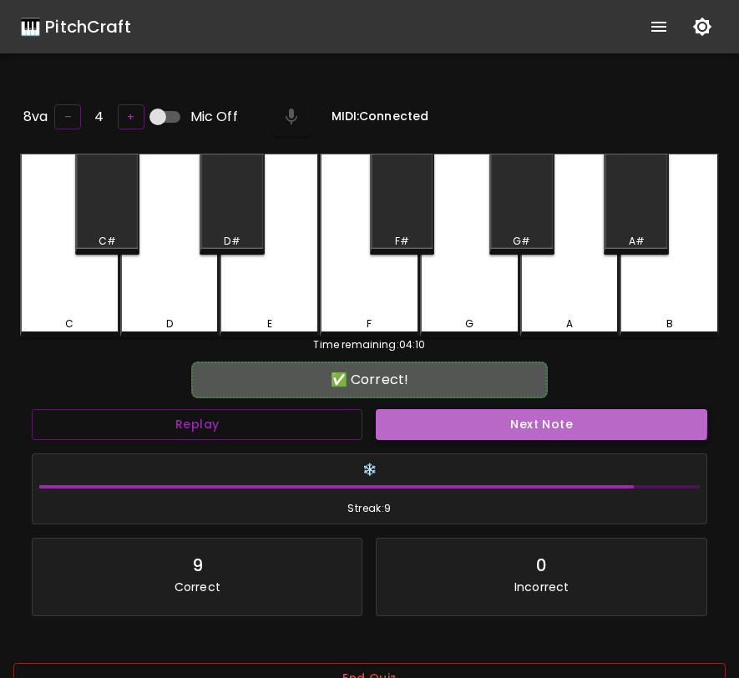
click at [478, 416] on button "Next Note" at bounding box center [541, 424] width 330 height 31
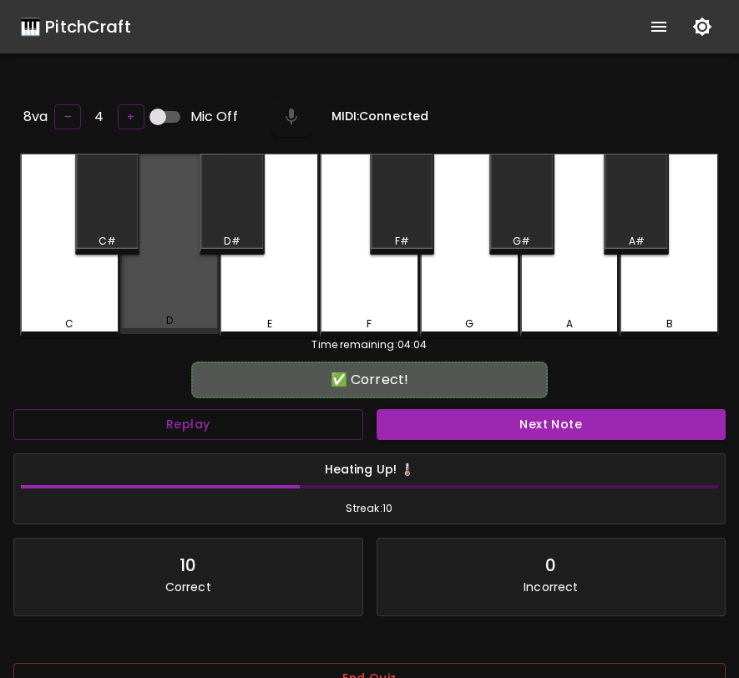
click at [179, 294] on div "D" at bounding box center [169, 244] width 99 height 180
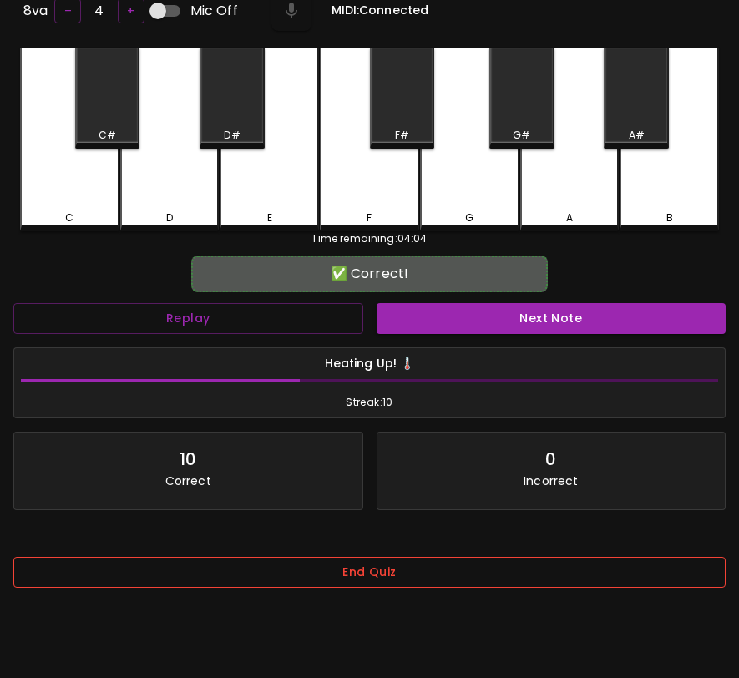
scroll to position [167, 0]
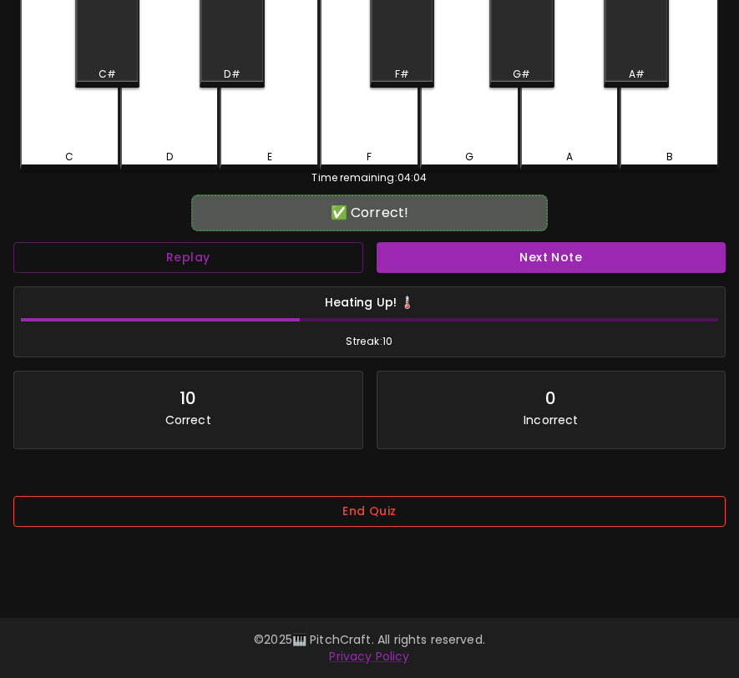
click at [376, 525] on button "End Quiz" at bounding box center [369, 511] width 712 height 31
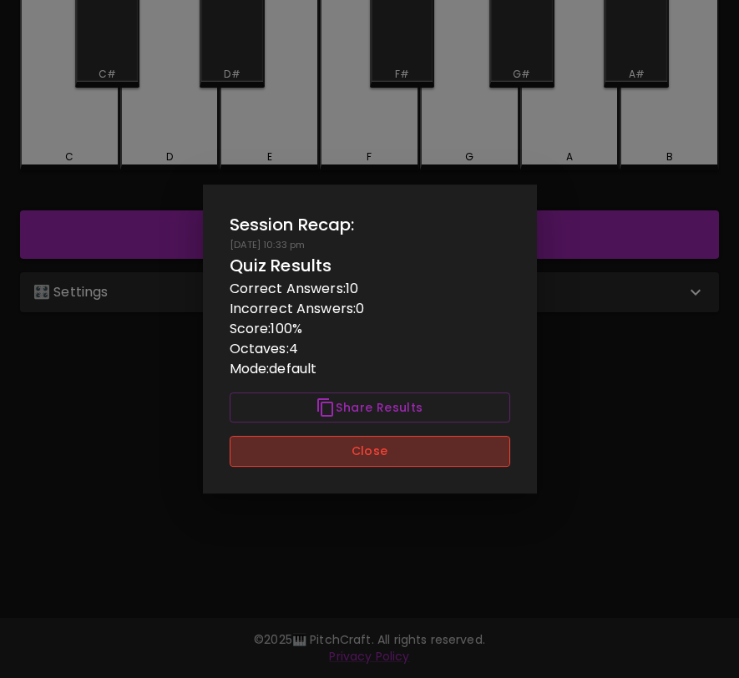
click at [456, 460] on button "Close" at bounding box center [370, 451] width 280 height 31
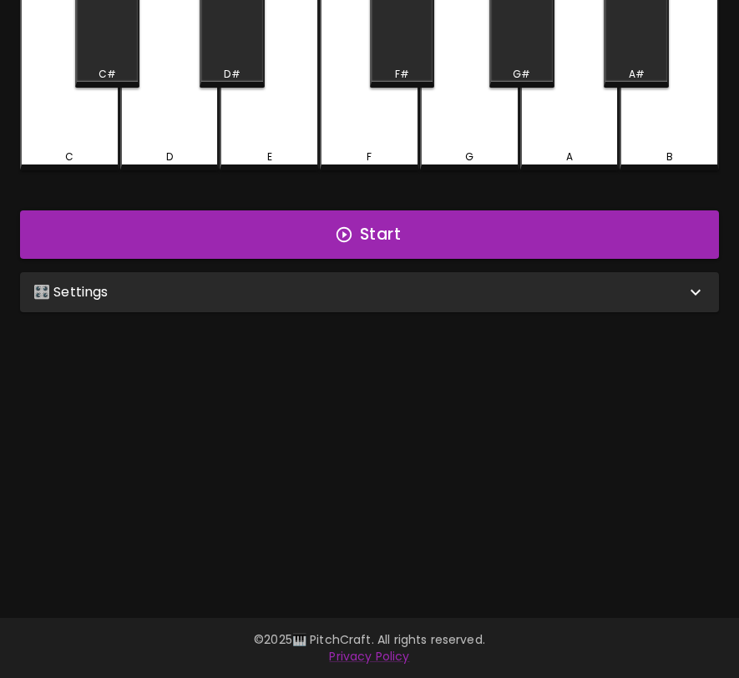
click at [456, 291] on div "🎛️ Settings" at bounding box center [359, 292] width 652 height 20
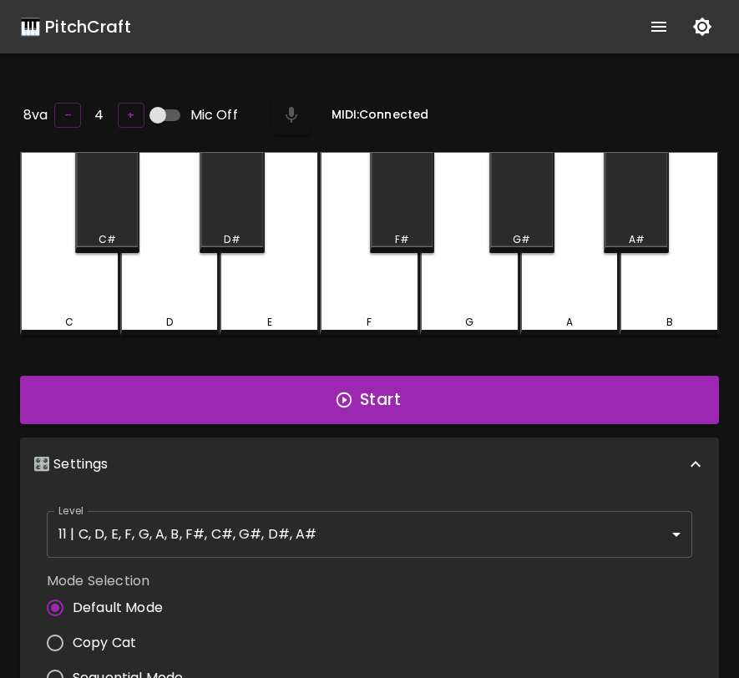
scroll to position [0, 0]
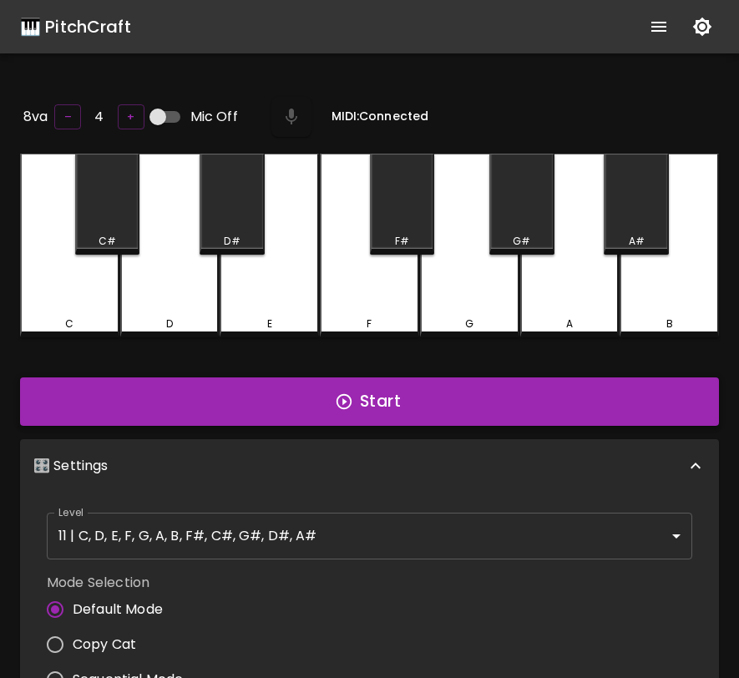
click at [456, 401] on button "Start" at bounding box center [369, 401] width 699 height 48
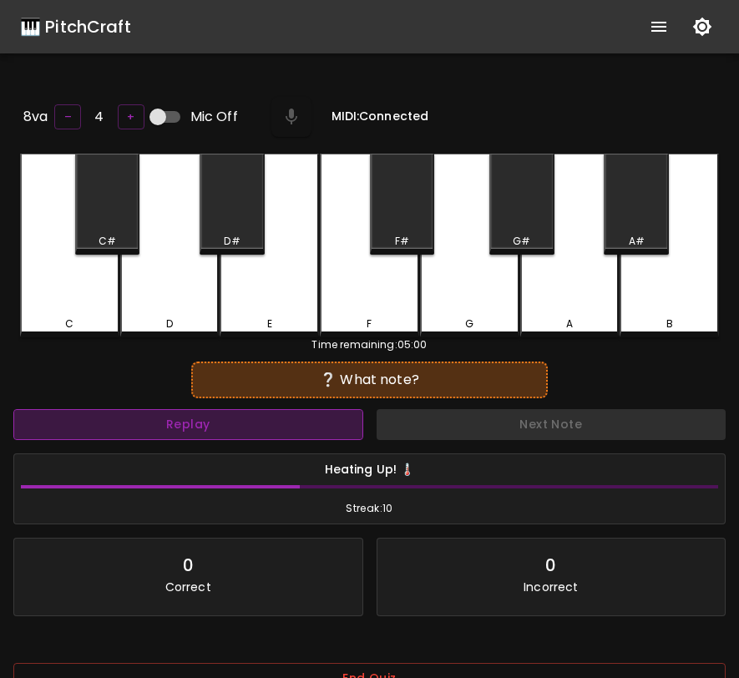
click at [223, 420] on button "Replay" at bounding box center [188, 424] width 350 height 31
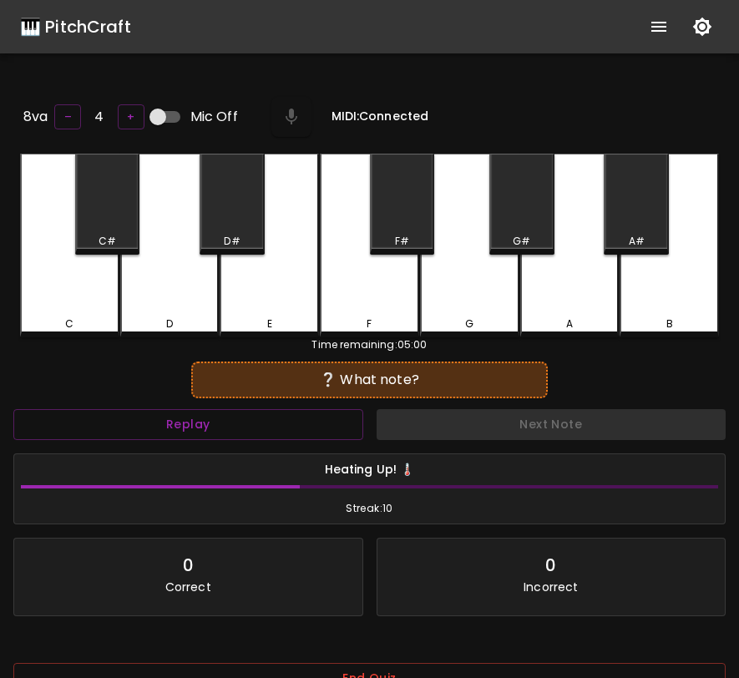
click at [536, 222] on div "G#" at bounding box center [521, 204] width 65 height 101
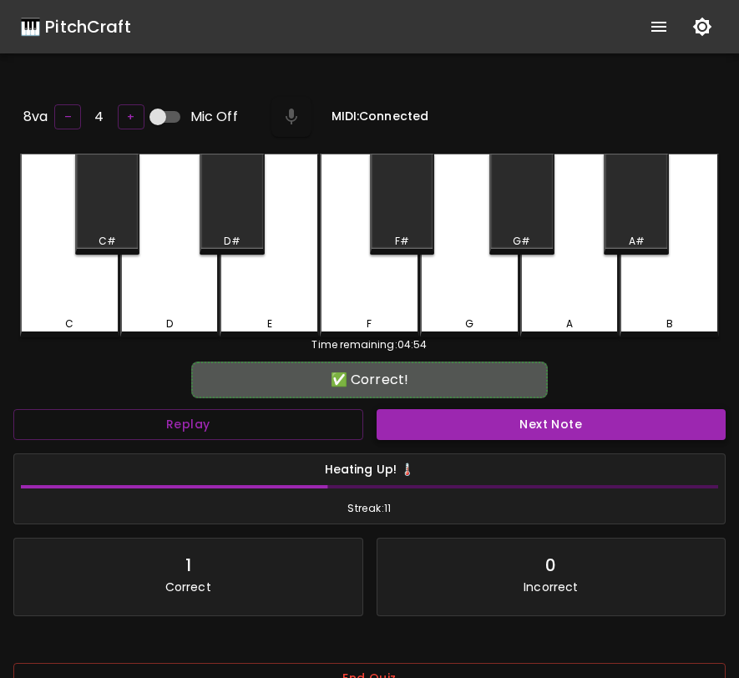
click at [486, 425] on button "Next Note" at bounding box center [551, 424] width 350 height 31
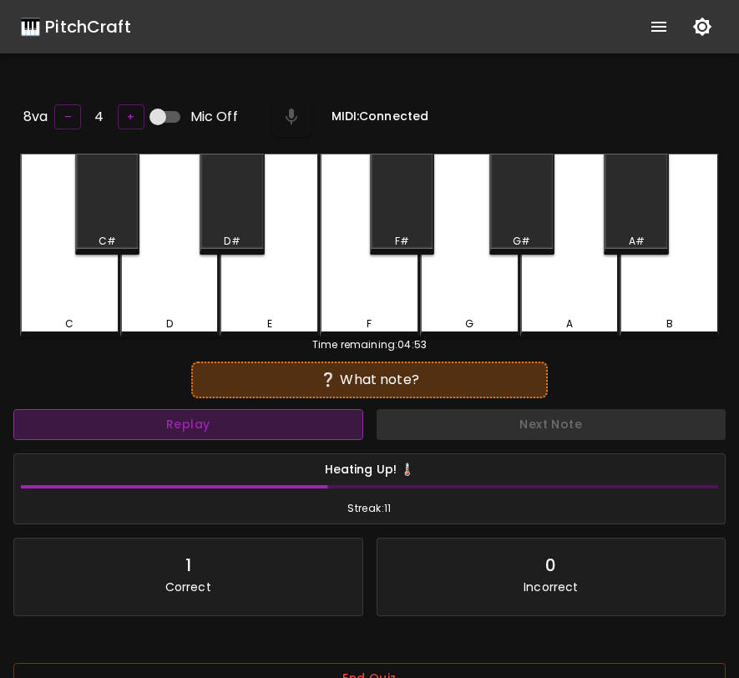
click at [217, 431] on button "Replay" at bounding box center [188, 424] width 350 height 31
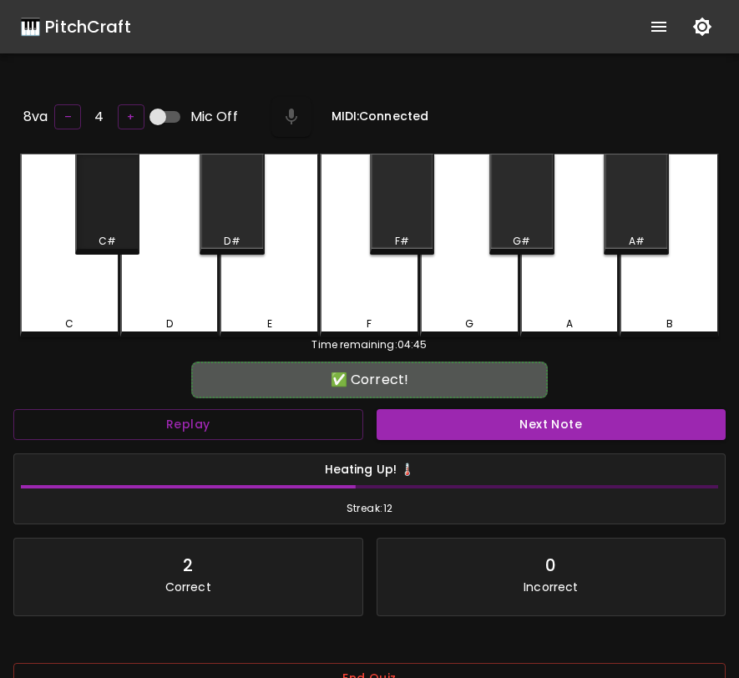
click at [114, 206] on div "C#" at bounding box center [107, 204] width 65 height 101
click at [421, 431] on button "Next Note" at bounding box center [551, 424] width 350 height 31
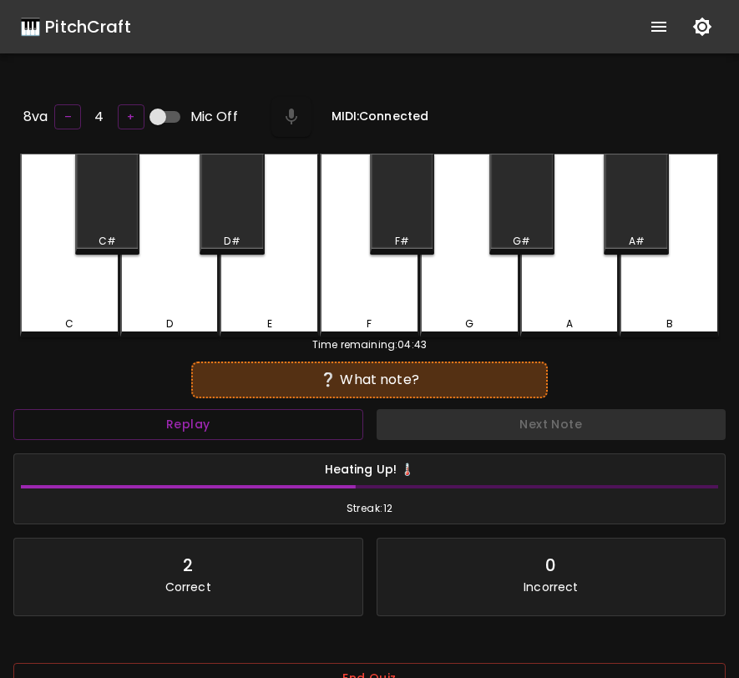
click at [241, 190] on div "D#" at bounding box center [231, 204] width 65 height 101
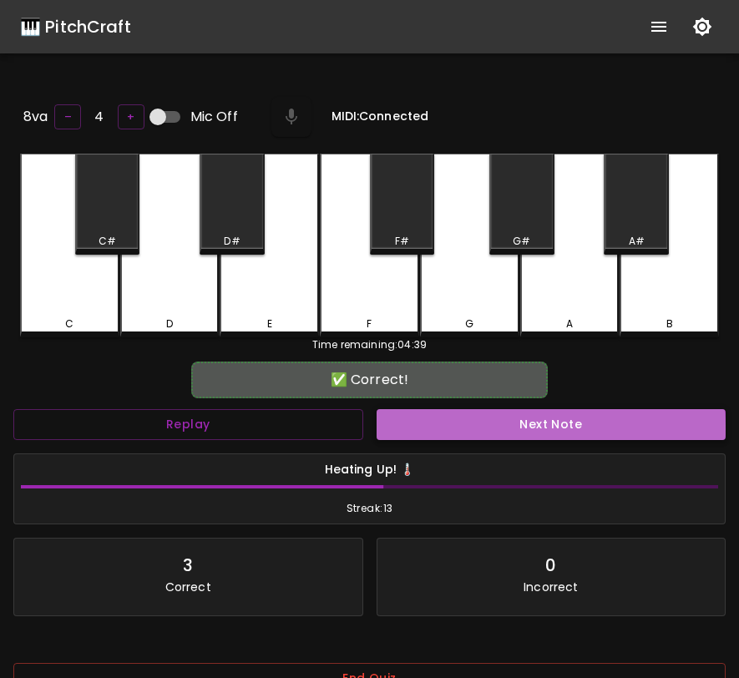
click at [433, 424] on button "Next Note" at bounding box center [551, 424] width 350 height 31
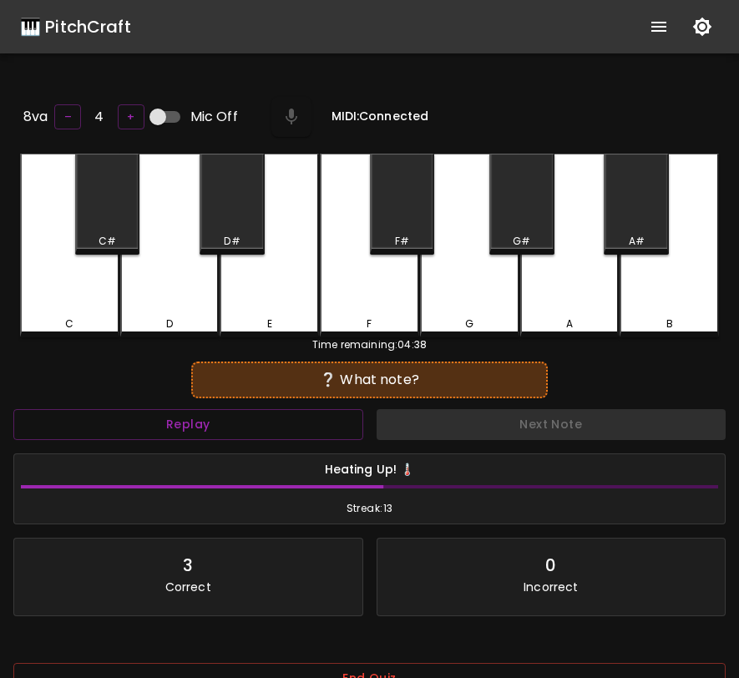
click at [102, 196] on div "C#" at bounding box center [107, 204] width 65 height 101
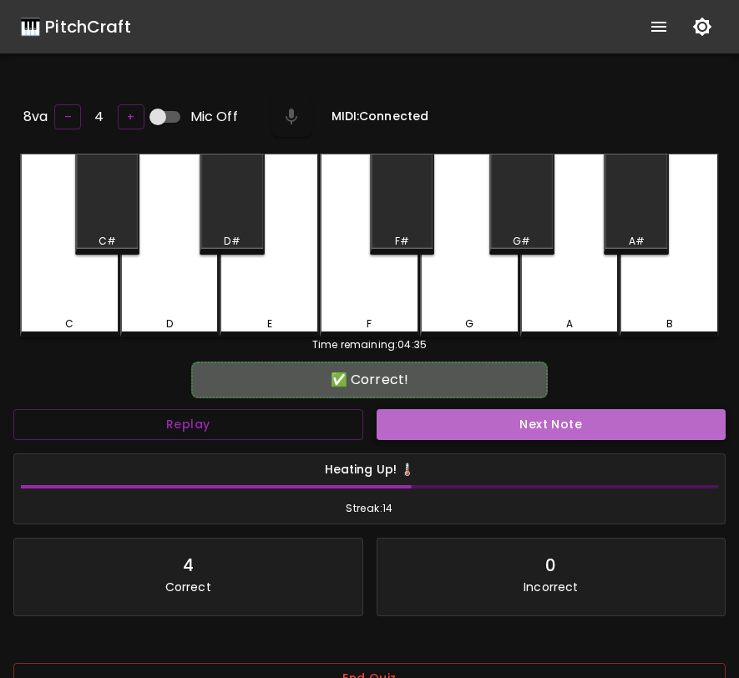
click at [428, 432] on button "Next Note" at bounding box center [551, 424] width 350 height 31
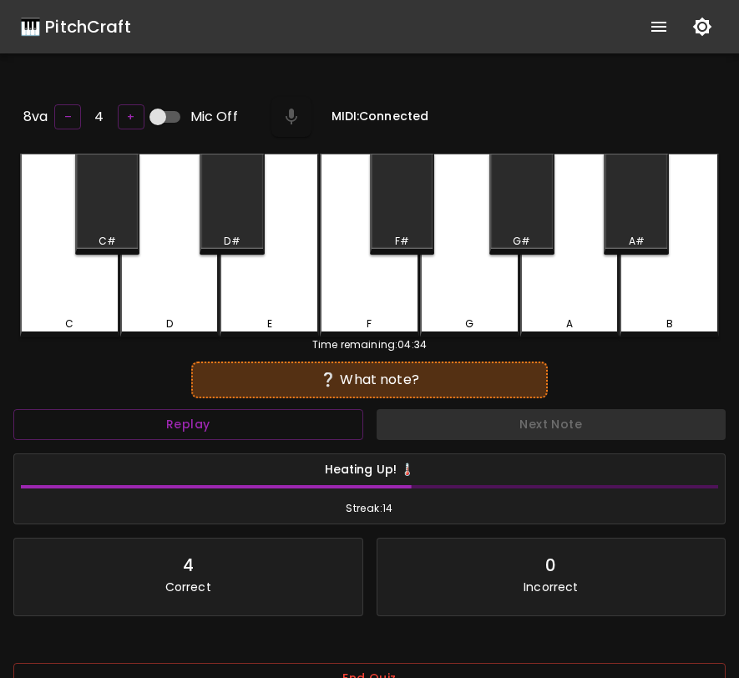
click at [562, 300] on div "A" at bounding box center [569, 246] width 99 height 184
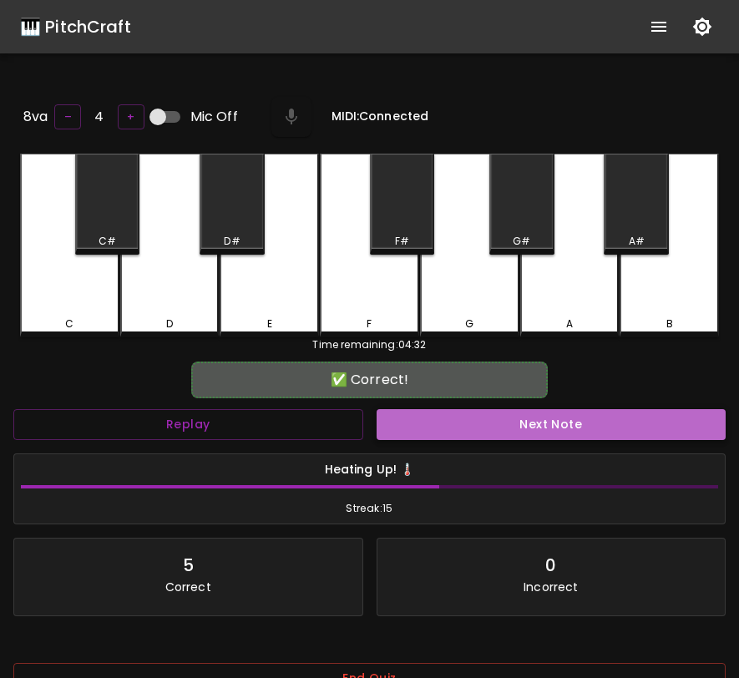
click at [508, 409] on button "Next Note" at bounding box center [551, 424] width 350 height 31
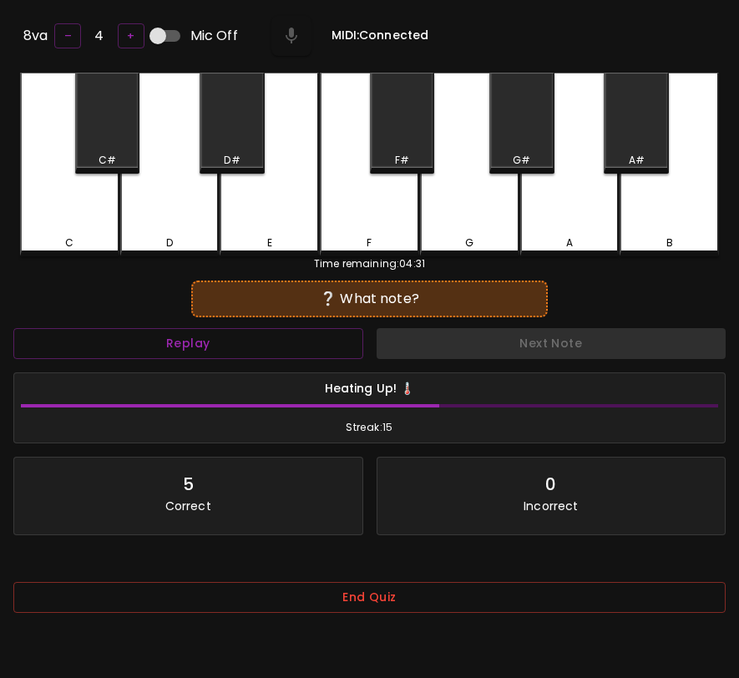
scroll to position [167, 0]
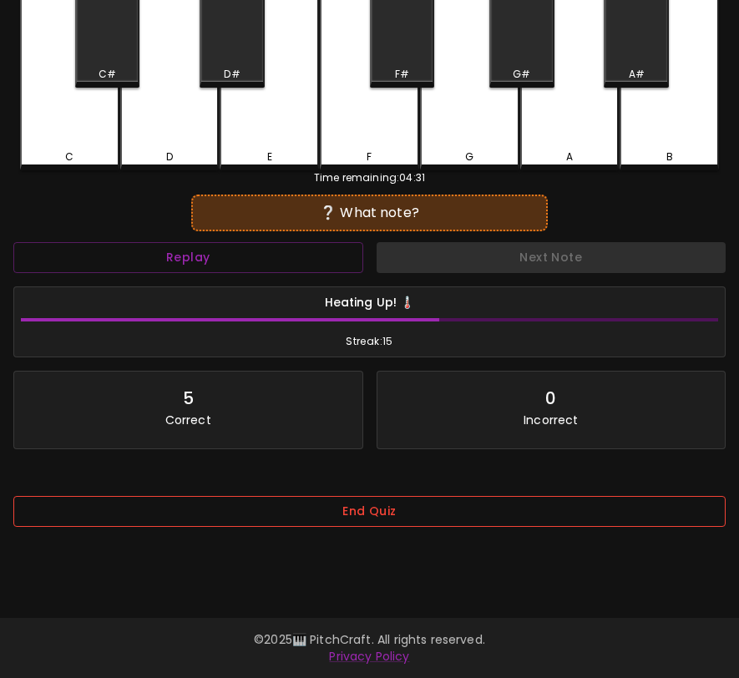
click at [201, 522] on button "End Quiz" at bounding box center [369, 511] width 712 height 31
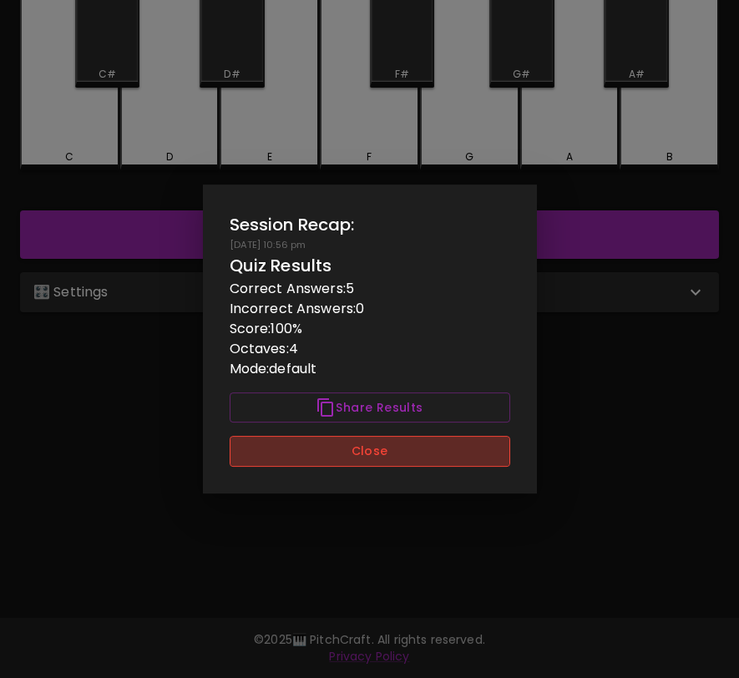
click at [310, 459] on button "Close" at bounding box center [370, 451] width 280 height 31
click at [310, 459] on div "8va – 4 + Mic Off MIDI: Connected C C# D D# E F F# G G# A A# B Start 🎛️ Setting…" at bounding box center [369, 266] width 739 height 678
